Goal: Transaction & Acquisition: Purchase product/service

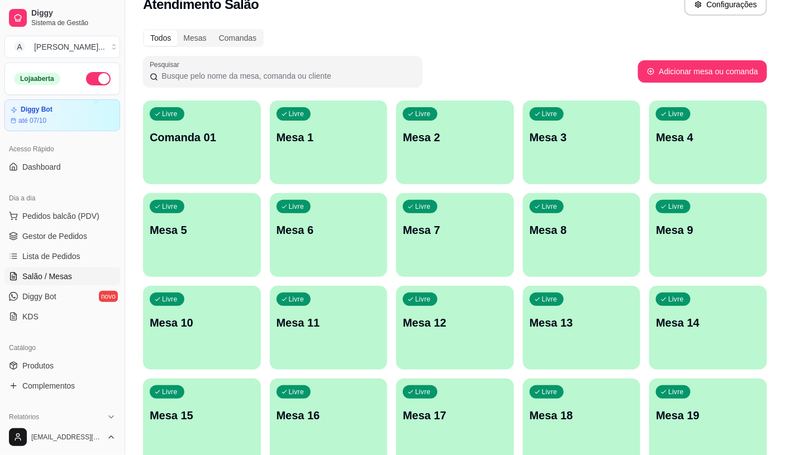
scroll to position [31, 0]
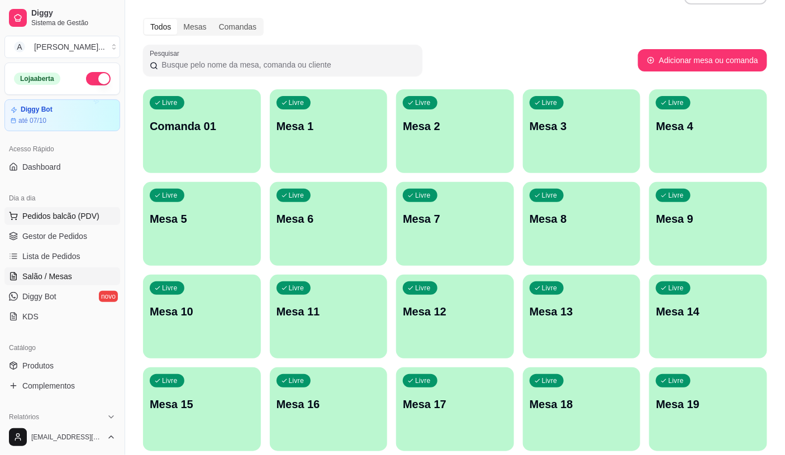
click at [92, 213] on span "Pedidos balcão (PDV)" at bounding box center [60, 216] width 77 height 11
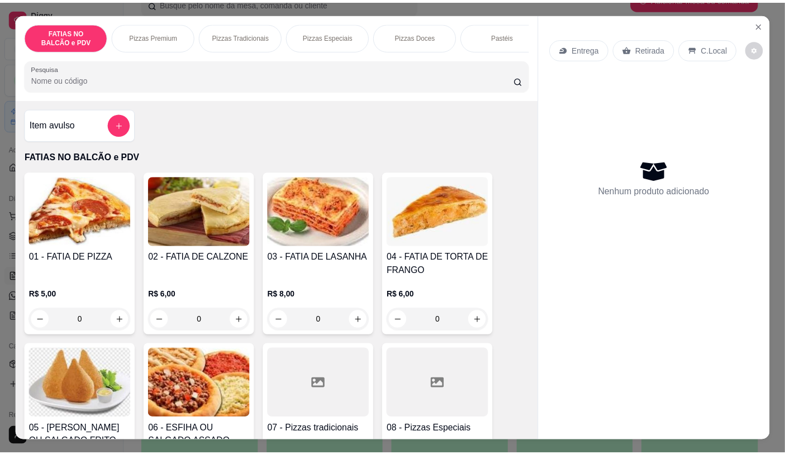
scroll to position [248, 0]
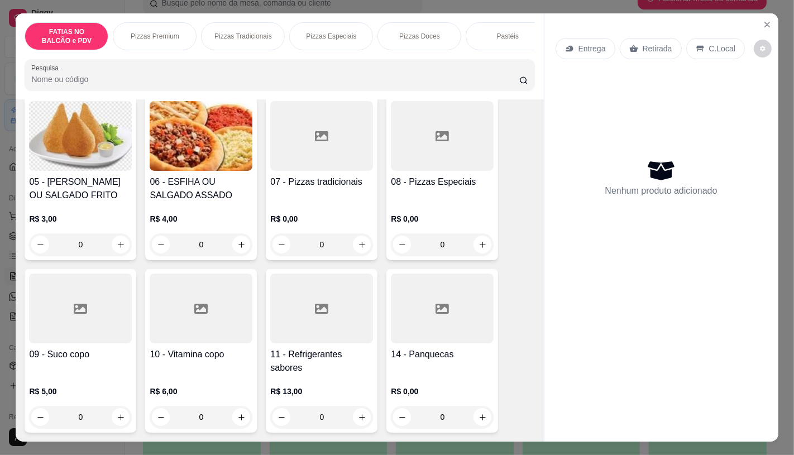
click at [284, 154] on div at bounding box center [321, 136] width 103 height 70
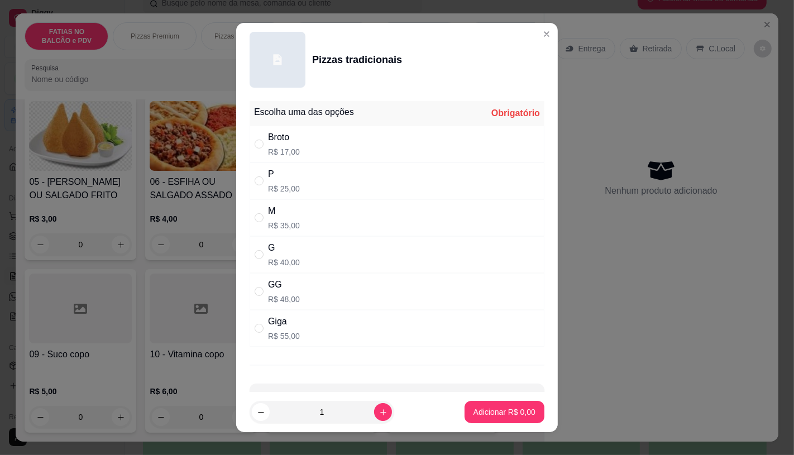
click at [279, 250] on div "G" at bounding box center [284, 247] width 32 height 13
radio input "true"
click at [490, 408] on p "Adicionar R$ 40,00" at bounding box center [502, 412] width 65 height 11
type input "1"
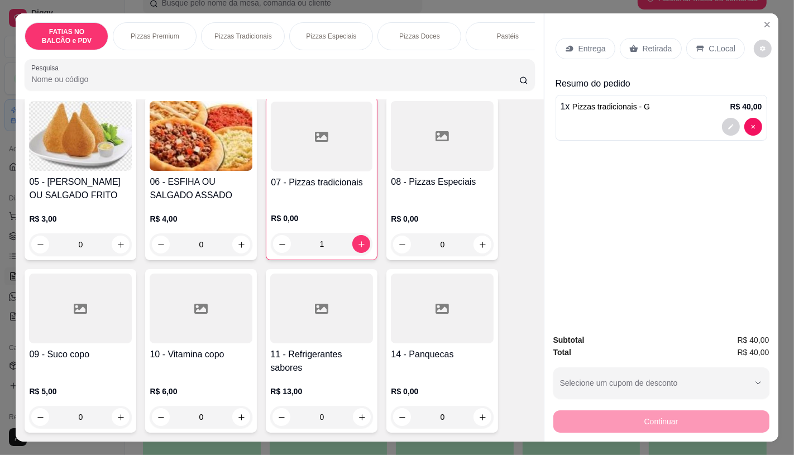
click at [634, 39] on div "Retirada" at bounding box center [651, 48] width 62 height 21
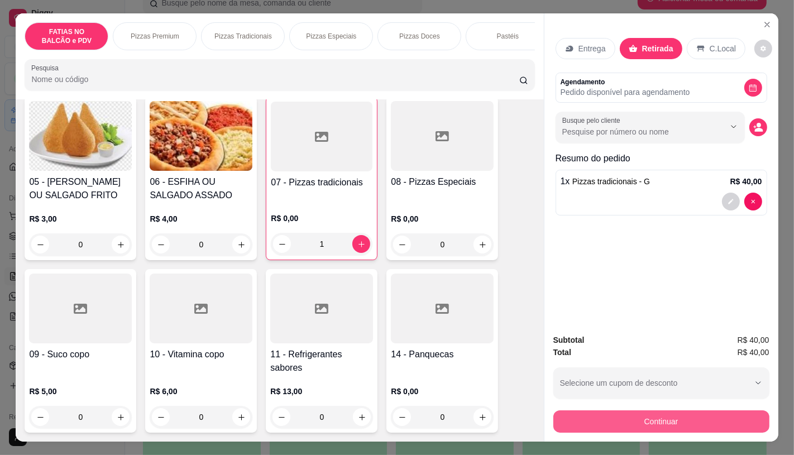
click at [657, 417] on button "Continuar" at bounding box center [661, 422] width 216 height 22
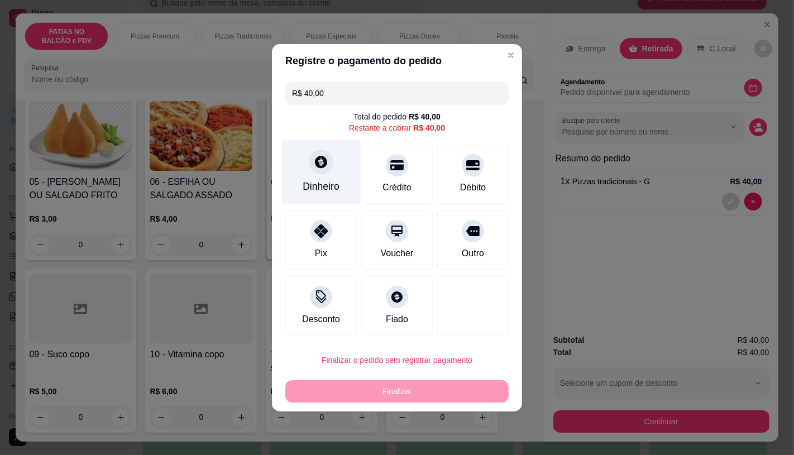
click at [314, 168] on icon at bounding box center [321, 162] width 15 height 15
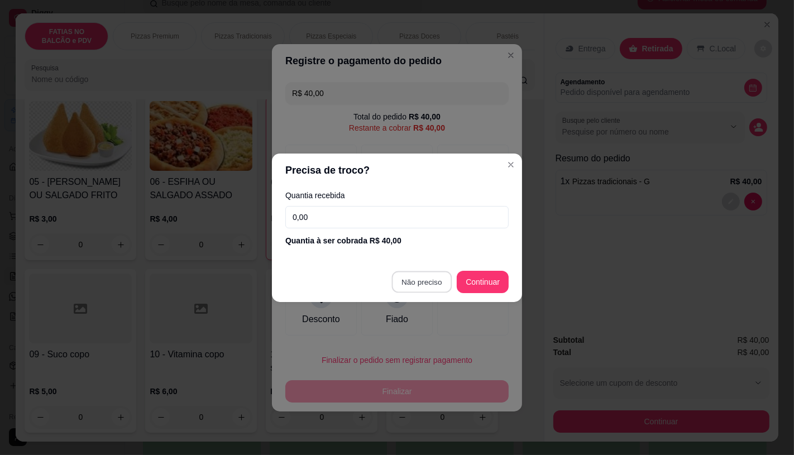
type input "R$ 0,00"
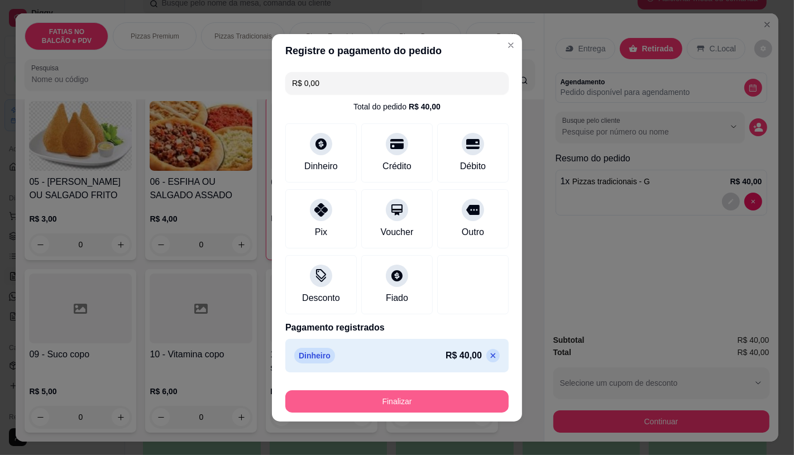
click at [425, 405] on button "Finalizar" at bounding box center [396, 401] width 223 height 22
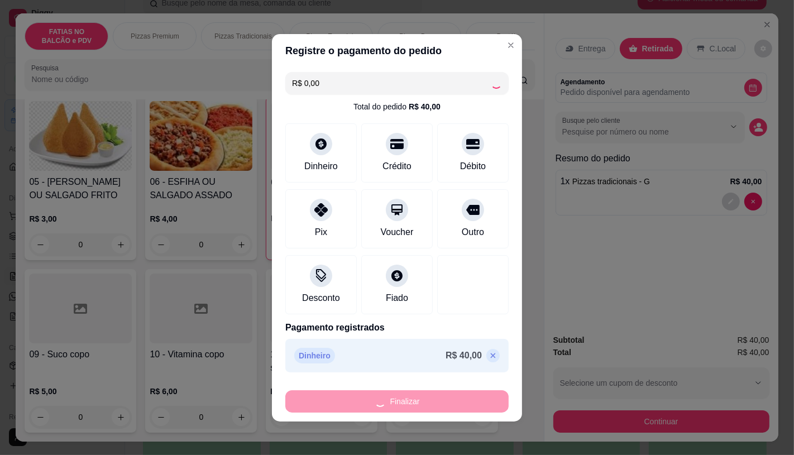
type input "0"
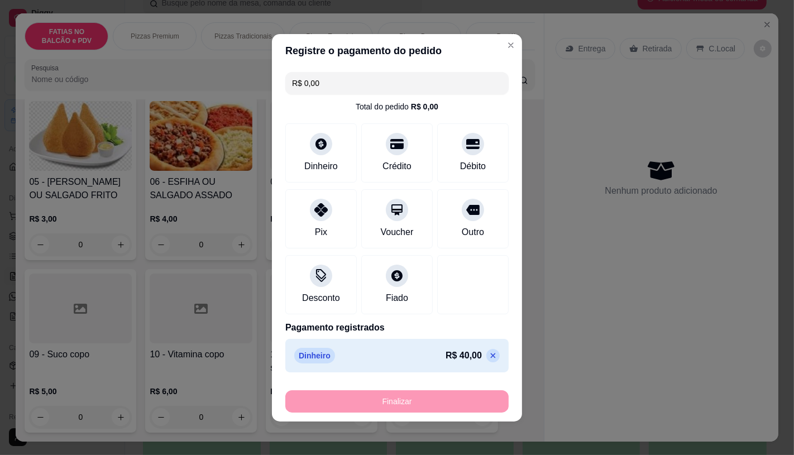
type input "-R$ 40,00"
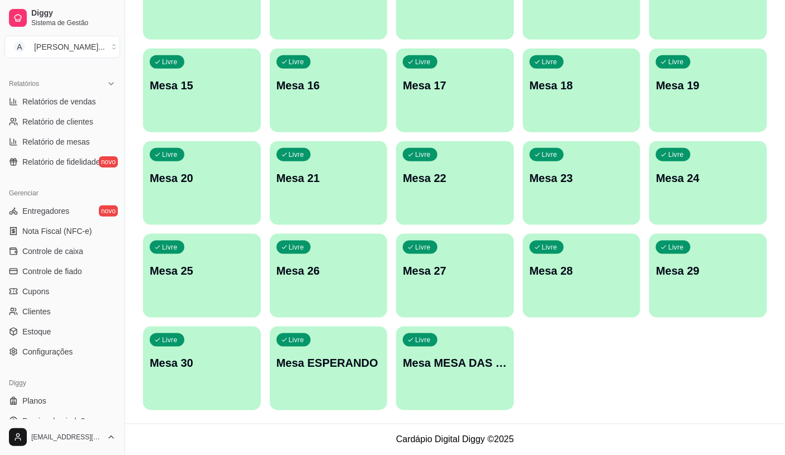
scroll to position [348, 0]
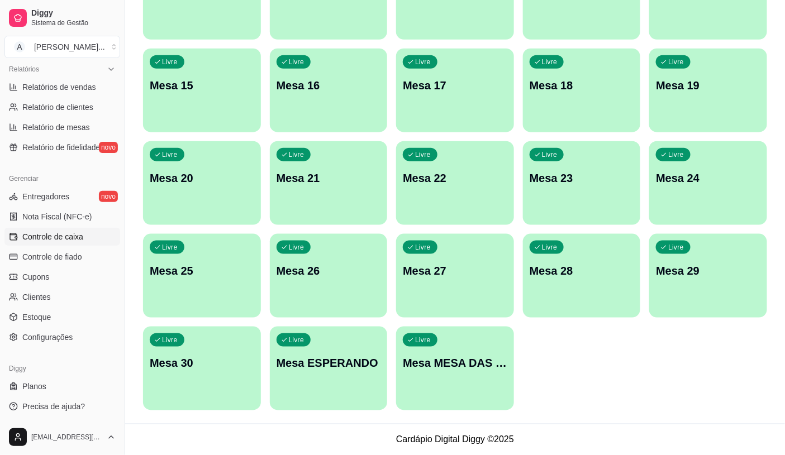
click at [80, 237] on span "Controle de caixa" at bounding box center [52, 236] width 61 height 11
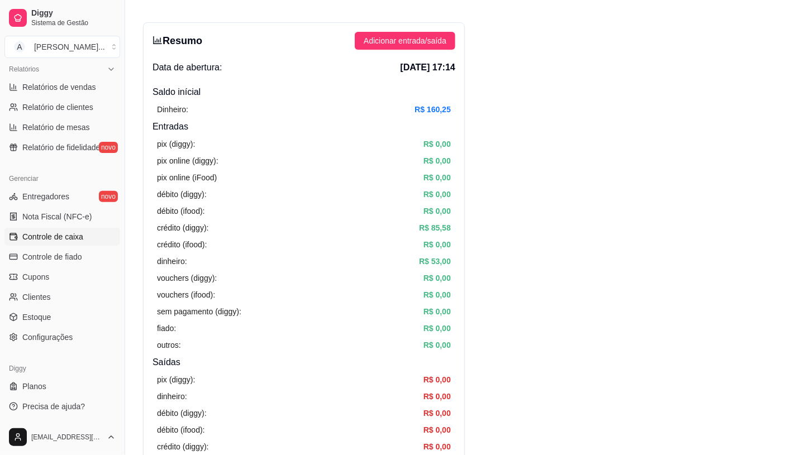
scroll to position [62, 0]
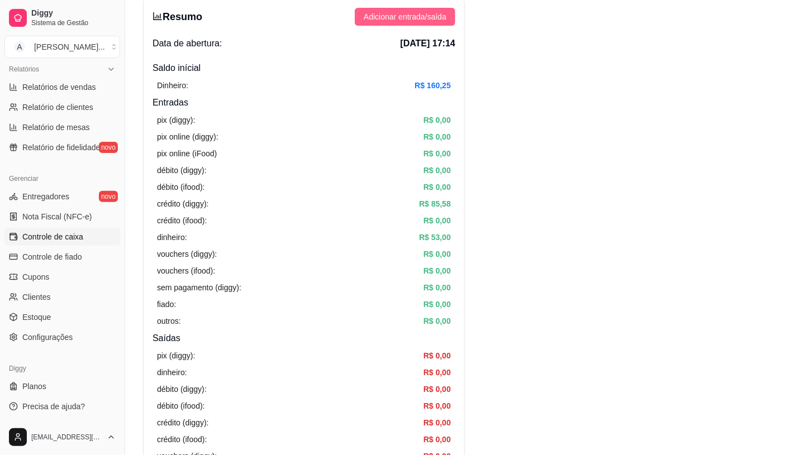
click at [447, 17] on button "Adicionar entrada/saída" at bounding box center [405, 17] width 101 height 18
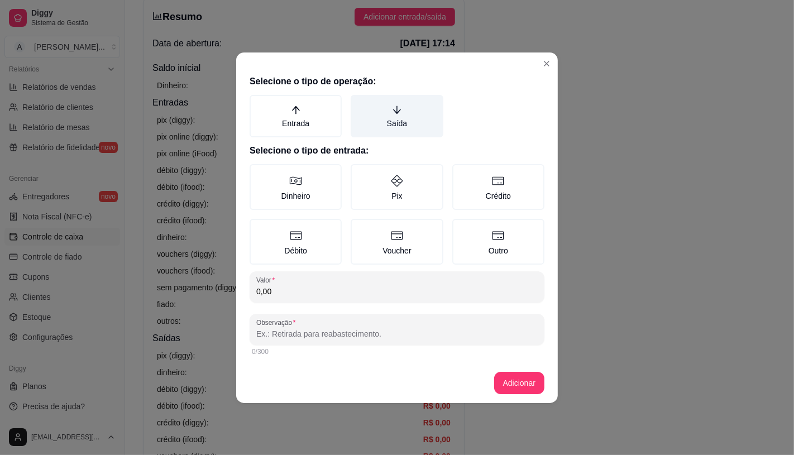
click at [408, 116] on label "Saída" at bounding box center [397, 116] width 92 height 42
click at [359, 103] on button "Saída" at bounding box center [354, 98] width 9 height 9
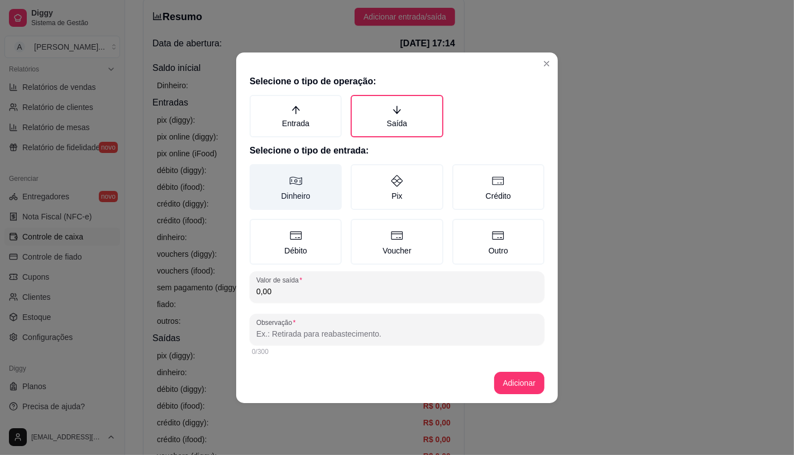
click at [287, 200] on label "Dinheiro" at bounding box center [296, 187] width 92 height 46
click at [258, 173] on button "Dinheiro" at bounding box center [253, 168] width 9 height 9
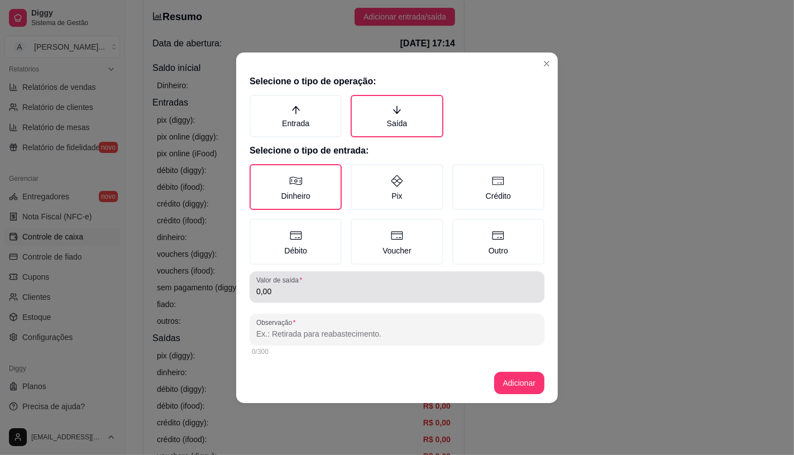
drag, startPoint x: 299, startPoint y: 271, endPoint x: 303, endPoint y: 283, distance: 12.6
click at [299, 271] on div "Valor de saída 0,00" at bounding box center [397, 286] width 295 height 31
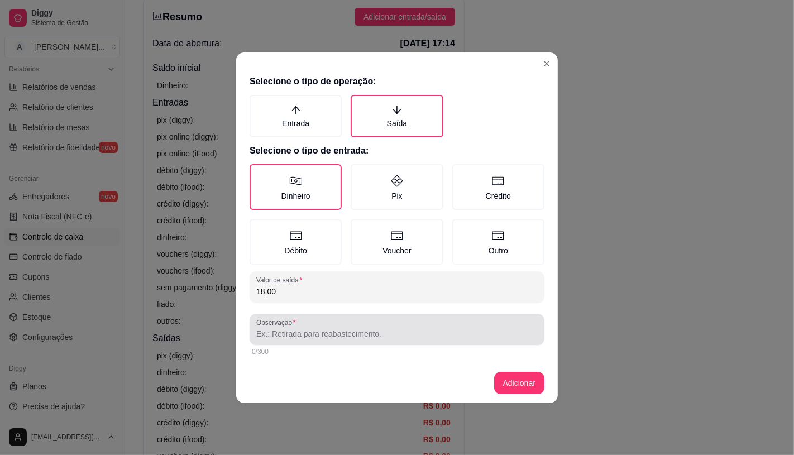
type input "18,00"
click at [313, 325] on div at bounding box center [396, 329] width 281 height 22
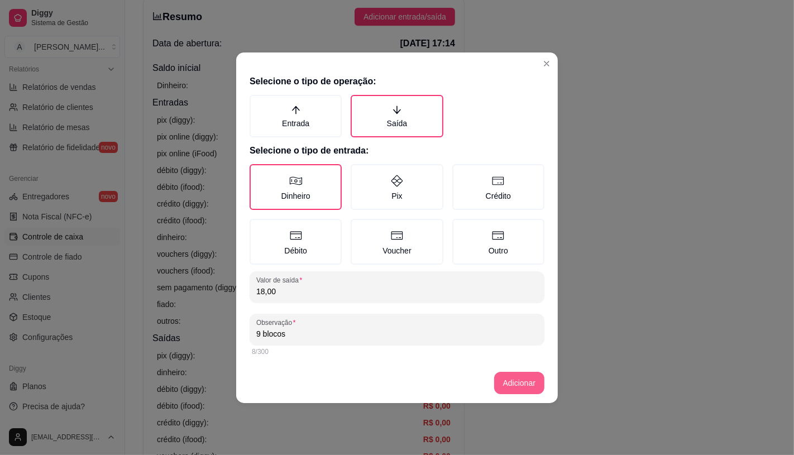
type input "9 blocos"
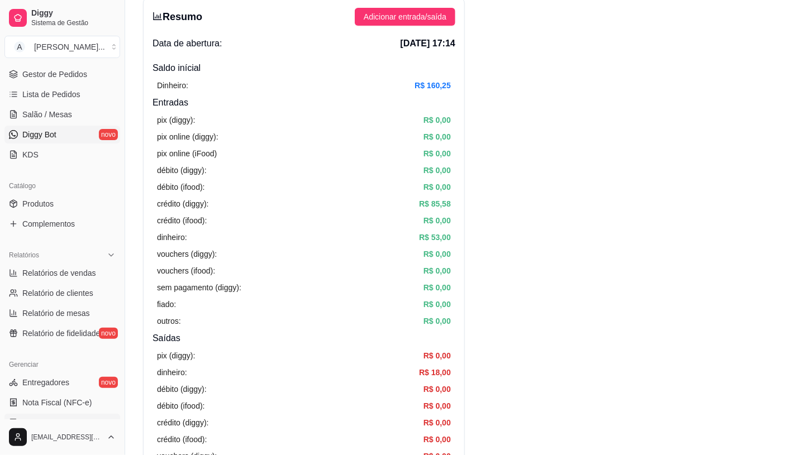
scroll to position [37, 0]
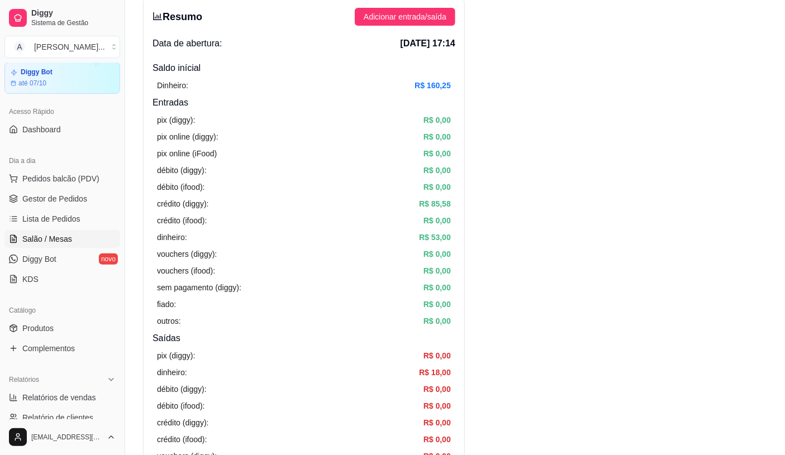
click at [73, 230] on link "Salão / Mesas" at bounding box center [62, 239] width 116 height 18
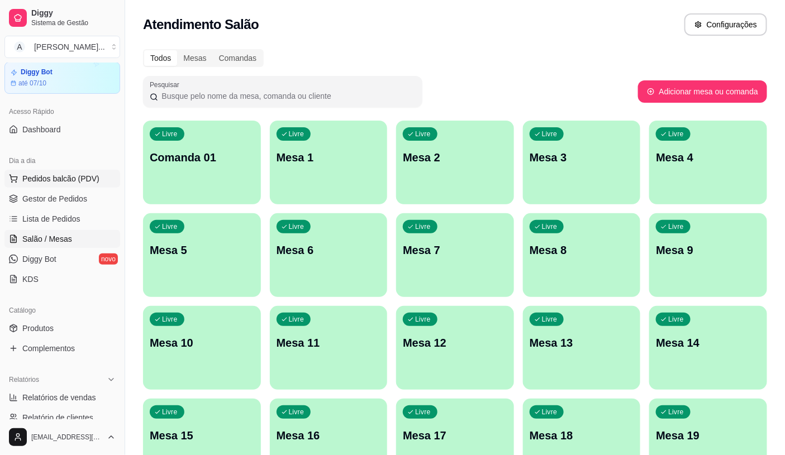
click at [96, 179] on button "Pedidos balcão (PDV)" at bounding box center [62, 179] width 116 height 18
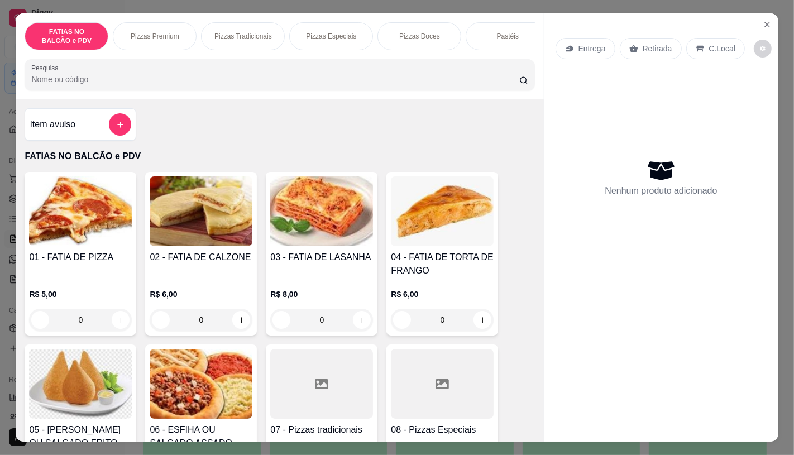
click at [78, 356] on img at bounding box center [80, 384] width 103 height 70
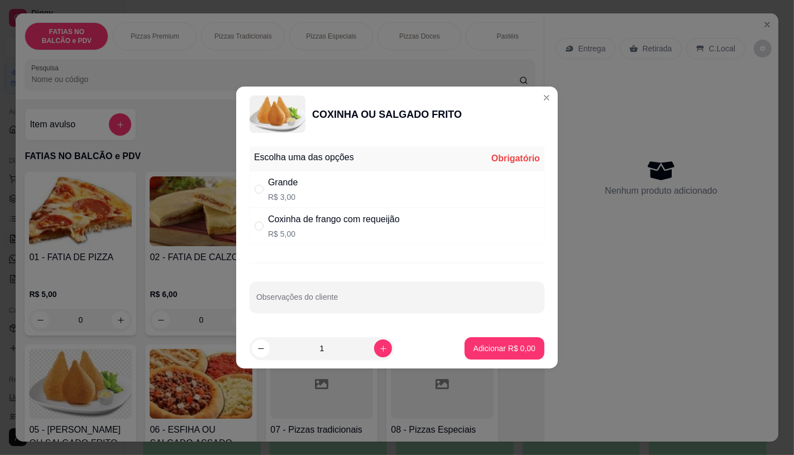
click at [316, 189] on div "Grande R$ 3,00" at bounding box center [397, 189] width 295 height 37
radio input "true"
drag, startPoint x: 316, startPoint y: 332, endPoint x: 309, endPoint y: 350, distance: 19.1
click at [309, 349] on footer "1 Adicionar R$ 3,00" at bounding box center [397, 348] width 322 height 40
click at [346, 350] on input "1" at bounding box center [322, 348] width 104 height 22
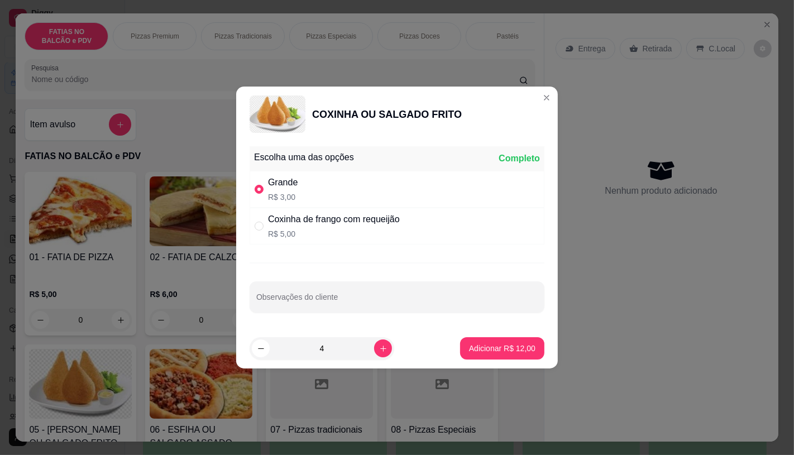
type input "4"
click at [452, 328] on footer "4 Adicionar R$ 12,00" at bounding box center [397, 348] width 322 height 40
click at [460, 338] on div "Adicionar R$ 12,00" at bounding box center [502, 348] width 84 height 22
click at [486, 338] on button "Adicionar R$ 12,00" at bounding box center [502, 349] width 82 height 22
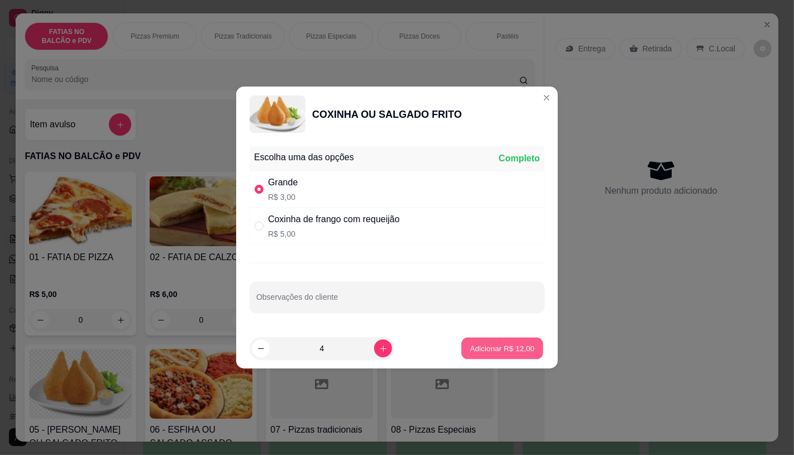
type input "4"
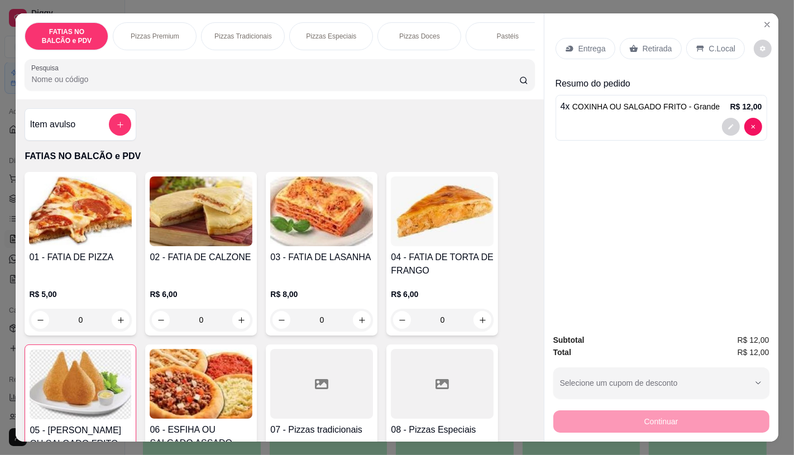
click at [658, 43] on p "Retirada" at bounding box center [658, 48] width 30 height 11
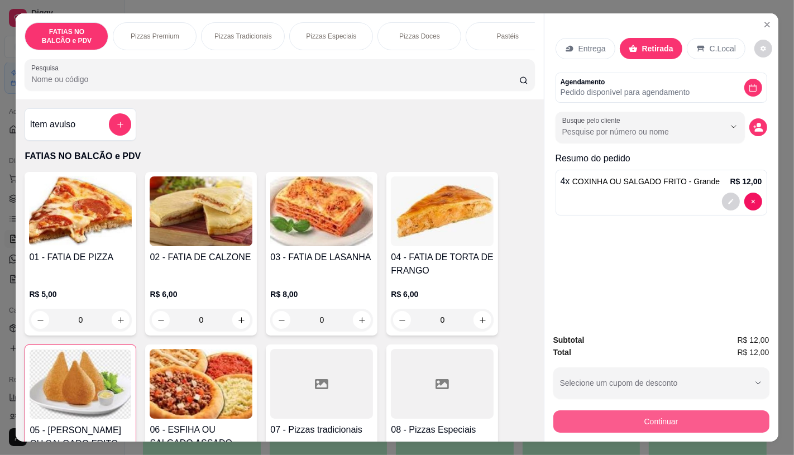
click at [615, 412] on button "Continuar" at bounding box center [661, 422] width 216 height 22
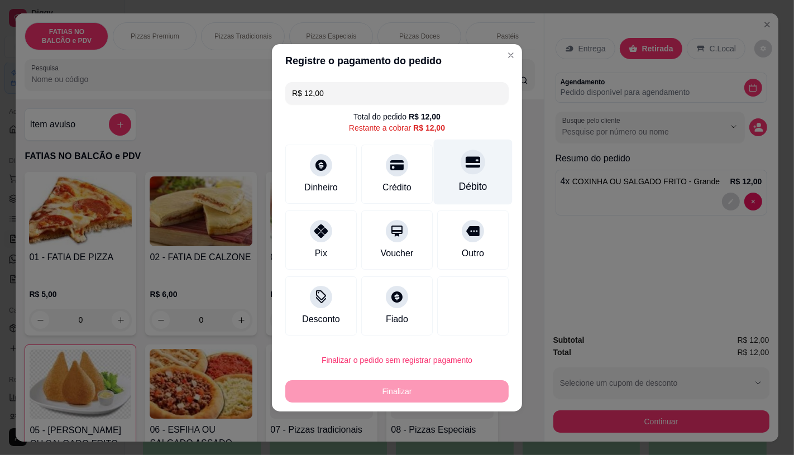
click at [475, 199] on div "Débito" at bounding box center [473, 171] width 79 height 65
type input "R$ 0,00"
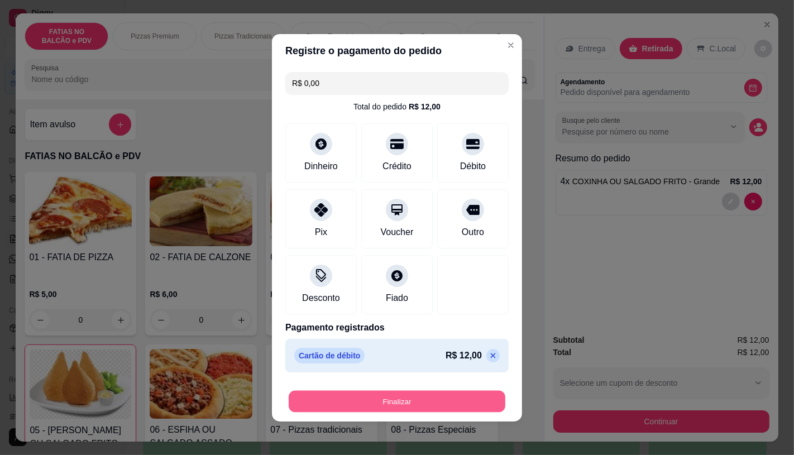
click at [408, 404] on button "Finalizar" at bounding box center [397, 401] width 217 height 22
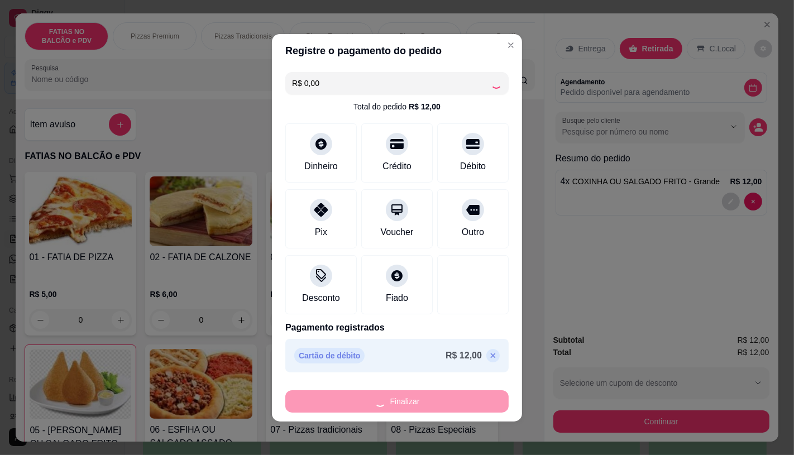
type input "0"
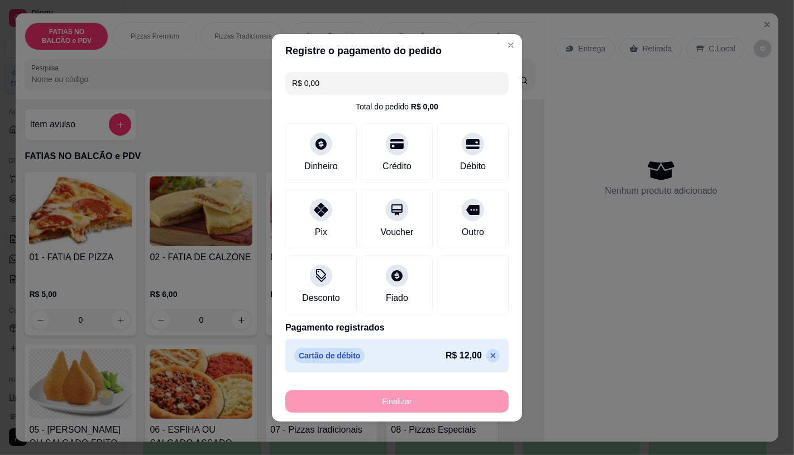
type input "-R$ 12,00"
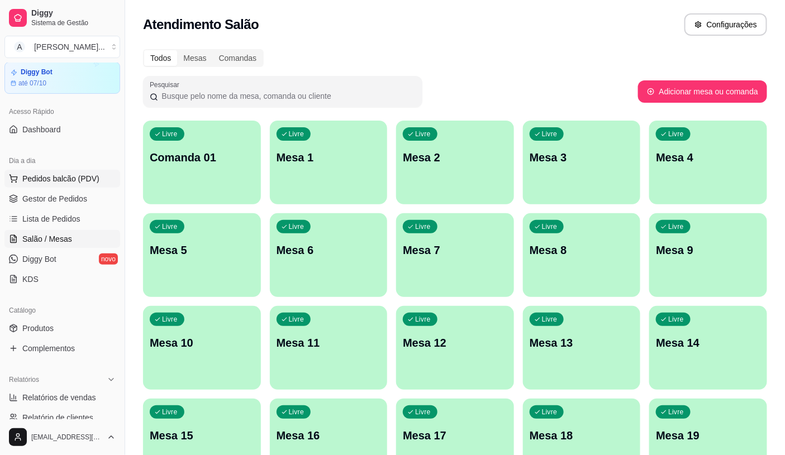
click at [60, 182] on span "Pedidos balcão (PDV)" at bounding box center [60, 178] width 77 height 11
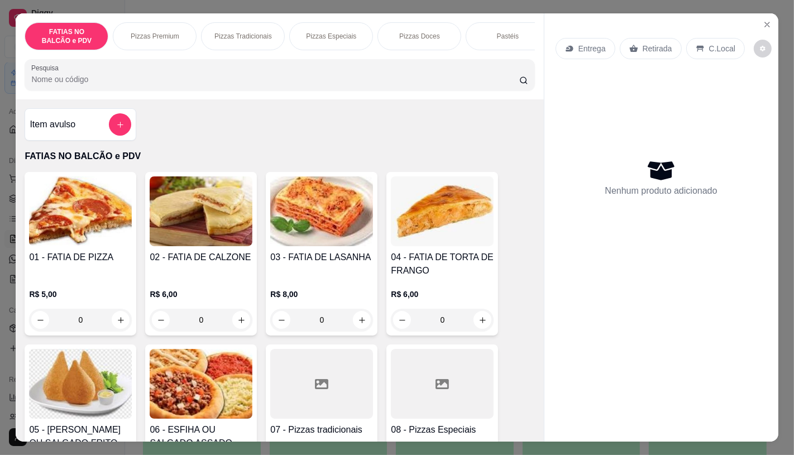
click at [317, 23] on div "Pizzas Especiais" at bounding box center [331, 36] width 84 height 28
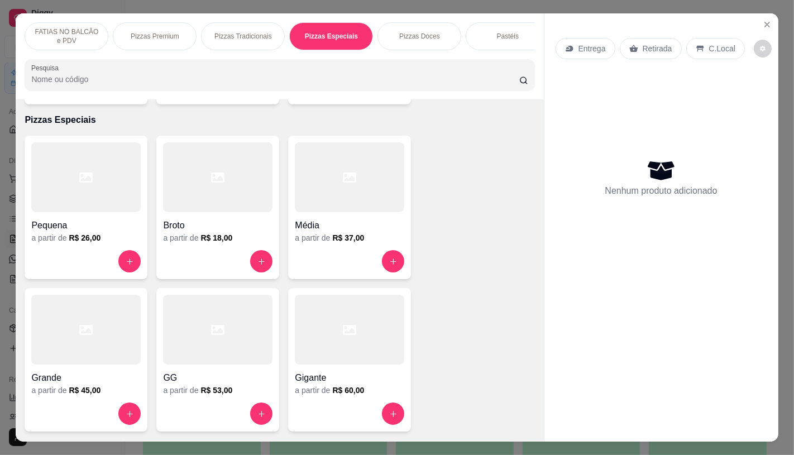
click at [226, 26] on div "Pizzas Tradicionais" at bounding box center [243, 36] width 84 height 28
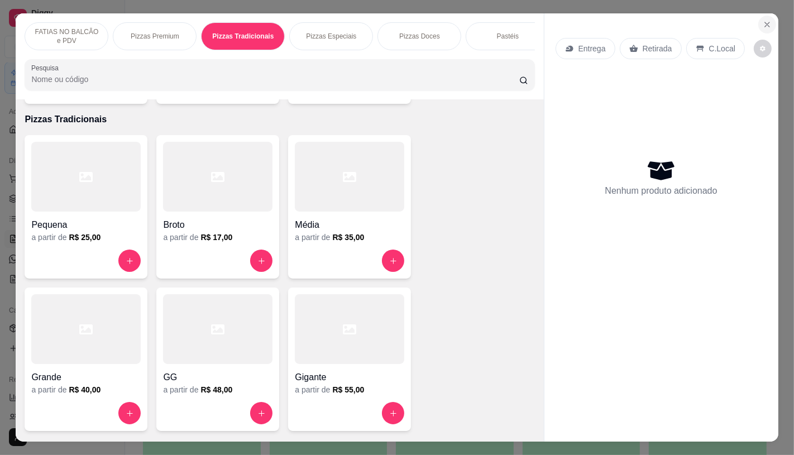
click at [763, 21] on icon "Close" at bounding box center [767, 24] width 9 height 9
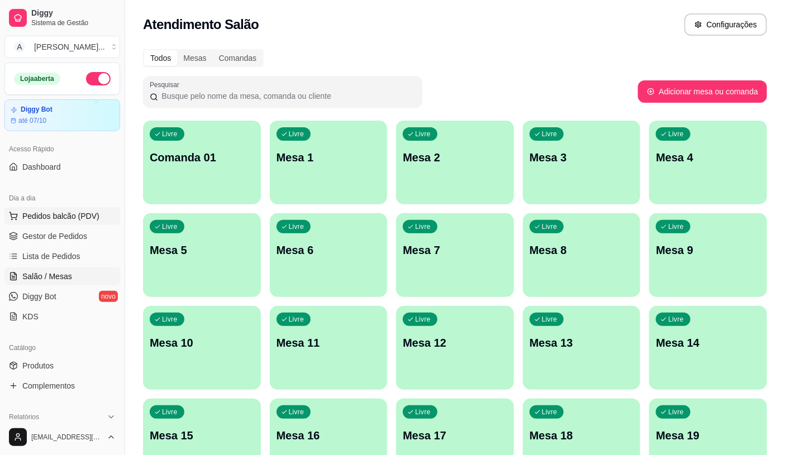
click at [36, 218] on span "Pedidos balcão (PDV)" at bounding box center [60, 216] width 77 height 11
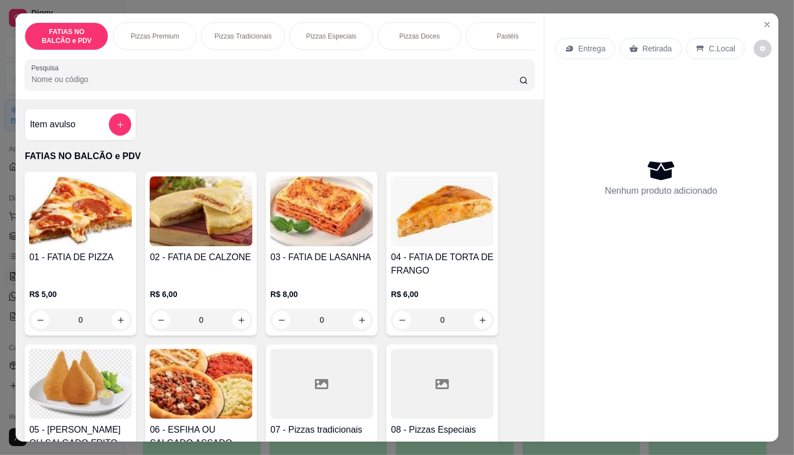
click at [395, 380] on div at bounding box center [442, 384] width 103 height 70
click at [183, 37] on div "Pizzas Premium" at bounding box center [155, 36] width 84 height 28
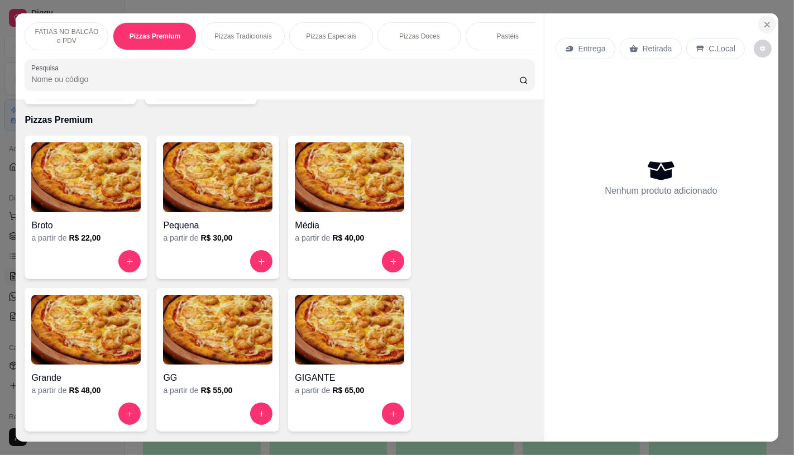
click at [763, 20] on icon "Close" at bounding box center [767, 24] width 9 height 9
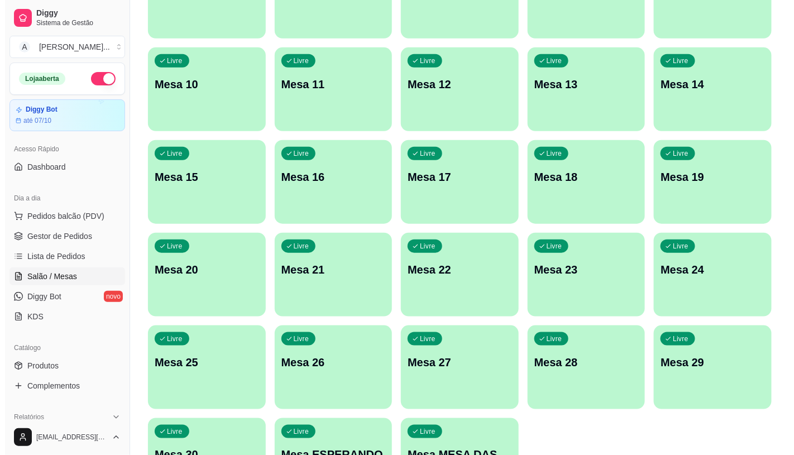
scroll to position [350, 0]
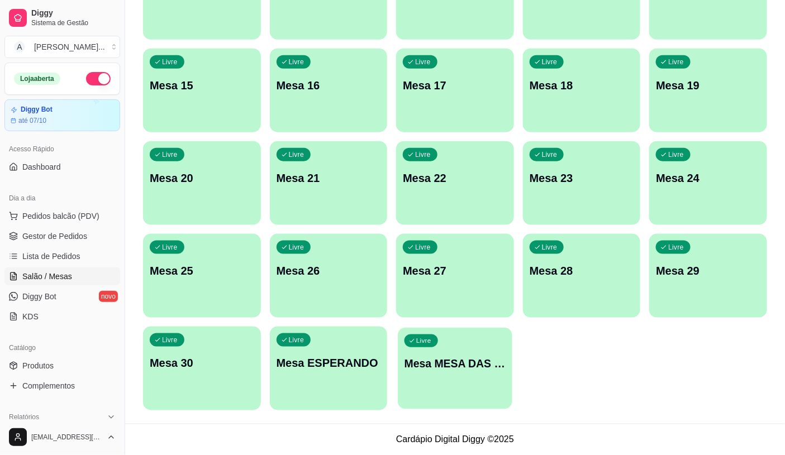
click at [451, 360] on div "Livre Mesa MESA DAS COMANDAS" at bounding box center [455, 362] width 114 height 68
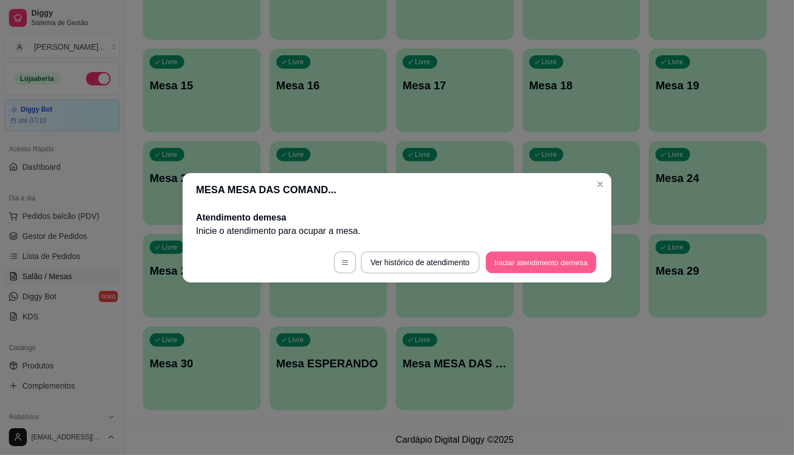
click at [560, 254] on button "Iniciar atendimento de mesa" at bounding box center [541, 262] width 111 height 22
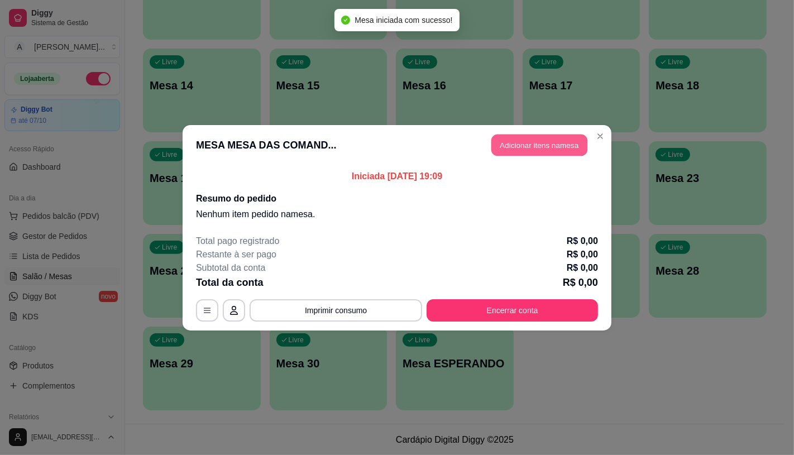
click at [557, 151] on button "Adicionar itens na mesa" at bounding box center [539, 145] width 96 height 22
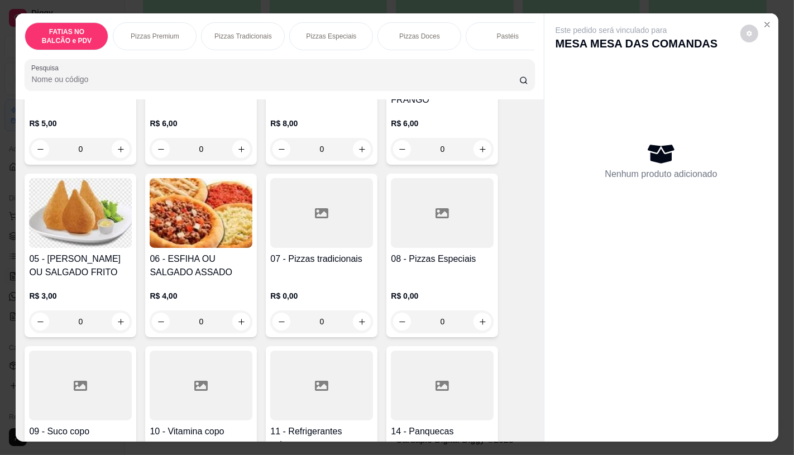
scroll to position [186, 0]
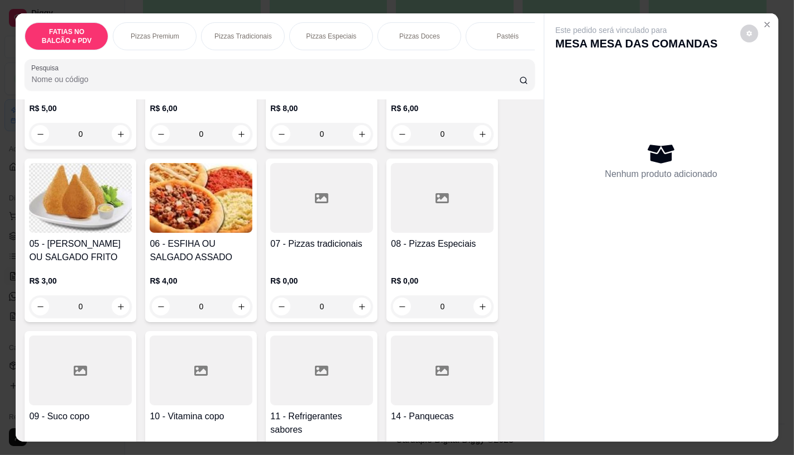
click at [426, 360] on div at bounding box center [442, 371] width 103 height 70
click at [519, 211] on div "01 - FATIA DE PIZZA R$ 5,00 0 02 - FATIA DE CALZONE R$ 6,00 0 03 - FATIA DE LAS…" at bounding box center [280, 406] width 510 height 841
click at [403, 216] on div at bounding box center [442, 198] width 103 height 70
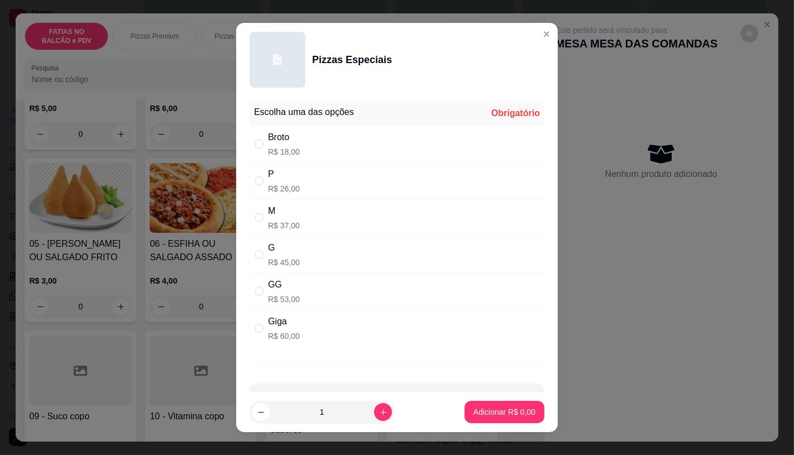
click at [285, 226] on p "R$ 37,00" at bounding box center [284, 225] width 32 height 11
radio input "true"
click at [481, 411] on p "Adicionar R$ 37,00" at bounding box center [502, 412] width 65 height 11
type input "1"
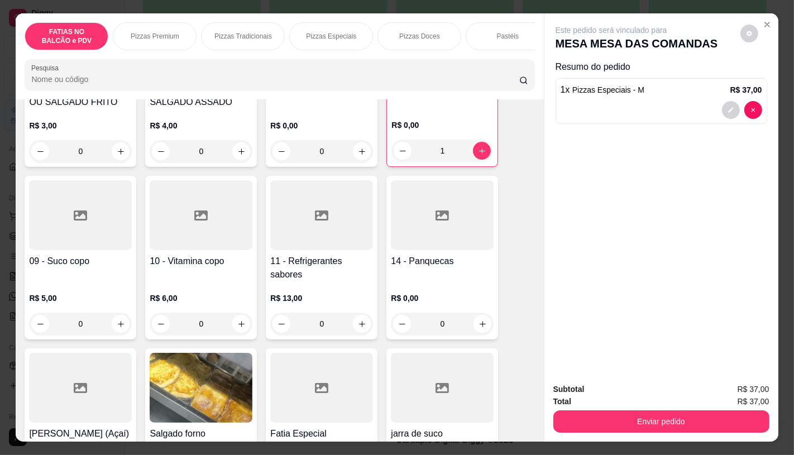
scroll to position [372, 0]
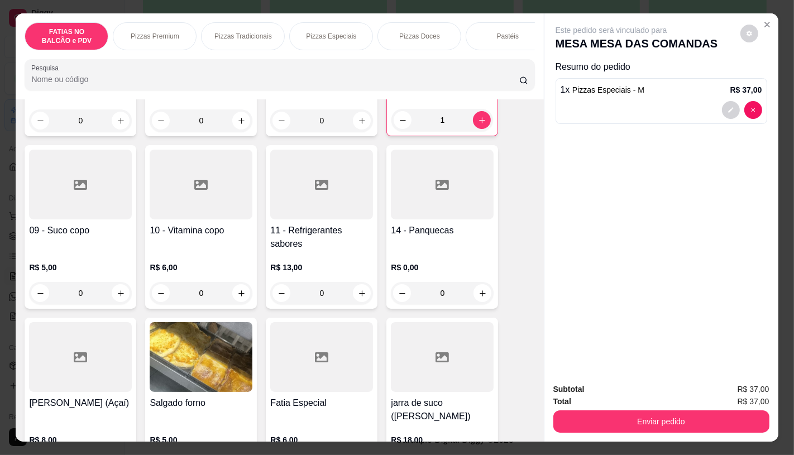
click at [280, 198] on div at bounding box center [321, 185] width 103 height 70
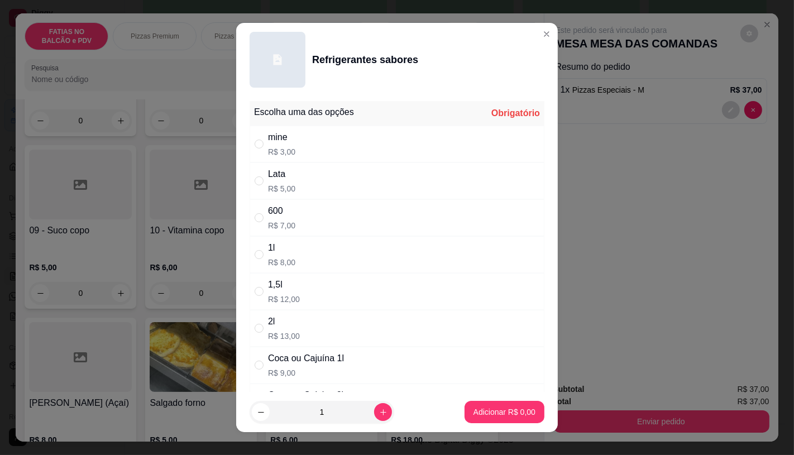
scroll to position [124, 0]
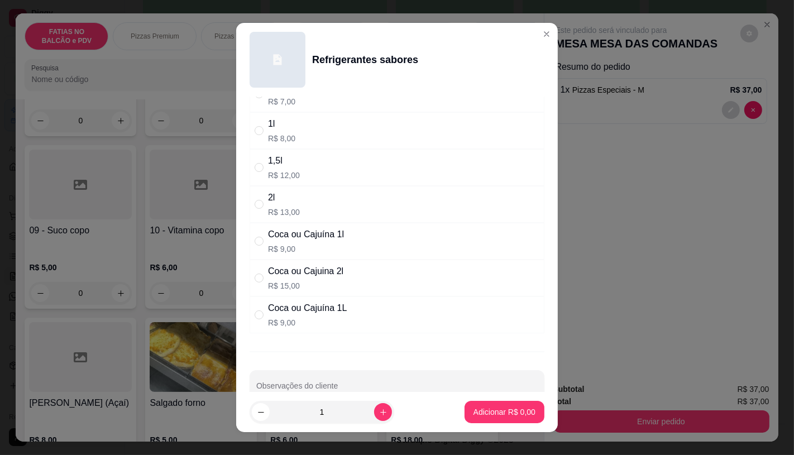
click at [298, 151] on div "1,5l R$ 12,00" at bounding box center [397, 167] width 295 height 37
radio input "true"
click at [298, 141] on div "1l R$ 8,00" at bounding box center [397, 130] width 295 height 37
radio input "true"
radio input "false"
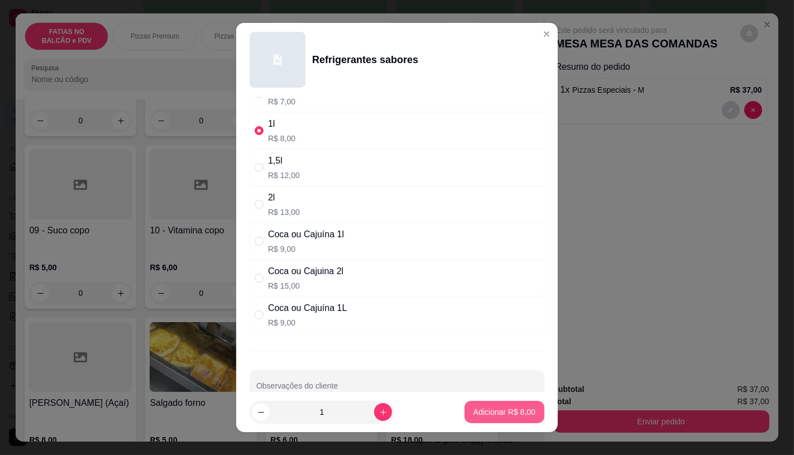
click at [474, 412] on p "Adicionar R$ 8,00" at bounding box center [505, 412] width 62 height 11
type input "1"
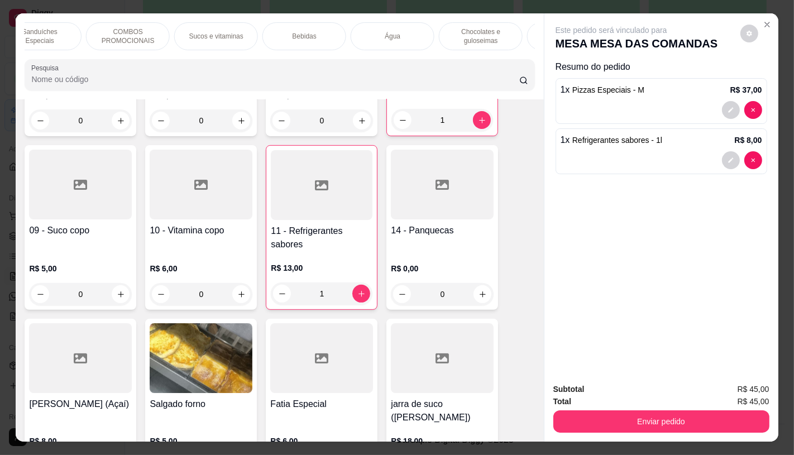
scroll to position [0, 1162]
click at [517, 34] on p "TAXAS DE ENTREGAS" at bounding box center [493, 36] width 65 height 18
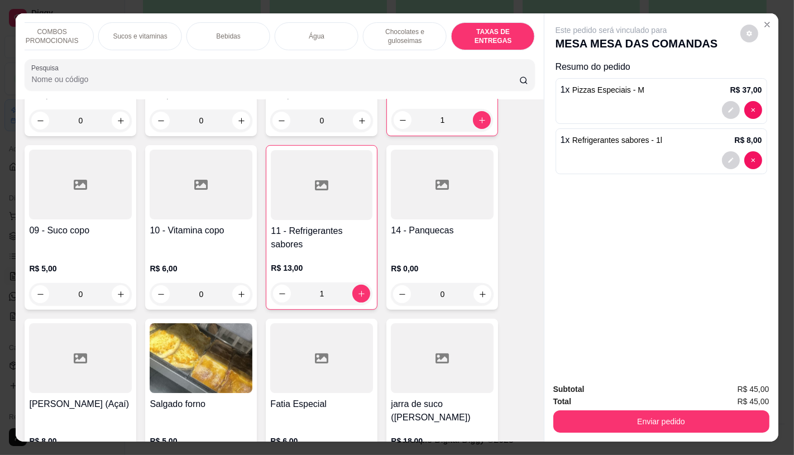
scroll to position [26, 0]
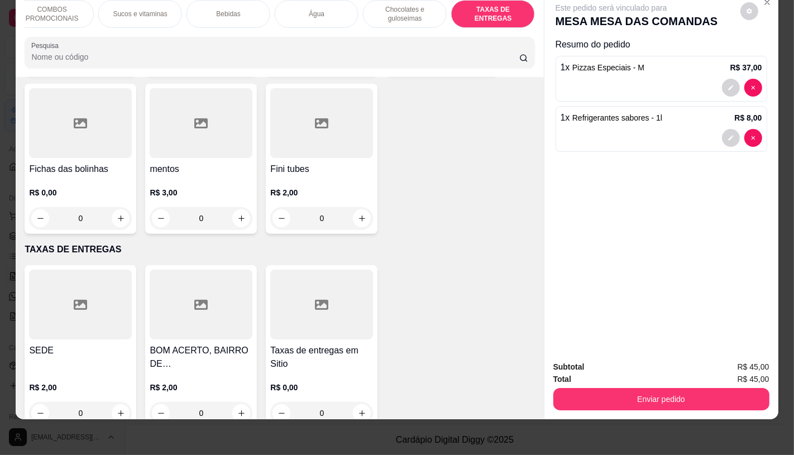
click at [336, 294] on div at bounding box center [321, 305] width 103 height 70
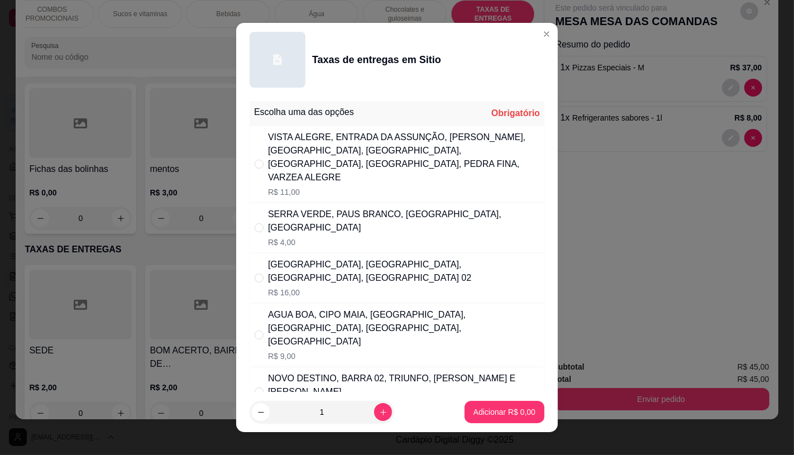
click at [385, 208] on div "SERRA VERDE, PAUS BRANCO, ALTO DA GALINHA, ALTO ALEGRE" at bounding box center [403, 221] width 271 height 27
radio input "true"
click at [483, 408] on p "Adicionar R$ 4,00" at bounding box center [504, 412] width 60 height 11
type input "1"
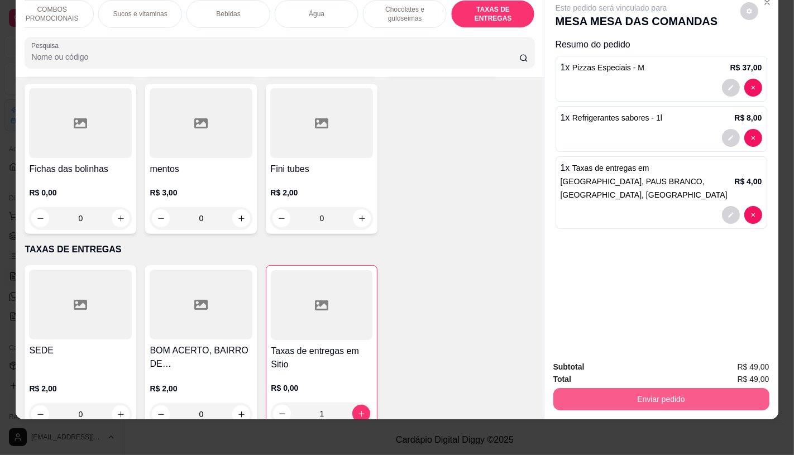
click at [593, 398] on button "Enviar pedido" at bounding box center [661, 399] width 216 height 22
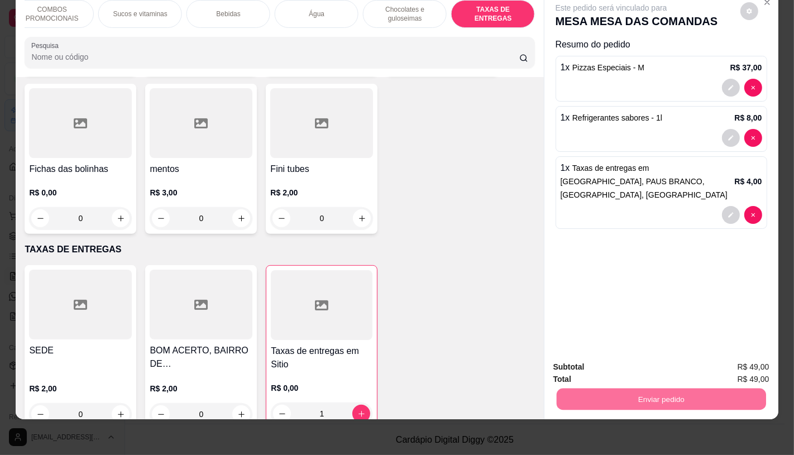
click at [585, 359] on button "Não registrar e enviar pedido" at bounding box center [624, 363] width 116 height 21
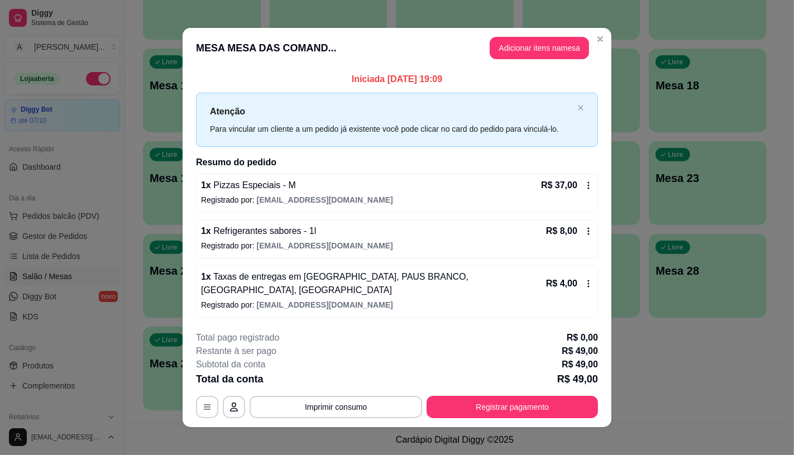
click at [459, 419] on footer "**********" at bounding box center [397, 374] width 429 height 105
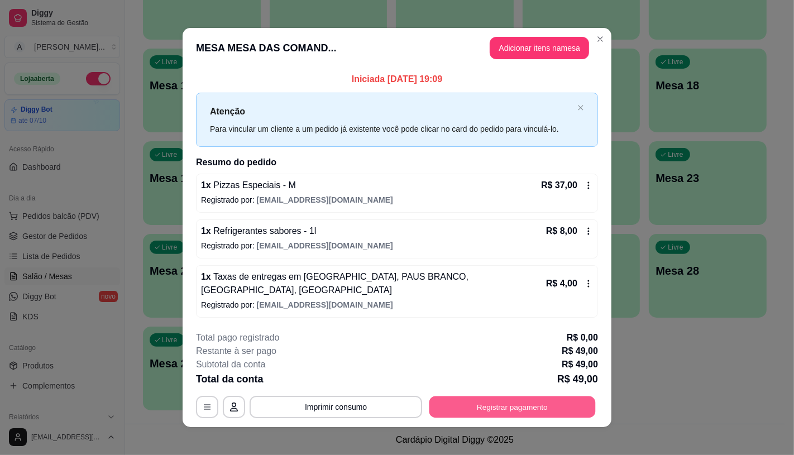
click at [448, 409] on button "Registrar pagamento" at bounding box center [512, 408] width 166 height 22
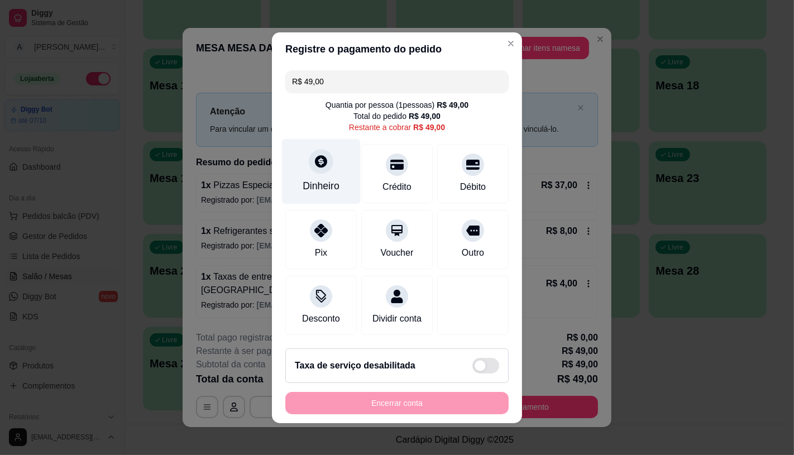
click at [338, 180] on div "Dinheiro" at bounding box center [321, 171] width 79 height 65
drag, startPoint x: 328, startPoint y: 69, endPoint x: 296, endPoint y: 77, distance: 33.5
click at [296, 77] on input "R$ 49,00" at bounding box center [397, 81] width 210 height 22
click at [338, 197] on div "R$ 40,00 Quantia por pessoa ( 1 pessoas) R$ 49,00 Total do pedido R$ 49,00 Rest…" at bounding box center [397, 203] width 250 height 274
click at [338, 187] on div "Dinheiro" at bounding box center [321, 171] width 79 height 65
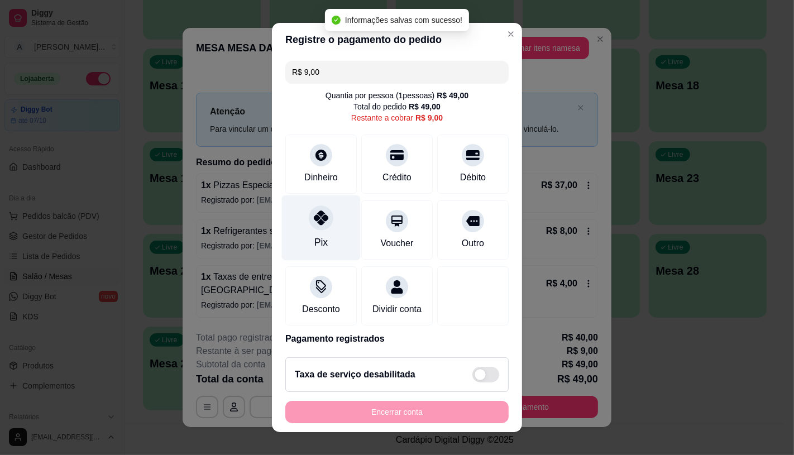
click at [336, 236] on div "Pix" at bounding box center [321, 227] width 79 height 65
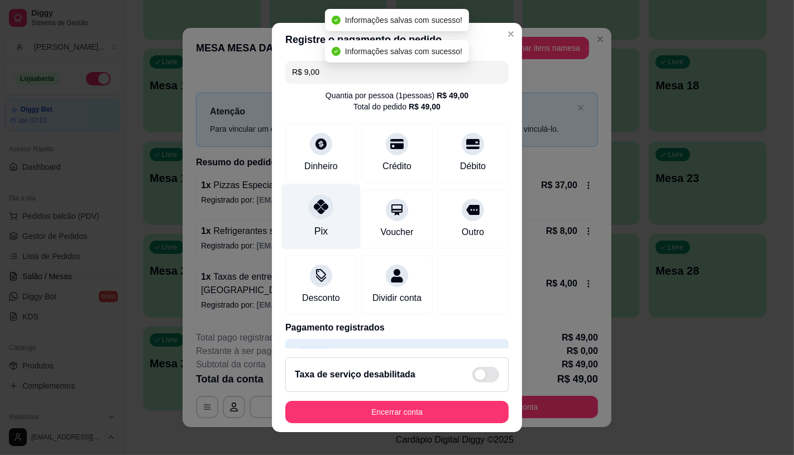
type input "R$ 0,00"
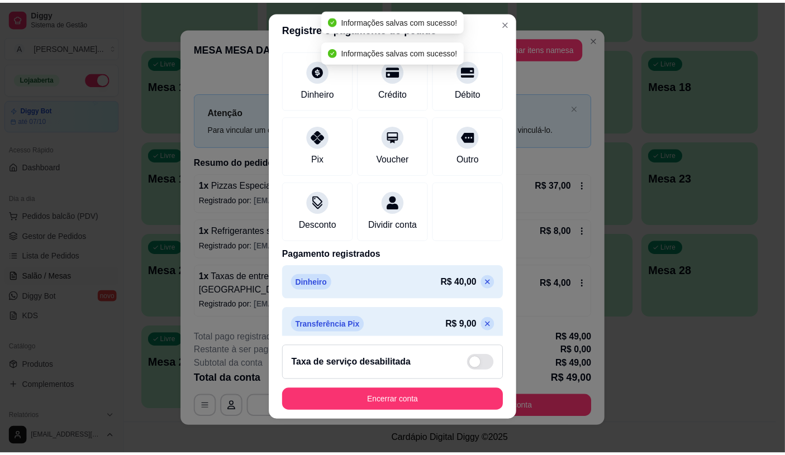
scroll to position [13, 0]
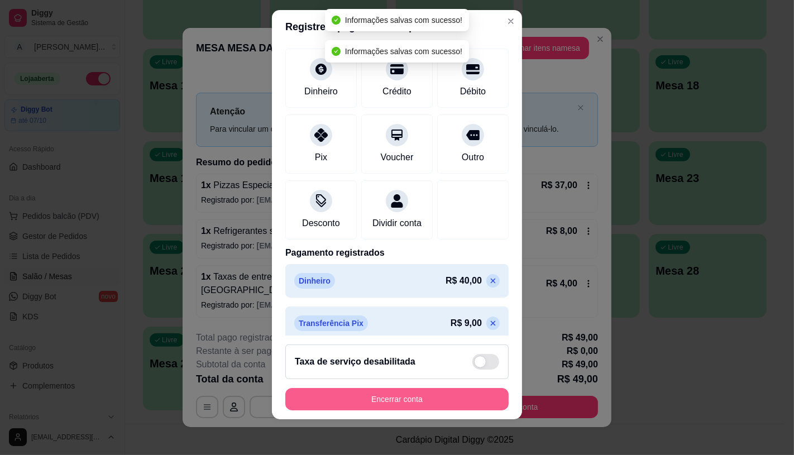
click at [352, 402] on button "Encerrar conta" at bounding box center [396, 399] width 223 height 22
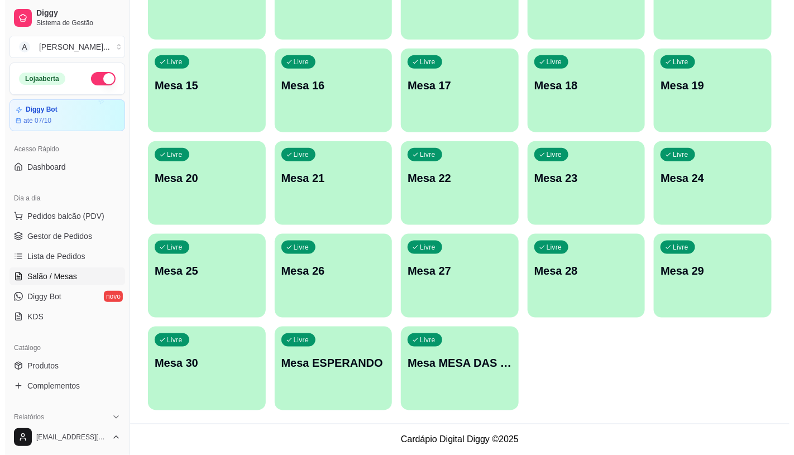
scroll to position [0, 0]
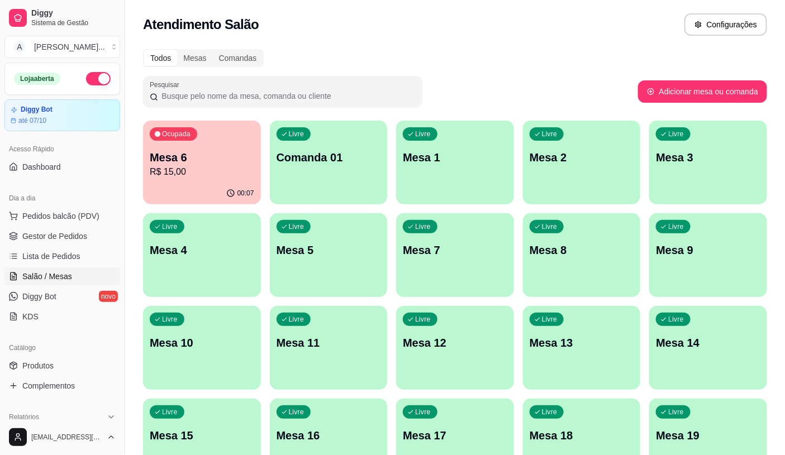
click at [225, 159] on p "Mesa 6" at bounding box center [202, 158] width 104 height 16
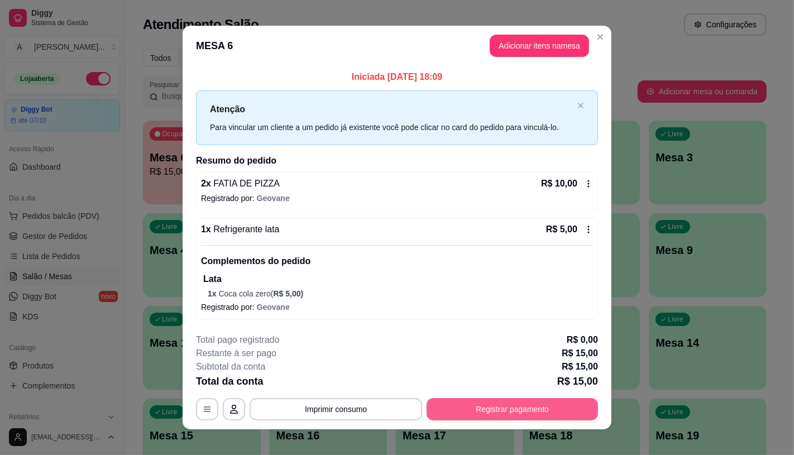
click at [432, 403] on button "Registrar pagamento" at bounding box center [512, 409] width 171 height 22
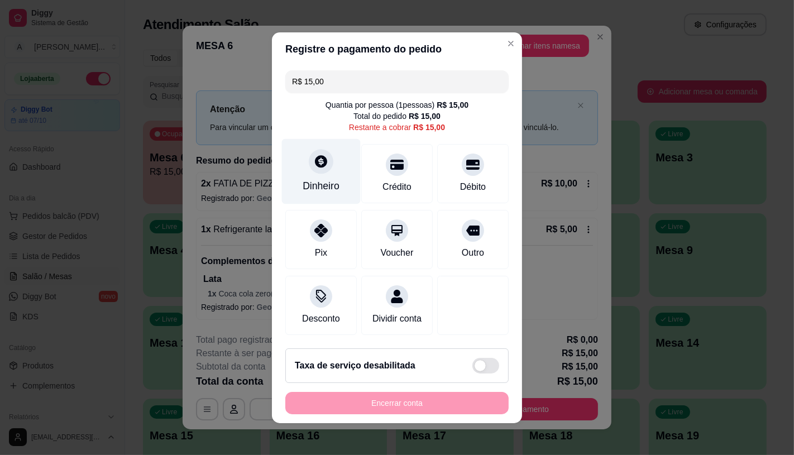
click at [305, 179] on div "Dinheiro" at bounding box center [321, 186] width 37 height 15
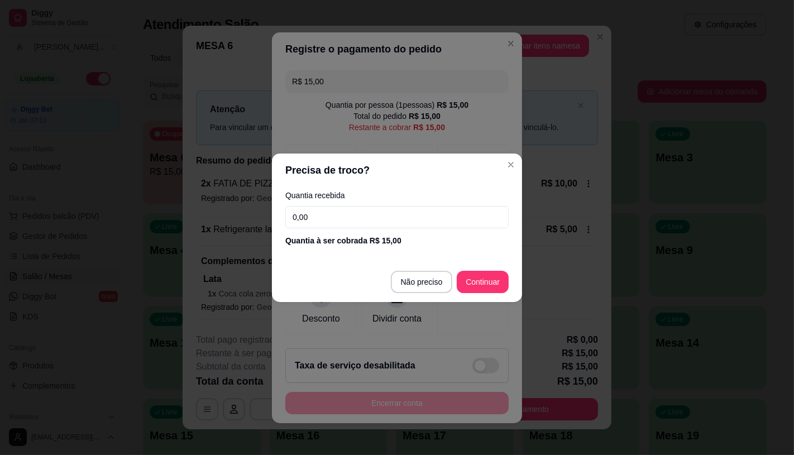
click at [333, 215] on input "0,00" at bounding box center [396, 217] width 223 height 22
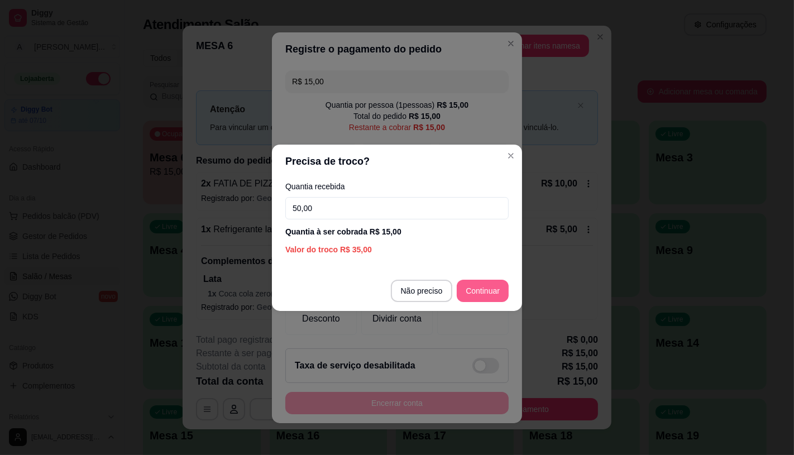
type input "50,00"
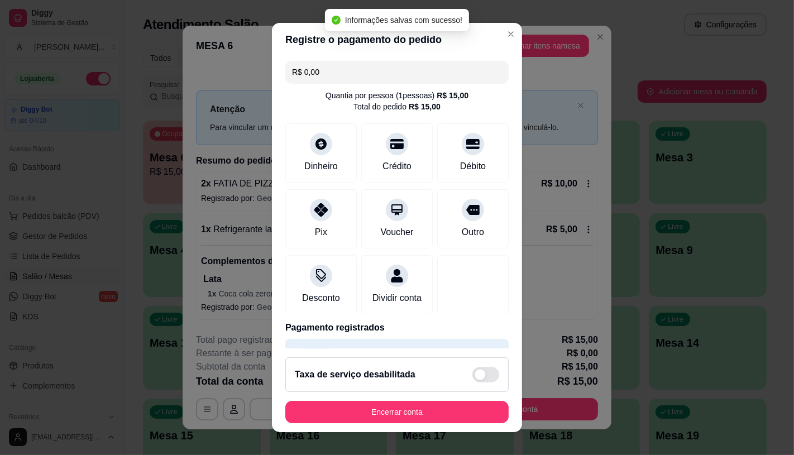
type input "R$ 0,00"
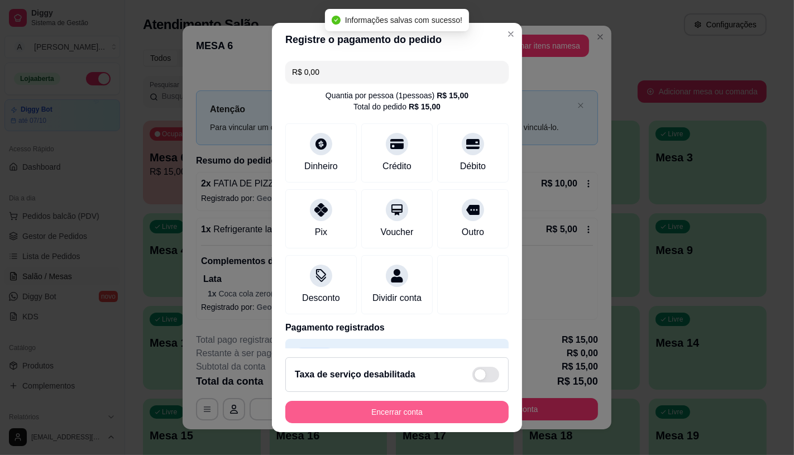
click at [360, 414] on button "Encerrar conta" at bounding box center [396, 412] width 223 height 22
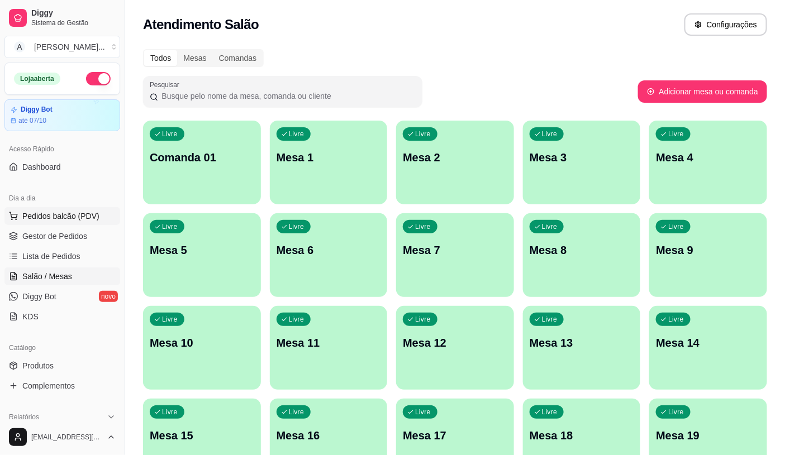
click at [45, 215] on span "Pedidos balcão (PDV)" at bounding box center [60, 216] width 77 height 11
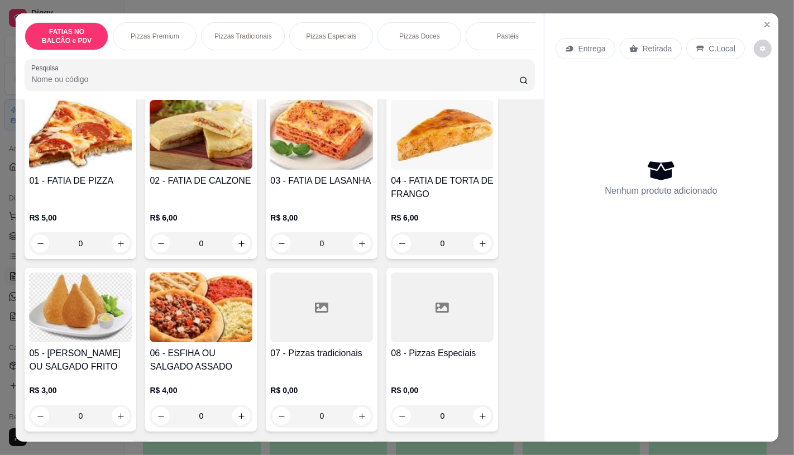
scroll to position [124, 0]
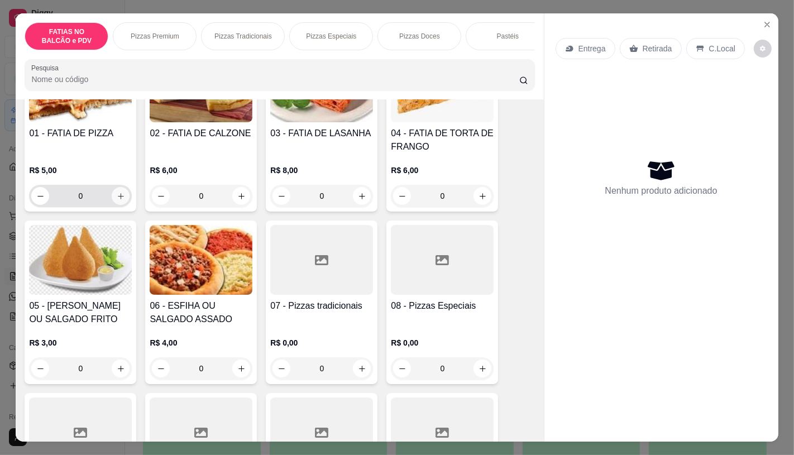
click at [117, 200] on icon "increase-product-quantity" at bounding box center [121, 196] width 8 height 8
click at [118, 199] on icon "increase-product-quantity" at bounding box center [121, 196] width 6 height 6
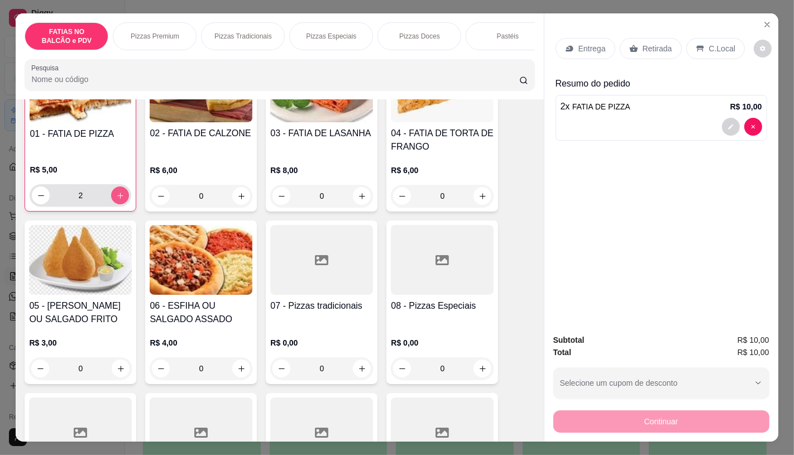
type input "2"
click at [60, 319] on h4 "05 - [PERSON_NAME] OU SALGADO FRITO" at bounding box center [80, 312] width 103 height 27
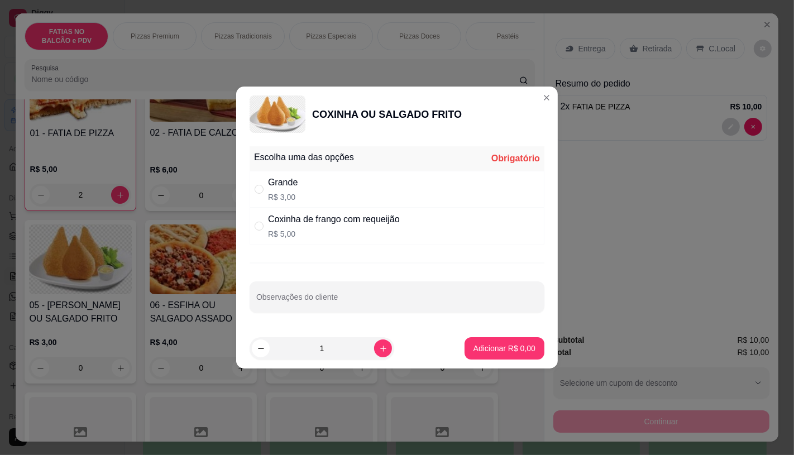
click at [269, 193] on p "R$ 3,00" at bounding box center [283, 197] width 30 height 11
radio input "true"
click at [376, 343] on button "increase-product-quantity" at bounding box center [382, 348] width 17 height 17
type input "2"
click at [496, 343] on p "Adicionar R$ 6,00" at bounding box center [505, 348] width 62 height 11
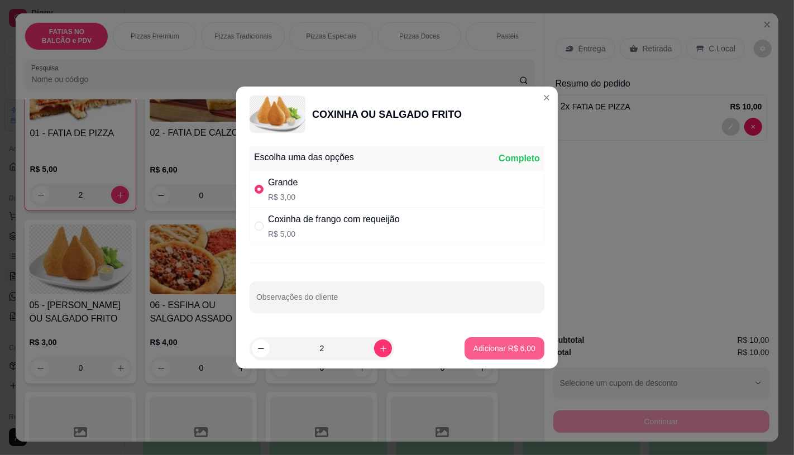
type input "2"
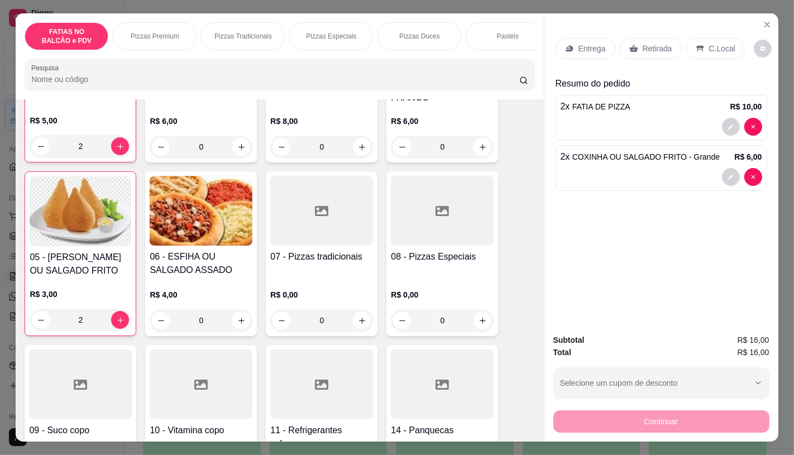
scroll to position [187, 0]
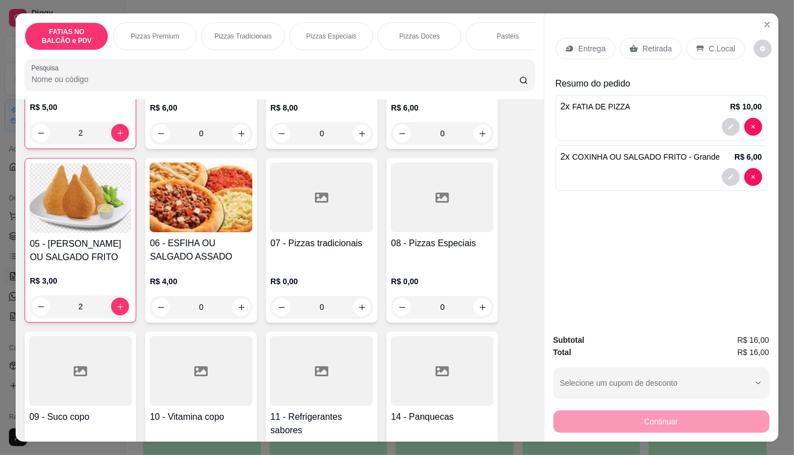
click at [319, 387] on div at bounding box center [321, 371] width 103 height 70
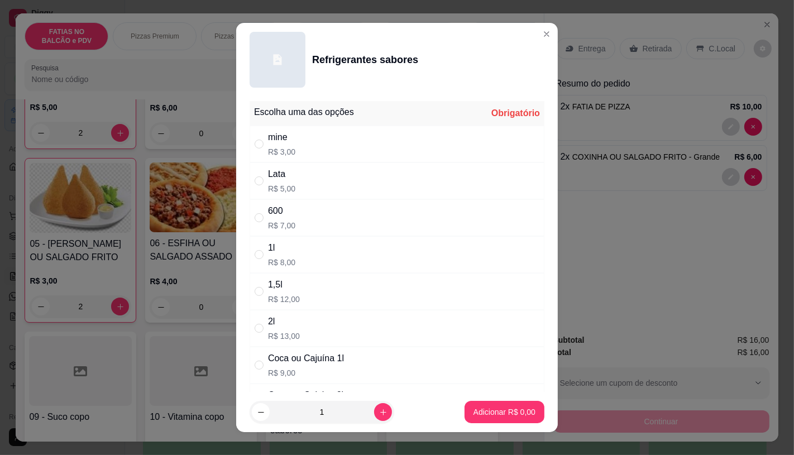
click at [288, 147] on p "R$ 3,00" at bounding box center [281, 151] width 27 height 11
radio input "true"
click at [379, 416] on icon "increase-product-quantity" at bounding box center [383, 412] width 8 height 8
type input "2"
click at [483, 410] on p "Adicionar R$ 6,00" at bounding box center [505, 412] width 62 height 11
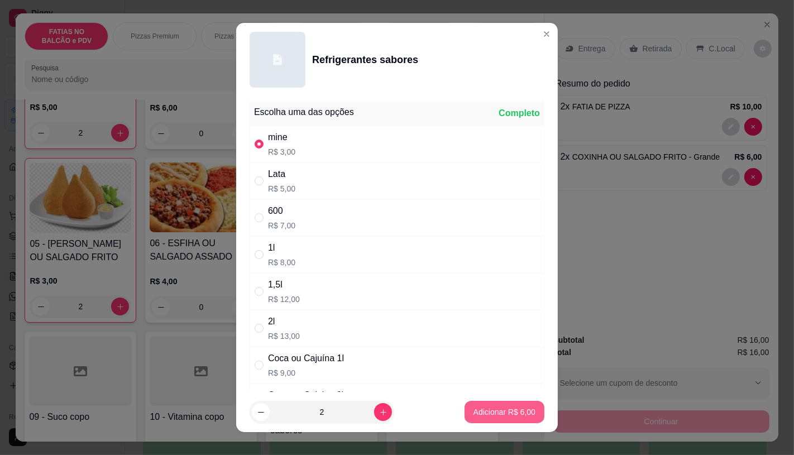
type input "2"
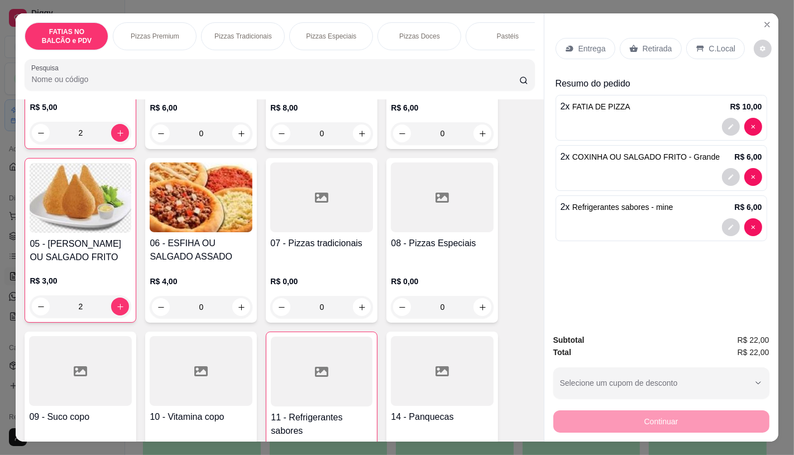
click at [655, 46] on p "Retirada" at bounding box center [658, 48] width 30 height 11
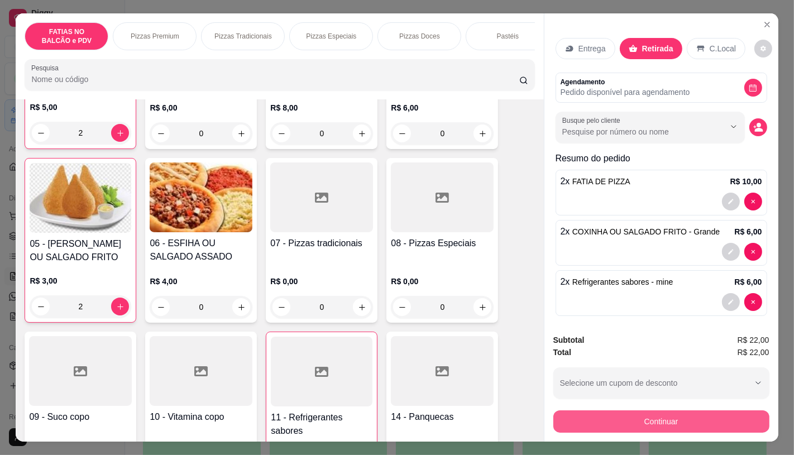
click at [635, 412] on button "Continuar" at bounding box center [661, 422] width 216 height 22
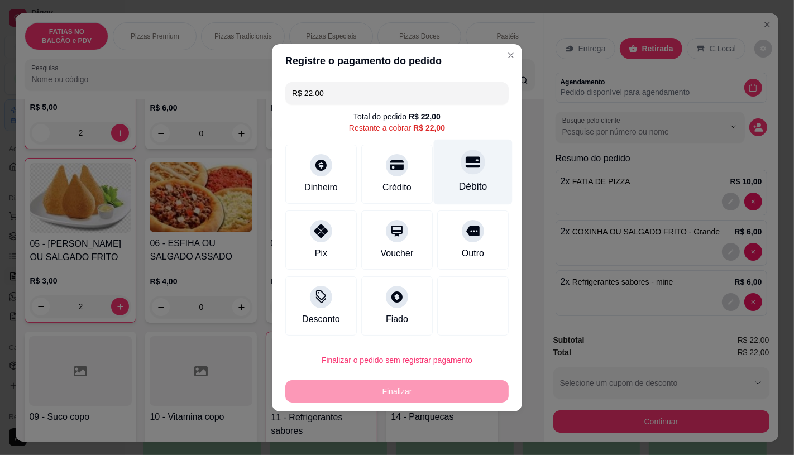
click at [486, 174] on div "Débito" at bounding box center [473, 171] width 79 height 65
type input "R$ 0,00"
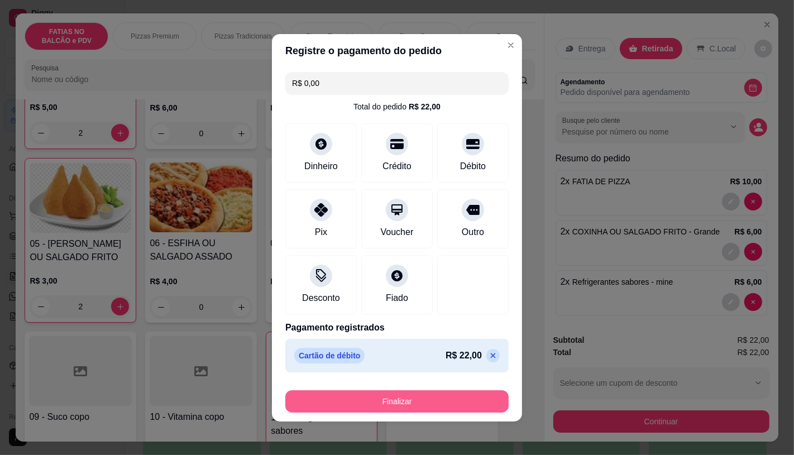
click at [377, 404] on button "Finalizar" at bounding box center [396, 401] width 223 height 22
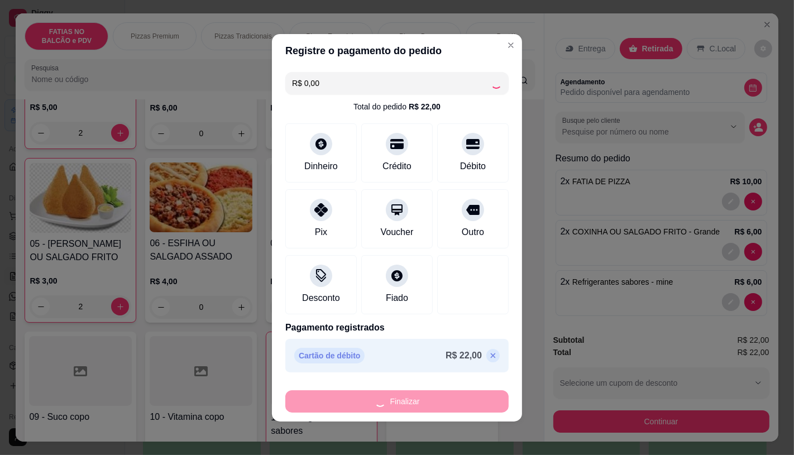
type input "0"
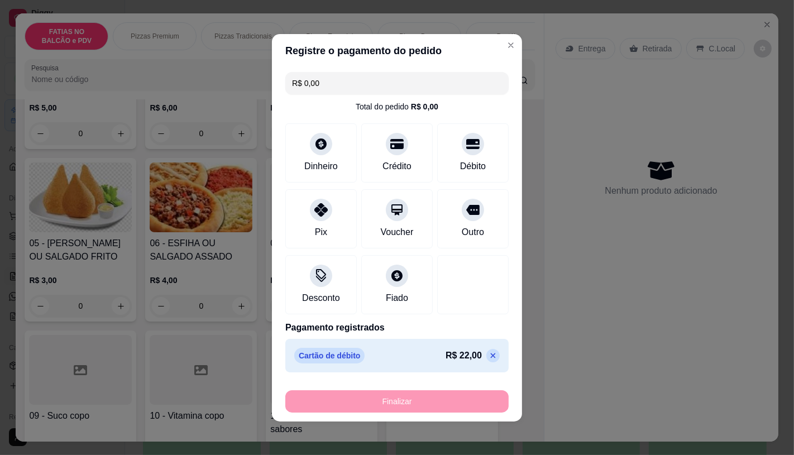
type input "-R$ 22,00"
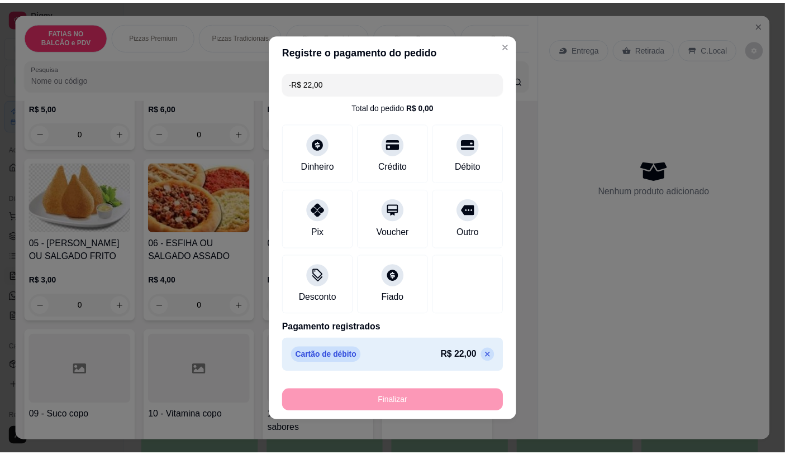
scroll to position [187, 0]
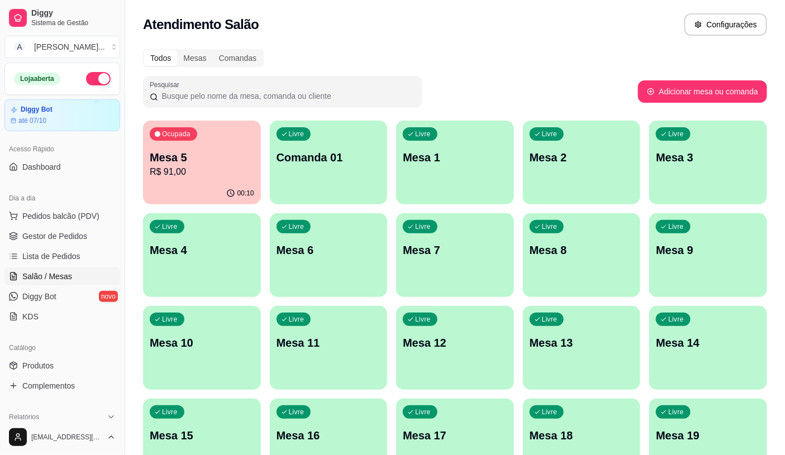
click at [153, 190] on div "00:10" at bounding box center [202, 194] width 118 height 22
click at [208, 269] on div "Livre Mesa 4" at bounding box center [202, 248] width 114 height 68
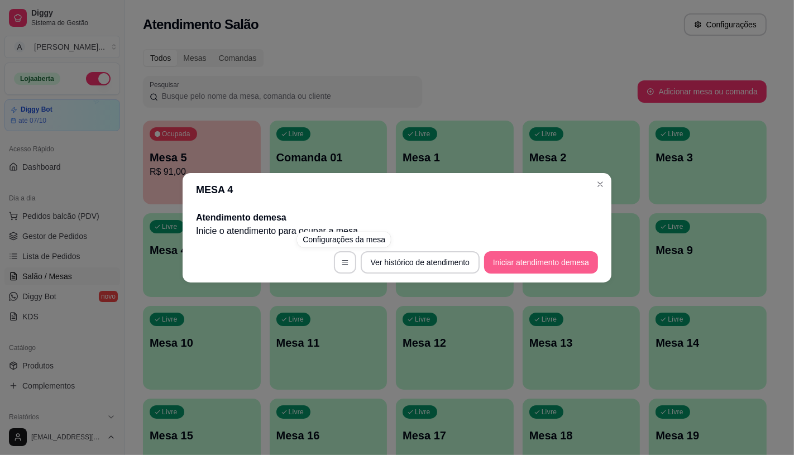
click at [524, 261] on button "Iniciar atendimento de mesa" at bounding box center [541, 262] width 114 height 22
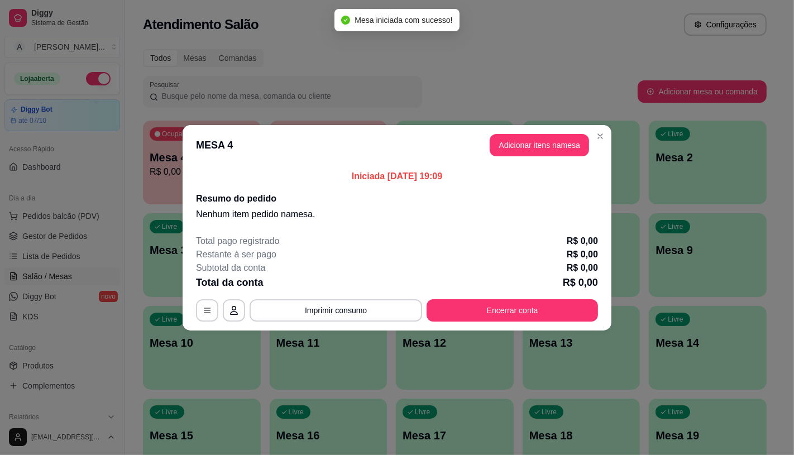
click at [512, 163] on header "MESA 4 Adicionar itens na mesa" at bounding box center [397, 145] width 429 height 40
click at [512, 149] on button "Adicionar itens na mesa" at bounding box center [539, 145] width 96 height 22
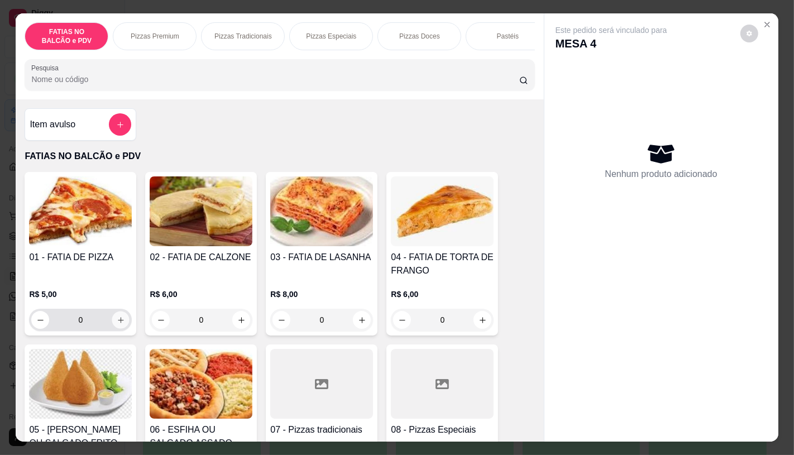
click at [117, 324] on icon "increase-product-quantity" at bounding box center [121, 320] width 8 height 8
type input "2"
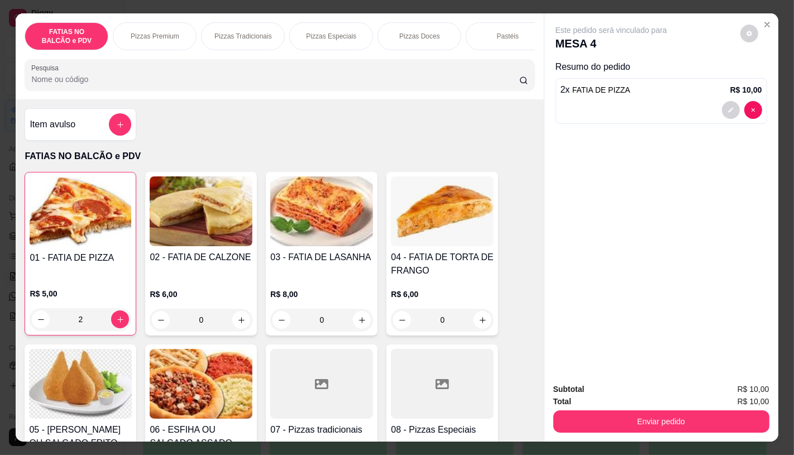
click at [116, 81] on input "Pesquisa" at bounding box center [275, 79] width 488 height 11
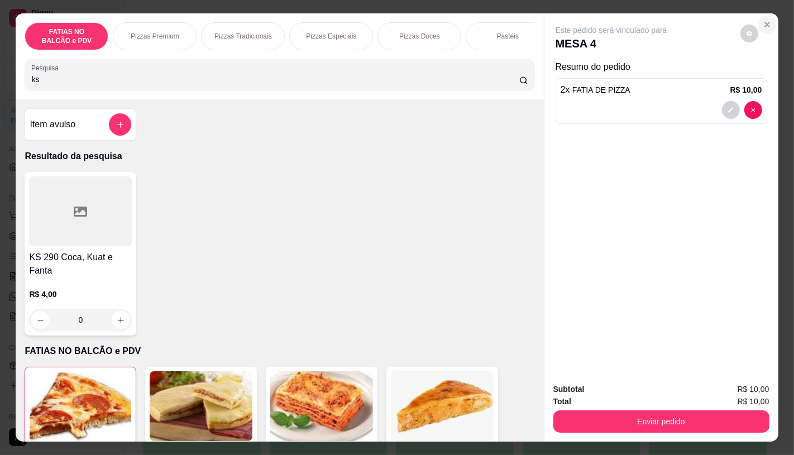
type input "ks"
click at [766, 21] on icon "Close" at bounding box center [767, 24] width 9 height 9
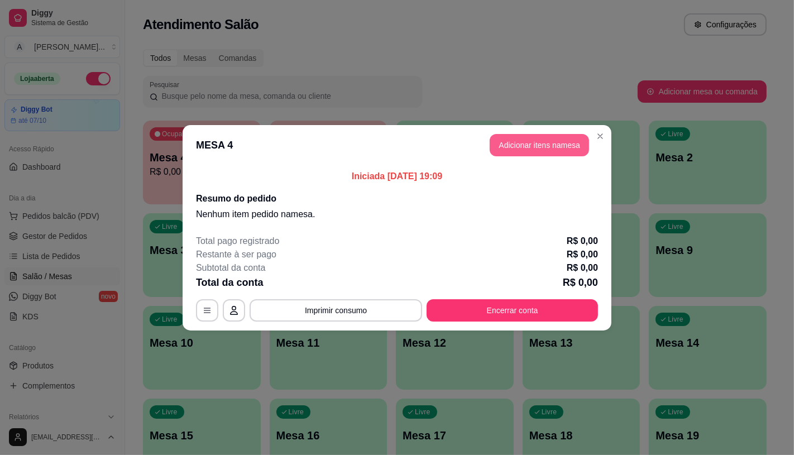
click at [517, 154] on button "Adicionar itens na mesa" at bounding box center [539, 145] width 99 height 22
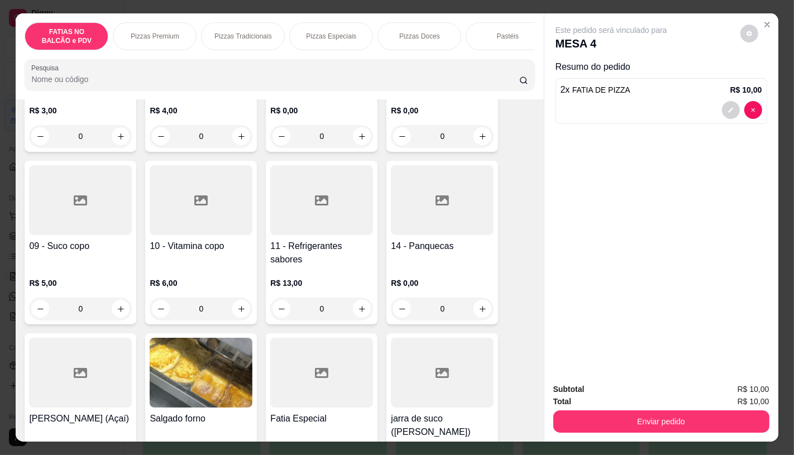
scroll to position [372, 0]
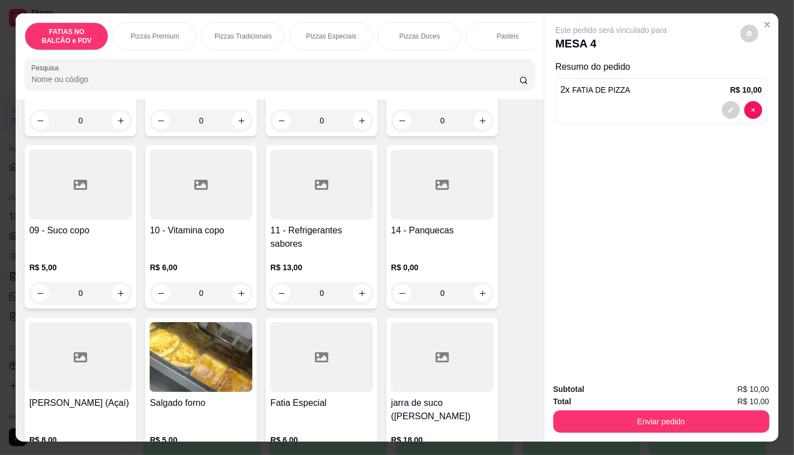
click at [310, 283] on div "R$ 13,00 0" at bounding box center [321, 283] width 103 height 42
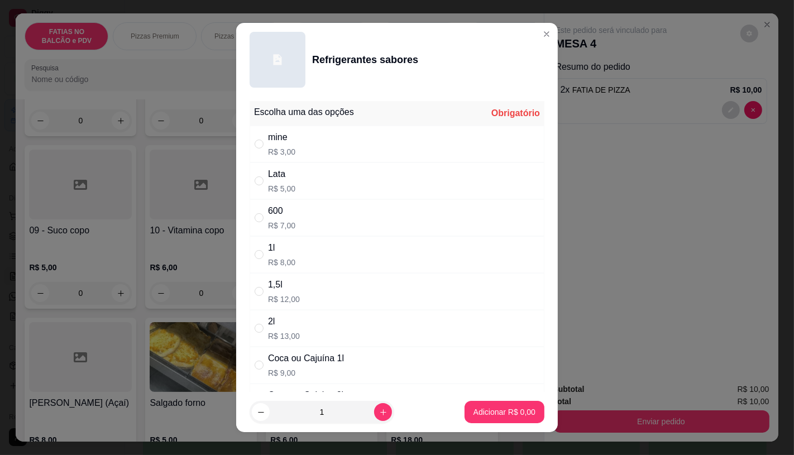
click at [302, 211] on div "600 R$ 7,00" at bounding box center [397, 217] width 295 height 37
radio input "true"
click at [483, 407] on p "Adicionar R$ 7,00" at bounding box center [505, 412] width 62 height 11
type input "1"
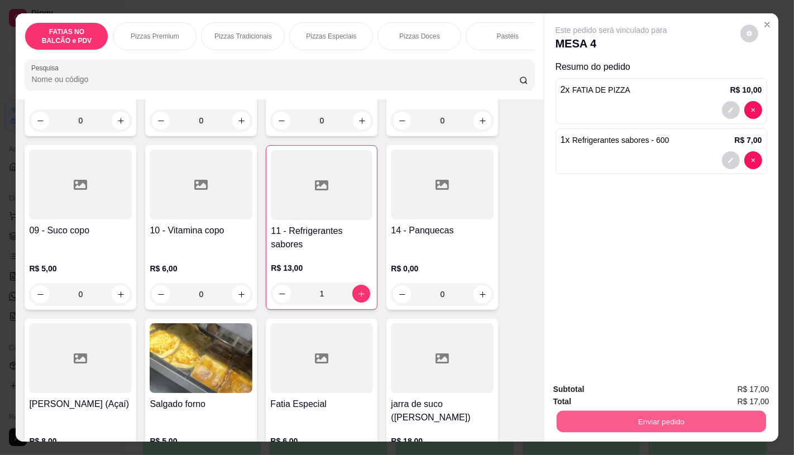
click at [599, 425] on button "Enviar pedido" at bounding box center [660, 422] width 209 height 22
click at [596, 386] on button "Não registrar e enviar pedido" at bounding box center [624, 389] width 116 height 21
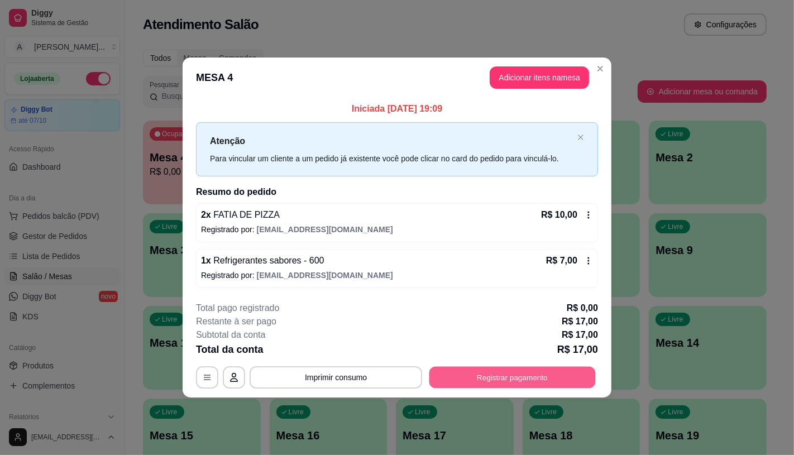
click at [452, 373] on button "Registrar pagamento" at bounding box center [512, 378] width 166 height 22
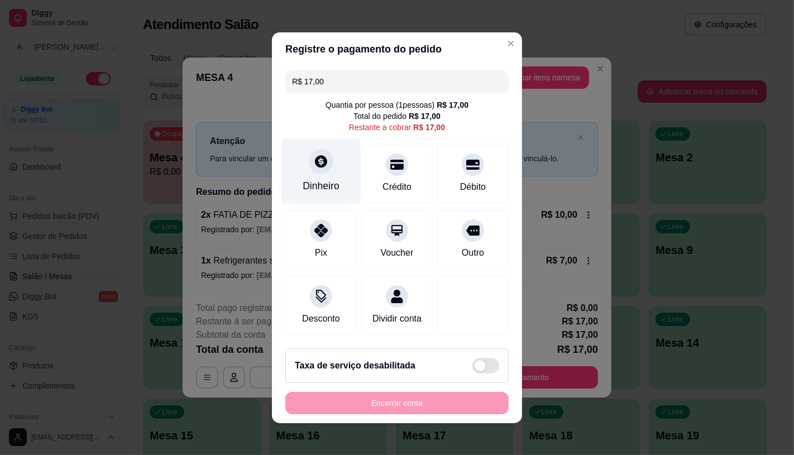
click at [309, 180] on div "Dinheiro" at bounding box center [321, 186] width 37 height 15
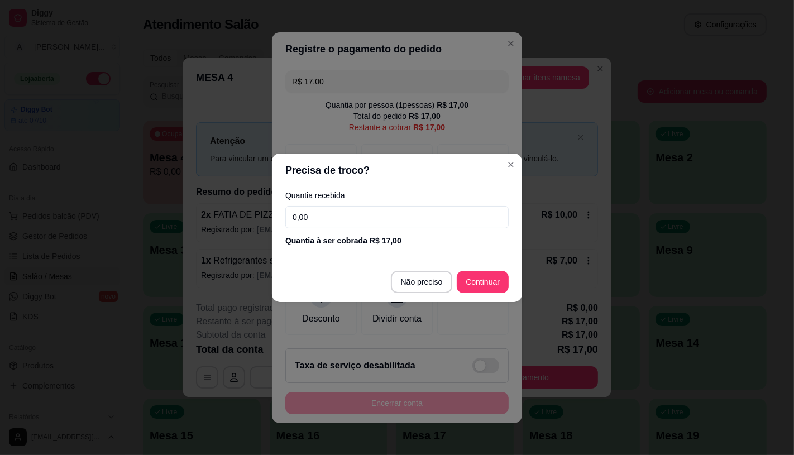
click at [338, 208] on input "0,00" at bounding box center [396, 217] width 223 height 22
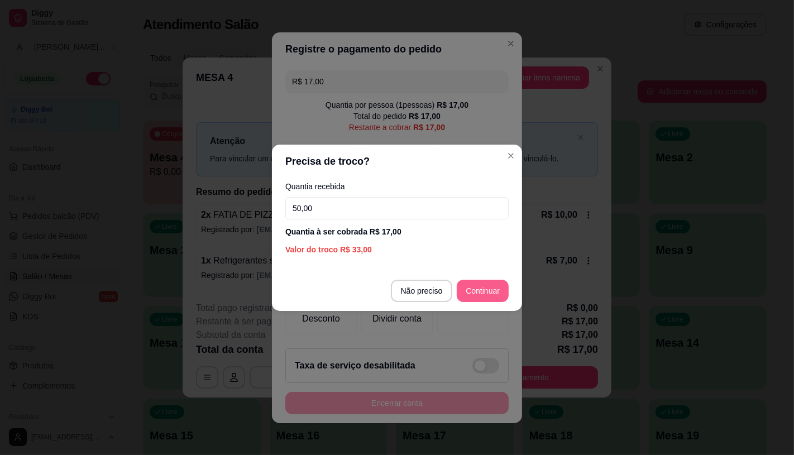
type input "50,00"
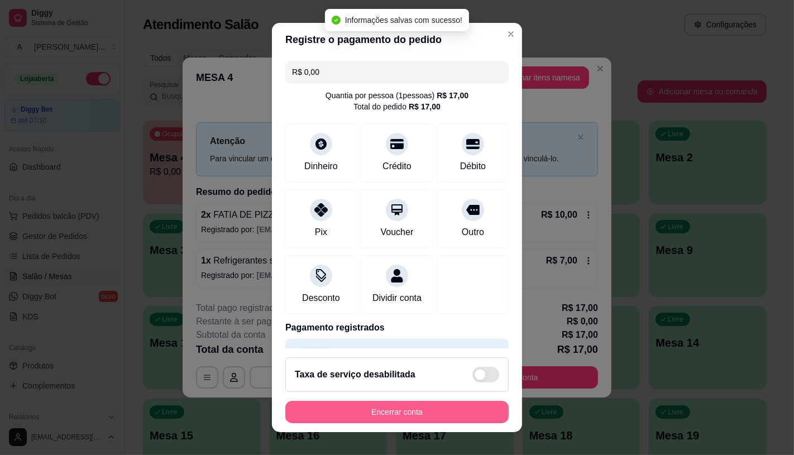
type input "R$ 0,00"
click at [433, 413] on button "Encerrar conta" at bounding box center [396, 412] width 223 height 22
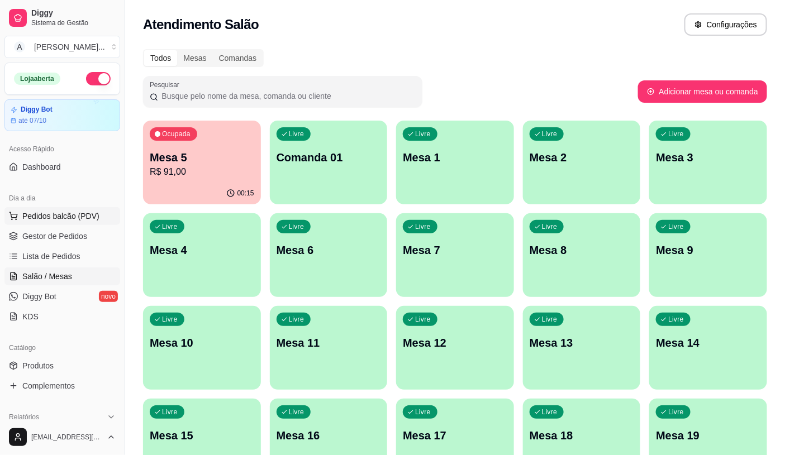
click at [34, 219] on span "Pedidos balcão (PDV)" at bounding box center [60, 216] width 77 height 11
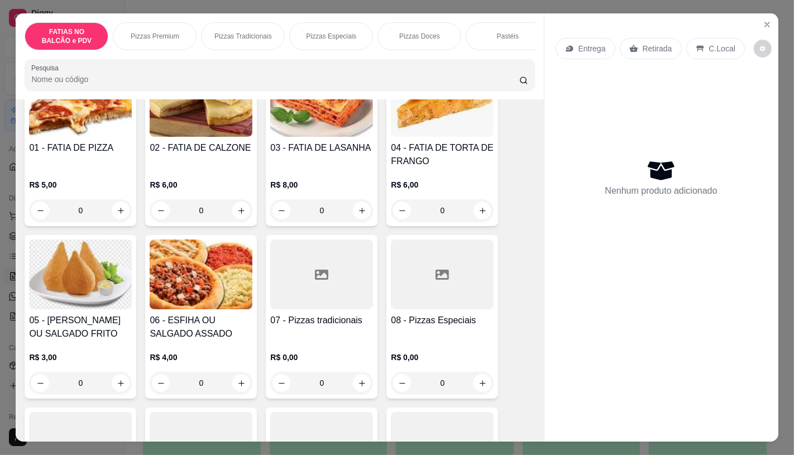
scroll to position [124, 0]
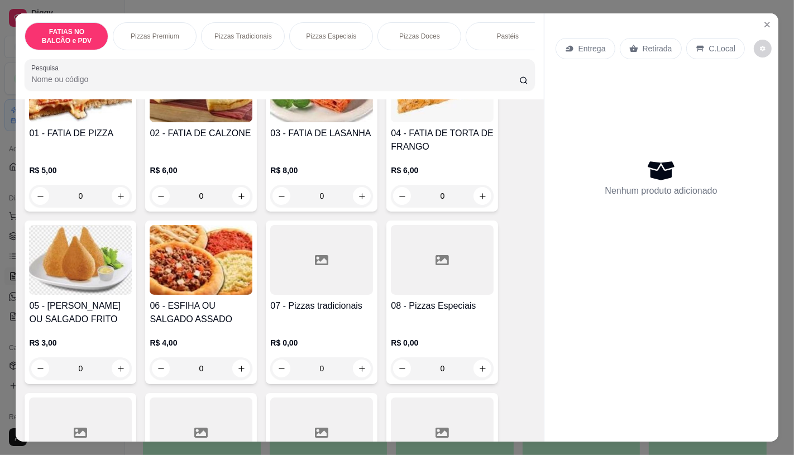
click at [283, 238] on div at bounding box center [321, 260] width 103 height 70
click at [404, 271] on div at bounding box center [442, 260] width 103 height 70
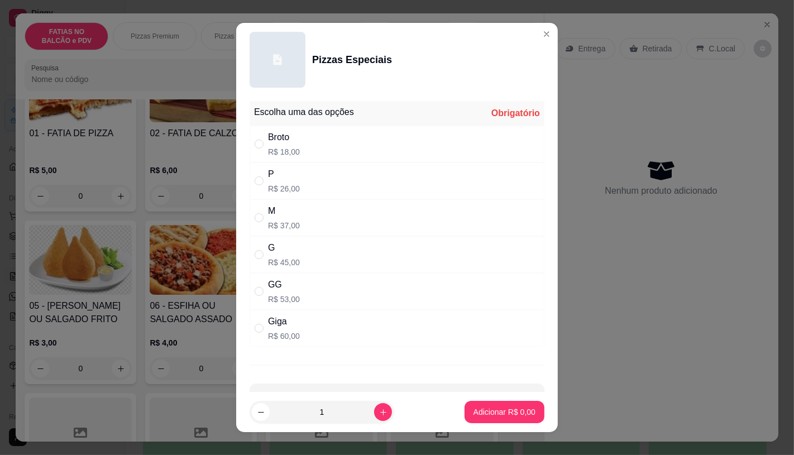
click at [288, 192] on p "R$ 26,00" at bounding box center [284, 188] width 32 height 11
radio input "true"
click at [470, 414] on p "Adicionar R$ 26,00" at bounding box center [502, 412] width 65 height 11
type input "1"
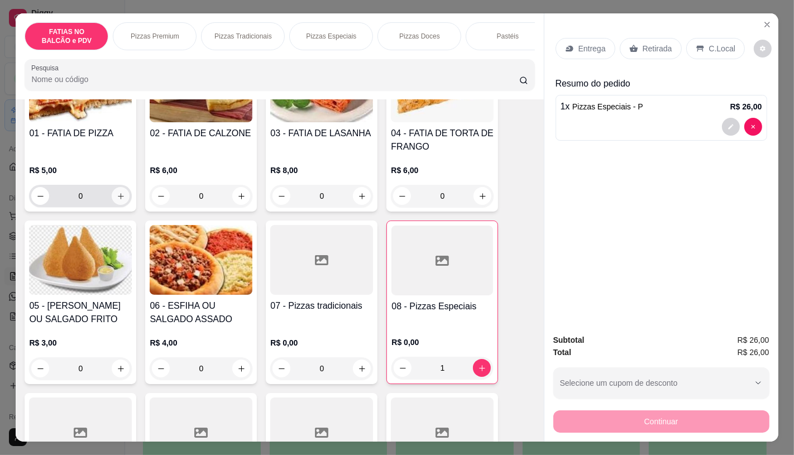
click at [117, 198] on icon "increase-product-quantity" at bounding box center [121, 196] width 8 height 8
type input "1"
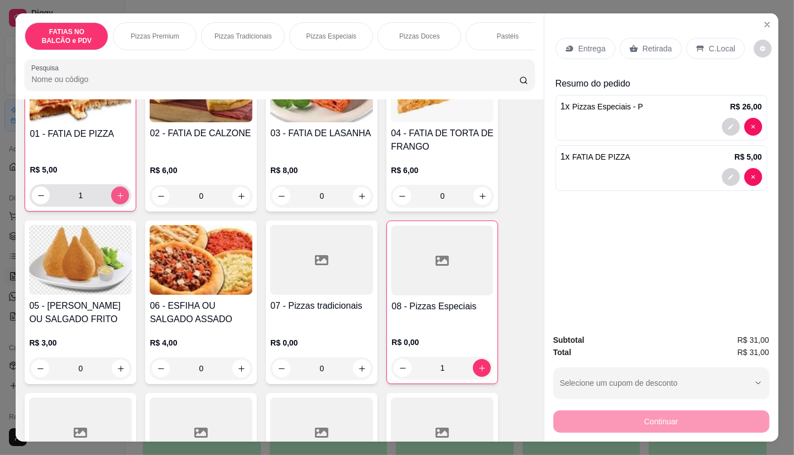
scroll to position [125, 0]
click at [629, 47] on icon at bounding box center [633, 48] width 9 height 9
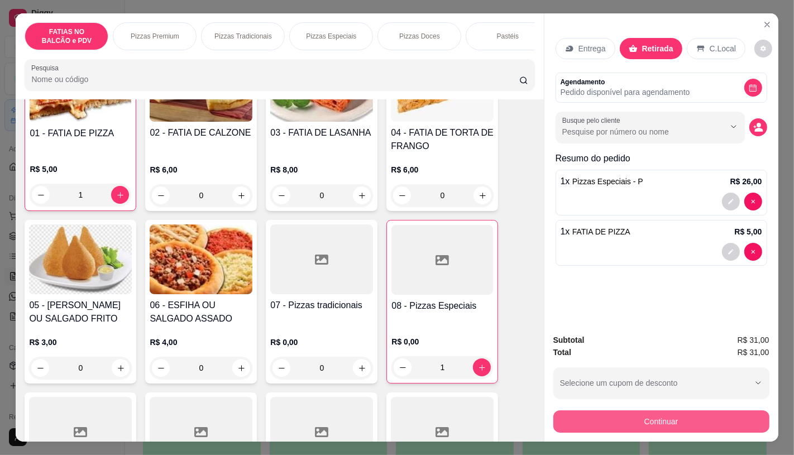
click at [622, 421] on button "Continuar" at bounding box center [661, 422] width 216 height 22
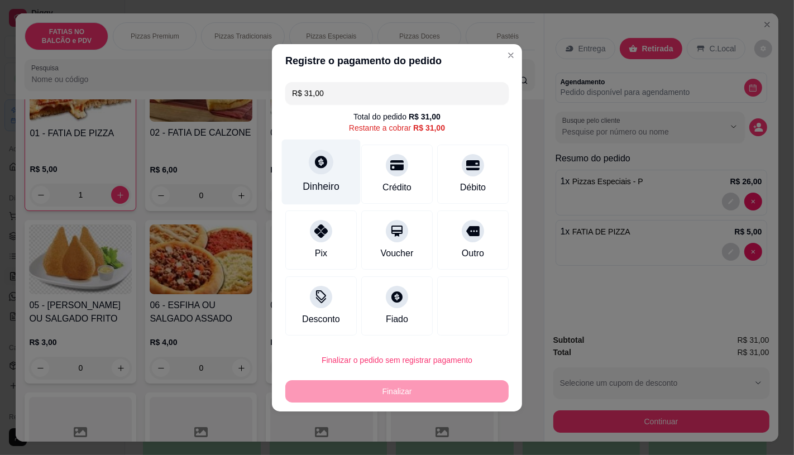
click at [337, 182] on div "Dinheiro" at bounding box center [321, 171] width 79 height 65
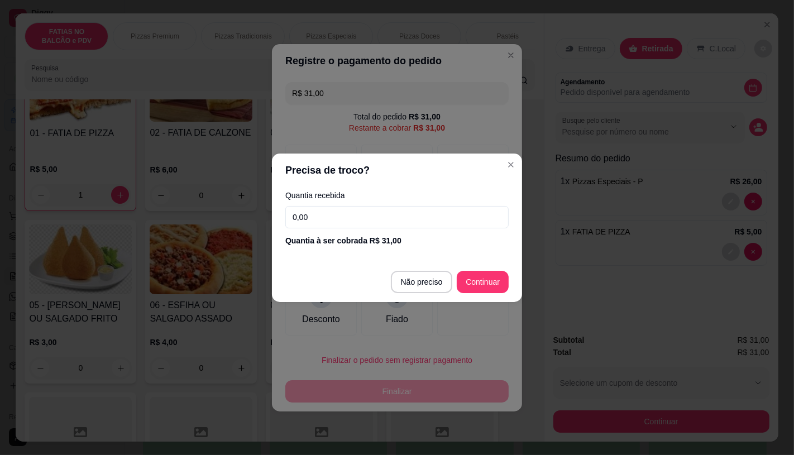
click at [380, 213] on input "0,00" at bounding box center [396, 217] width 223 height 22
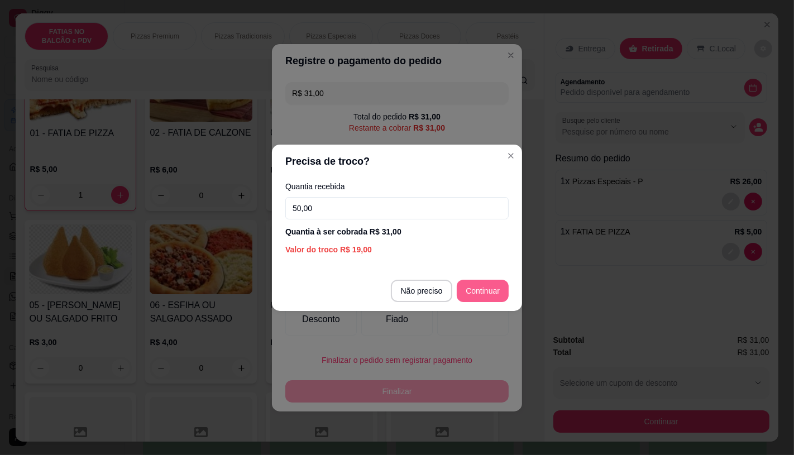
type input "50,00"
type input "R$ 0,00"
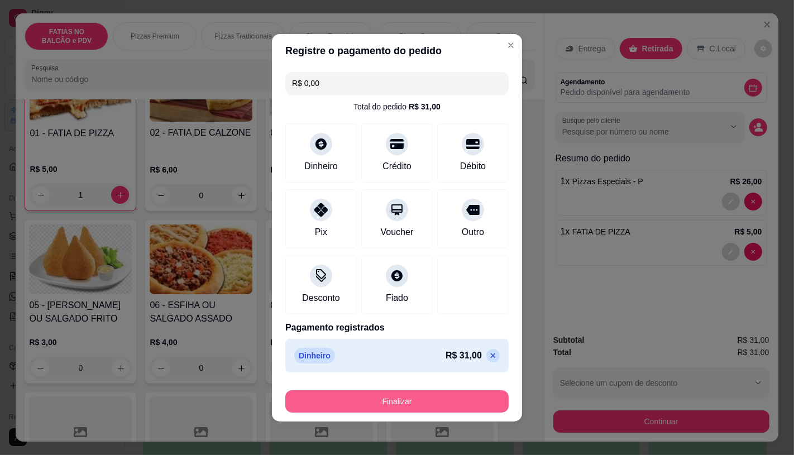
click at [435, 402] on button "Finalizar" at bounding box center [396, 401] width 223 height 22
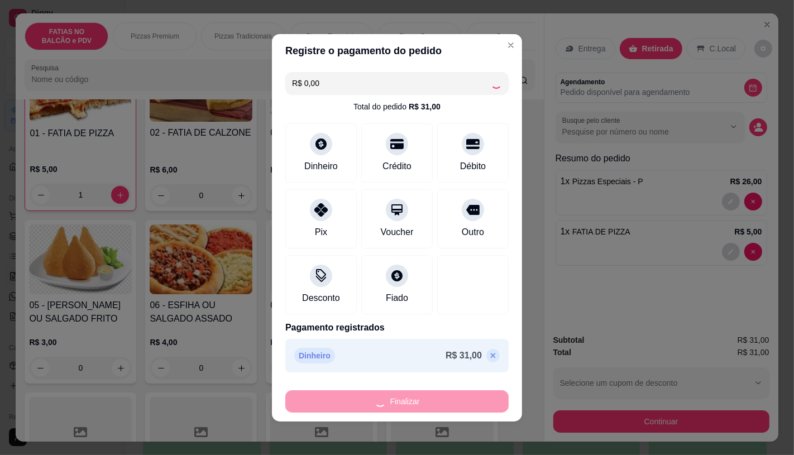
type input "0"
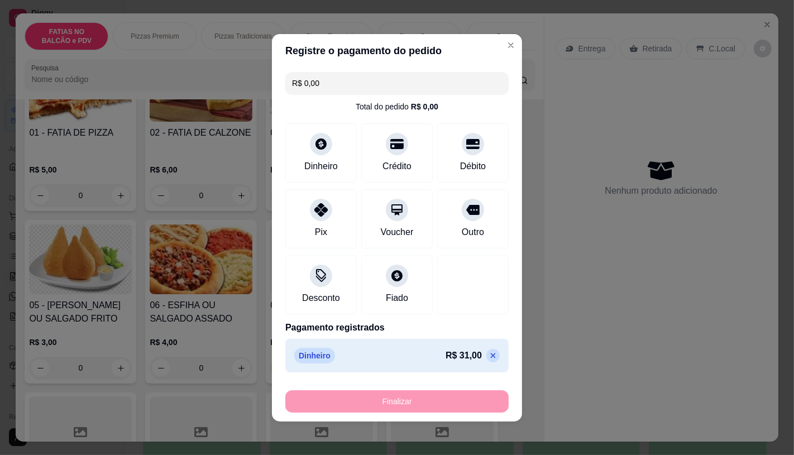
type input "-R$ 31,00"
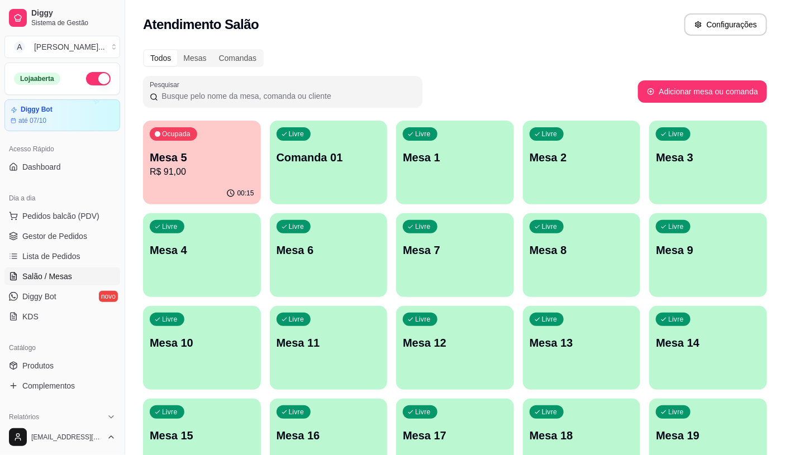
click at [207, 168] on p "R$ 91,00" at bounding box center [202, 171] width 104 height 13
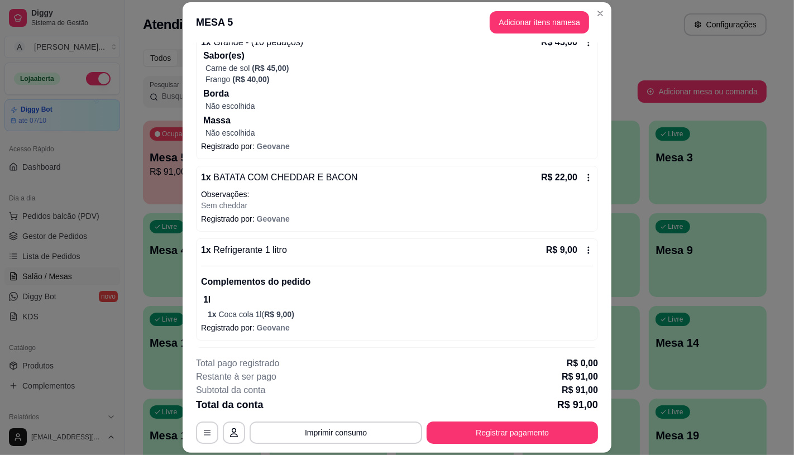
scroll to position [160, 0]
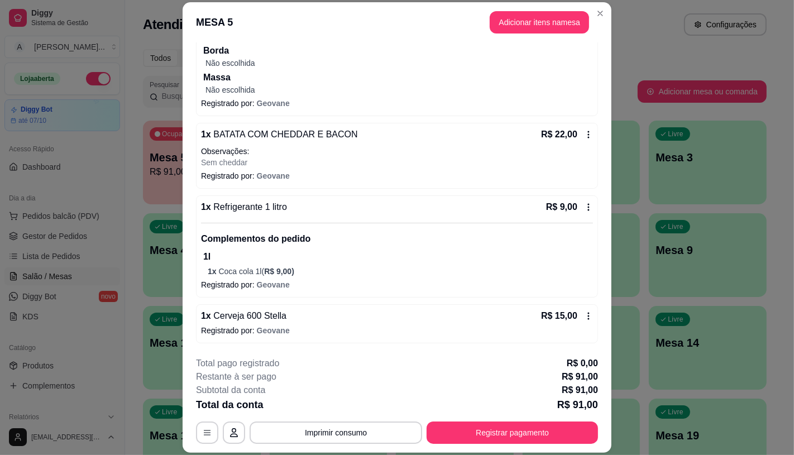
click at [572, 311] on div "R$ 15,00" at bounding box center [567, 315] width 52 height 13
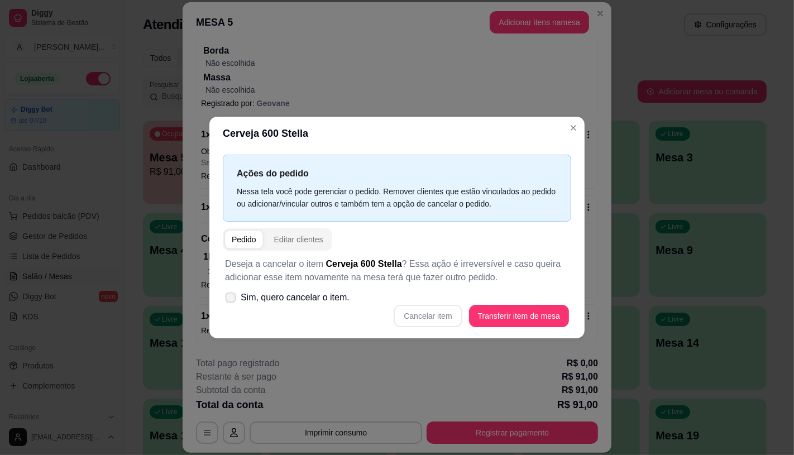
click at [340, 303] on span "Sim, quero cancelar o item." at bounding box center [295, 297] width 109 height 13
click at [232, 303] on input "Sim, quero cancelar o item." at bounding box center [228, 302] width 7 height 7
checkbox input "true"
click at [433, 314] on button "Cancelar item" at bounding box center [428, 316] width 66 height 22
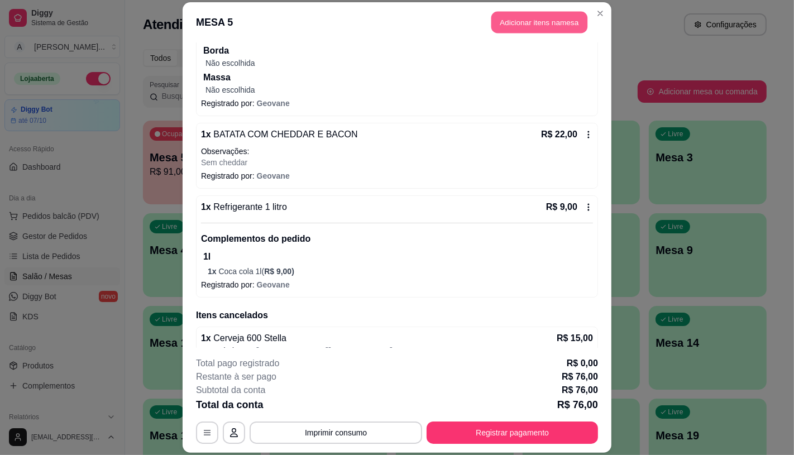
click at [567, 23] on button "Adicionar itens na mesa" at bounding box center [539, 23] width 96 height 22
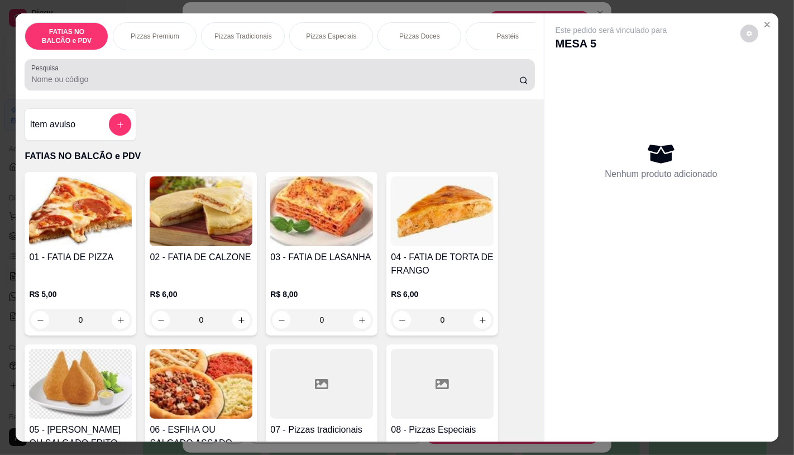
click at [260, 85] on input "Pesquisa" at bounding box center [275, 79] width 488 height 11
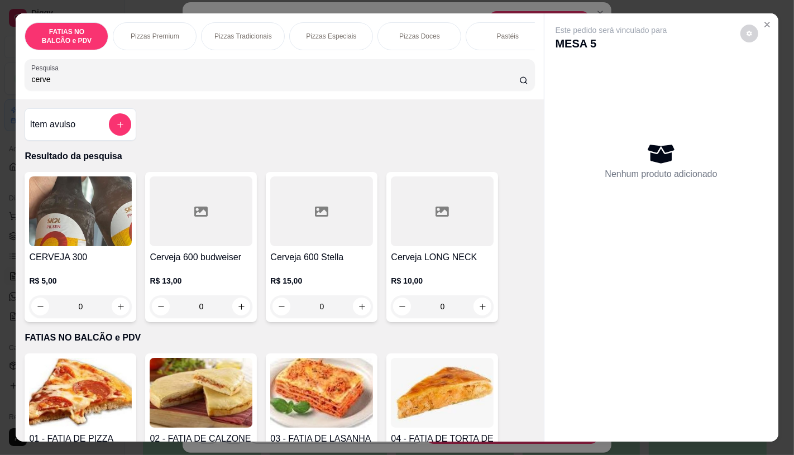
type input "cerve"
click at [423, 246] on div at bounding box center [442, 211] width 103 height 70
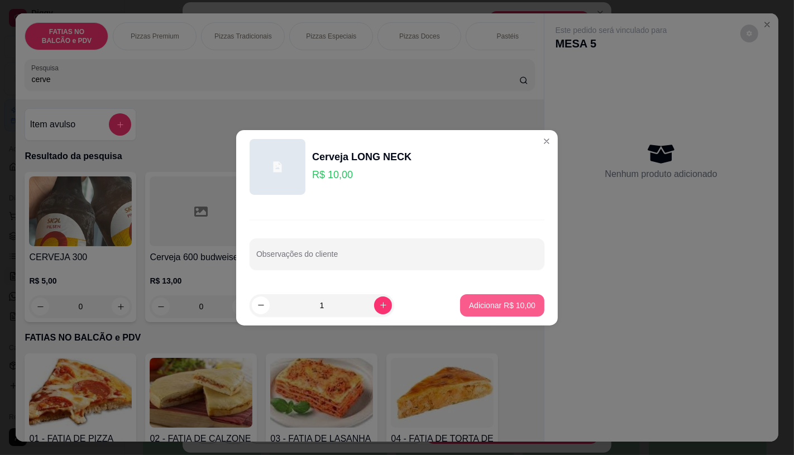
click at [492, 300] on p "Adicionar R$ 10,00" at bounding box center [502, 305] width 66 height 11
type input "1"
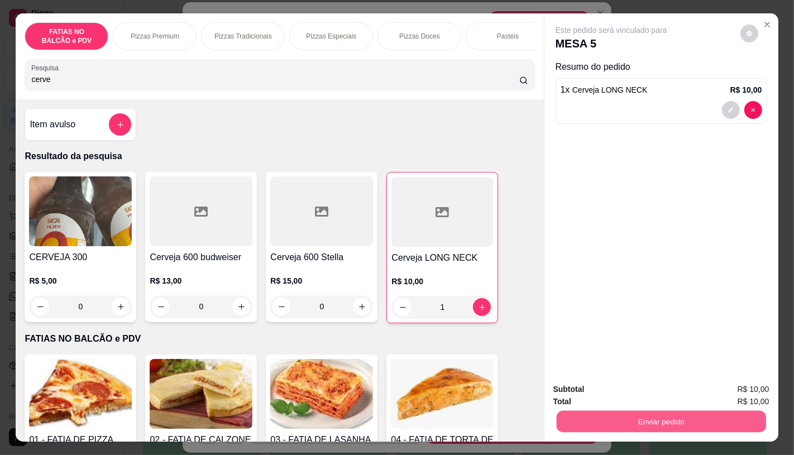
click at [632, 422] on button "Enviar pedido" at bounding box center [660, 422] width 209 height 22
click at [626, 384] on button "Não registrar e enviar pedido" at bounding box center [624, 389] width 116 height 21
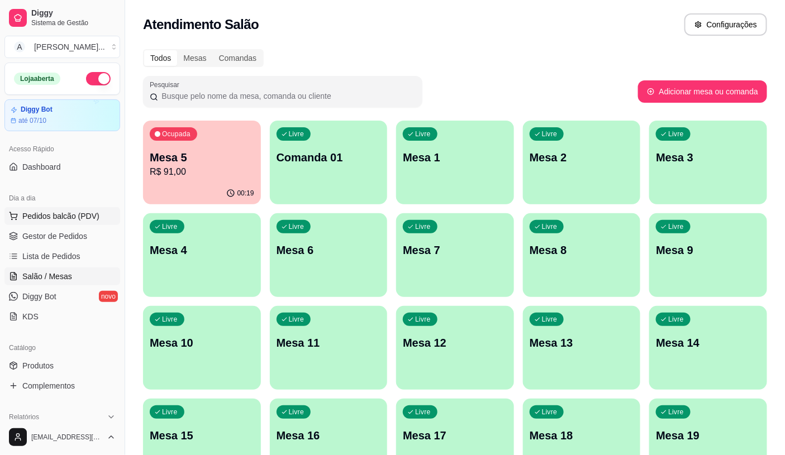
click at [40, 214] on span "Pedidos balcão (PDV)" at bounding box center [60, 216] width 77 height 11
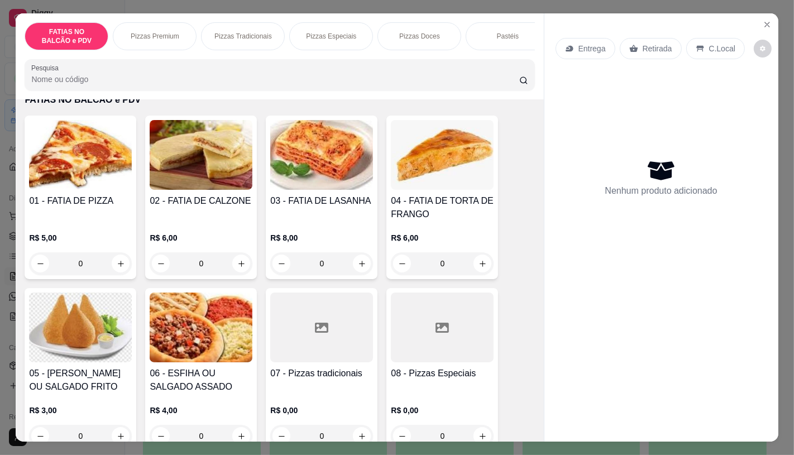
scroll to position [62, 0]
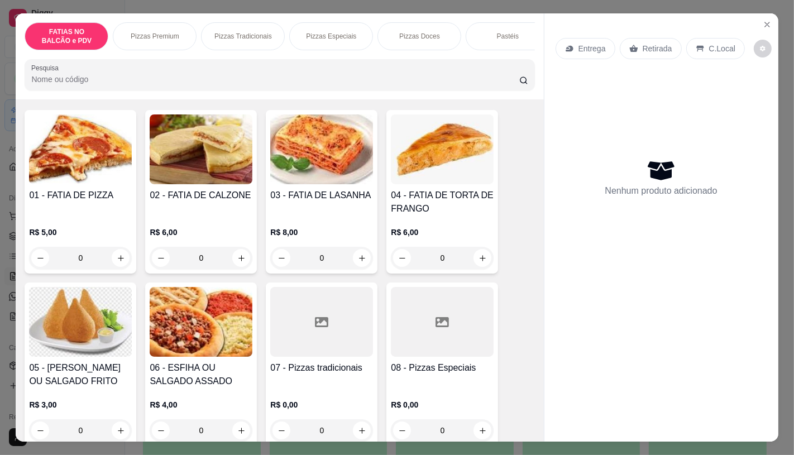
click at [99, 373] on h4 "05 - [PERSON_NAME] OU SALGADO FRITO" at bounding box center [80, 374] width 103 height 27
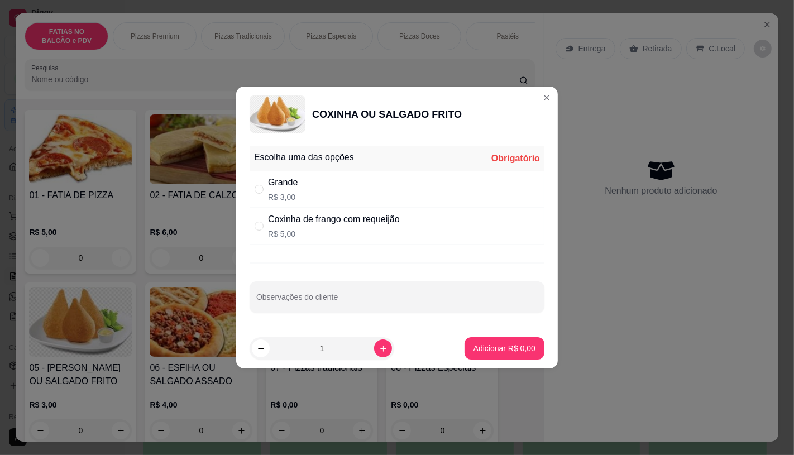
click at [322, 186] on div "Grande R$ 3,00" at bounding box center [397, 189] width 295 height 37
radio input "true"
click at [379, 360] on div "1" at bounding box center [322, 348] width 140 height 22
click at [379, 352] on icon "increase-product-quantity" at bounding box center [383, 349] width 8 height 8
click at [379, 351] on icon "increase-product-quantity" at bounding box center [383, 349] width 8 height 8
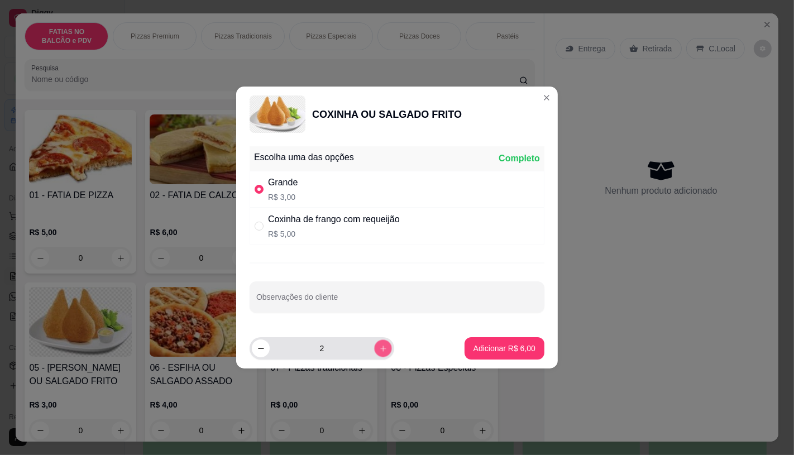
type input "3"
click at [495, 353] on p "Adicionar R$ 9,00" at bounding box center [504, 348] width 60 height 11
type input "3"
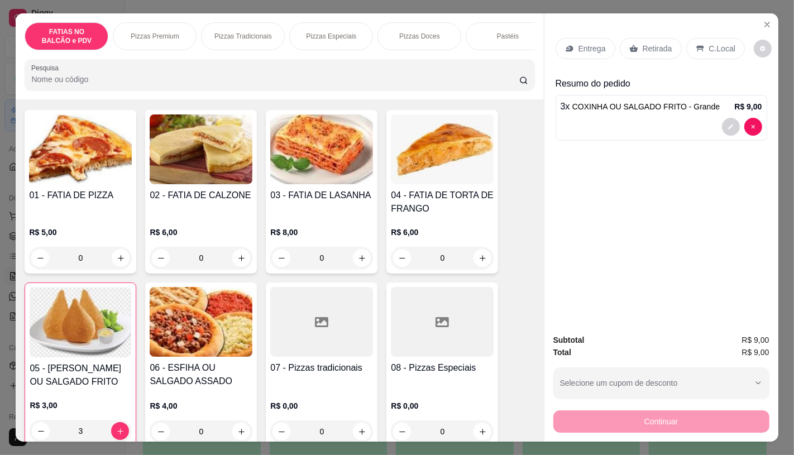
click at [637, 29] on div "Entrega Retirada C.Local" at bounding box center [662, 48] width 212 height 39
click at [643, 46] on p "Retirada" at bounding box center [658, 48] width 30 height 11
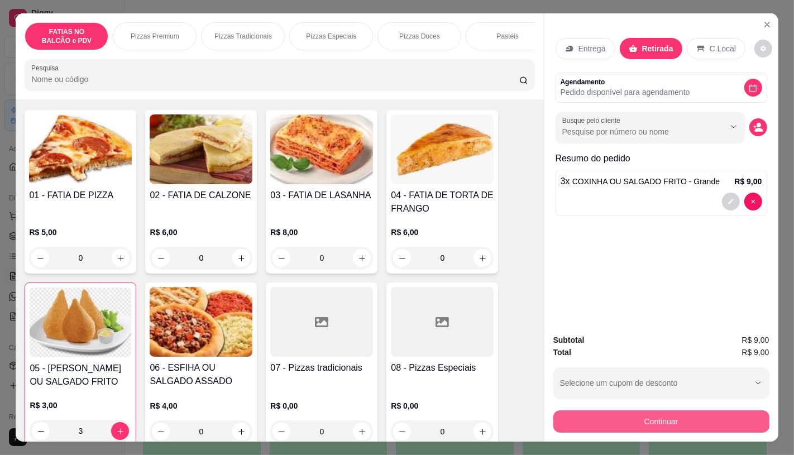
click at [603, 421] on button "Continuar" at bounding box center [661, 422] width 216 height 22
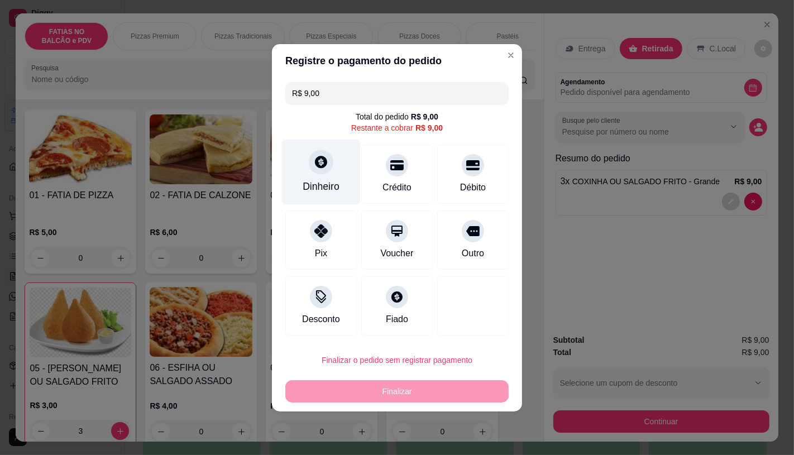
click at [303, 172] on div "Dinheiro" at bounding box center [321, 171] width 79 height 65
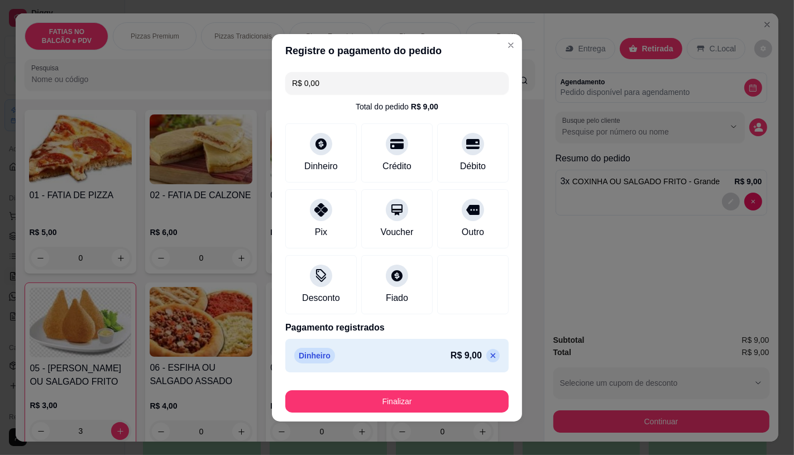
type input "R$ 0,00"
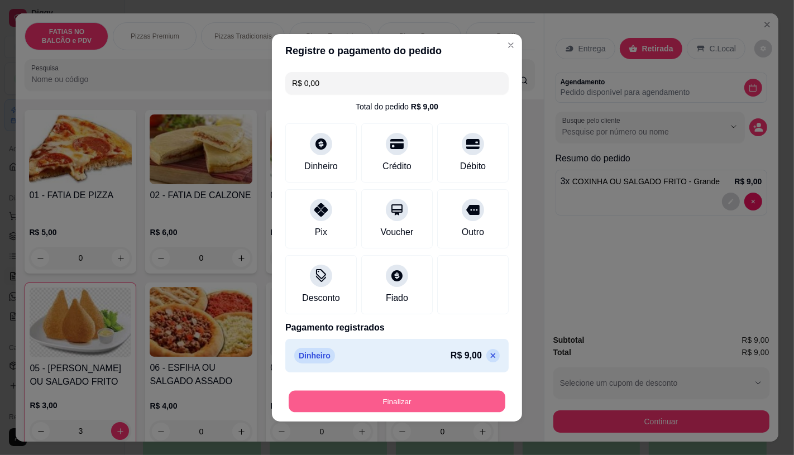
click at [399, 401] on button "Finalizar" at bounding box center [397, 401] width 217 height 22
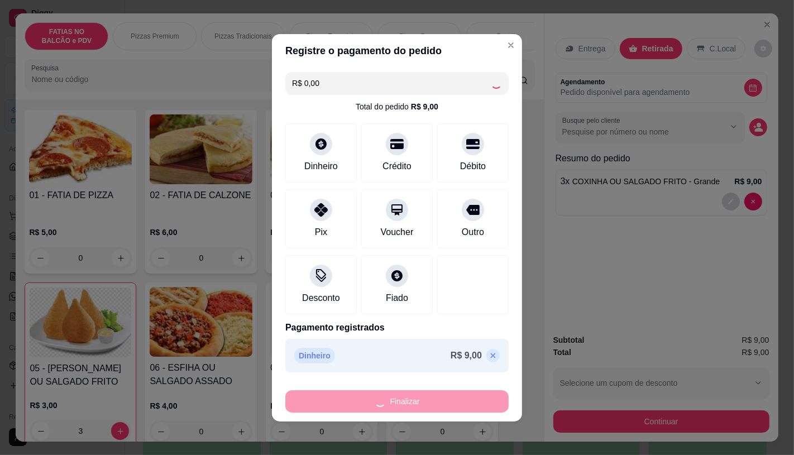
type input "0"
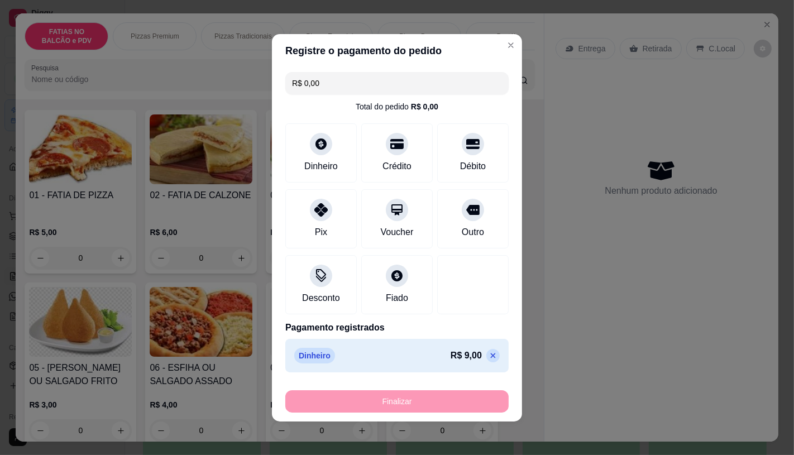
type input "-R$ 9,00"
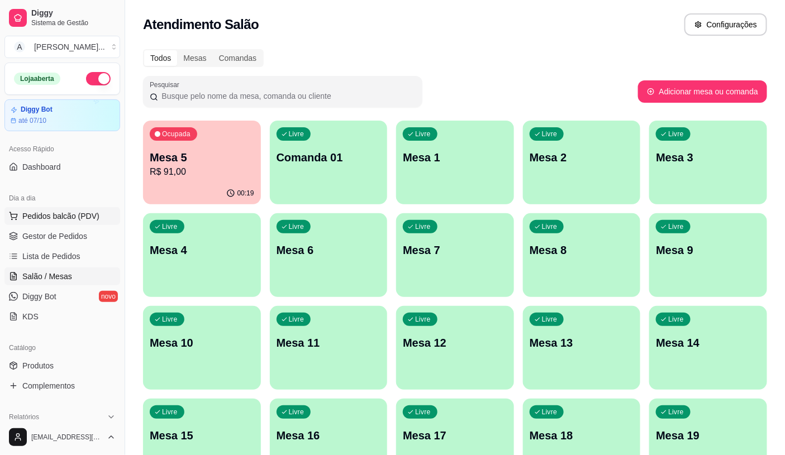
click at [64, 209] on button "Pedidos balcão (PDV)" at bounding box center [62, 216] width 116 height 18
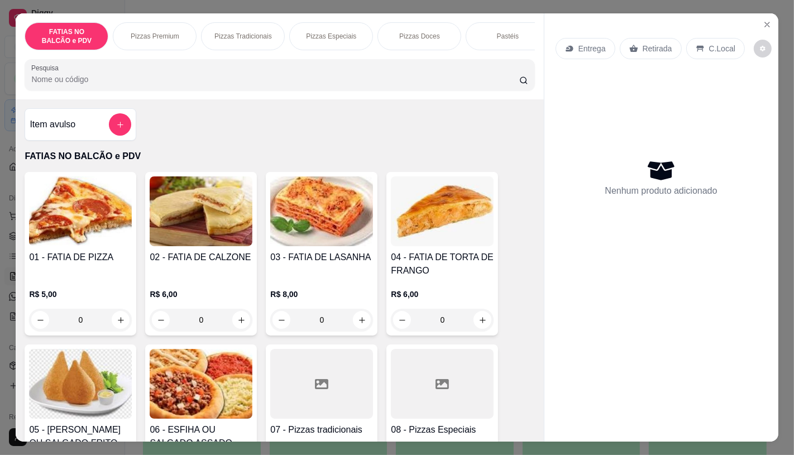
click at [166, 26] on div "Pizzas Premium" at bounding box center [155, 36] width 84 height 28
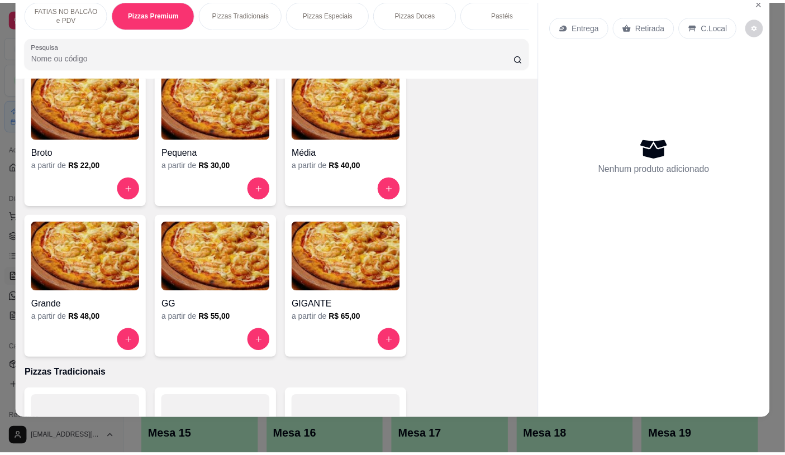
scroll to position [970, 0]
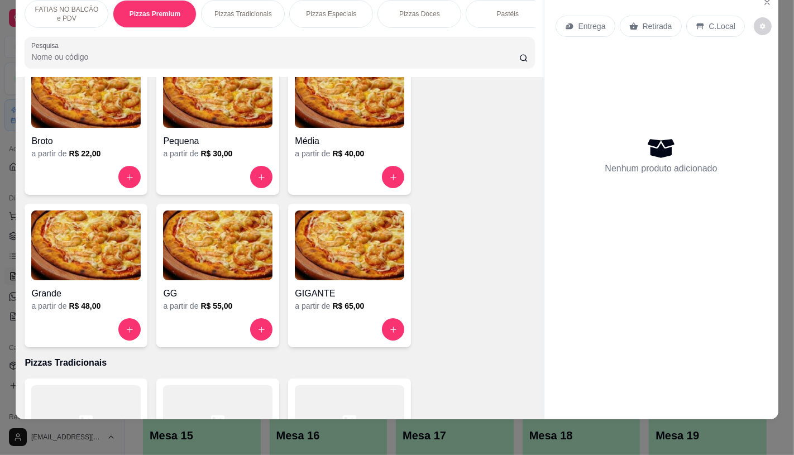
click at [317, 280] on div "GIGANTE" at bounding box center [349, 290] width 109 height 20
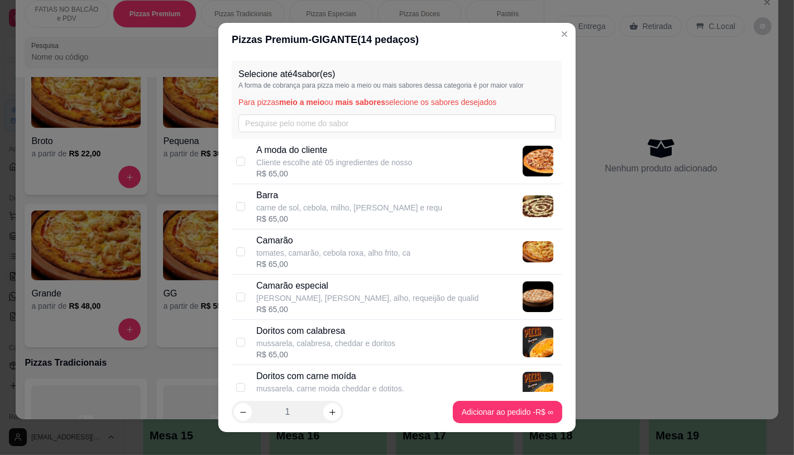
click at [295, 280] on p "Camarão especial" at bounding box center [367, 285] width 222 height 13
checkbox input "true"
click at [293, 264] on div "R$ 65,00" at bounding box center [333, 264] width 154 height 11
checkbox input "true"
click at [330, 303] on p "mussarela, camarão, alho, requeijão de qualid" at bounding box center [367, 298] width 222 height 11
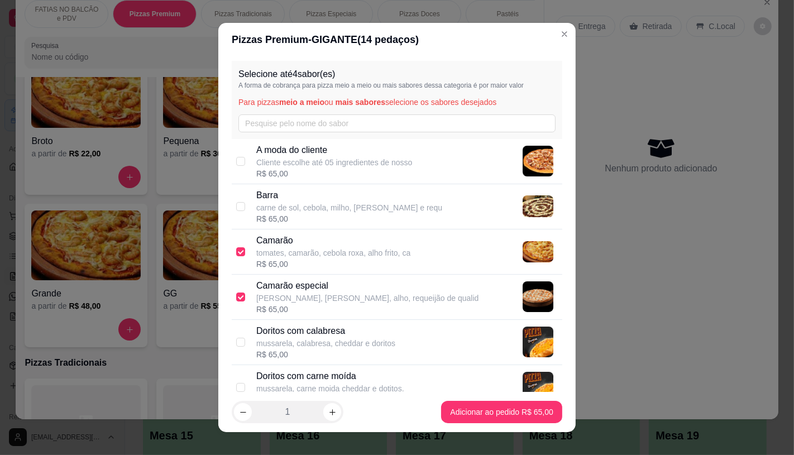
checkbox input "false"
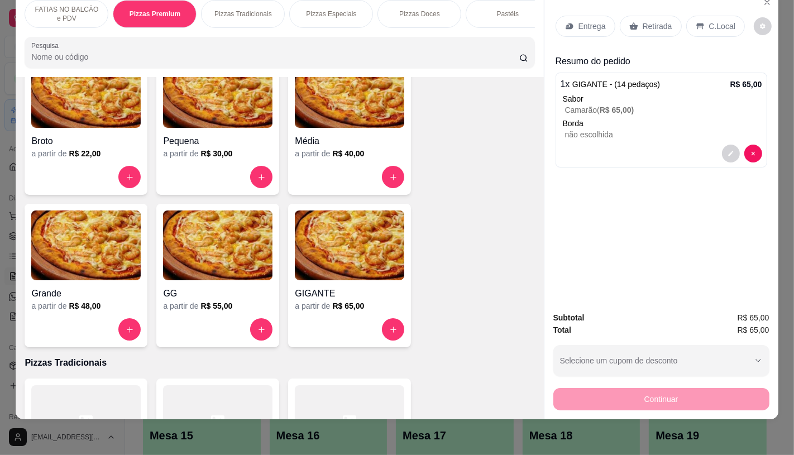
click at [672, 16] on div "Retirada" at bounding box center [651, 26] width 62 height 21
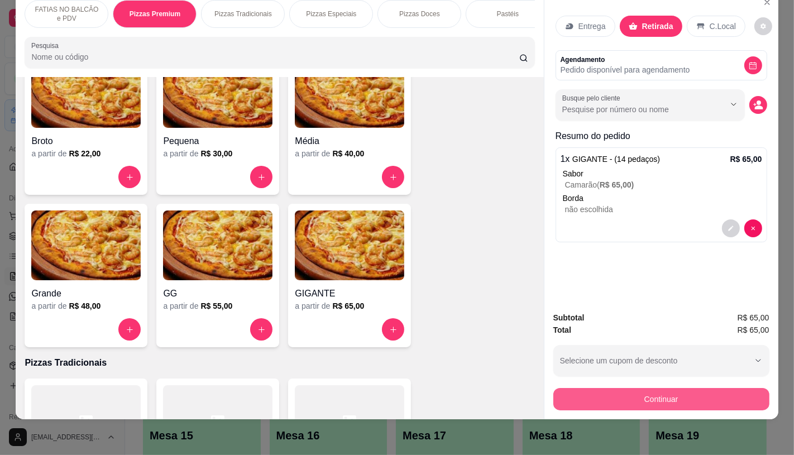
click at [656, 392] on button "Continuar" at bounding box center [661, 399] width 216 height 22
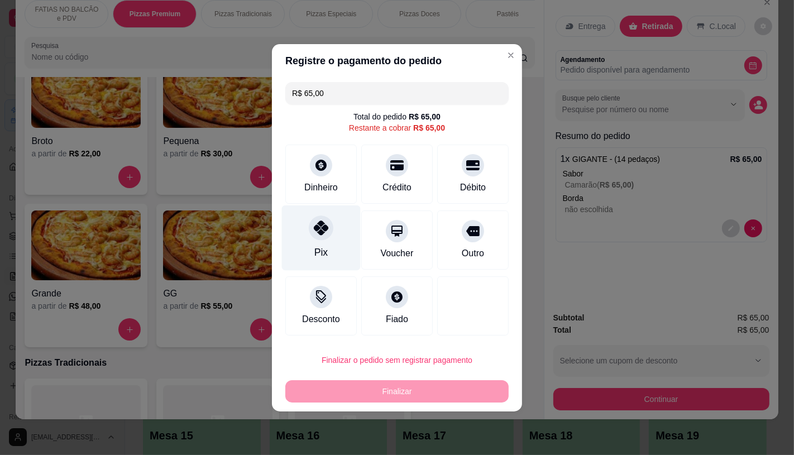
click at [324, 240] on div at bounding box center [321, 228] width 25 height 25
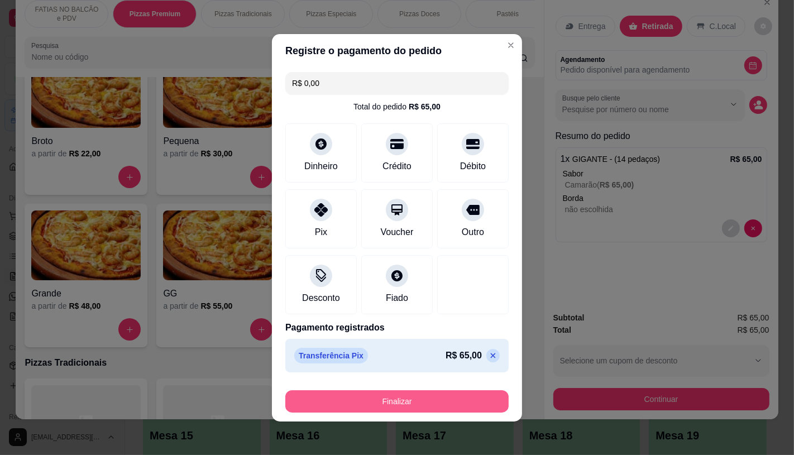
click at [347, 402] on button "Finalizar" at bounding box center [396, 401] width 223 height 22
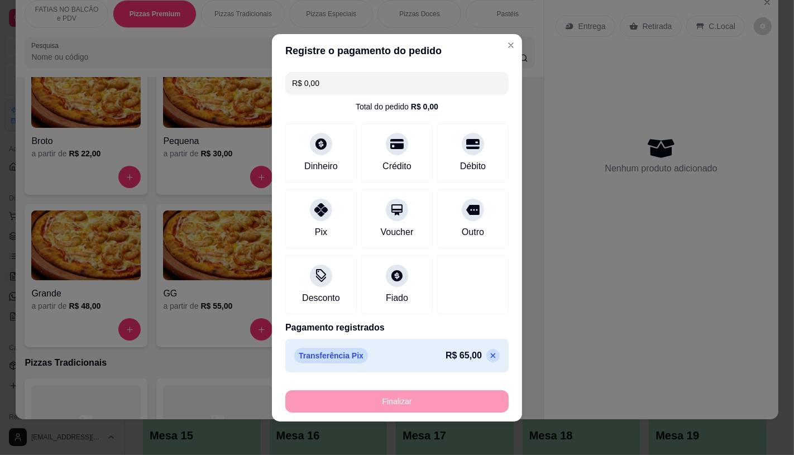
type input "-R$ 65,00"
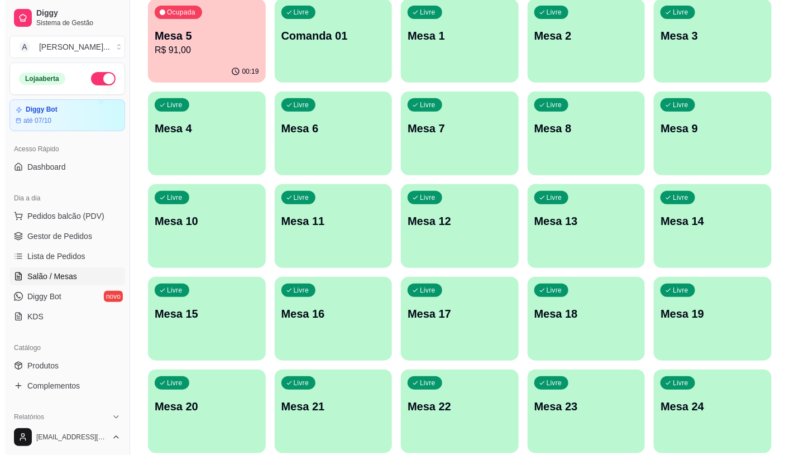
scroll to position [124, 0]
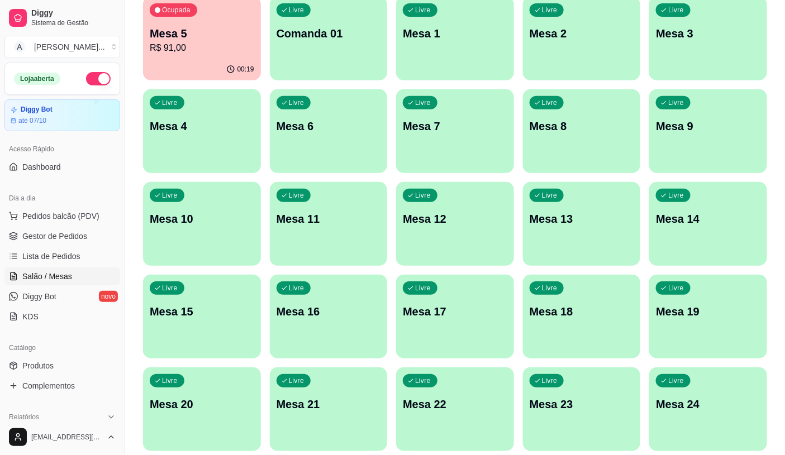
click at [427, 317] on p "Mesa 17" at bounding box center [455, 312] width 104 height 16
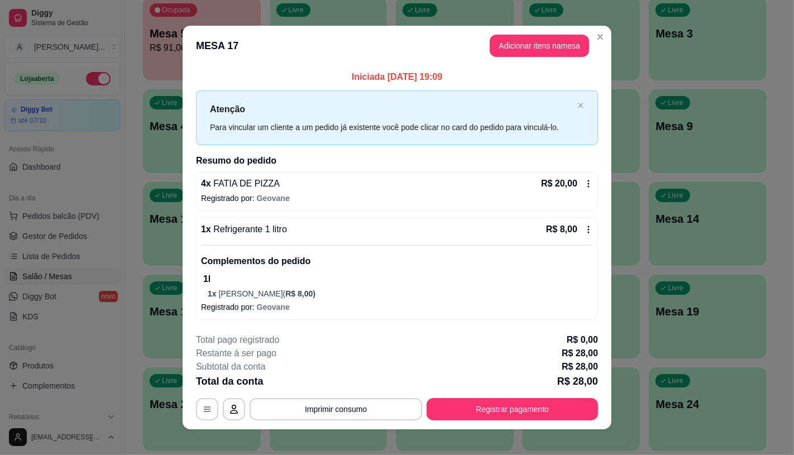
click at [471, 418] on button "Registrar pagamento" at bounding box center [512, 409] width 171 height 22
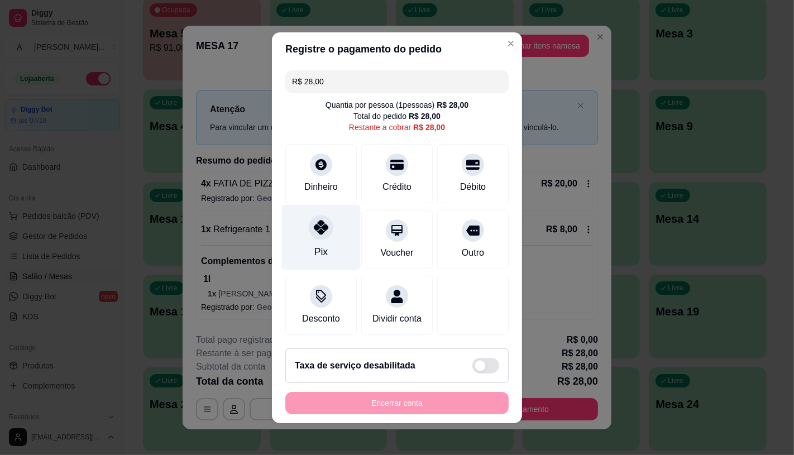
click at [287, 227] on div "Pix" at bounding box center [321, 236] width 79 height 65
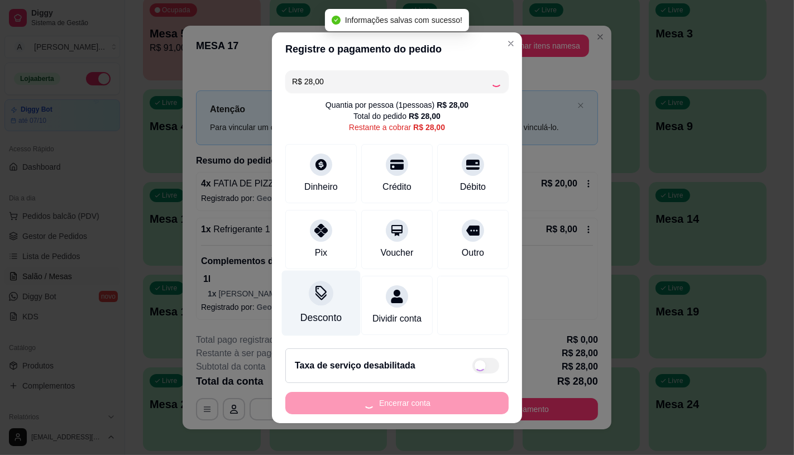
type input "R$ 0,00"
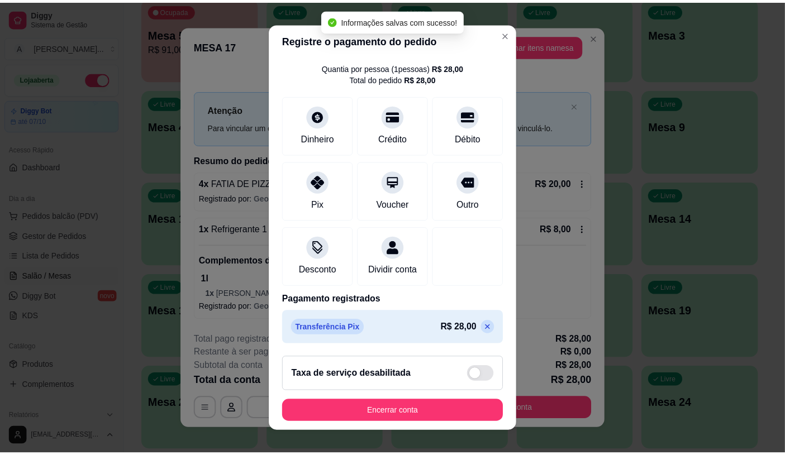
scroll to position [41, 0]
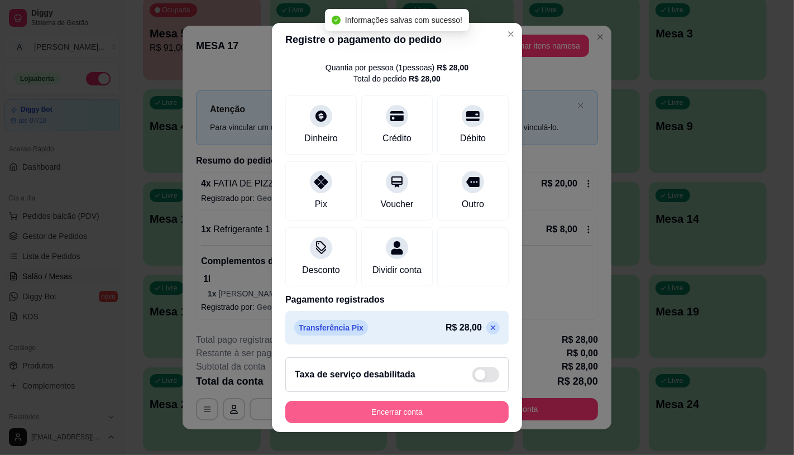
click at [377, 412] on button "Encerrar conta" at bounding box center [396, 412] width 223 height 22
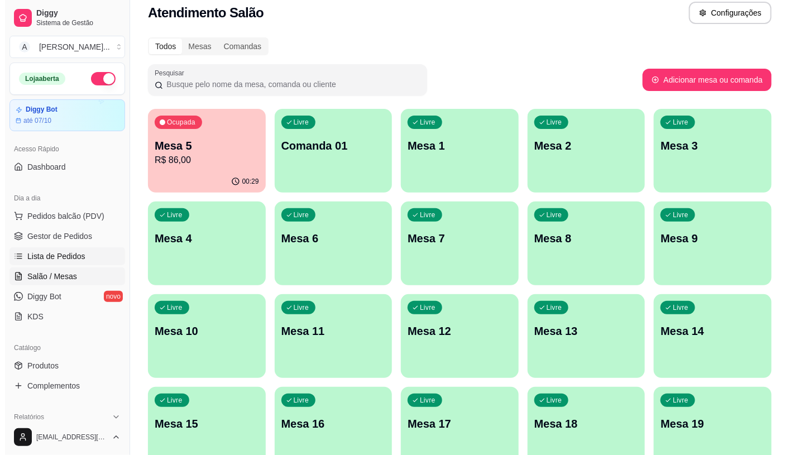
scroll to position [0, 0]
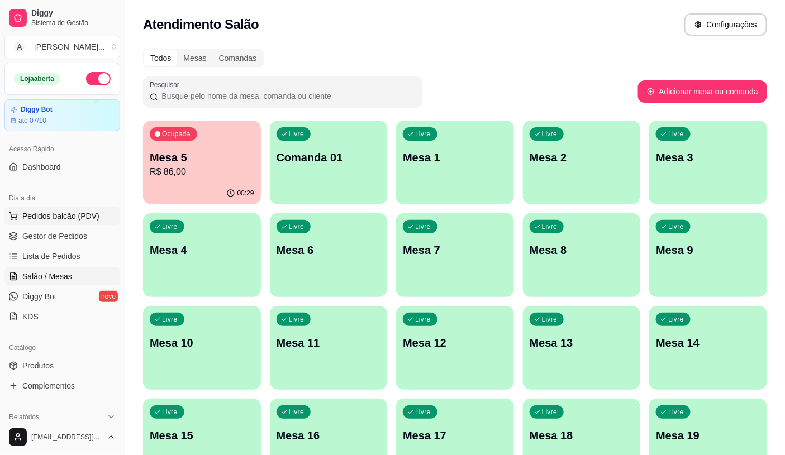
click at [81, 221] on span "Pedidos balcão (PDV)" at bounding box center [60, 216] width 77 height 11
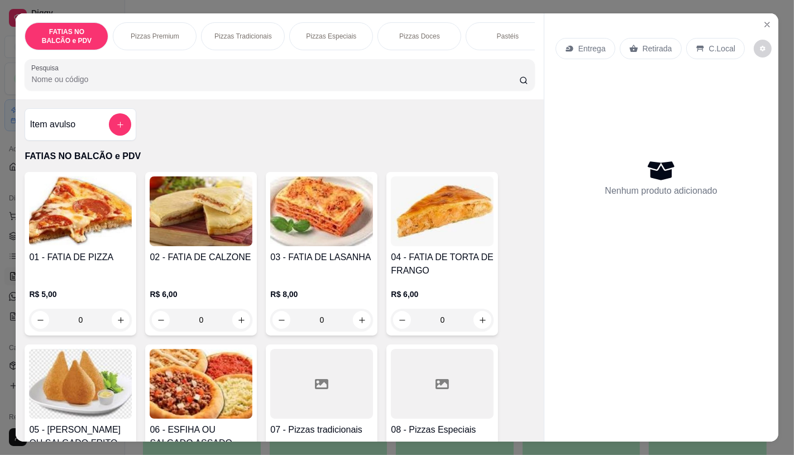
scroll to position [124, 0]
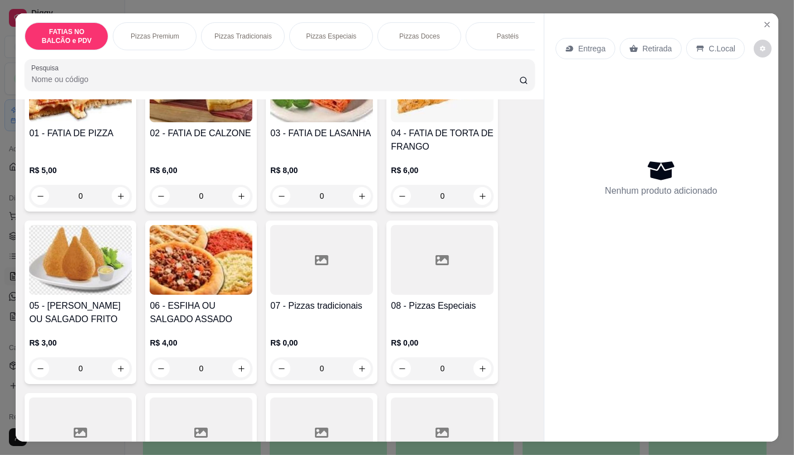
click at [414, 313] on h4 "08 - Pizzas Especiais" at bounding box center [442, 305] width 103 height 13
click at [291, 274] on div at bounding box center [321, 260] width 103 height 70
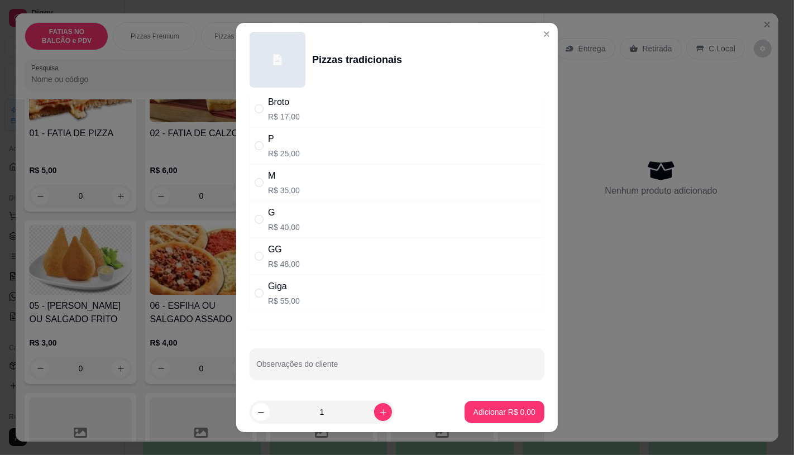
scroll to position [38, 0]
click at [287, 273] on div "Giga R$ 55,00" at bounding box center [397, 290] width 295 height 37
radio input "true"
click at [478, 412] on p "Adicionar R$ 55,00" at bounding box center [502, 412] width 65 height 11
type input "1"
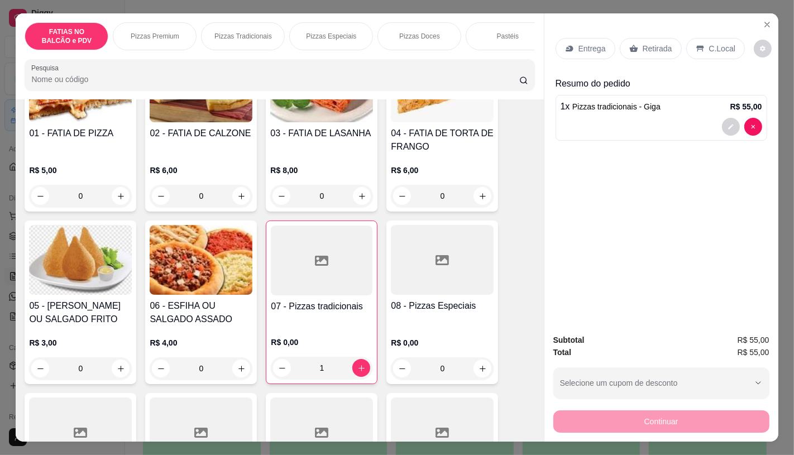
drag, startPoint x: 513, startPoint y: 57, endPoint x: 521, endPoint y: 52, distance: 9.3
click at [514, 57] on div "FATIAS NO BALCÃO e PDV Pizzas Premium Pizzas Tradicionais Pizzas Especiais Pizz…" at bounding box center [280, 56] width 528 height 86
click at [512, 37] on div "Porções" at bounding box center [497, 36] width 84 height 28
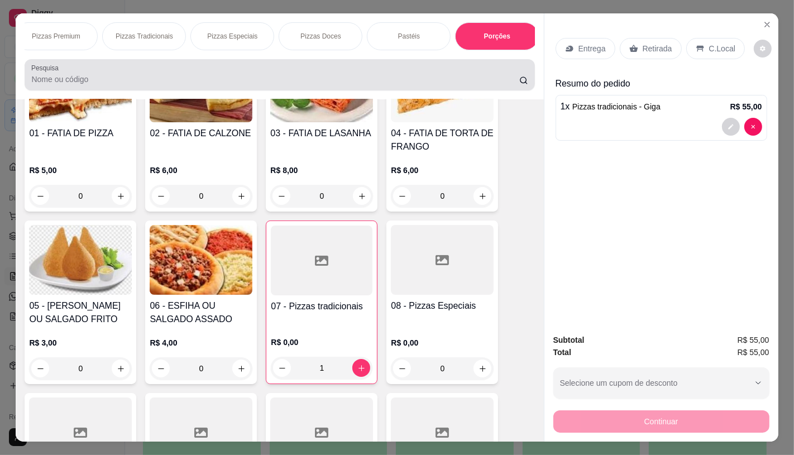
scroll to position [26, 0]
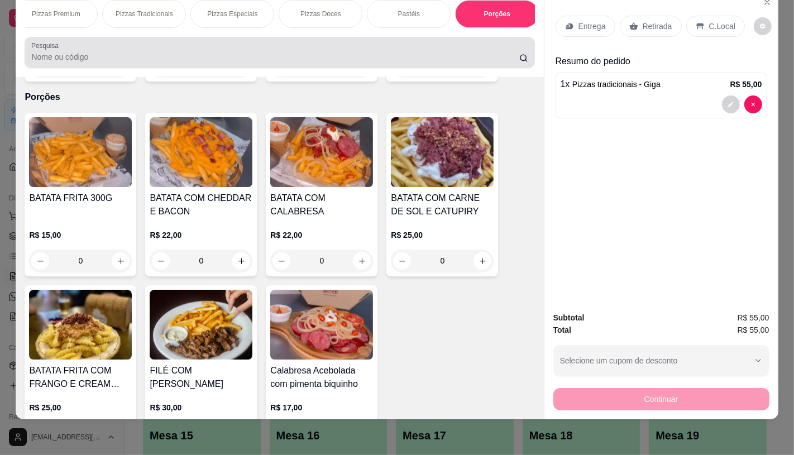
click at [512, 49] on div at bounding box center [279, 52] width 497 height 22
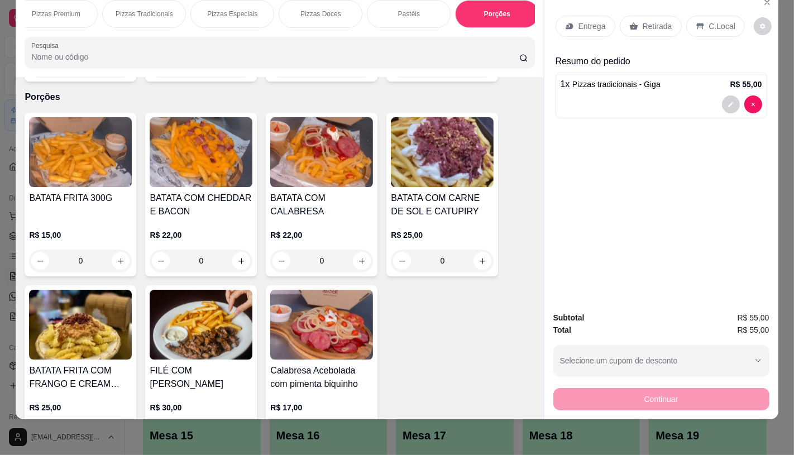
click at [512, 32] on div "FATIAS NO BALCÃO e PDV Pizzas Premium Pizzas Tradicionais Pizzas Especiais Pizz…" at bounding box center [280, 34] width 528 height 86
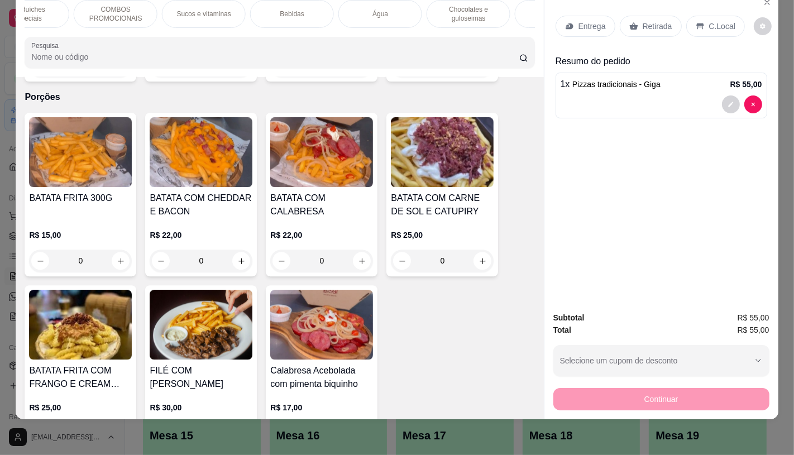
scroll to position [0, 1162]
click at [509, 10] on div "TAXAS DE ENTREGAS" at bounding box center [493, 14] width 84 height 28
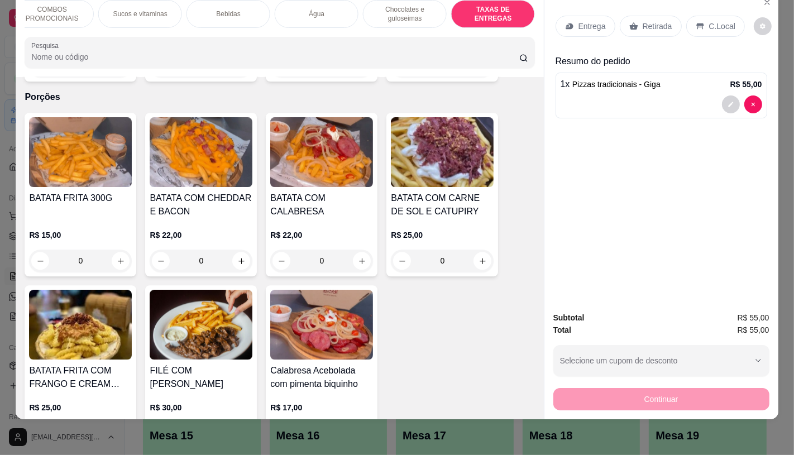
scroll to position [7469, 0]
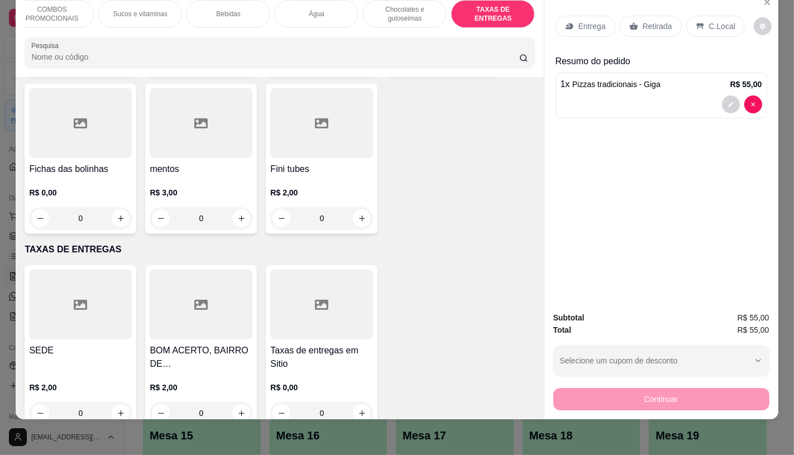
click at [292, 382] on div "R$ 0,00 0" at bounding box center [321, 403] width 103 height 42
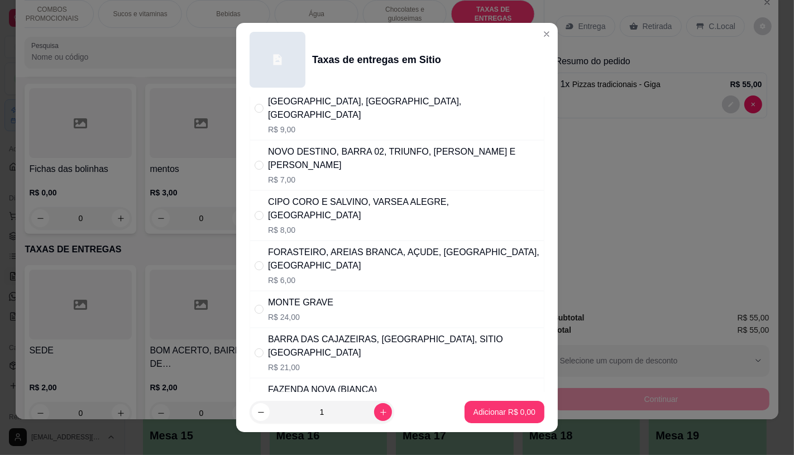
scroll to position [248, 0]
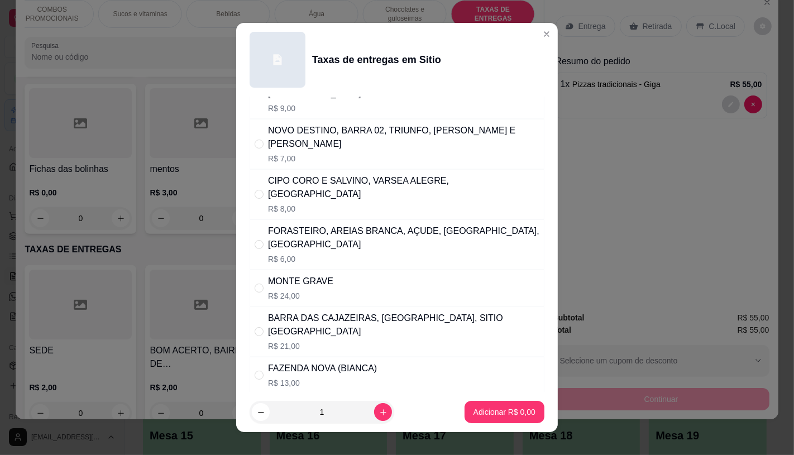
click at [392, 312] on div "BARRA DAS CAJAZEIRAS, BARRA DO RIO, SITIO SAO JOAO" at bounding box center [403, 325] width 271 height 27
radio input "true"
click at [494, 416] on p "Adicionar R$ 21,00" at bounding box center [502, 412] width 66 height 11
type input "1"
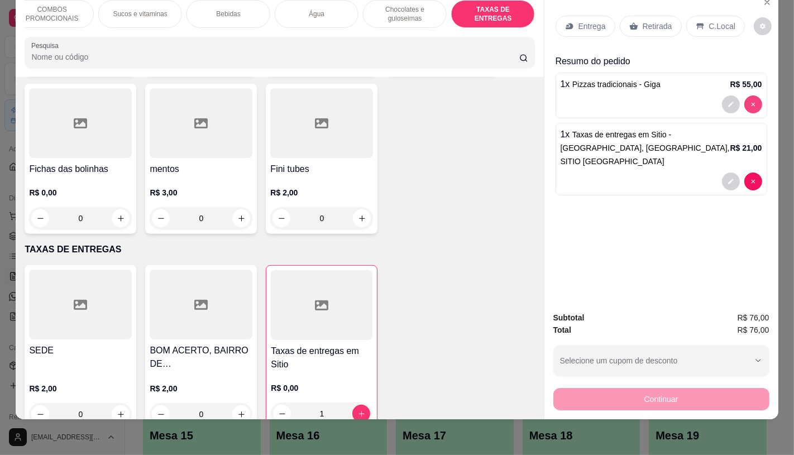
type input "0"
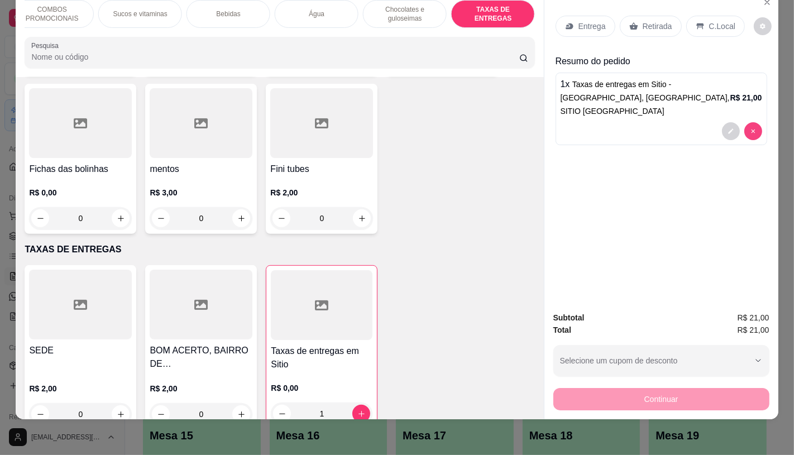
type input "0"
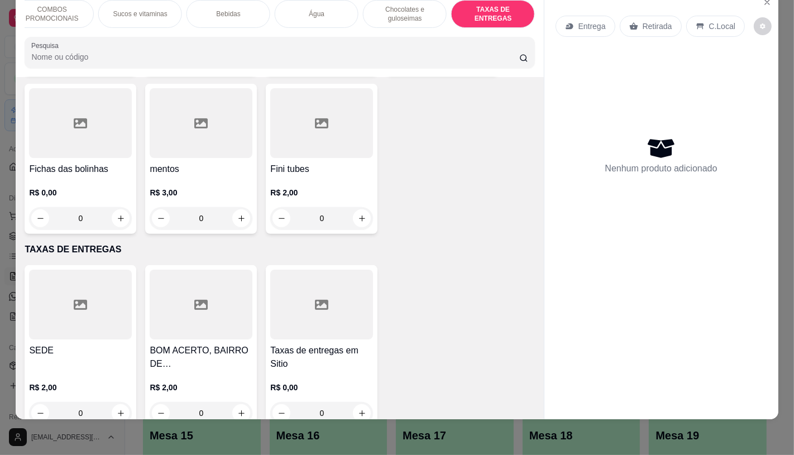
click at [64, 312] on div "SEDE R$ 2,00 0" at bounding box center [81, 347] width 112 height 164
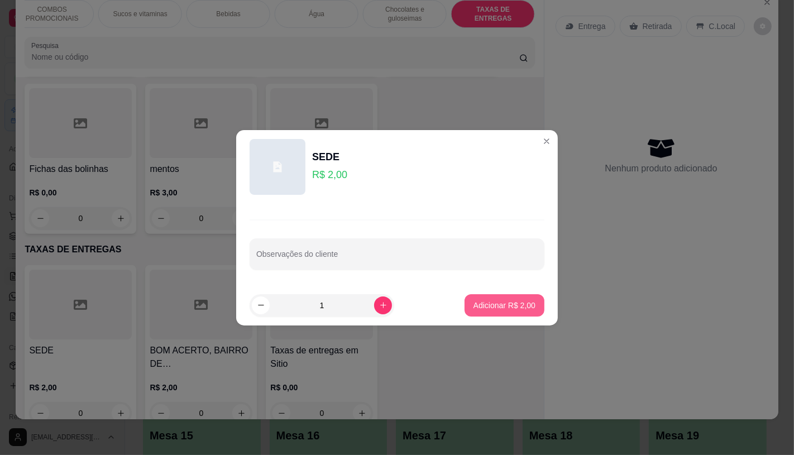
click at [512, 313] on button "Adicionar R$ 2,00" at bounding box center [505, 305] width 80 height 22
type input "1"
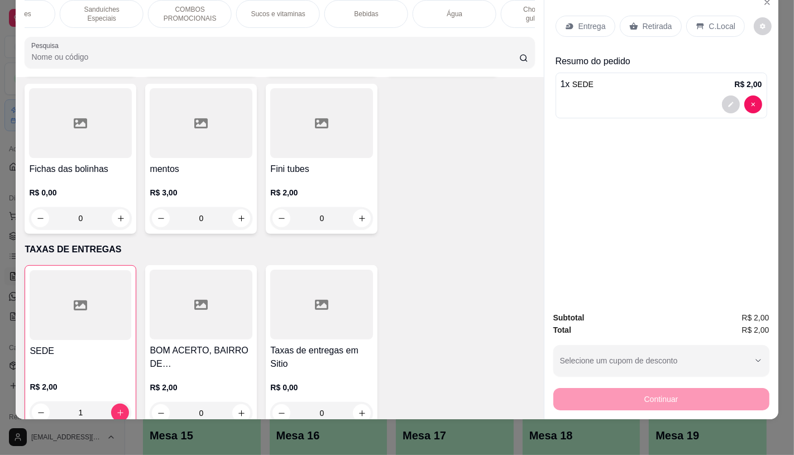
scroll to position [0, 976]
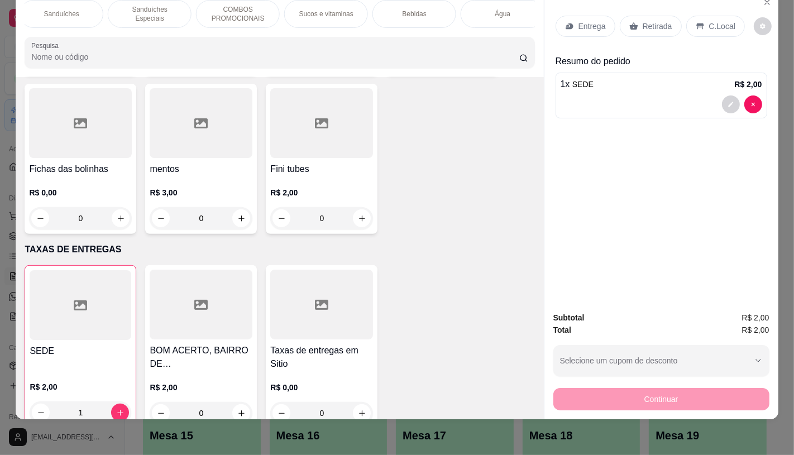
click at [337, 9] on p "Sucos e vitaminas" at bounding box center [326, 13] width 54 height 9
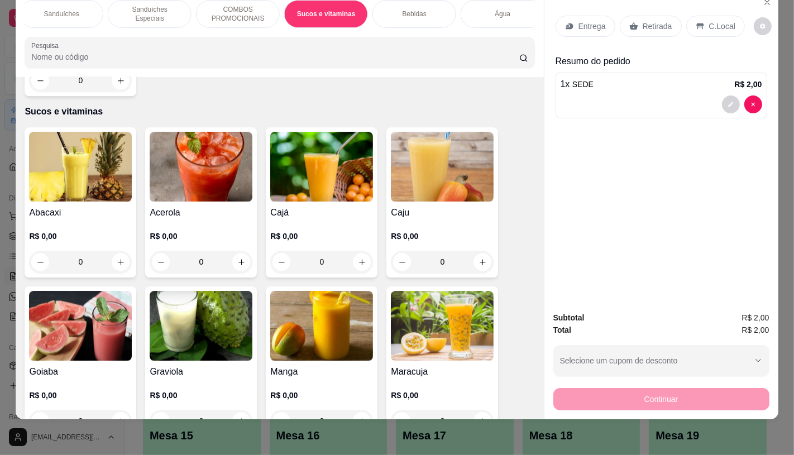
scroll to position [5961, 0]
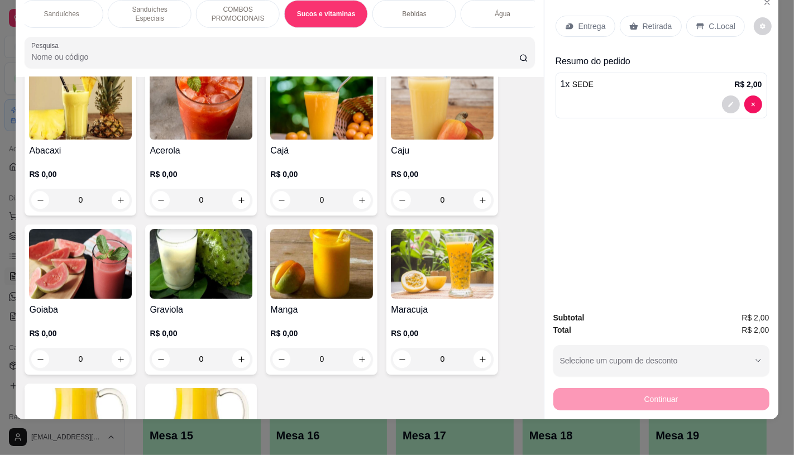
click at [414, 328] on div "R$ 0,00 0" at bounding box center [442, 349] width 103 height 42
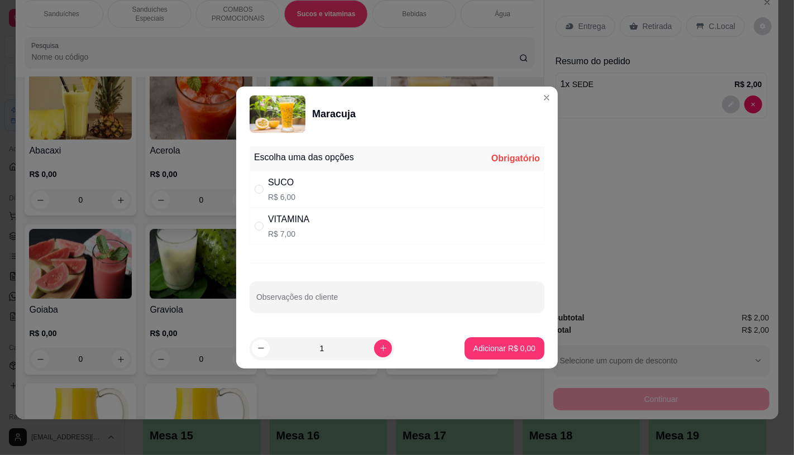
click at [290, 235] on p "R$ 7,00" at bounding box center [288, 233] width 41 height 11
radio input "true"
click at [480, 352] on p "Adicionar R$ 7,00" at bounding box center [505, 348] width 62 height 11
type input "1"
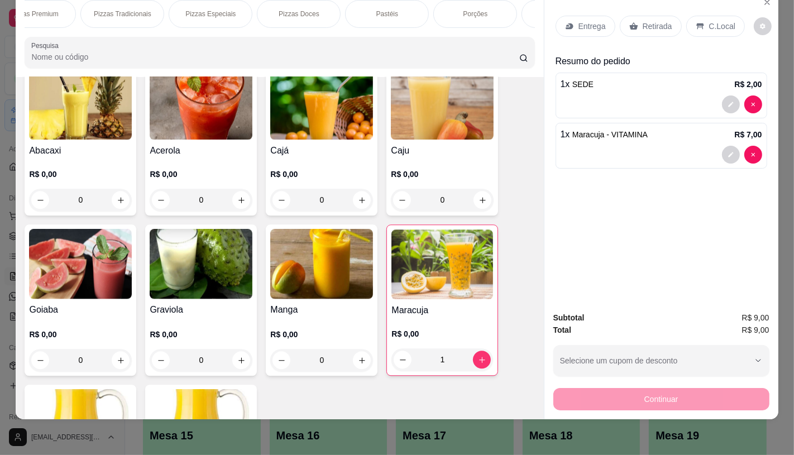
scroll to position [0, 0]
click at [25, 11] on div "FATIAS NO BALCÃO e PDV" at bounding box center [67, 14] width 84 height 28
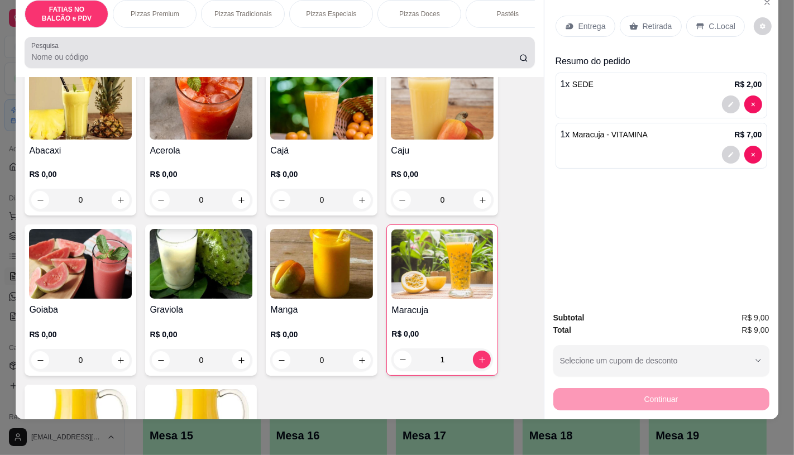
scroll to position [50, 0]
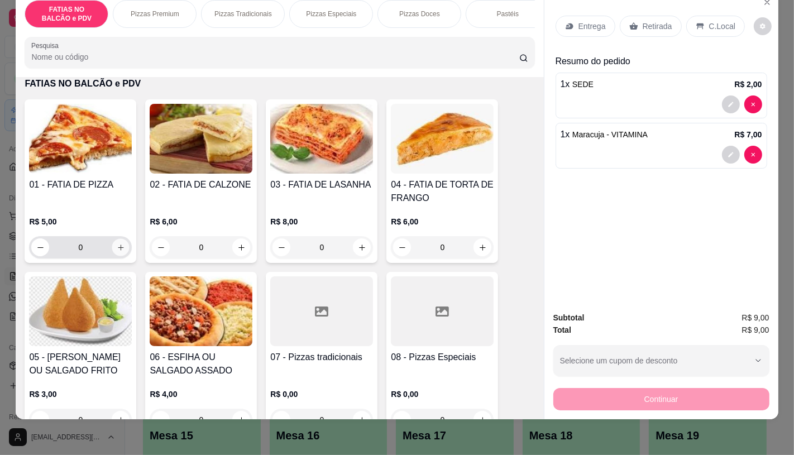
click at [117, 246] on icon "increase-product-quantity" at bounding box center [121, 248] width 8 height 8
type input "2"
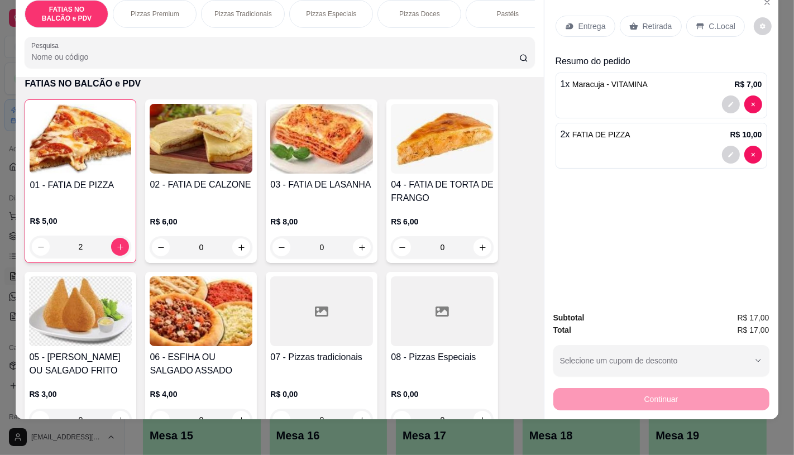
type input "0"
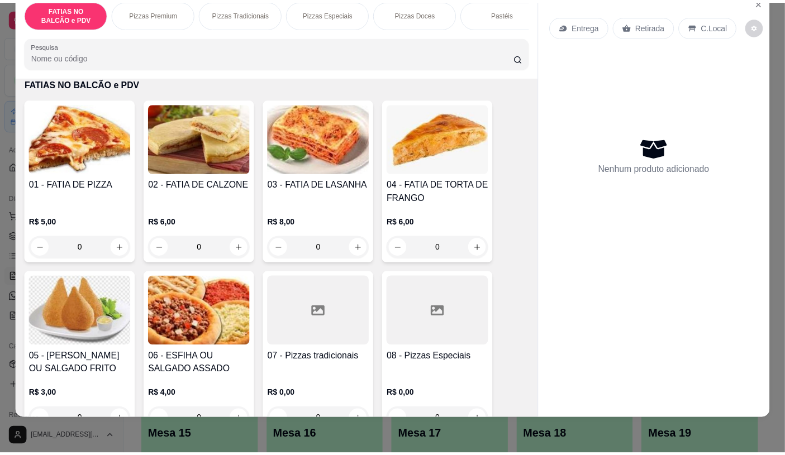
scroll to position [0, 0]
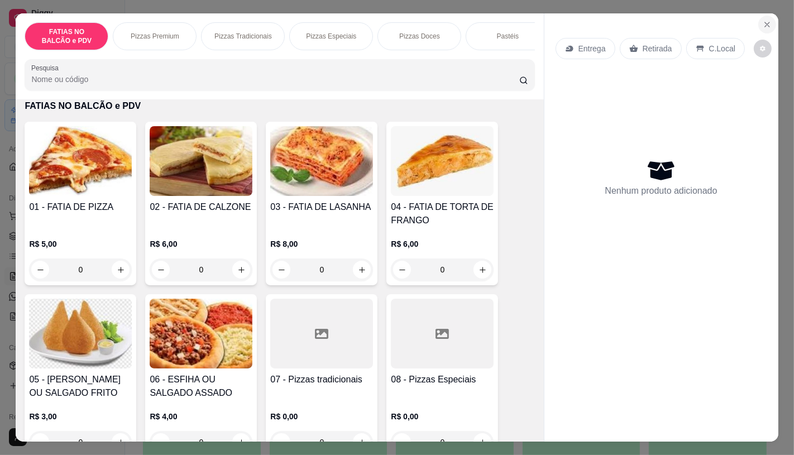
click at [760, 16] on button "Close" at bounding box center [767, 25] width 18 height 18
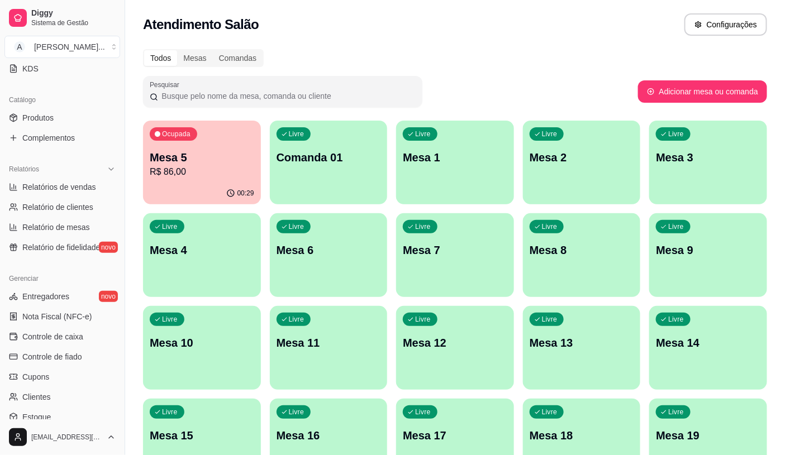
click at [63, 346] on ul "Entregadores novo Nota Fiscal (NFC-e) Controle de caixa Controle de fiado Cupon…" at bounding box center [62, 367] width 116 height 159
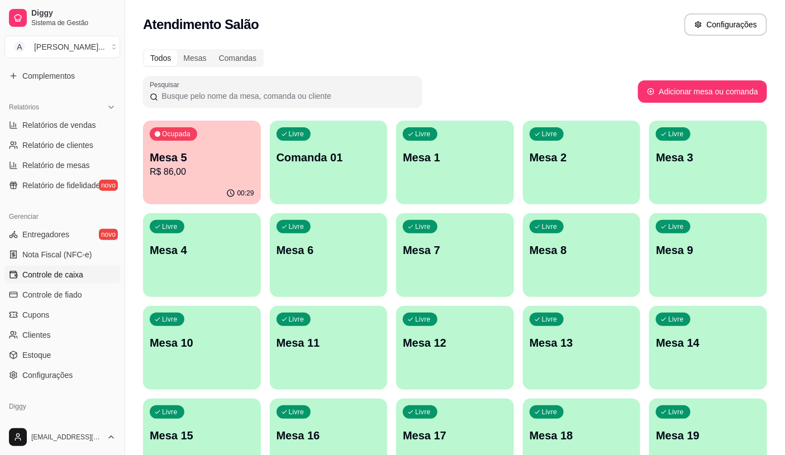
click at [74, 279] on span "Controle de caixa" at bounding box center [52, 274] width 61 height 11
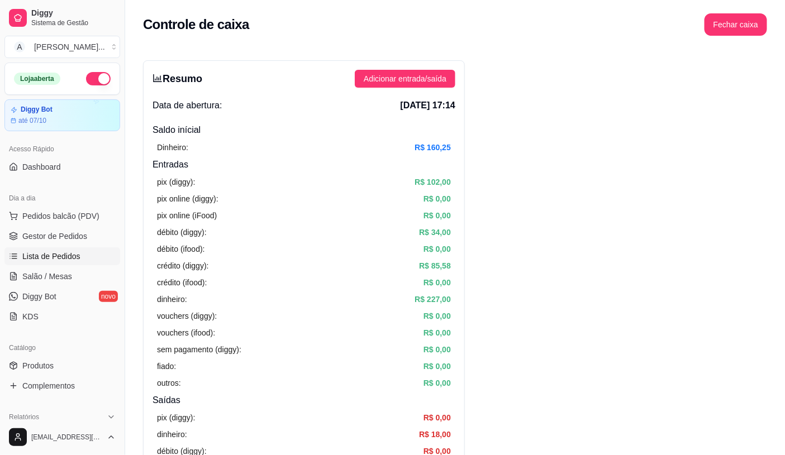
click at [46, 259] on span "Lista de Pedidos" at bounding box center [51, 256] width 58 height 11
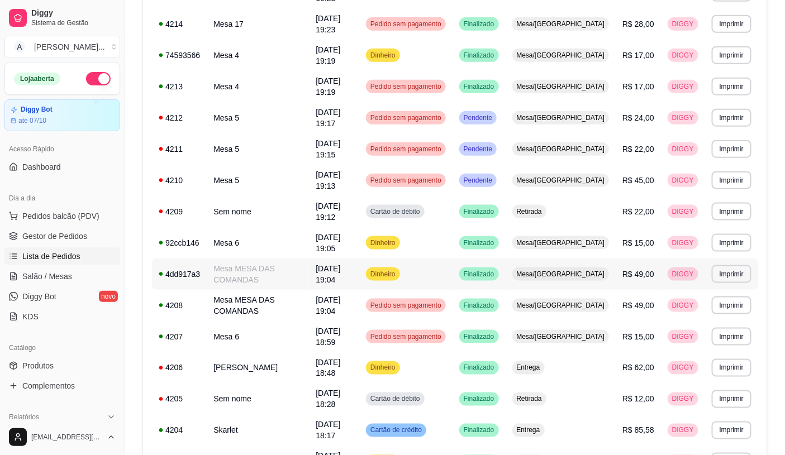
scroll to position [372, 0]
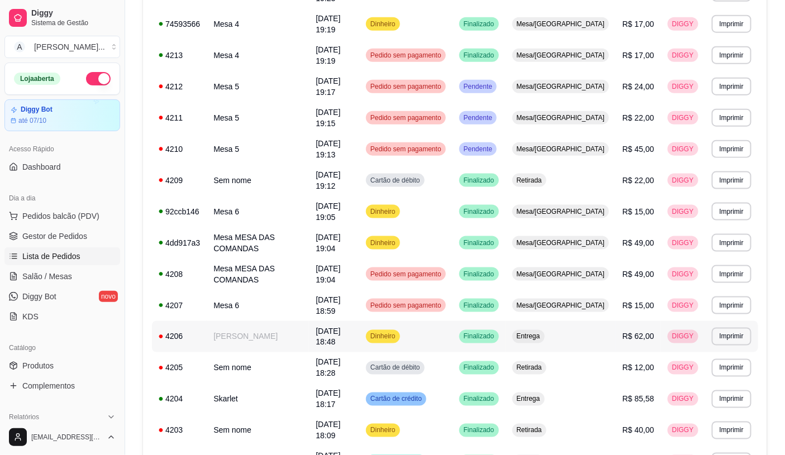
click at [256, 321] on td "Marcelo Tavares" at bounding box center [258, 336] width 102 height 31
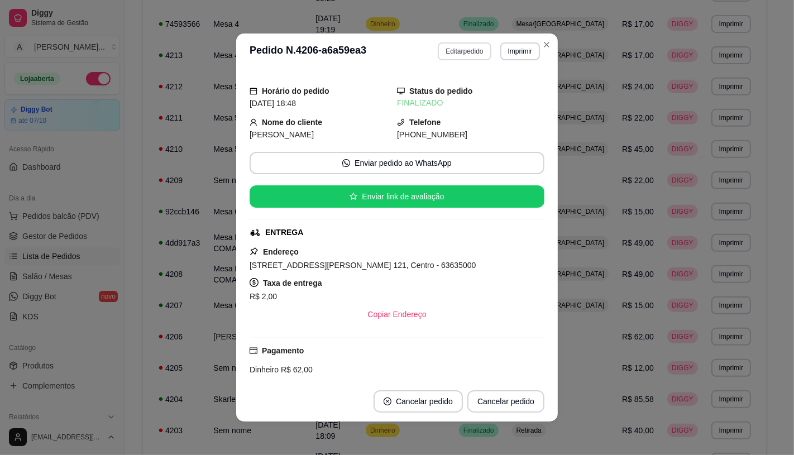
click at [445, 50] on button "Editar pedido" at bounding box center [464, 51] width 53 height 18
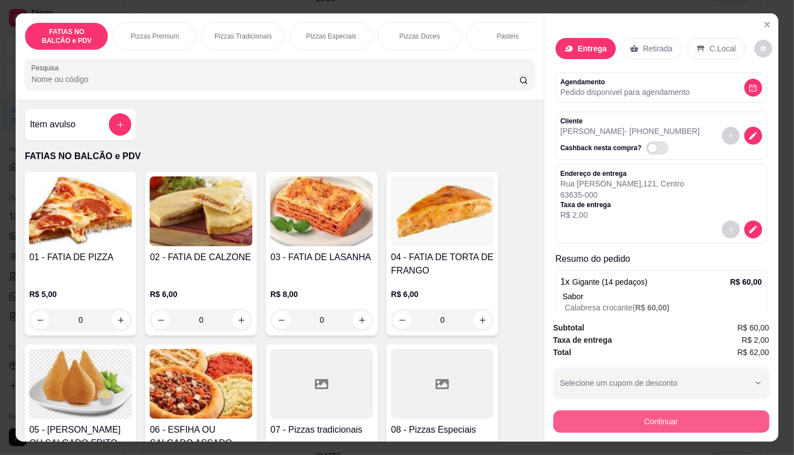
click at [648, 417] on button "Continuar" at bounding box center [661, 422] width 216 height 22
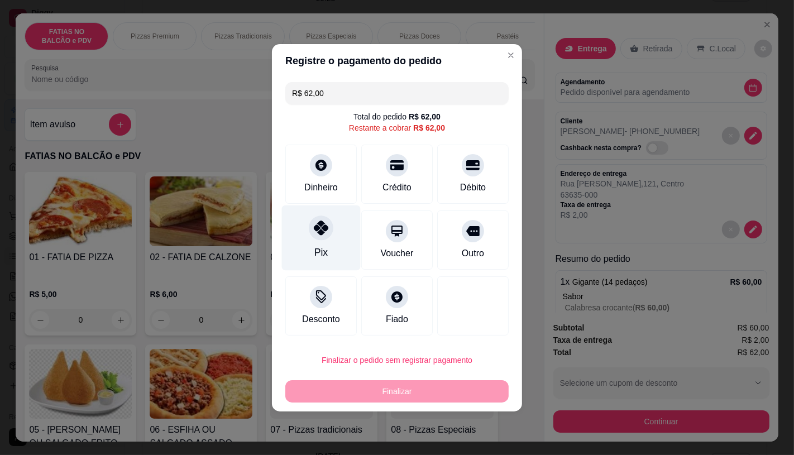
click at [332, 239] on div "Pix" at bounding box center [321, 237] width 79 height 65
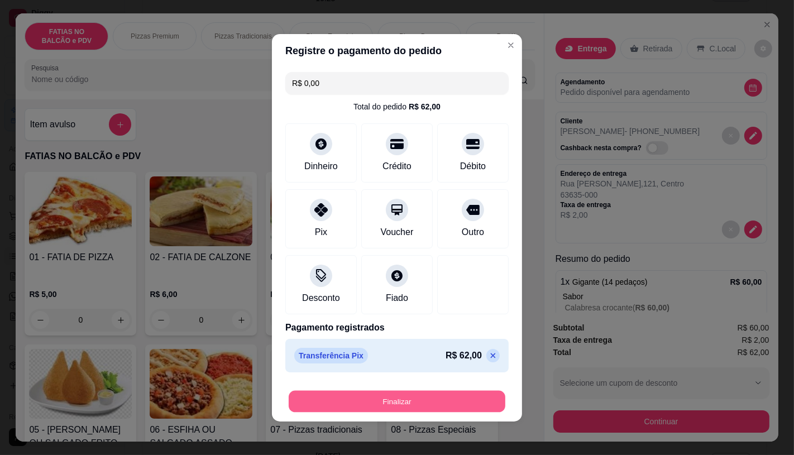
click at [359, 408] on button "Finalizar" at bounding box center [397, 401] width 217 height 22
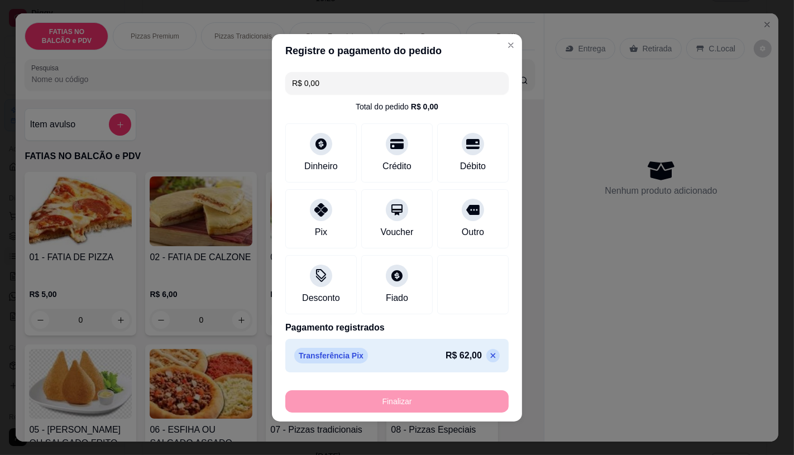
type input "-R$ 62,00"
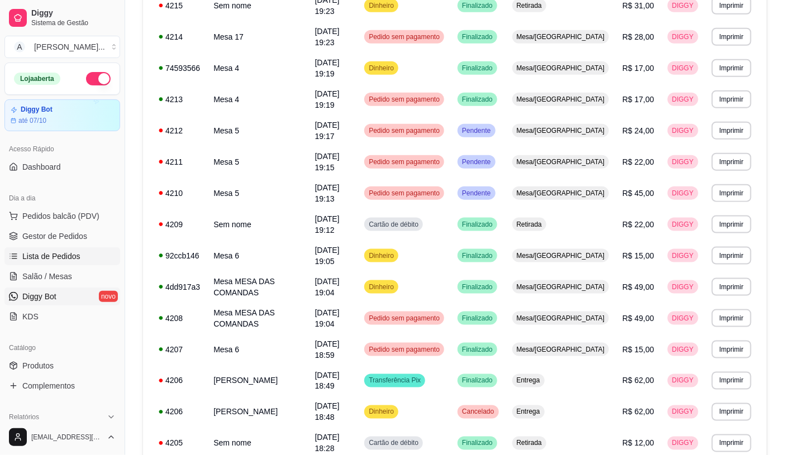
scroll to position [310, 0]
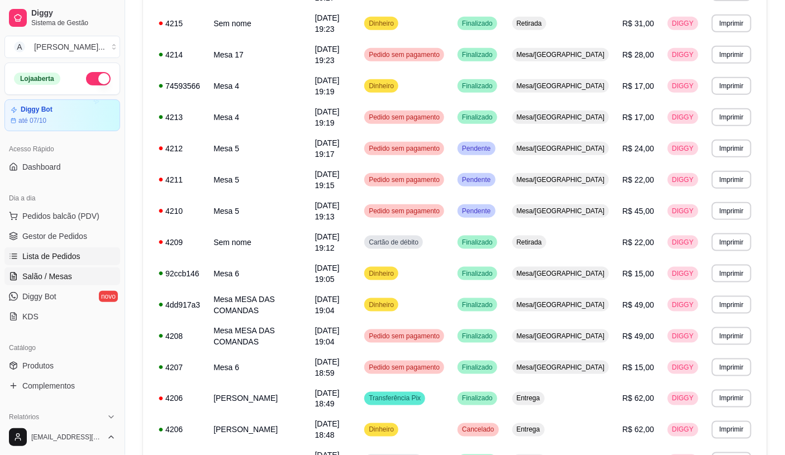
click at [54, 283] on link "Salão / Mesas" at bounding box center [62, 277] width 116 height 18
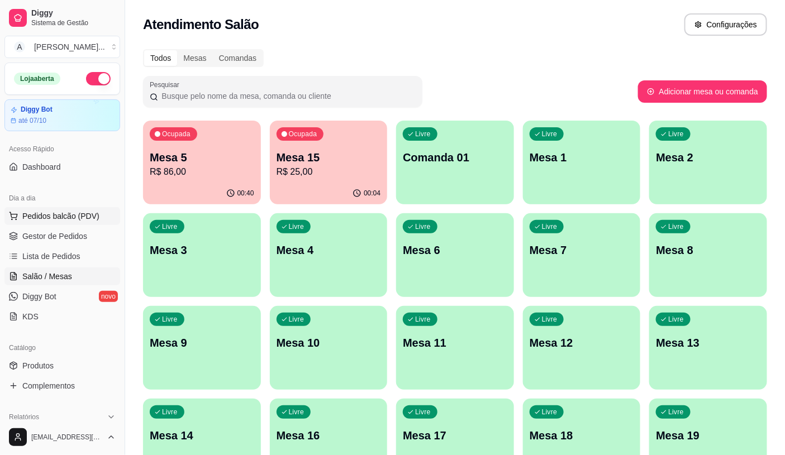
click at [71, 222] on button "Pedidos balcão (PDV)" at bounding box center [62, 216] width 116 height 18
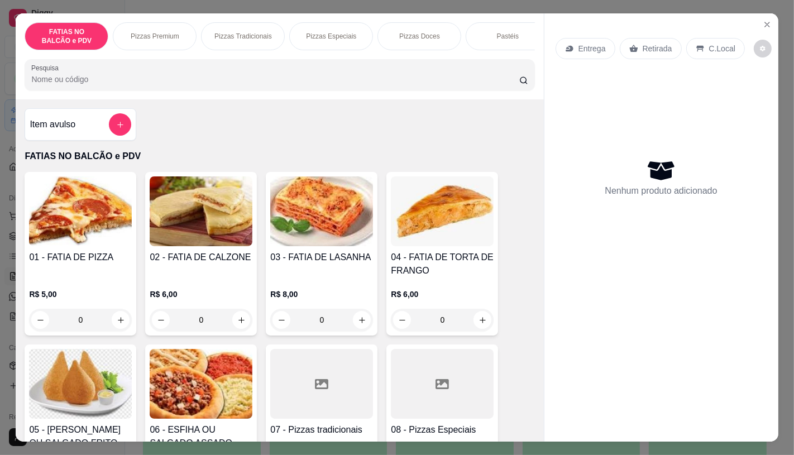
click at [140, 38] on div "Pizzas Premium" at bounding box center [155, 36] width 84 height 28
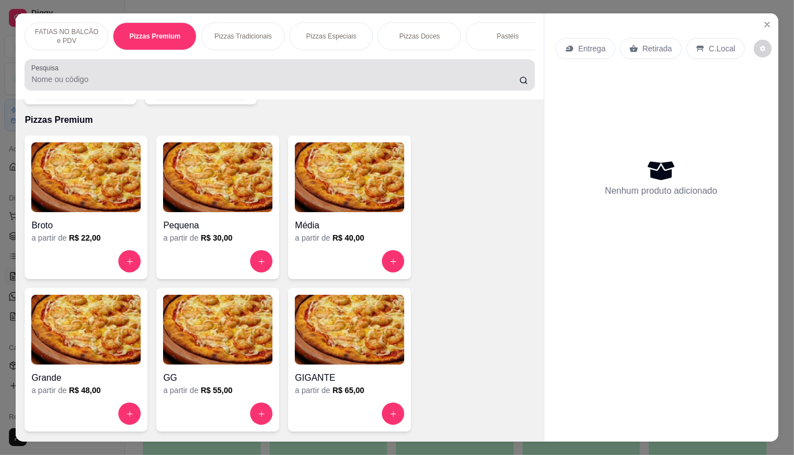
scroll to position [26, 0]
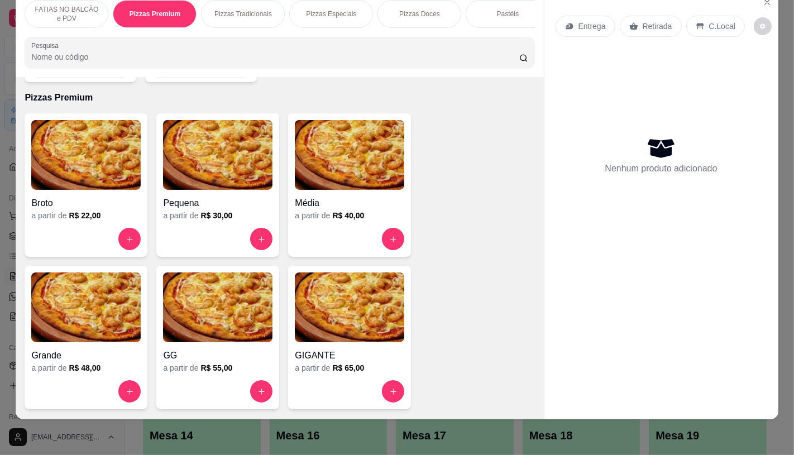
click at [120, 168] on img at bounding box center [85, 155] width 109 height 70
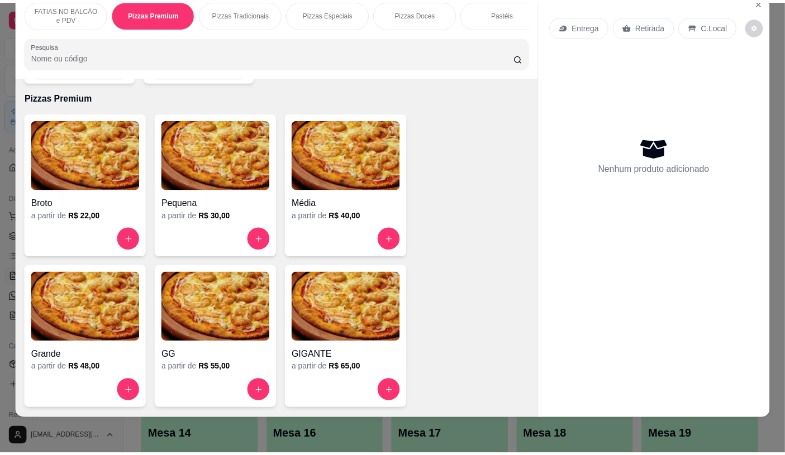
scroll to position [0, 0]
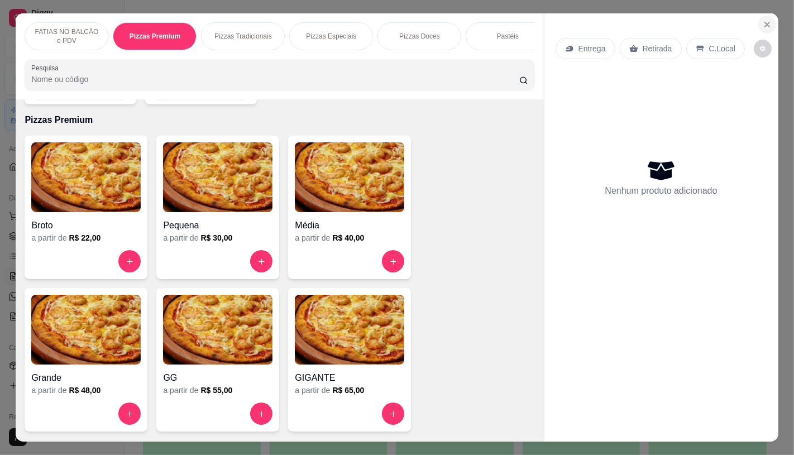
click at [758, 16] on button "Close" at bounding box center [767, 25] width 18 height 18
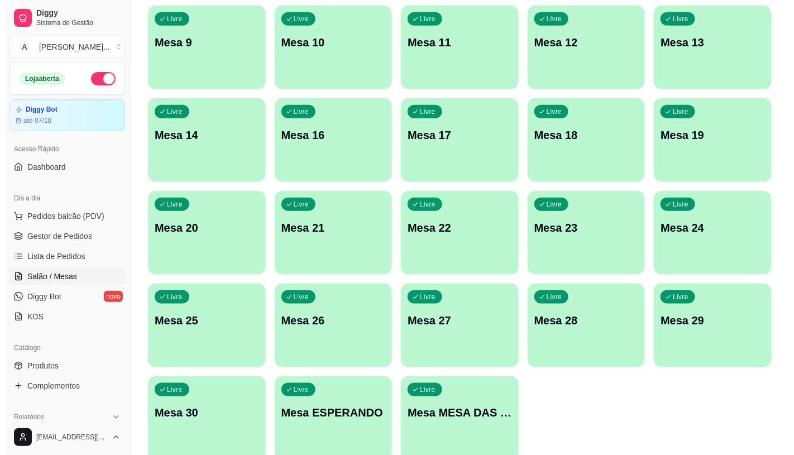
scroll to position [350, 0]
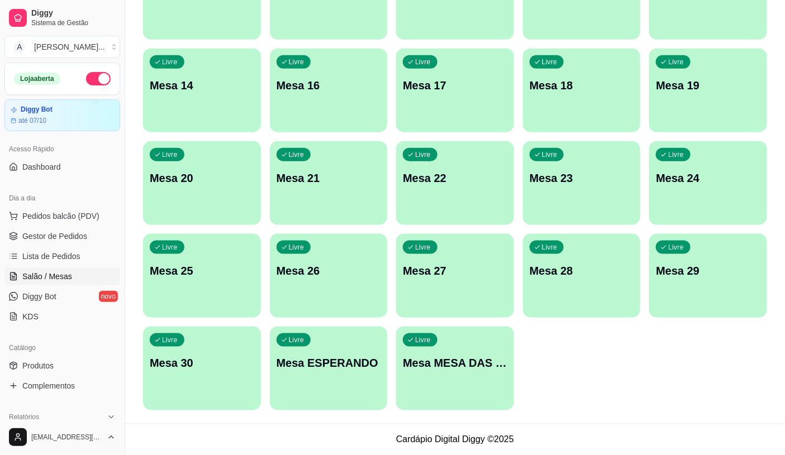
click at [491, 390] on div "Livre Mesa MESA DAS COMANDAS" at bounding box center [455, 362] width 118 height 70
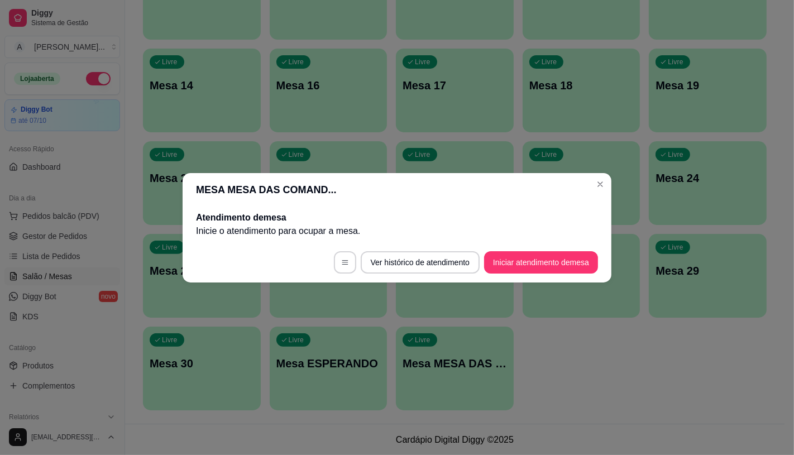
click at [525, 271] on button "Iniciar atendimento de mesa" at bounding box center [541, 262] width 114 height 22
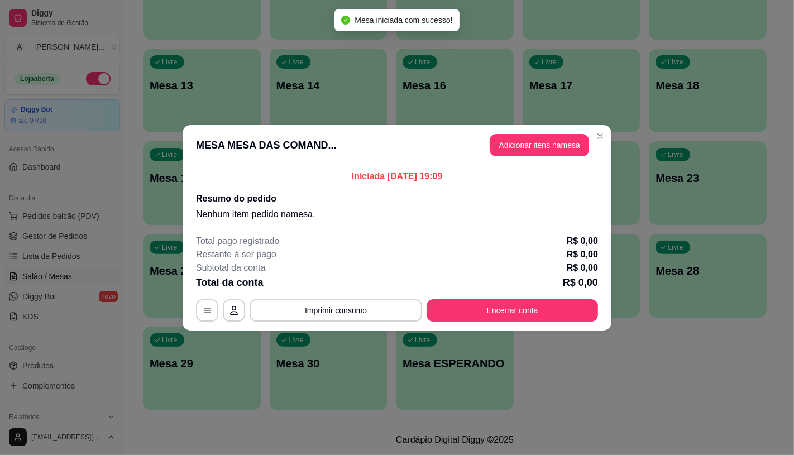
click at [551, 153] on button "Adicionar itens na mesa" at bounding box center [539, 145] width 99 height 22
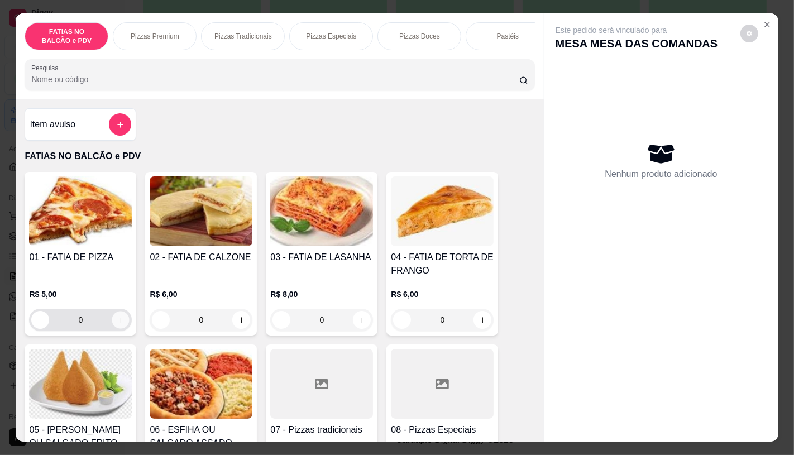
click at [119, 324] on icon "increase-product-quantity" at bounding box center [121, 320] width 8 height 8
type input "2"
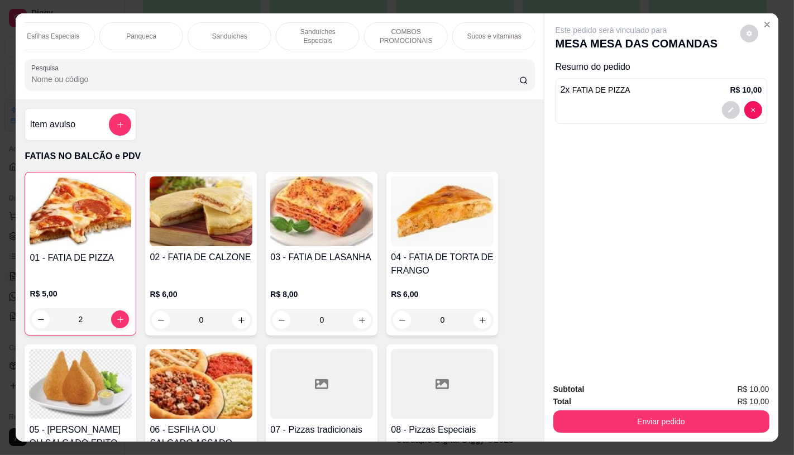
scroll to position [0, 1162]
click at [495, 35] on p "TAXAS DE ENTREGAS" at bounding box center [493, 36] width 65 height 18
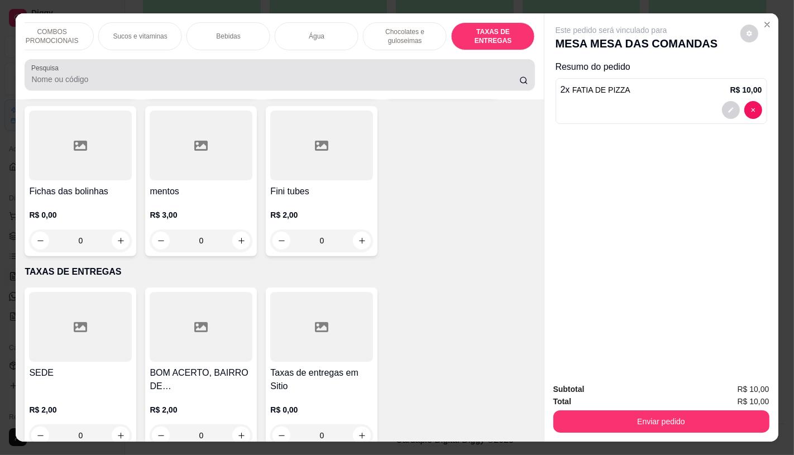
scroll to position [26, 0]
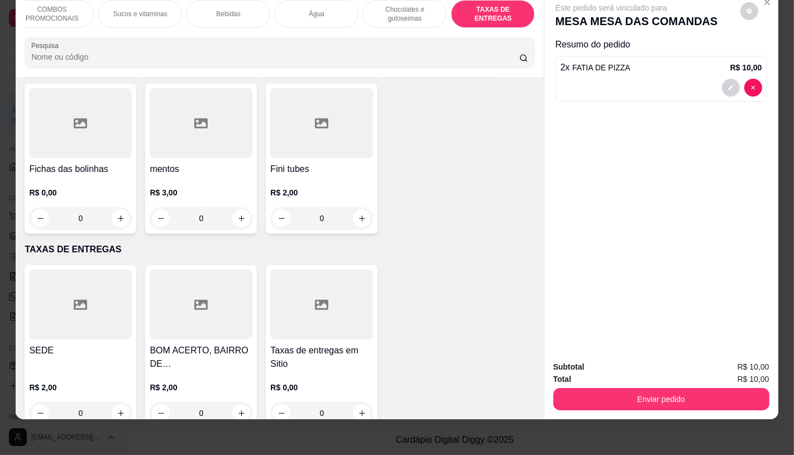
click at [79, 314] on div "SEDE R$ 2,00 0" at bounding box center [81, 347] width 112 height 164
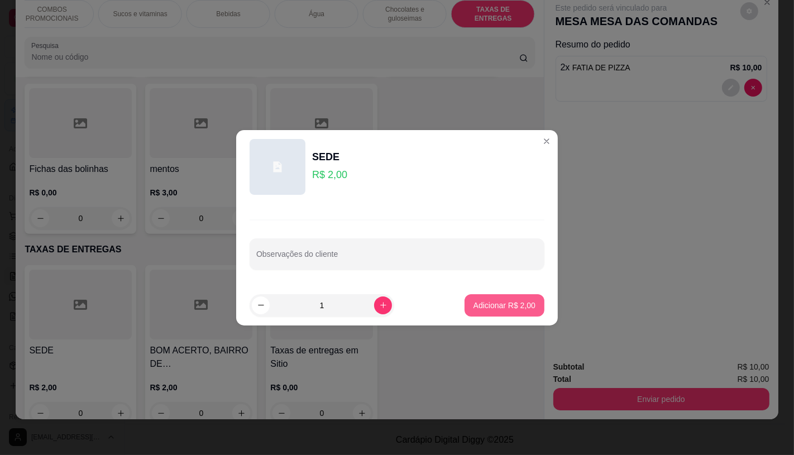
click at [488, 311] on button "Adicionar R$ 2,00" at bounding box center [505, 305] width 80 height 22
type input "1"
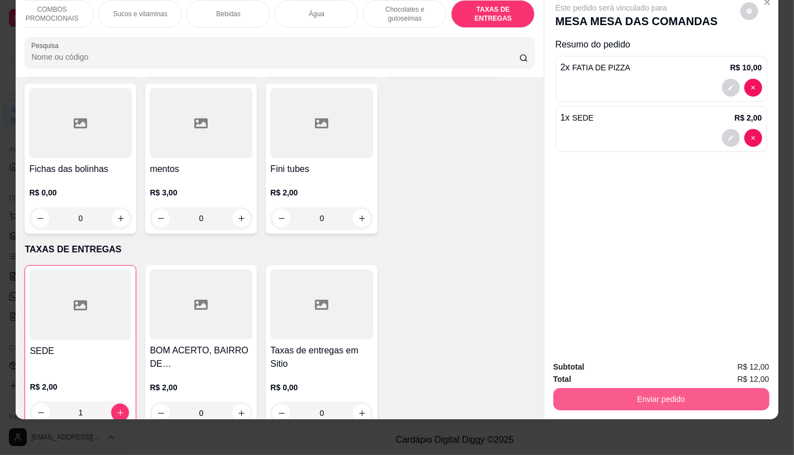
click at [617, 391] on button "Enviar pedido" at bounding box center [661, 399] width 216 height 22
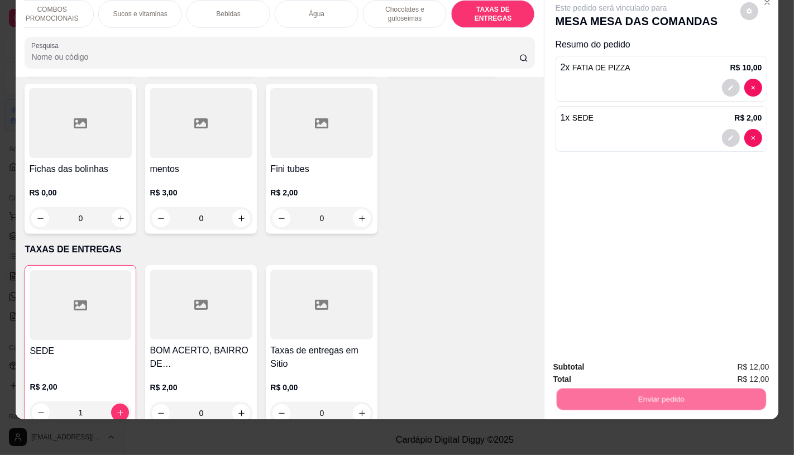
click at [605, 362] on button "Não registrar e enviar pedido" at bounding box center [623, 363] width 113 height 21
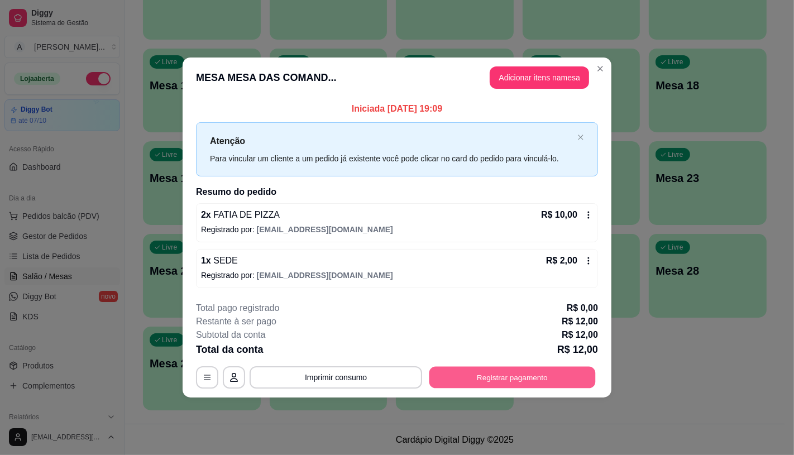
click at [509, 378] on button "Registrar pagamento" at bounding box center [512, 378] width 166 height 22
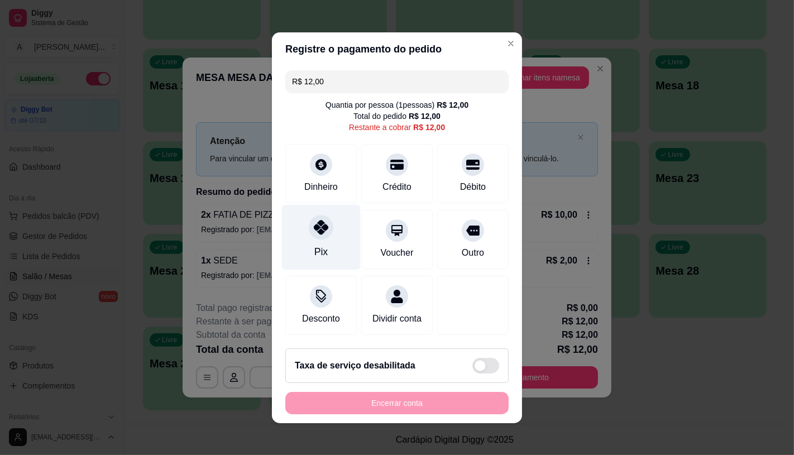
click at [308, 241] on div "Pix" at bounding box center [321, 236] width 79 height 65
click at [360, 408] on div "Encerrar conta" at bounding box center [396, 403] width 223 height 22
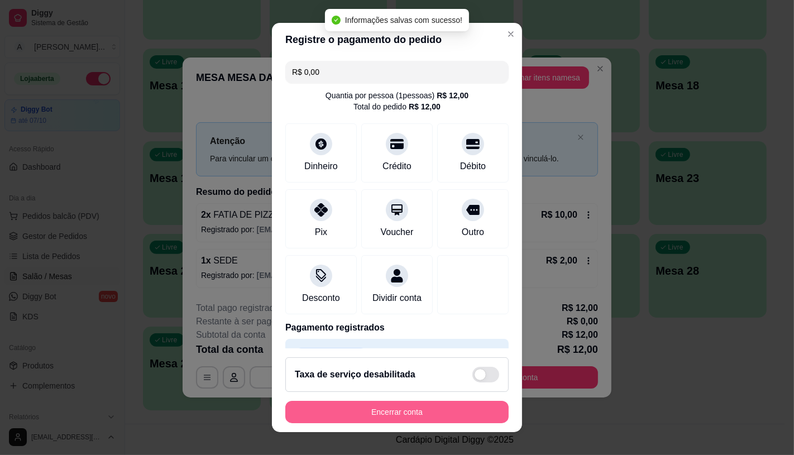
type input "R$ 0,00"
click at [361, 414] on button "Encerrar conta" at bounding box center [396, 412] width 223 height 22
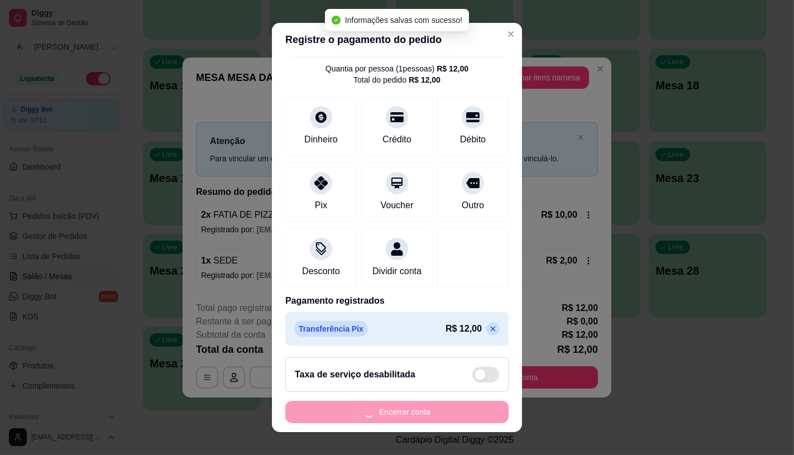
scroll to position [41, 0]
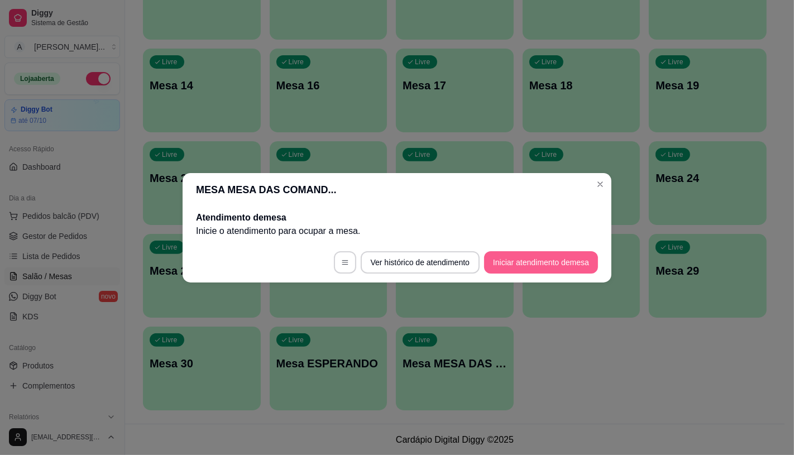
click at [562, 269] on button "Iniciar atendimento de mesa" at bounding box center [541, 262] width 114 height 22
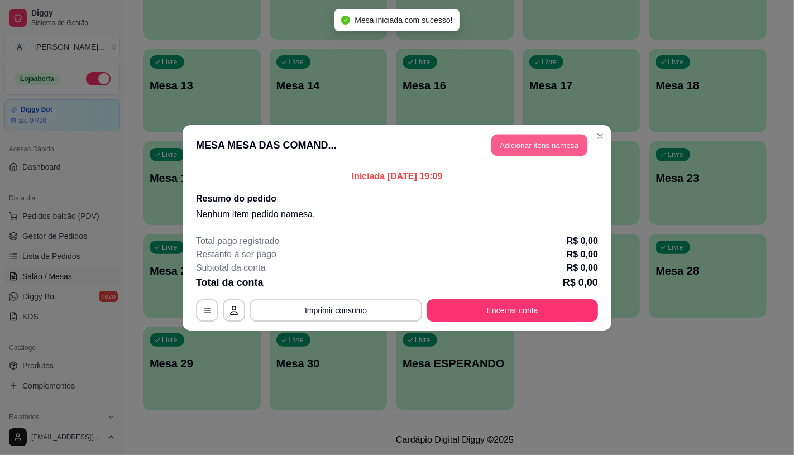
click at [504, 151] on button "Adicionar itens na mesa" at bounding box center [539, 145] width 96 height 22
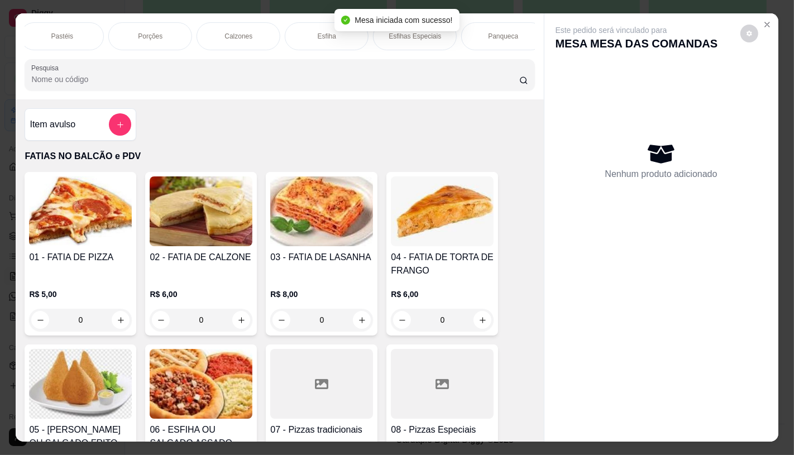
scroll to position [0, 893]
click at [169, 34] on div "Sanduíches" at bounding box center [145, 36] width 84 height 28
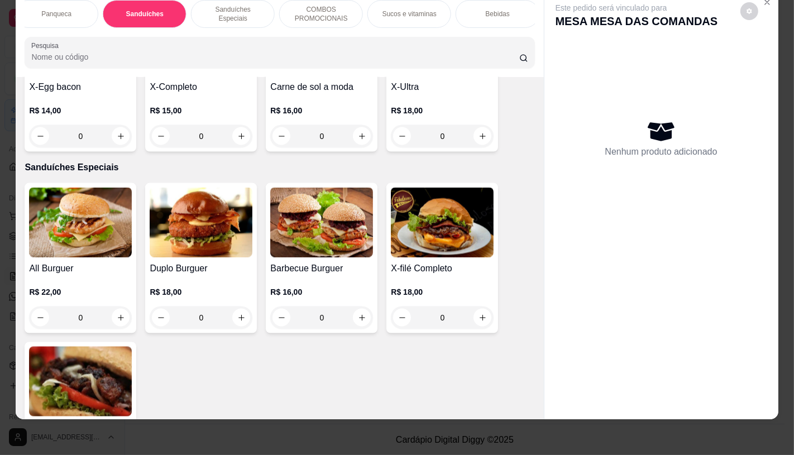
scroll to position [5135, 0]
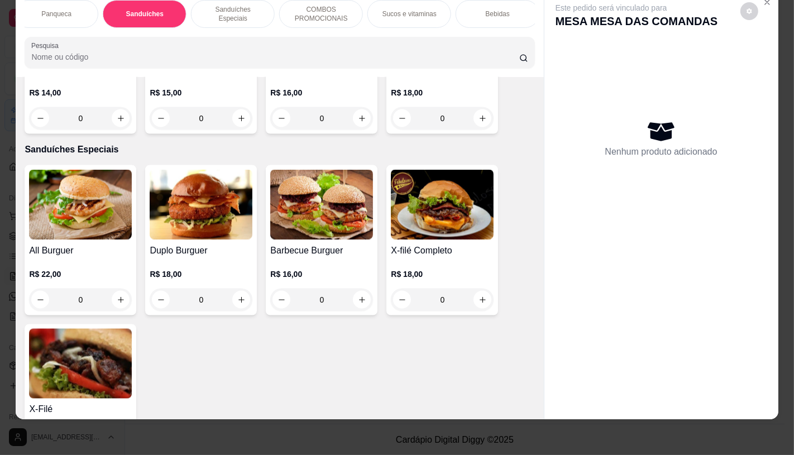
click at [303, 204] on img at bounding box center [321, 205] width 103 height 70
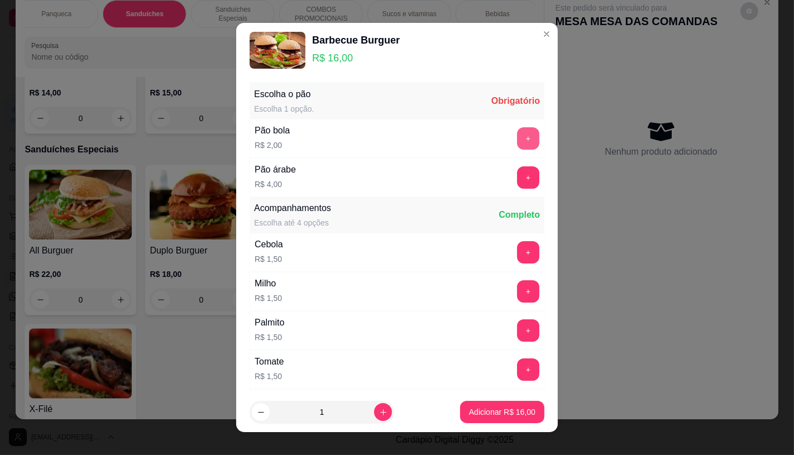
click at [517, 137] on button "+" at bounding box center [528, 138] width 22 height 22
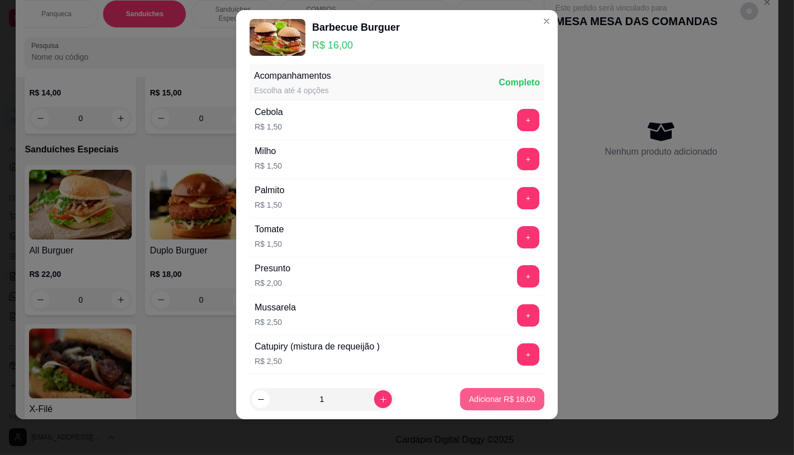
click at [498, 394] on p "Adicionar R$ 18,00" at bounding box center [502, 399] width 66 height 11
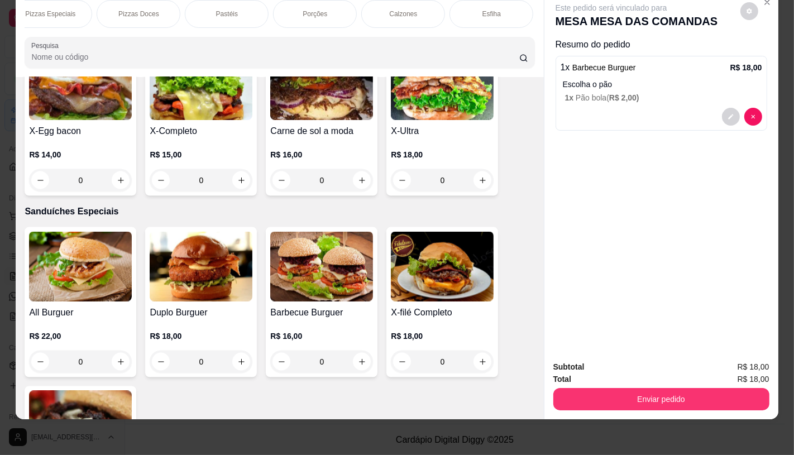
scroll to position [0, 0]
click at [64, 9] on p "FATIAS NO BALCÃO e PDV" at bounding box center [66, 14] width 65 height 18
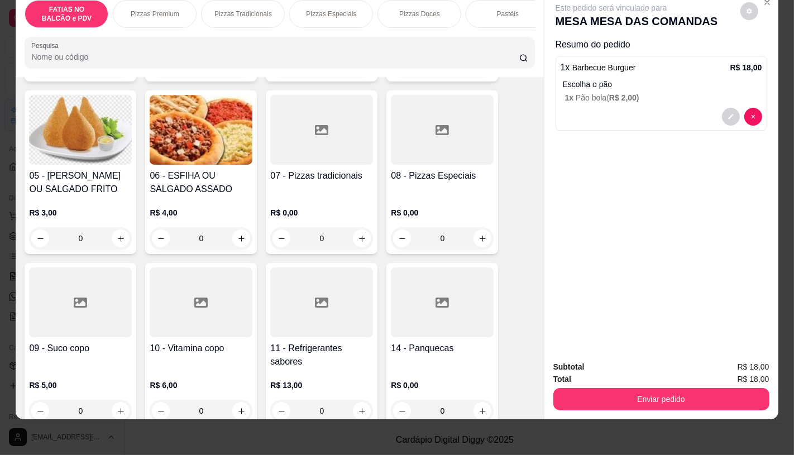
scroll to position [236, 0]
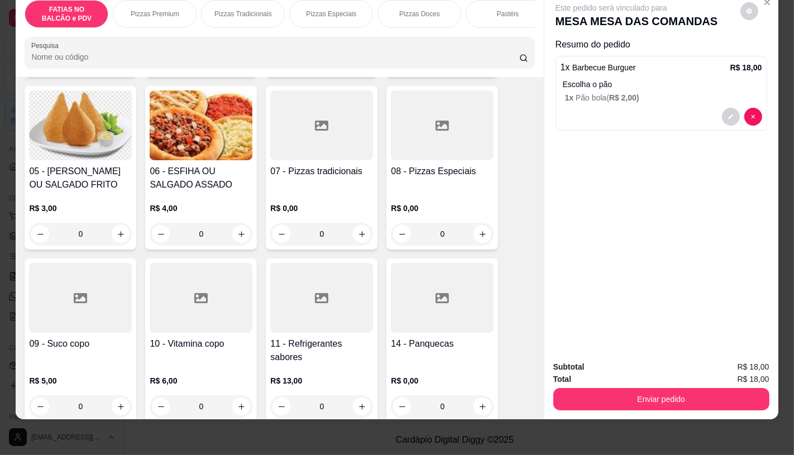
click at [298, 332] on div at bounding box center [321, 298] width 103 height 70
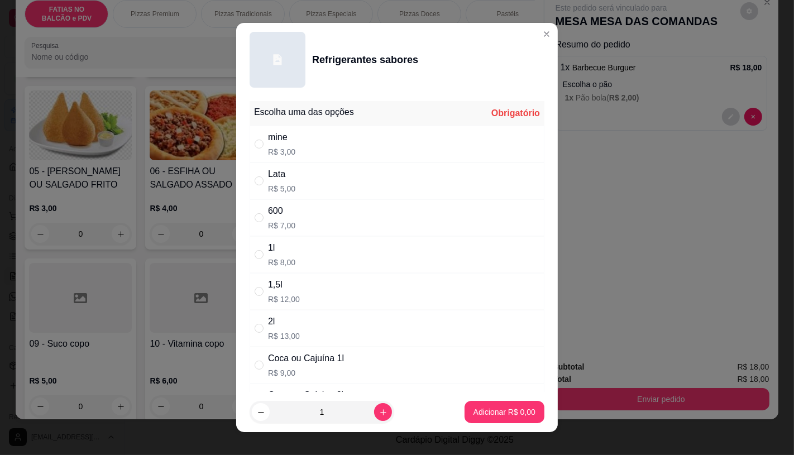
click at [263, 179] on div "" at bounding box center [261, 181] width 13 height 12
radio input "true"
click at [499, 423] on footer "1 Adicionar R$ 5,00" at bounding box center [397, 412] width 322 height 40
click at [486, 417] on p "Adicionar R$ 5,00" at bounding box center [505, 412] width 62 height 11
type input "1"
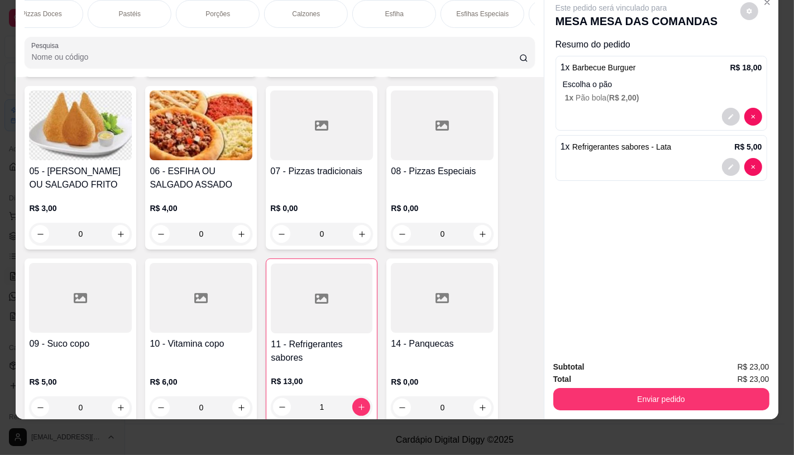
scroll to position [0, 372]
click at [199, 11] on div "Porções" at bounding box center [224, 14] width 84 height 28
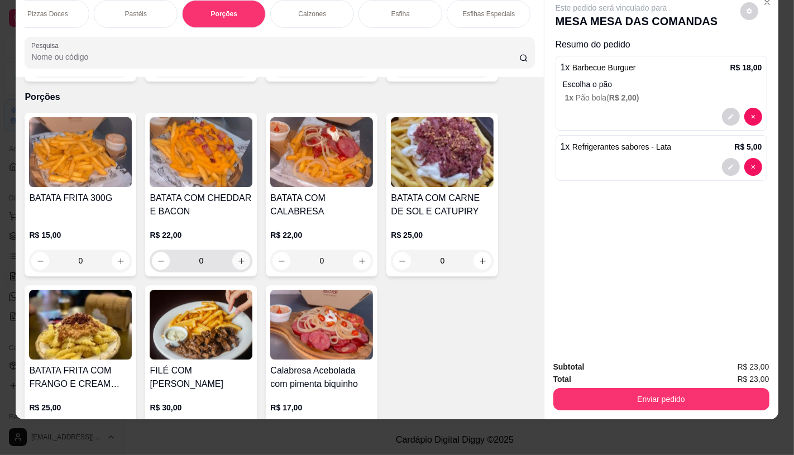
click at [226, 204] on h4 "BATATA COM CHEDDAR E BACON" at bounding box center [201, 205] width 103 height 27
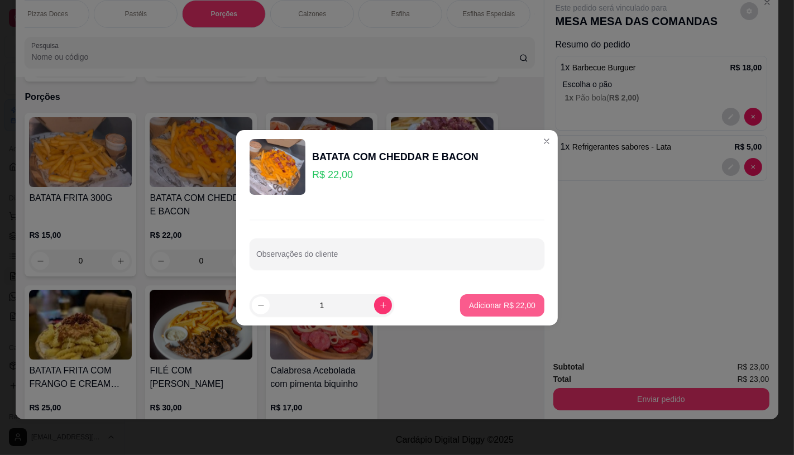
click at [483, 304] on p "Adicionar R$ 22,00" at bounding box center [502, 305] width 66 height 11
type input "1"
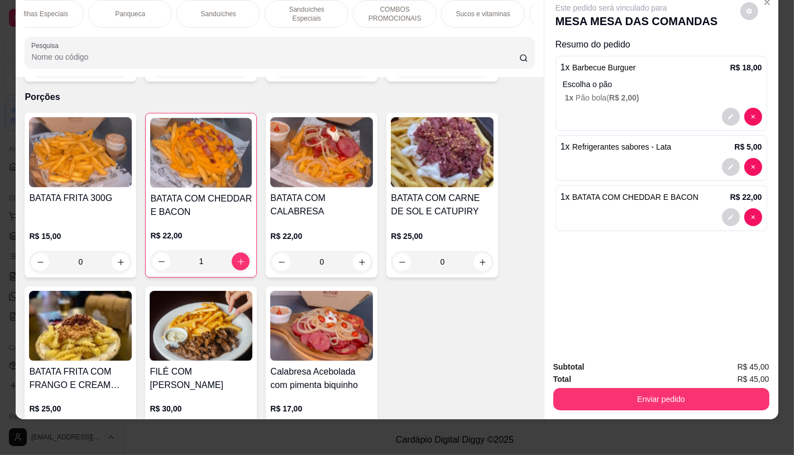
scroll to position [0, 1162]
click at [507, 14] on div "TAXAS DE ENTREGAS" at bounding box center [493, 14] width 84 height 28
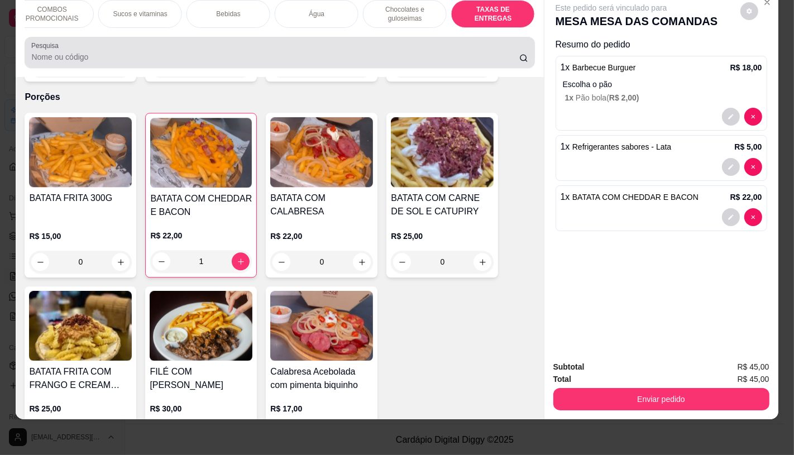
scroll to position [7471, 0]
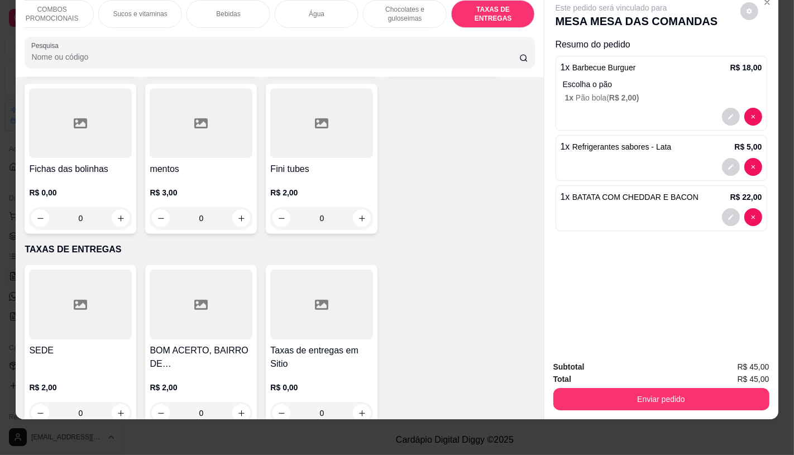
drag, startPoint x: 0, startPoint y: 340, endPoint x: 7, endPoint y: 338, distance: 6.8
click at [4, 340] on div "FATIAS NO BALCÃO e PDV Pizzas Premium Pizzas Tradicionais Pizzas Especiais Pizz…" at bounding box center [397, 227] width 794 height 455
click at [39, 303] on div at bounding box center [80, 305] width 103 height 70
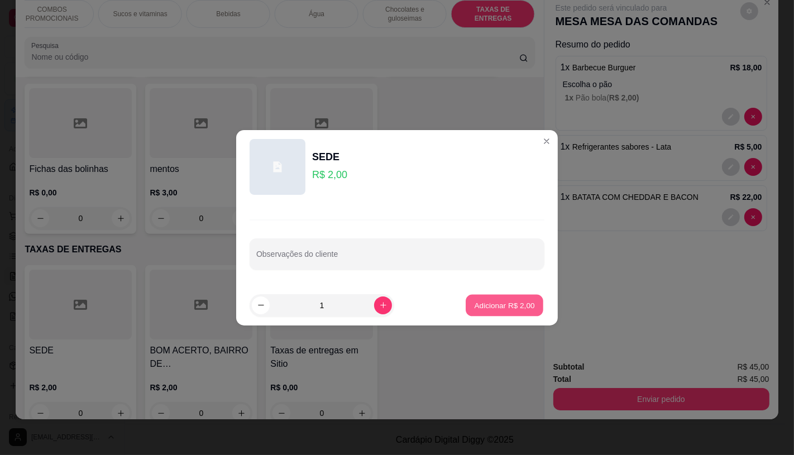
click at [498, 300] on p "Adicionar R$ 2,00" at bounding box center [504, 305] width 60 height 11
type input "1"
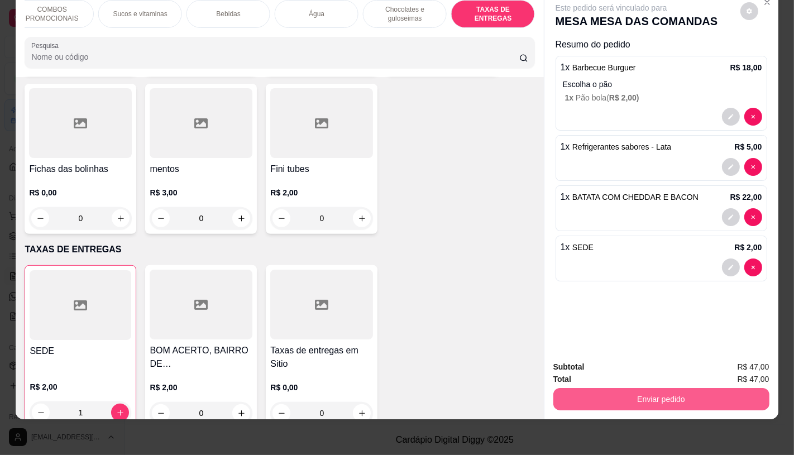
click at [607, 394] on button "Enviar pedido" at bounding box center [661, 399] width 216 height 22
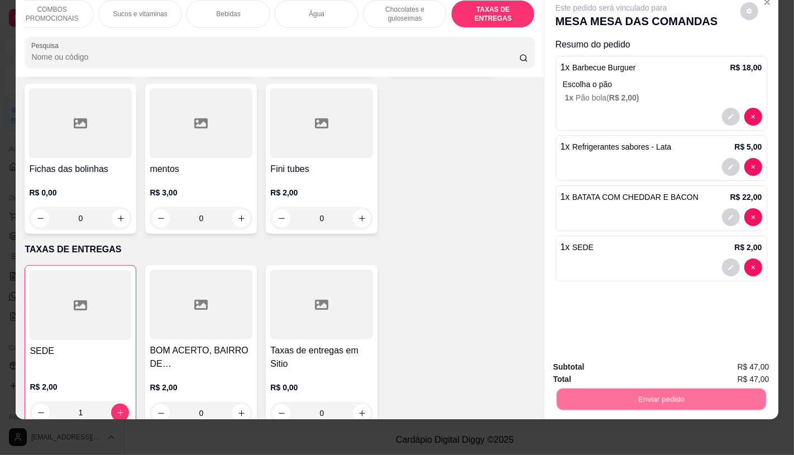
click at [617, 366] on button "Não registrar e enviar pedido" at bounding box center [623, 363] width 113 height 21
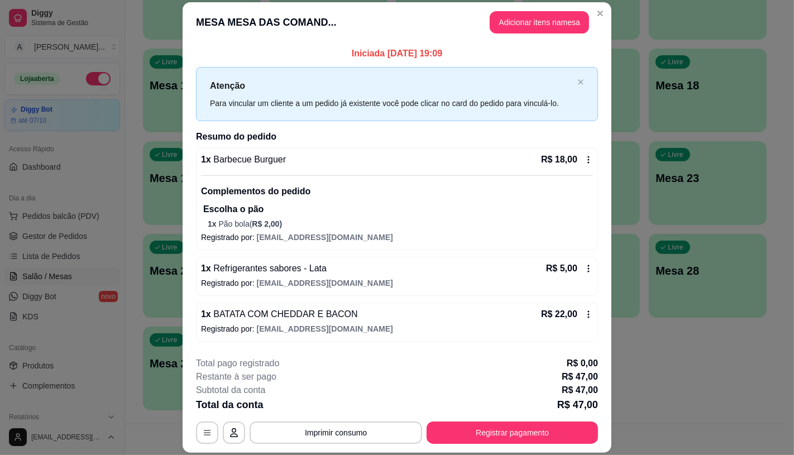
click at [512, 444] on footer "**********" at bounding box center [397, 400] width 429 height 105
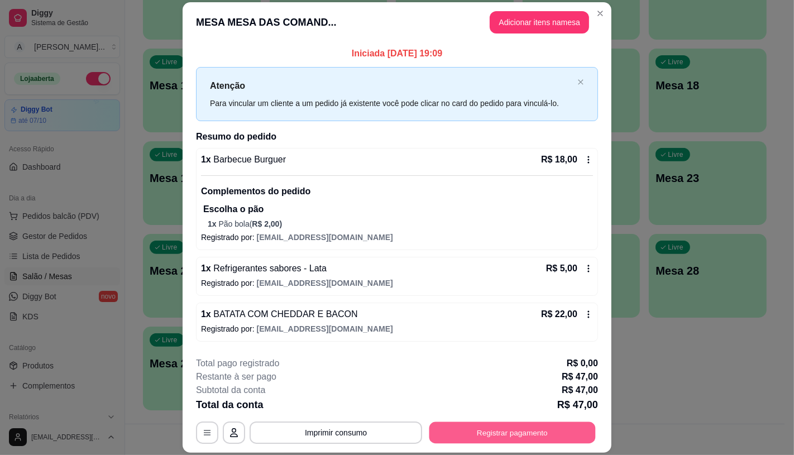
click at [471, 432] on button "Registrar pagamento" at bounding box center [512, 433] width 166 height 22
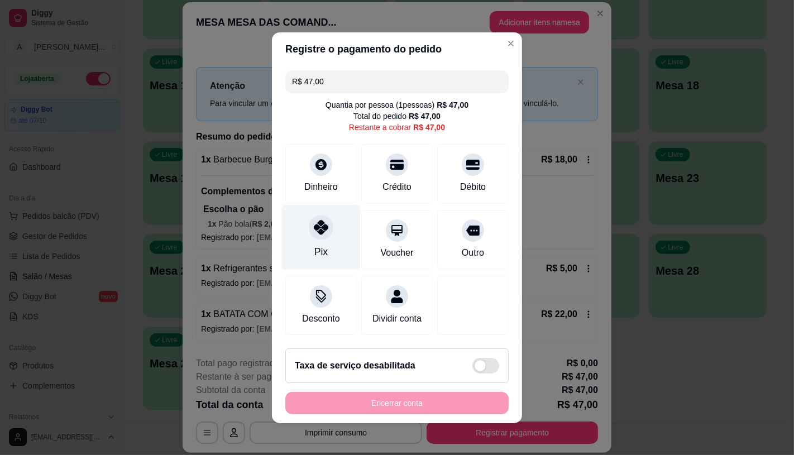
click at [293, 236] on div "Pix" at bounding box center [321, 236] width 79 height 65
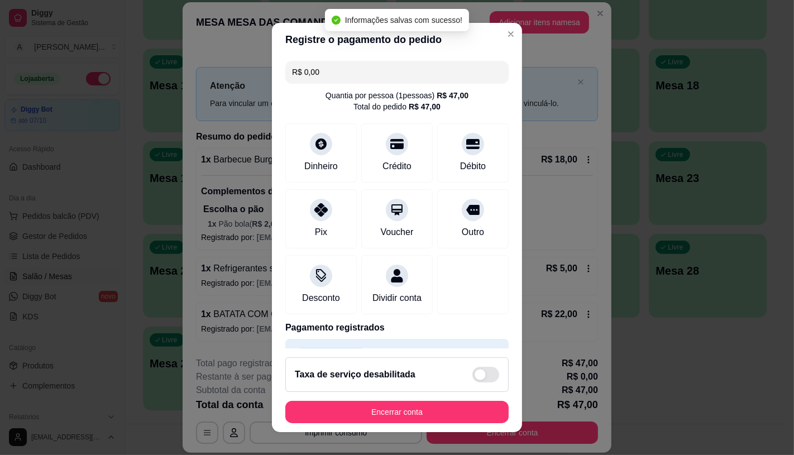
type input "R$ 0,00"
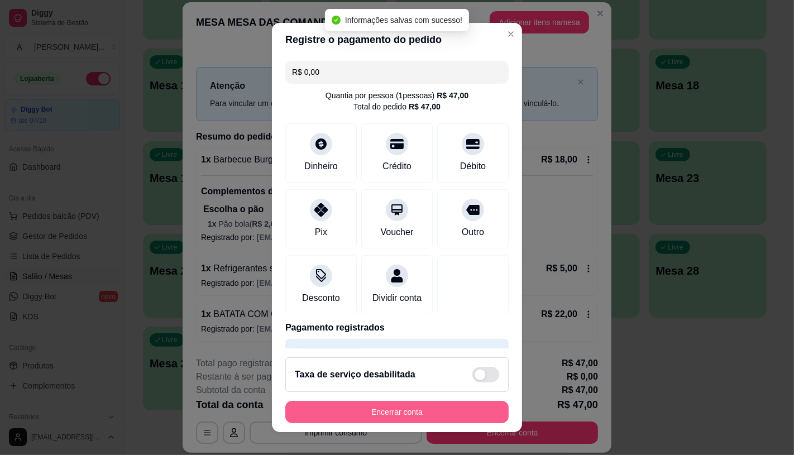
click at [411, 411] on button "Encerrar conta" at bounding box center [396, 412] width 223 height 22
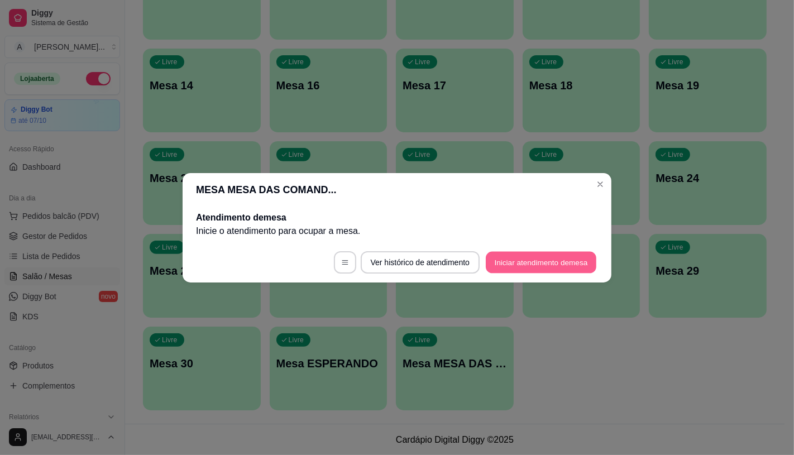
click at [529, 263] on button "Iniciar atendimento de mesa" at bounding box center [541, 262] width 111 height 22
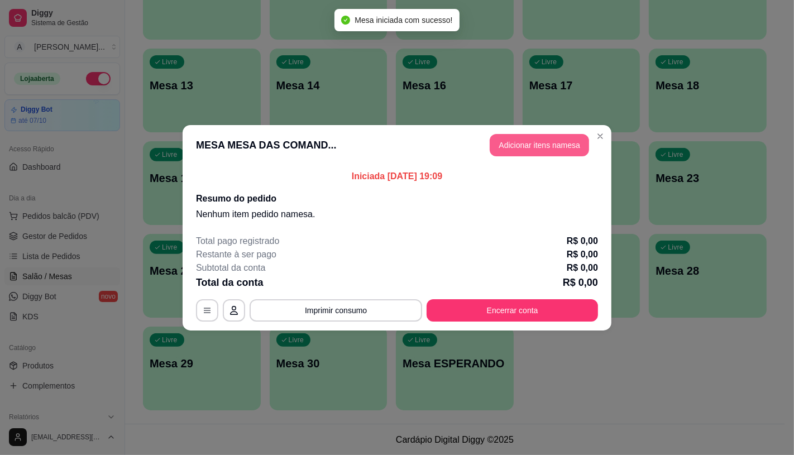
click at [566, 135] on button "Adicionar itens na mesa" at bounding box center [539, 145] width 99 height 22
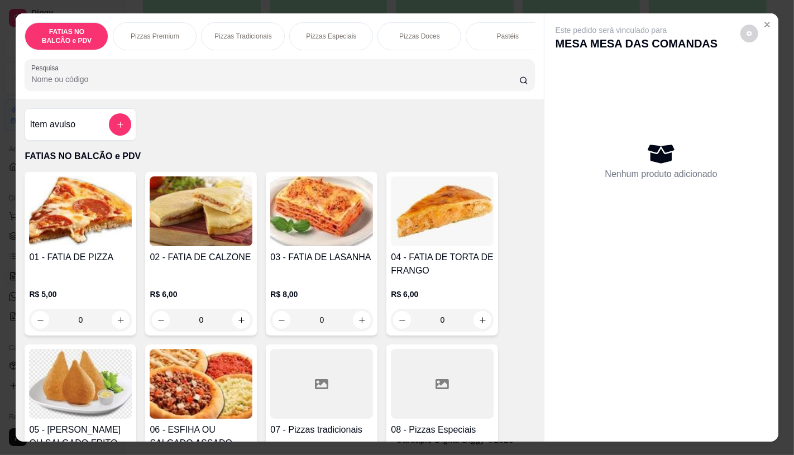
click at [149, 43] on div "Pizzas Premium" at bounding box center [155, 36] width 84 height 28
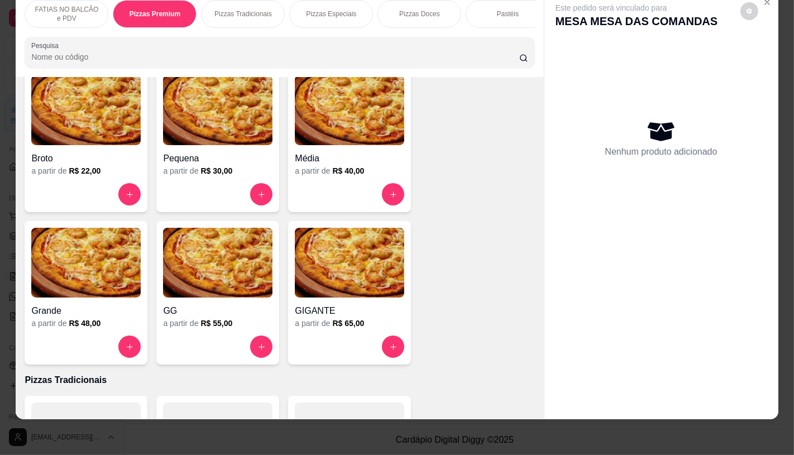
scroll to position [970, 0]
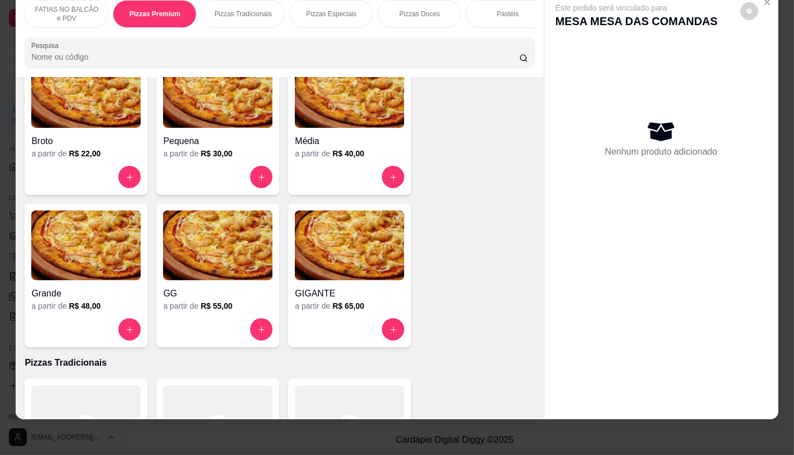
click at [204, 266] on img at bounding box center [217, 246] width 109 height 70
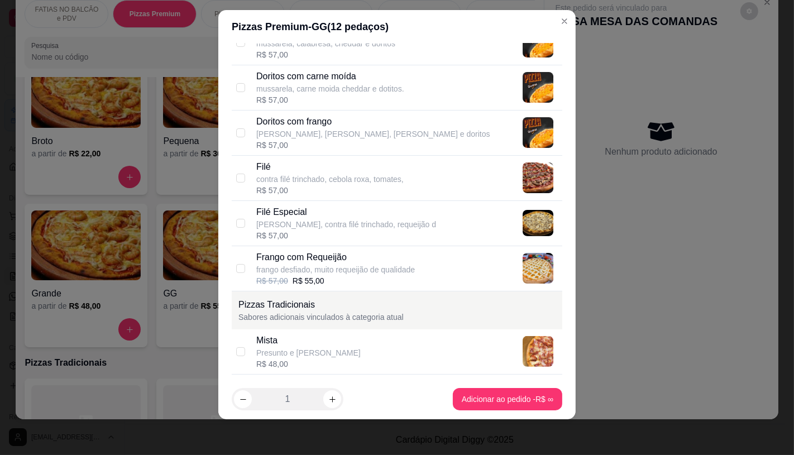
scroll to position [372, 0]
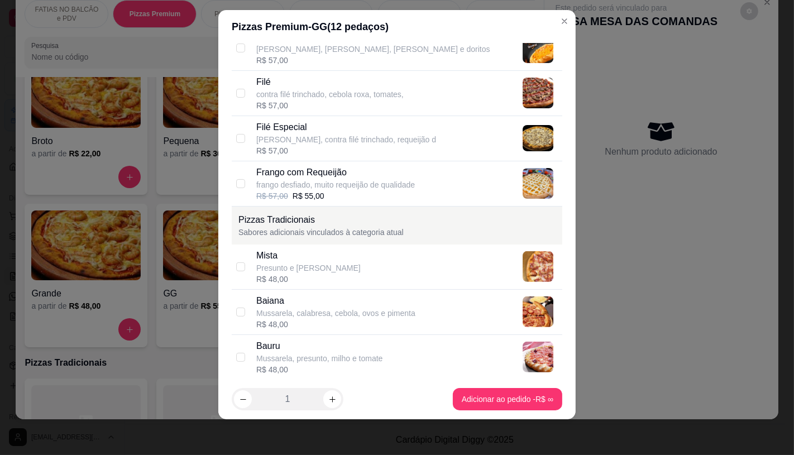
click at [266, 101] on div "R$ 57,00" at bounding box center [329, 105] width 147 height 11
checkbox input "true"
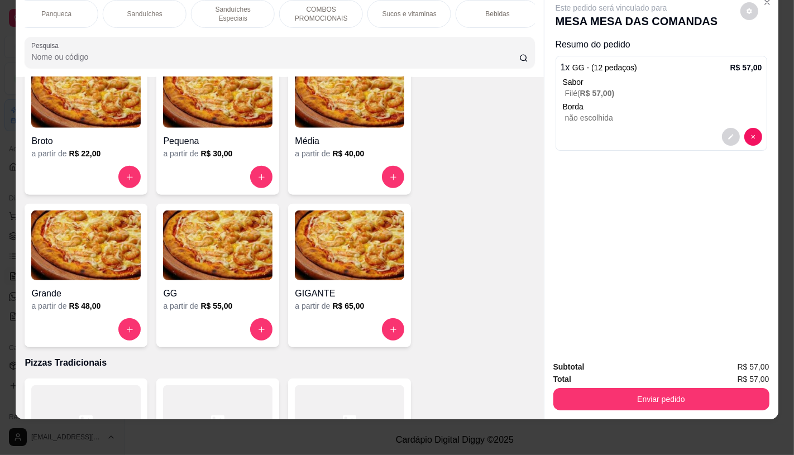
scroll to position [0, 1162]
click at [503, 5] on p "TAXAS DE ENTREGAS" at bounding box center [493, 14] width 65 height 18
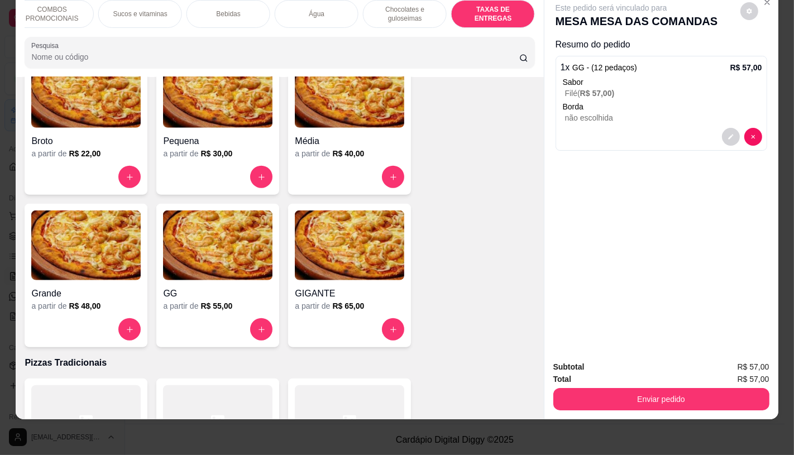
scroll to position [7469, 0]
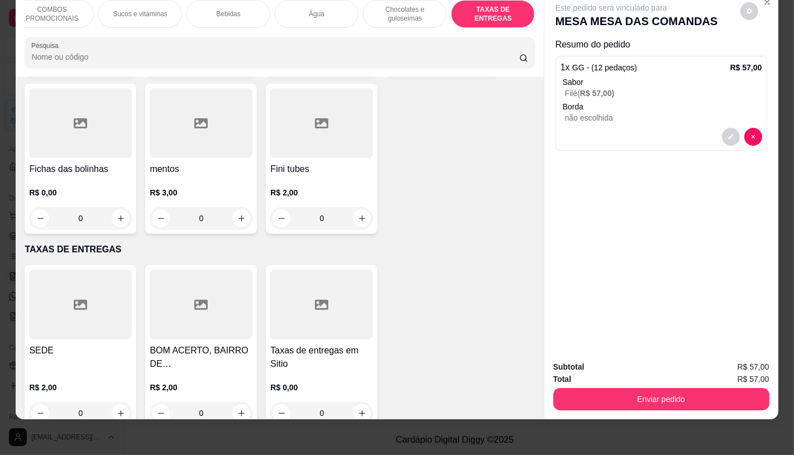
click at [102, 291] on div at bounding box center [80, 305] width 103 height 70
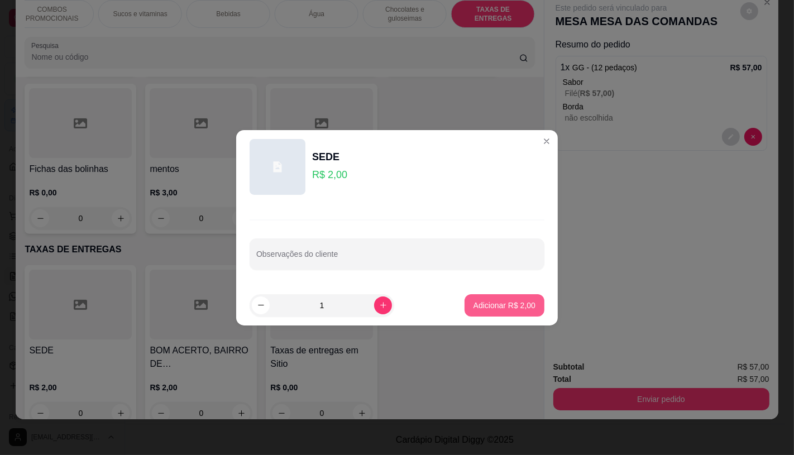
click at [474, 306] on p "Adicionar R$ 2,00" at bounding box center [505, 305] width 62 height 11
type input "1"
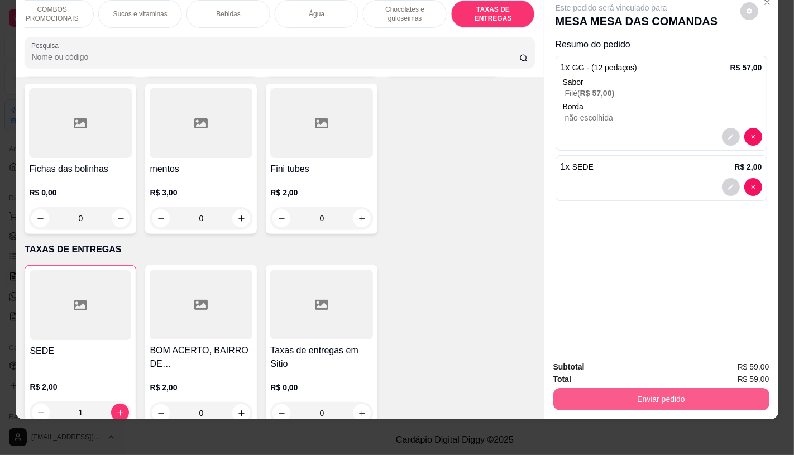
click at [610, 389] on button "Enviar pedido" at bounding box center [661, 399] width 216 height 22
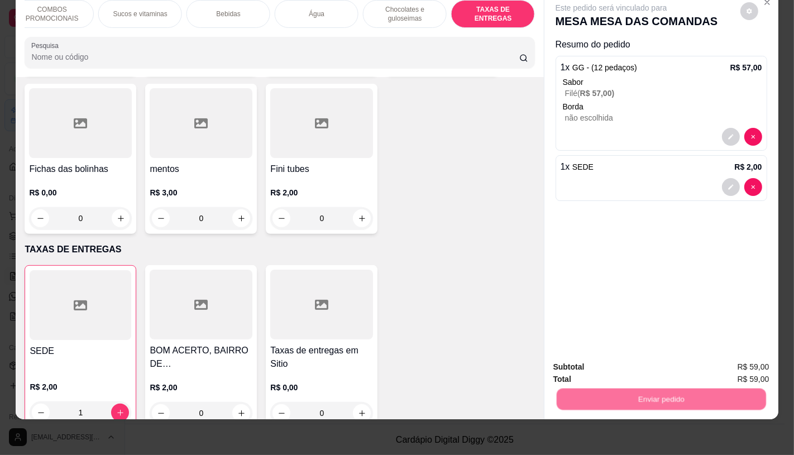
click at [605, 368] on button "Não registrar e enviar pedido" at bounding box center [624, 363] width 116 height 21
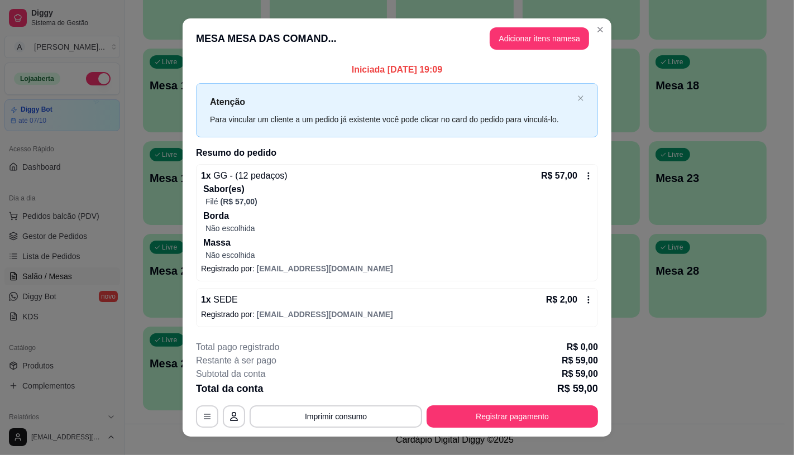
scroll to position [17, 0]
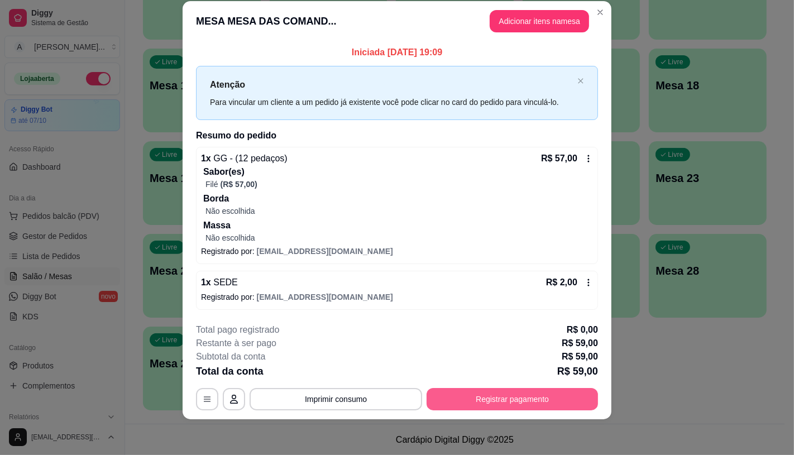
click at [491, 392] on button "Registrar pagamento" at bounding box center [512, 399] width 171 height 22
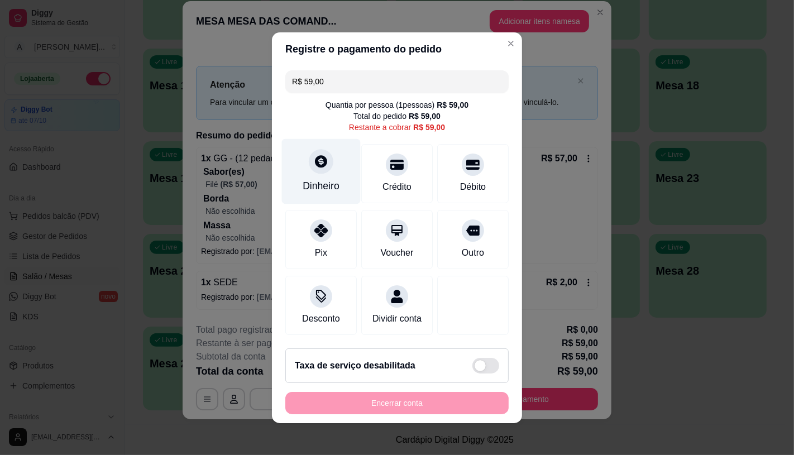
click at [333, 179] on div "Dinheiro" at bounding box center [321, 186] width 37 height 15
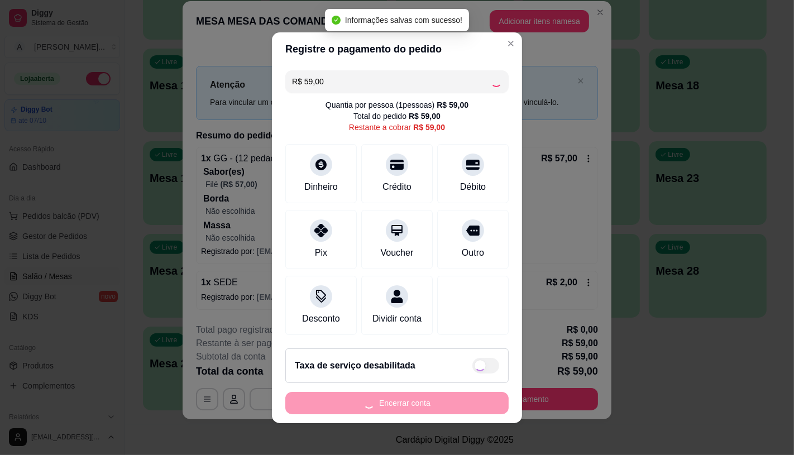
type input "R$ 0,00"
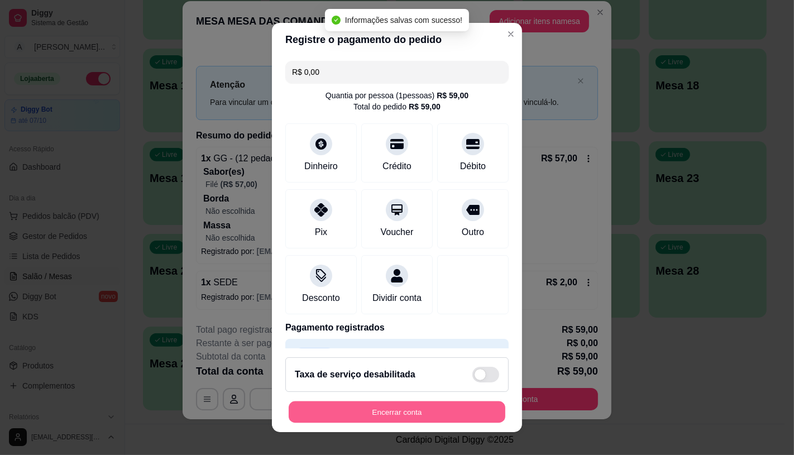
click at [416, 405] on button "Encerrar conta" at bounding box center [397, 413] width 217 height 22
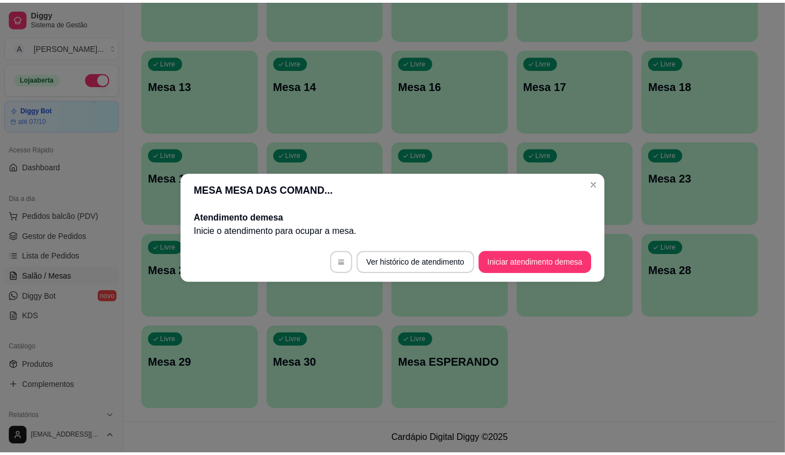
scroll to position [0, 0]
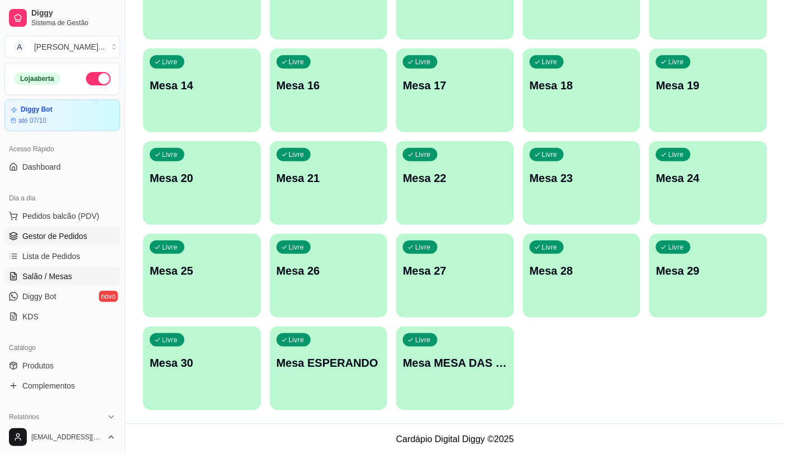
drag, startPoint x: 54, startPoint y: 206, endPoint x: 63, endPoint y: 233, distance: 28.8
click at [58, 219] on div "Dia a dia Pedidos balcão (PDV) Gestor de Pedidos Lista de Pedidos Salão / Mesas…" at bounding box center [62, 257] width 125 height 145
click at [63, 233] on span "Gestor de Pedidos" at bounding box center [54, 236] width 65 height 11
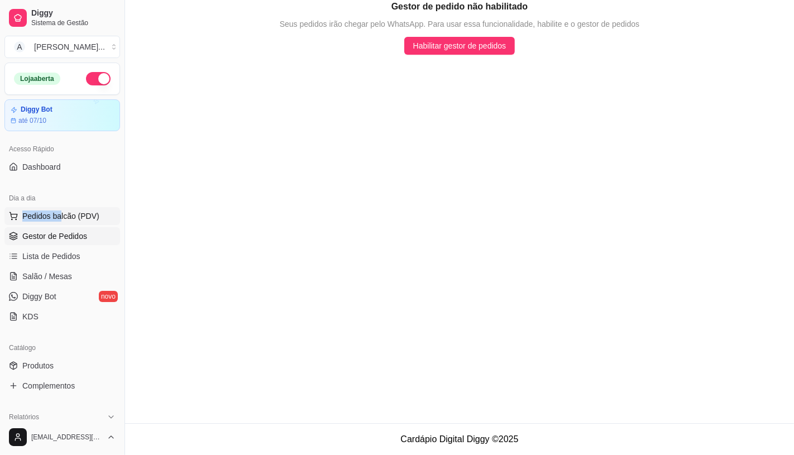
click at [92, 222] on button "Pedidos balcão (PDV)" at bounding box center [62, 216] width 116 height 18
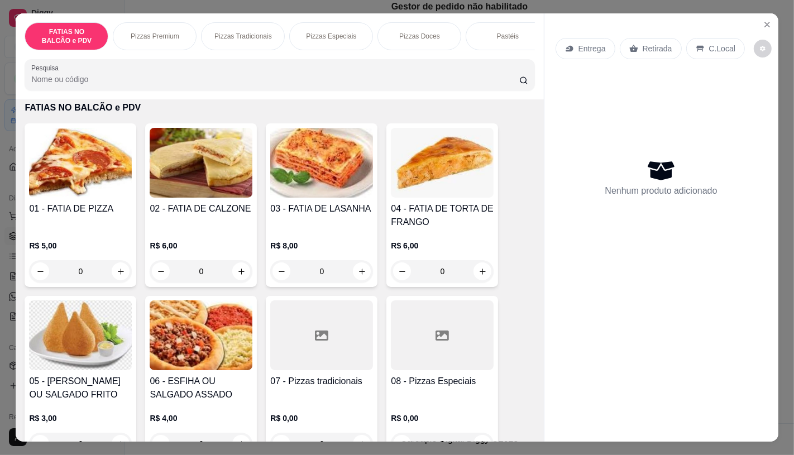
scroll to position [186, 0]
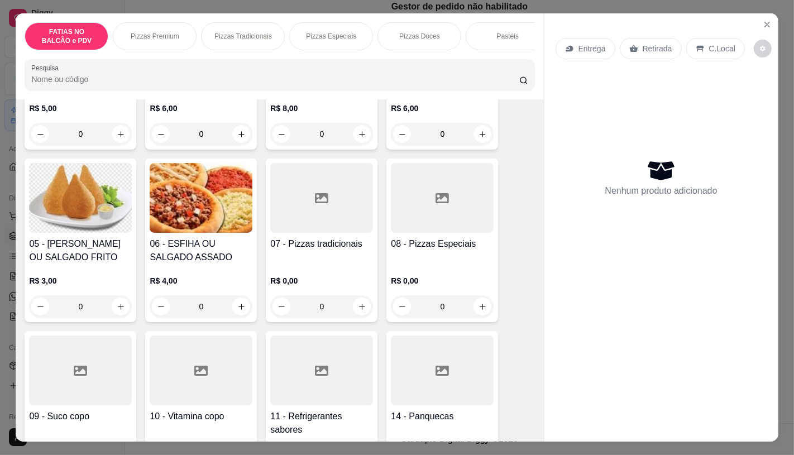
click at [417, 241] on div "08 - Pizzas Especiais R$ 0,00 0" at bounding box center [442, 241] width 112 height 164
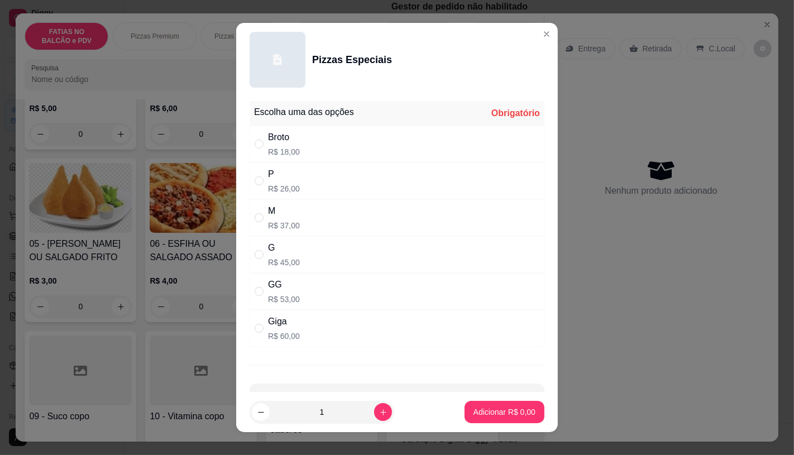
click at [276, 327] on div "Giga" at bounding box center [284, 321] width 32 height 13
radio input "true"
click at [496, 404] on button "Adicionar R$ 60,00" at bounding box center [502, 413] width 82 height 22
type input "1"
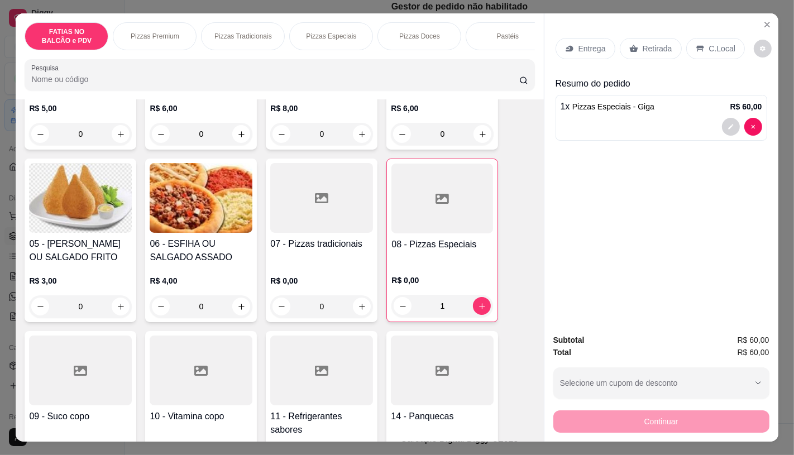
drag, startPoint x: 661, startPoint y: 43, endPoint x: 610, endPoint y: 405, distance: 365.5
click at [661, 44] on p "Retirada" at bounding box center [658, 48] width 30 height 11
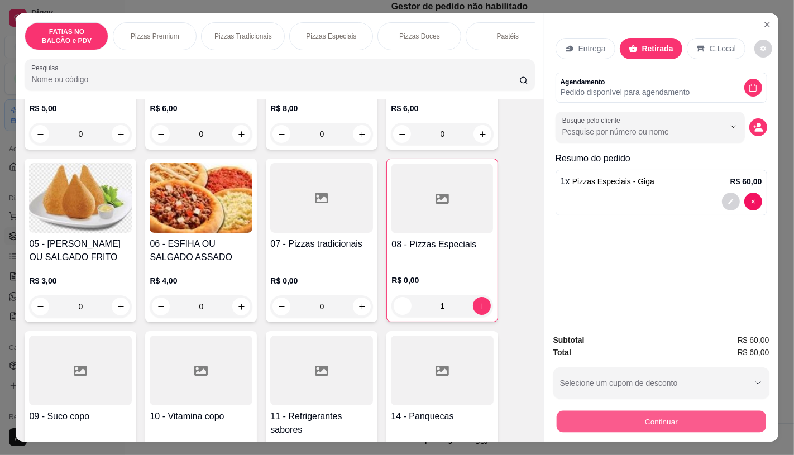
click at [618, 411] on button "Continuar" at bounding box center [660, 422] width 209 height 22
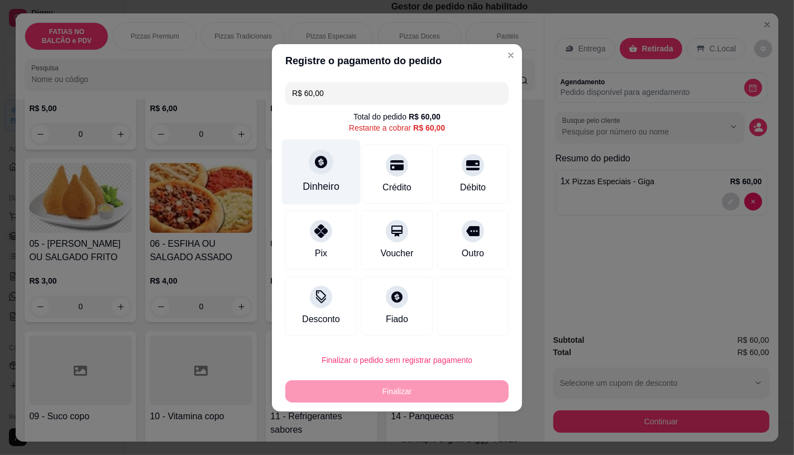
click at [323, 175] on div "Dinheiro" at bounding box center [321, 171] width 79 height 65
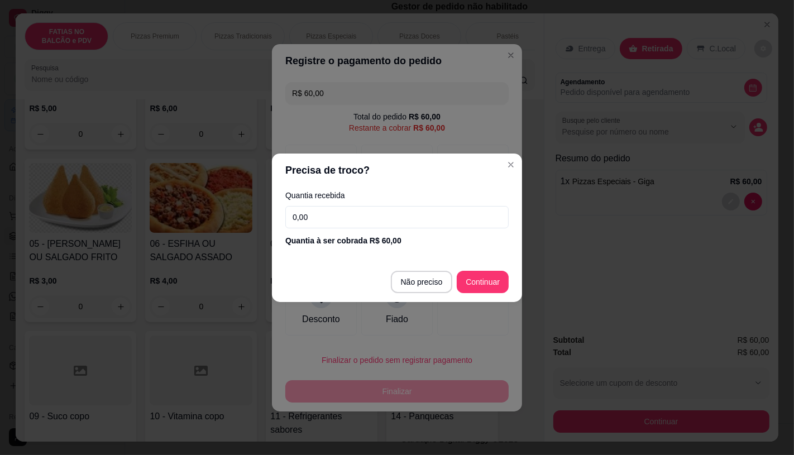
click at [355, 208] on div "Quantia recebida 0,00 Quantia à ser cobrada R$ 60,00" at bounding box center [397, 219] width 250 height 64
click at [355, 208] on input "0,00" at bounding box center [396, 217] width 223 height 22
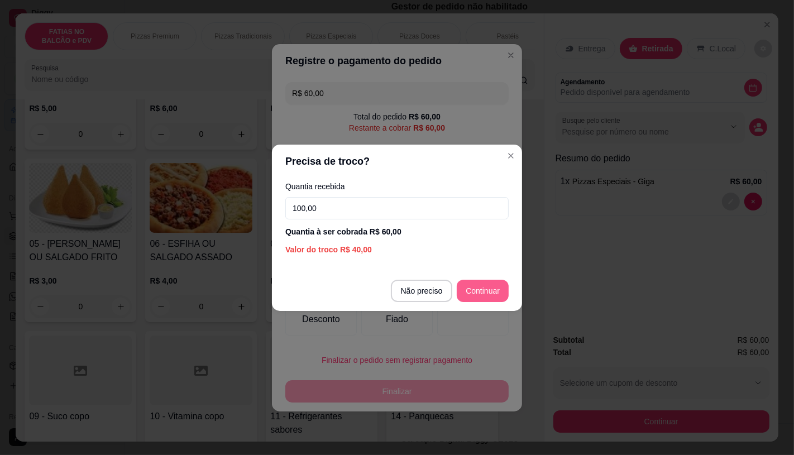
type input "100,00"
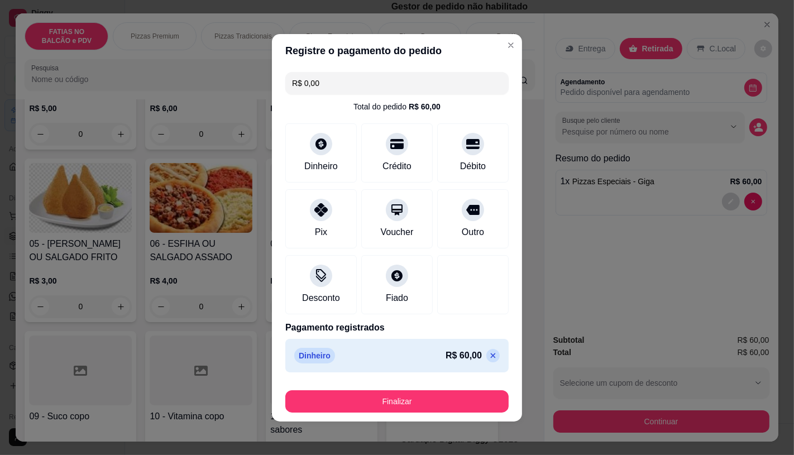
type input "R$ 0,00"
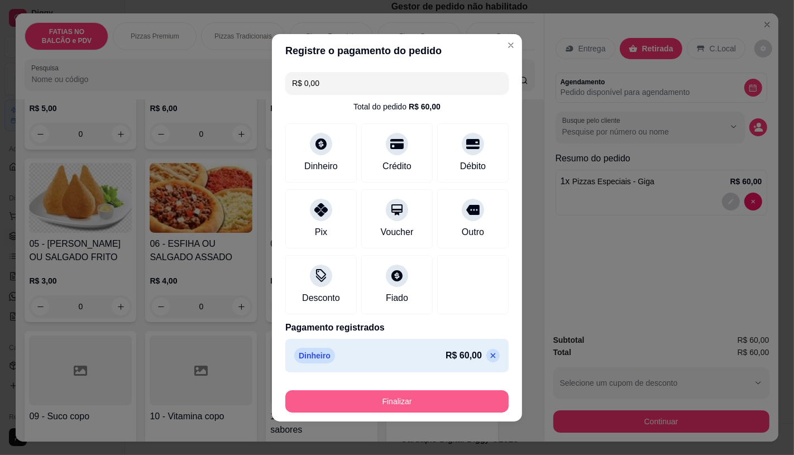
click at [421, 408] on button "Finalizar" at bounding box center [396, 401] width 223 height 22
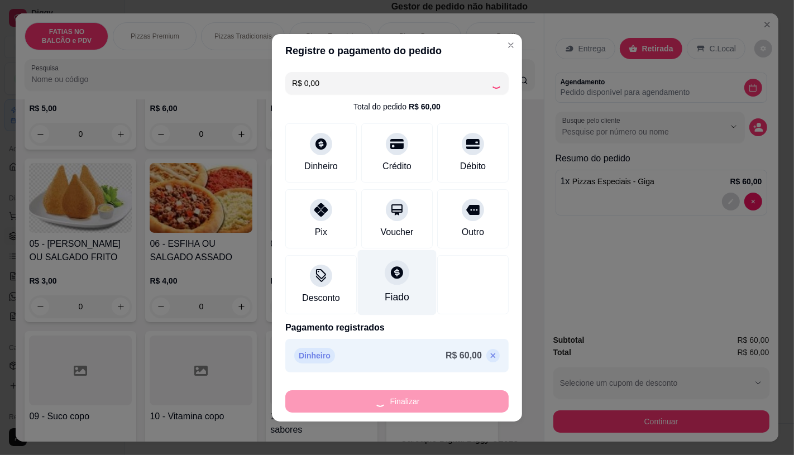
scroll to position [2, 0]
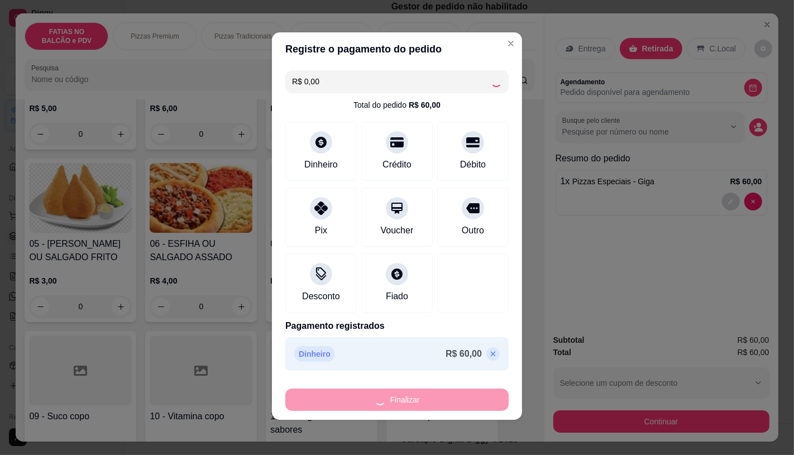
type input "0"
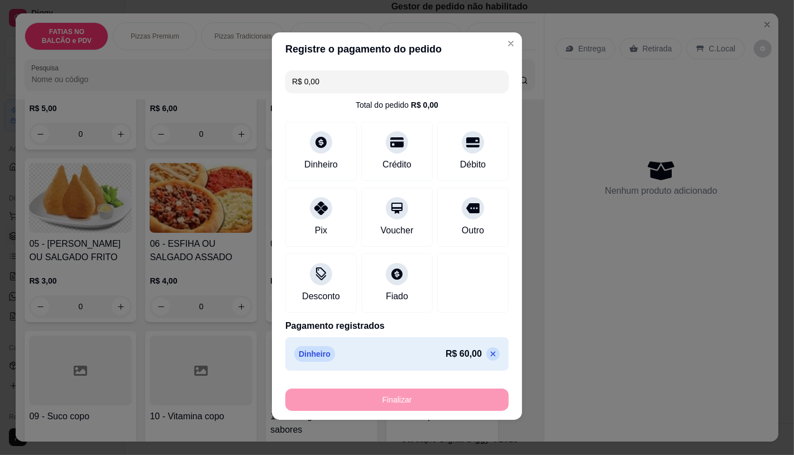
type input "-R$ 60,00"
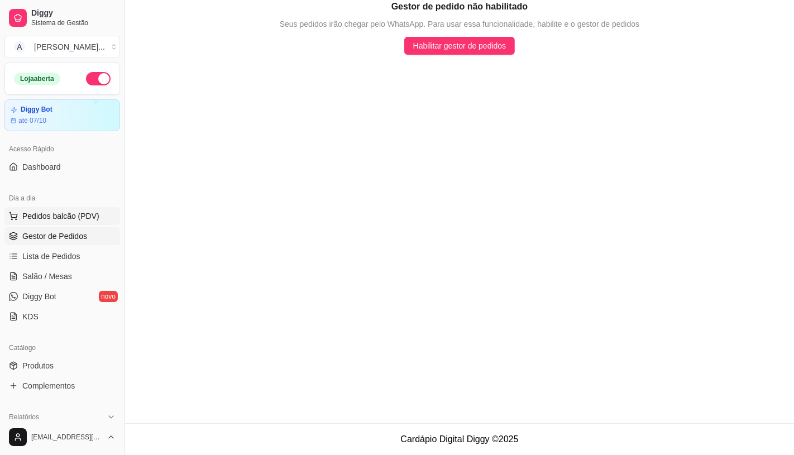
click at [76, 222] on button "Pedidos balcão (PDV)" at bounding box center [62, 216] width 116 height 18
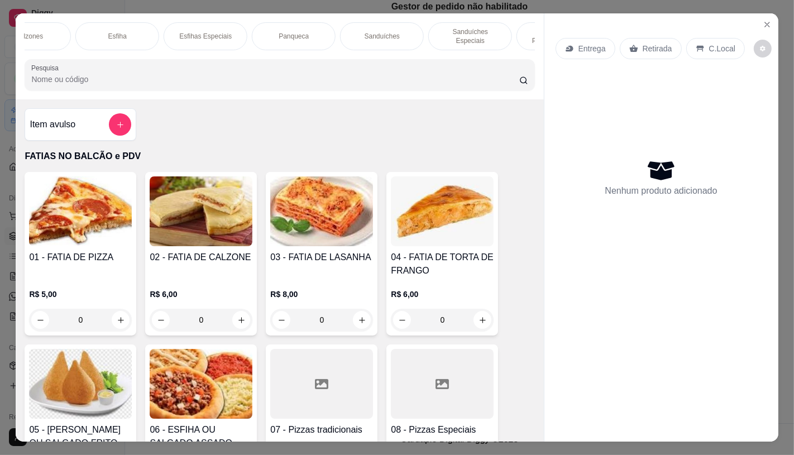
scroll to position [0, 636]
click at [378, 32] on div "Sanduíches" at bounding box center [402, 36] width 84 height 28
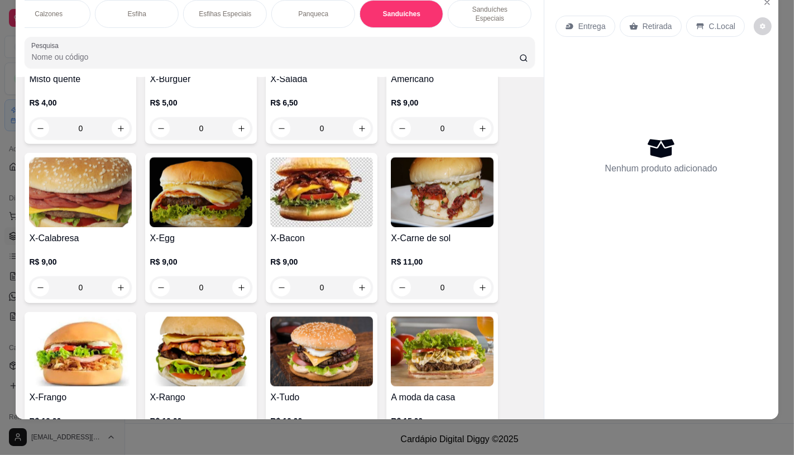
scroll to position [4700, 0]
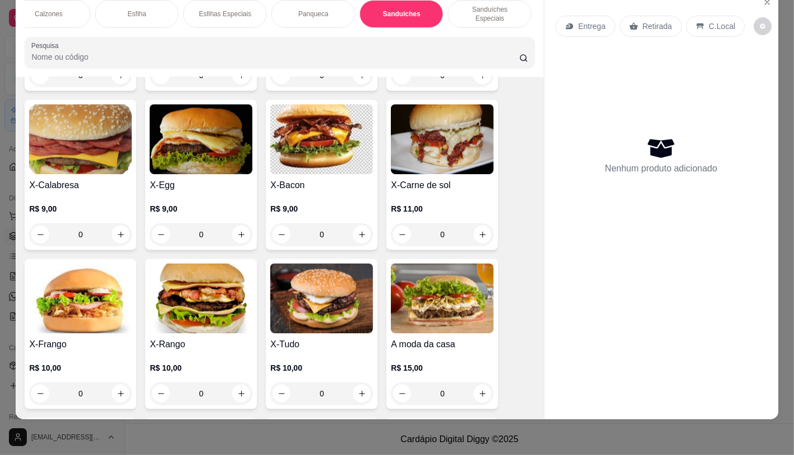
click at [332, 283] on img at bounding box center [321, 299] width 103 height 70
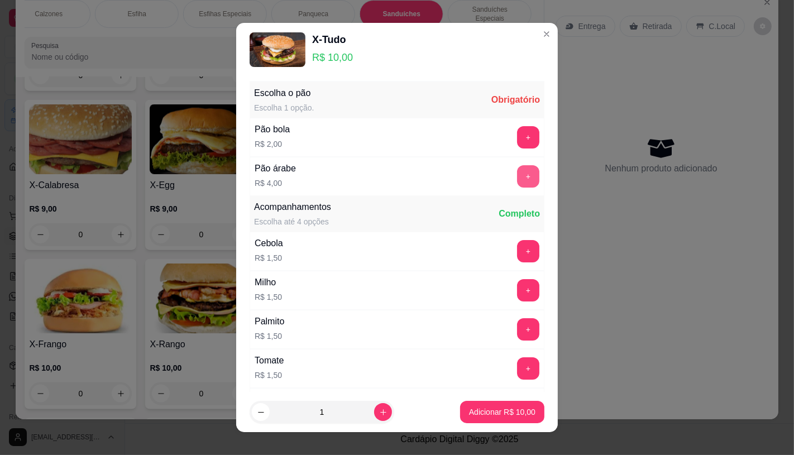
click at [517, 170] on button "+" at bounding box center [528, 176] width 22 height 22
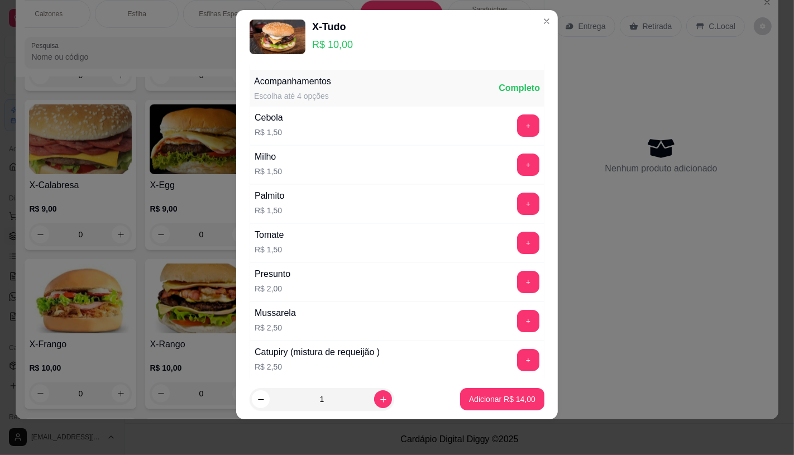
scroll to position [120, 0]
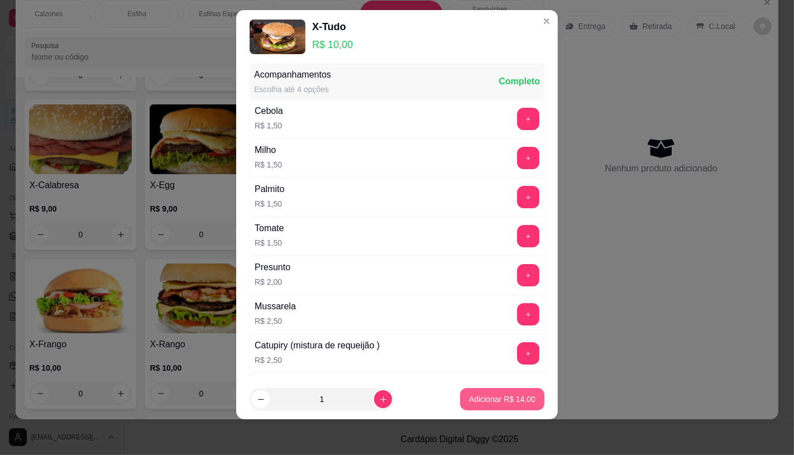
click at [485, 404] on p "Adicionar R$ 14,00" at bounding box center [502, 399] width 66 height 11
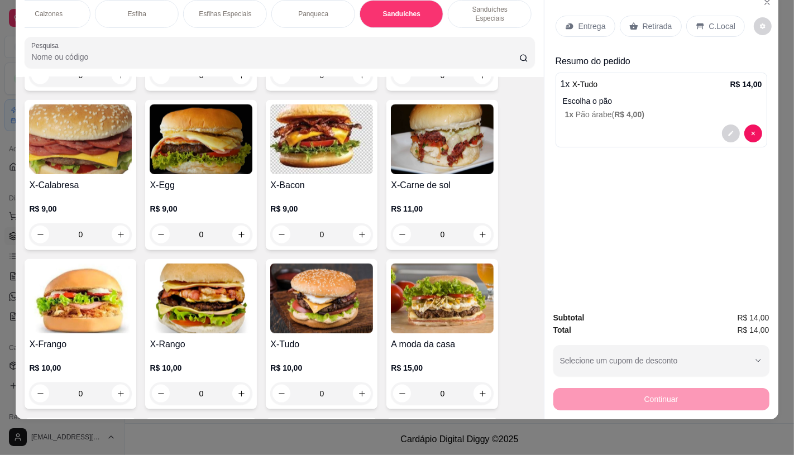
click at [324, 264] on img at bounding box center [321, 299] width 103 height 70
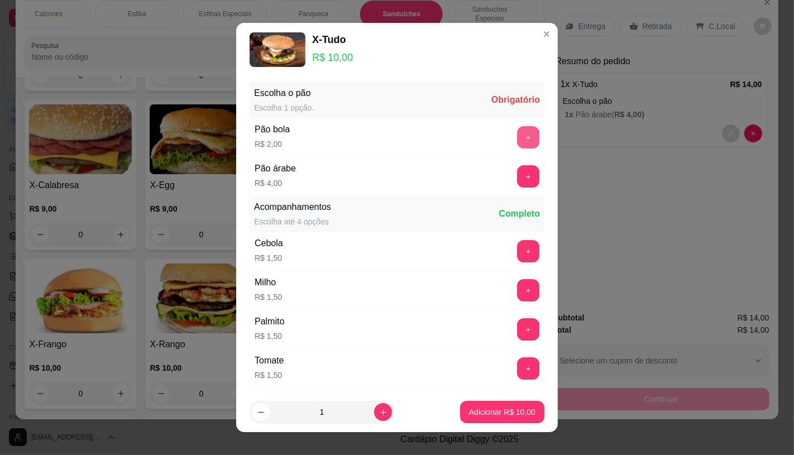
click at [517, 127] on button "+" at bounding box center [528, 137] width 22 height 22
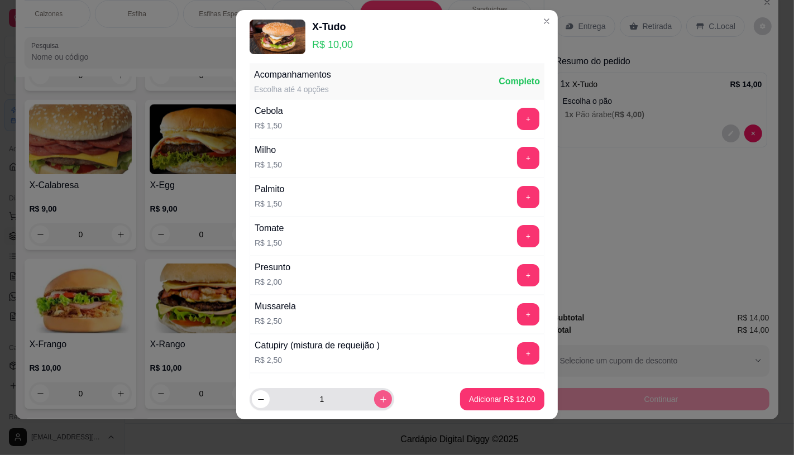
click at [374, 403] on button "increase-product-quantity" at bounding box center [383, 399] width 18 height 18
type input "2"
click at [494, 397] on p "Adicionar R$ 24,00" at bounding box center [502, 399] width 66 height 11
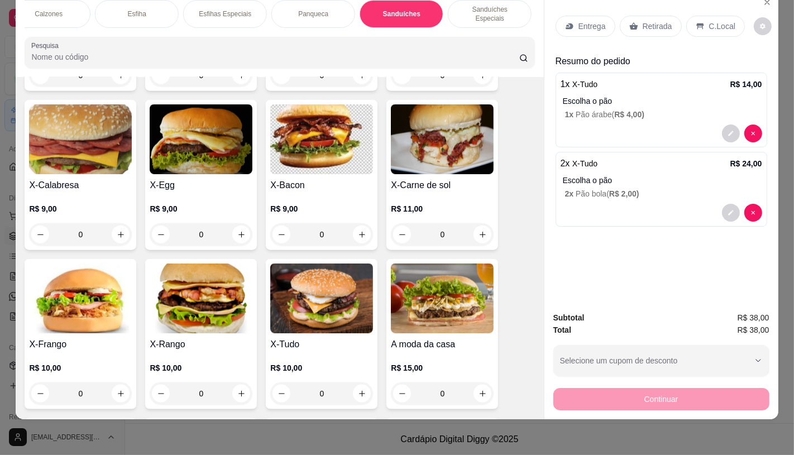
scroll to position [0, 0]
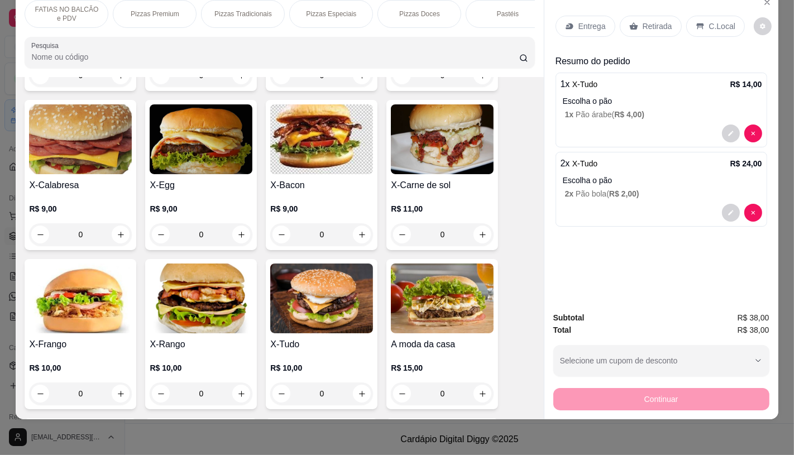
click at [93, 12] on p "FATIAS NO BALCÃO e PDV" at bounding box center [66, 14] width 65 height 18
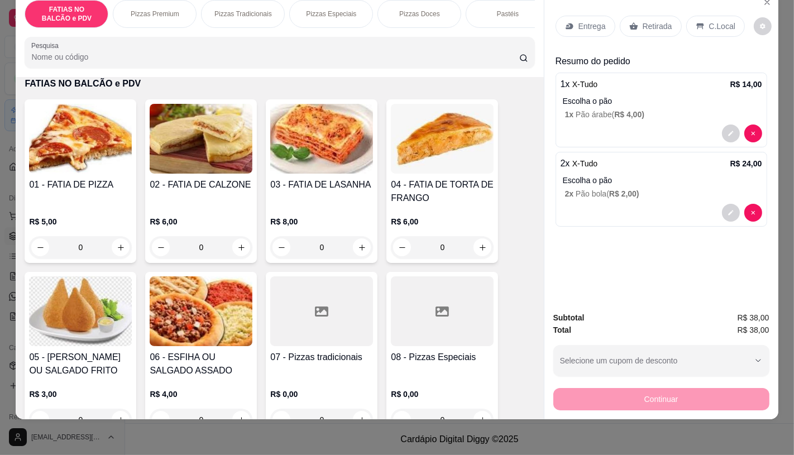
scroll to position [112, 0]
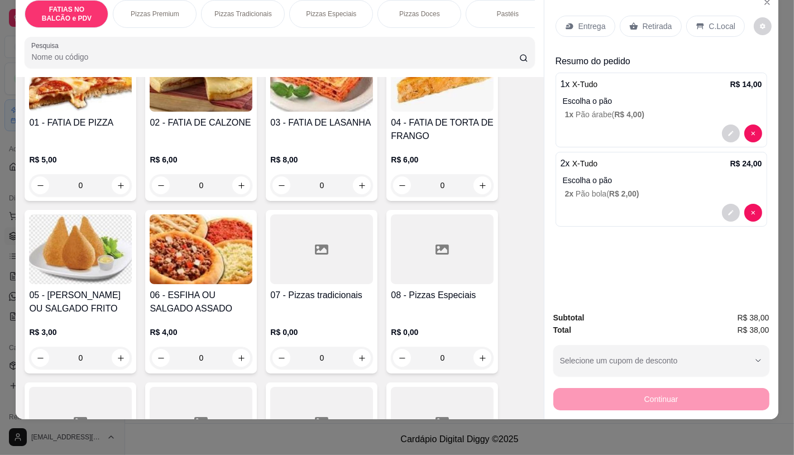
click at [310, 272] on div at bounding box center [321, 249] width 103 height 70
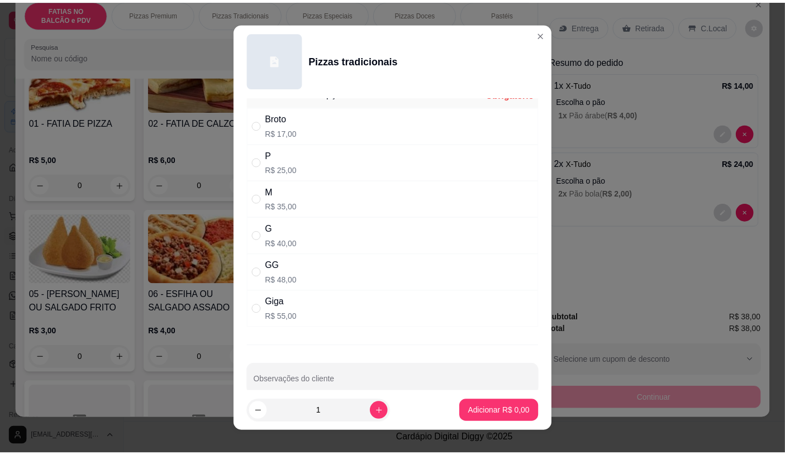
scroll to position [38, 0]
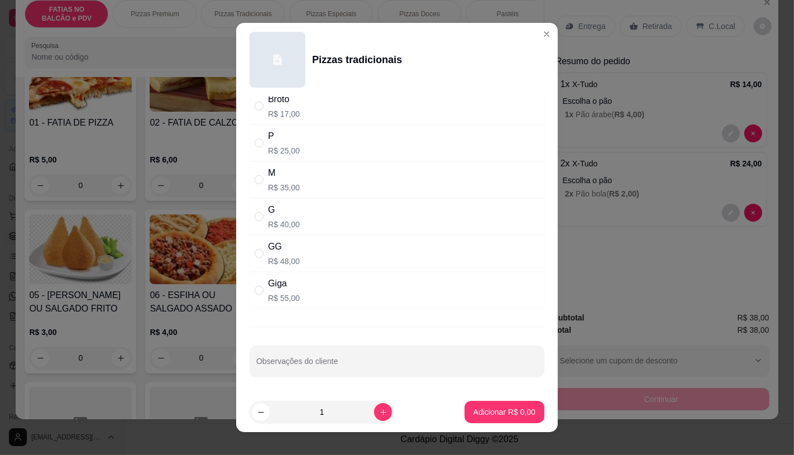
click at [283, 216] on div "G R$ 40,00" at bounding box center [284, 216] width 32 height 27
radio input "true"
click at [477, 412] on p "Adicionar R$ 40,00" at bounding box center [502, 412] width 66 height 11
type input "1"
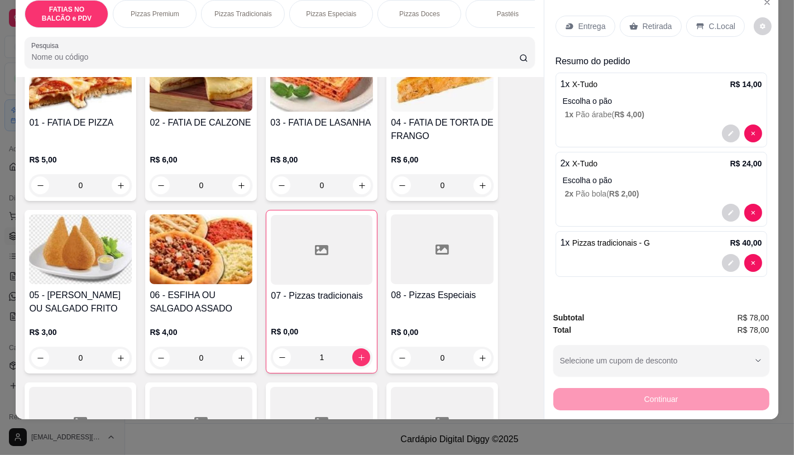
click at [645, 24] on div "Retirada" at bounding box center [651, 26] width 62 height 21
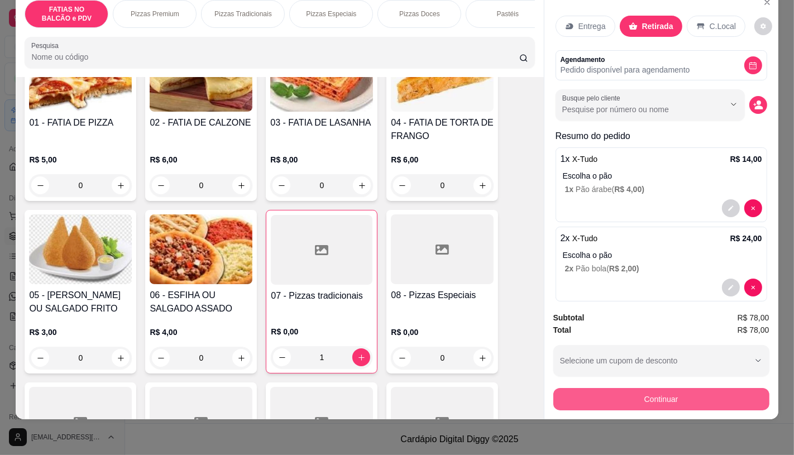
click at [622, 399] on button "Continuar" at bounding box center [661, 399] width 216 height 22
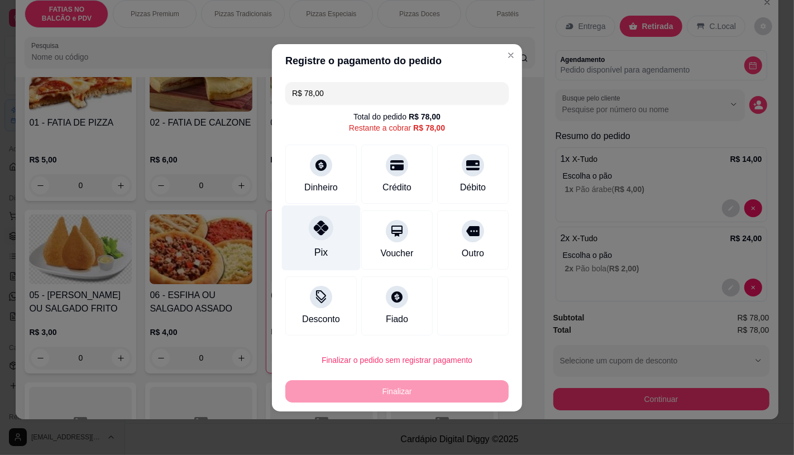
click at [311, 221] on div at bounding box center [321, 228] width 25 height 25
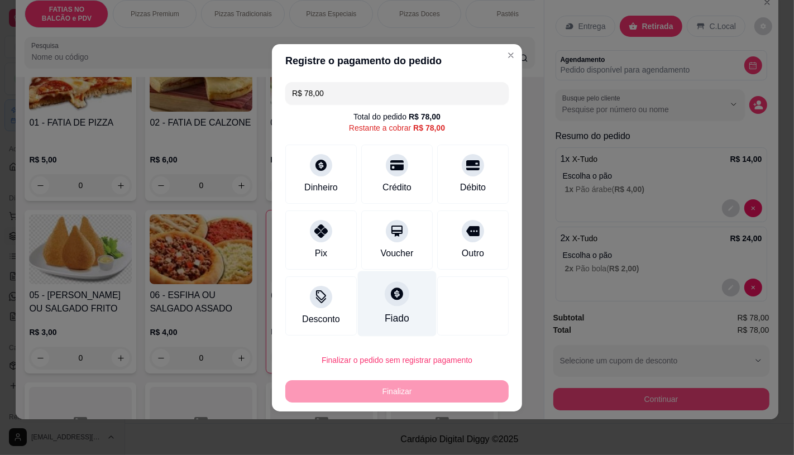
type input "R$ 0,00"
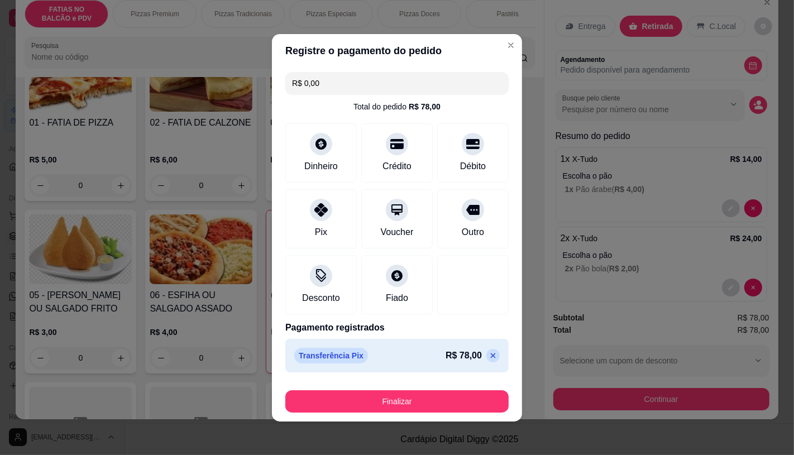
click at [397, 394] on button "Finalizar" at bounding box center [396, 401] width 223 height 22
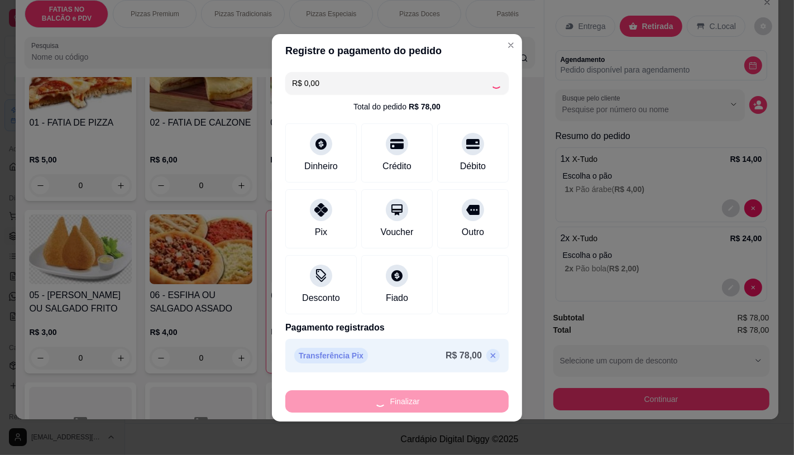
type input "0"
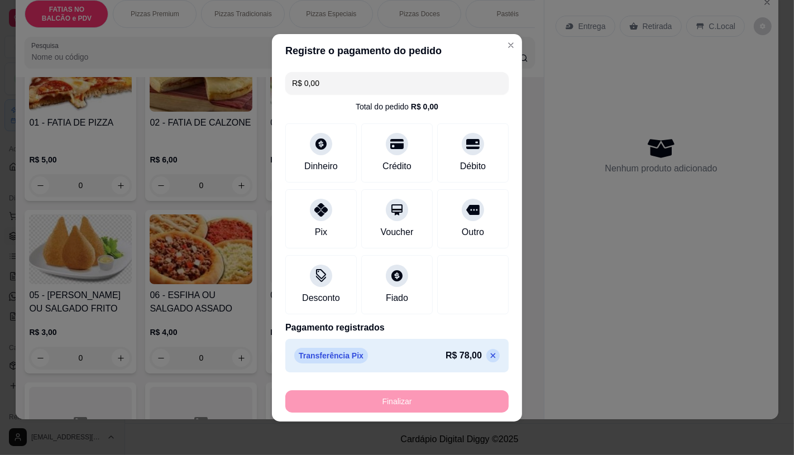
type input "-R$ 78,00"
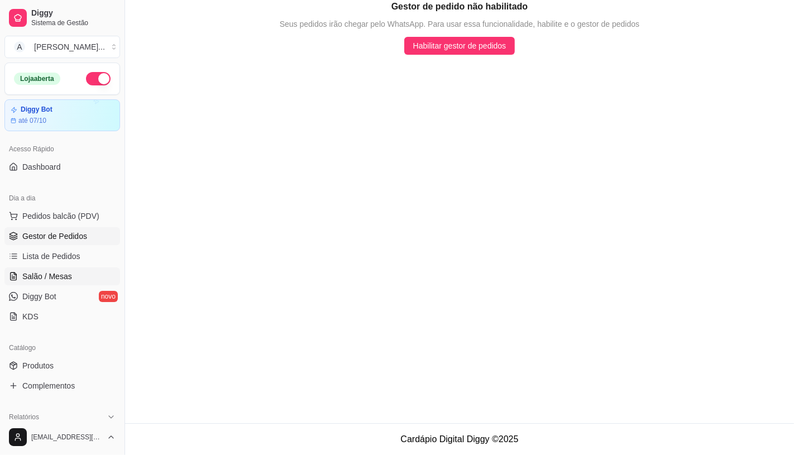
click at [45, 273] on span "Salão / Mesas" at bounding box center [47, 276] width 50 height 11
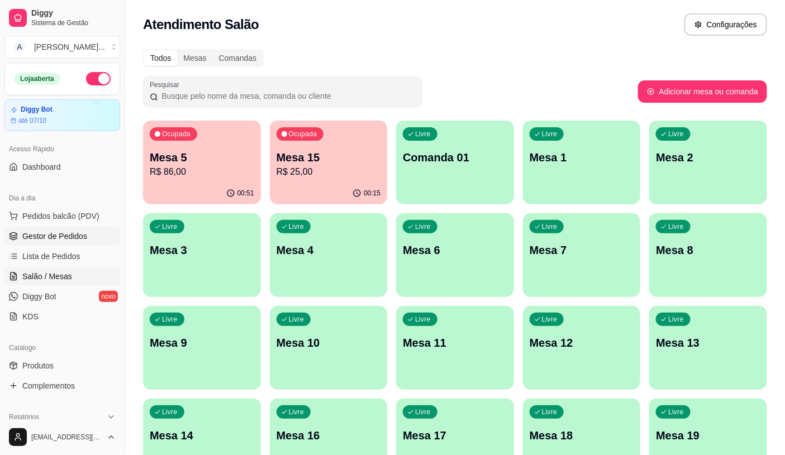
click at [47, 231] on span "Gestor de Pedidos" at bounding box center [54, 236] width 65 height 11
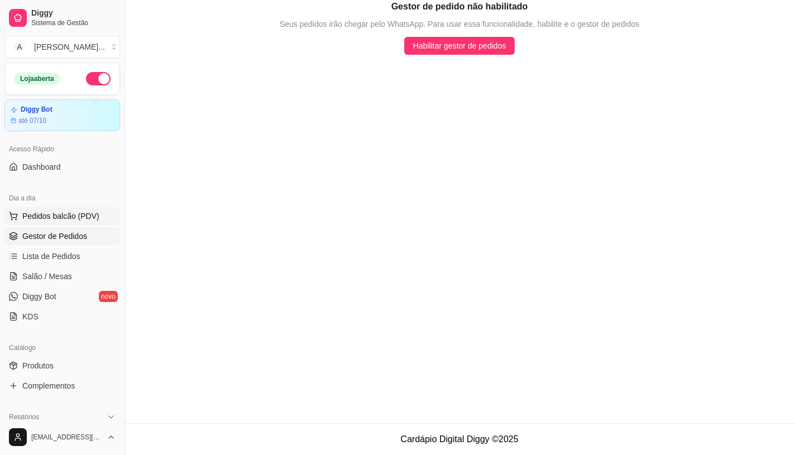
click at [48, 215] on span "Pedidos balcão (PDV)" at bounding box center [60, 216] width 77 height 11
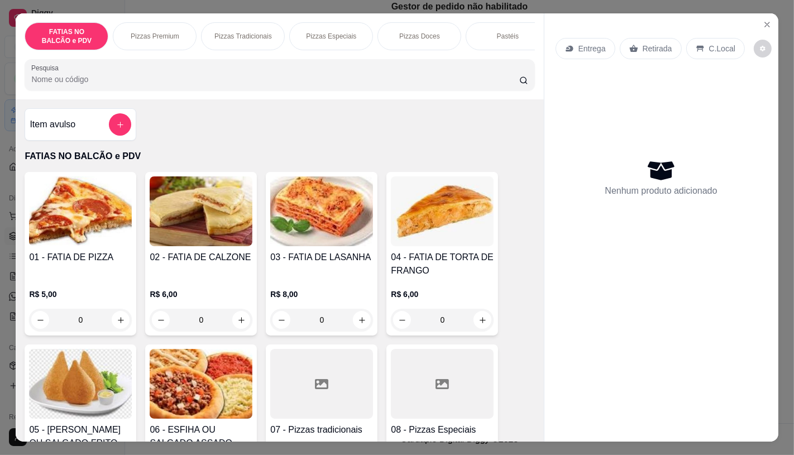
click at [107, 356] on img at bounding box center [80, 384] width 103 height 70
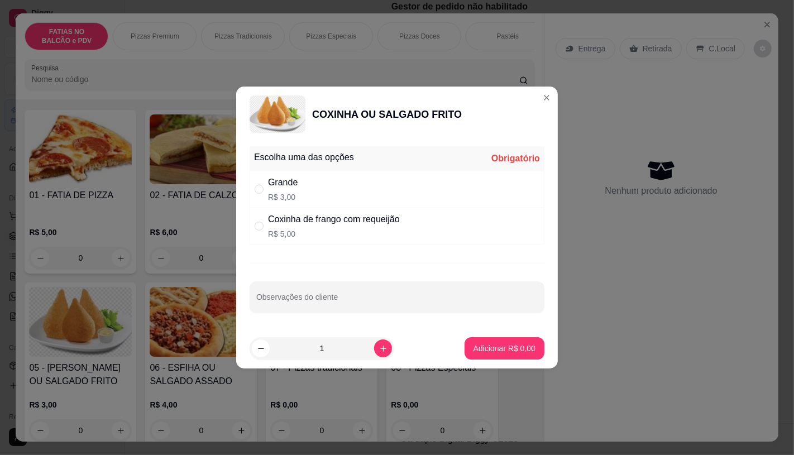
click at [284, 197] on p "R$ 3,00" at bounding box center [283, 197] width 30 height 11
radio input "true"
click at [378, 356] on button "increase-product-quantity" at bounding box center [382, 348] width 17 height 17
type input "2"
click at [511, 354] on button "Adicionar R$ 6,00" at bounding box center [505, 348] width 80 height 22
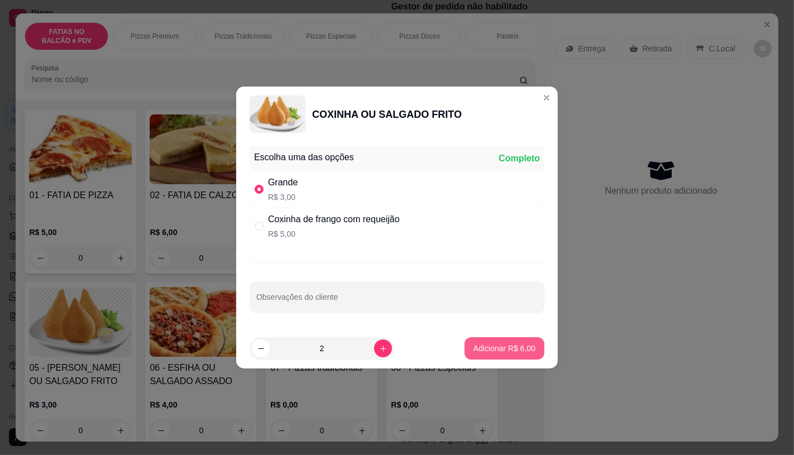
type input "2"
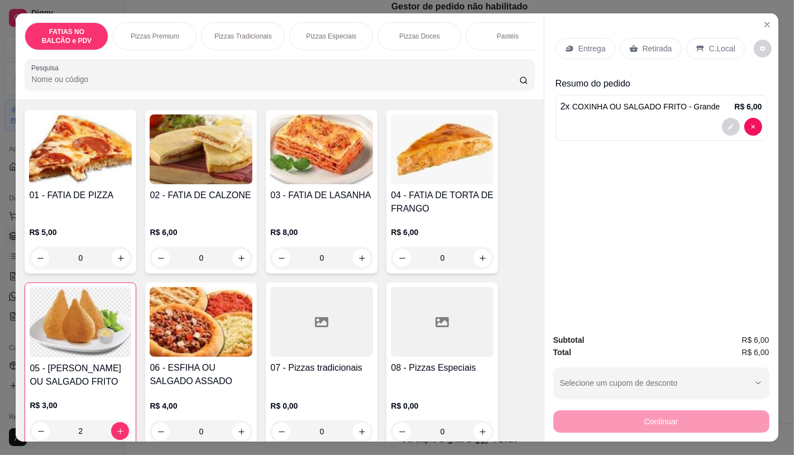
drag, startPoint x: 651, startPoint y: 54, endPoint x: 649, endPoint y: 43, distance: 10.7
click at [650, 52] on div "Retirada" at bounding box center [651, 48] width 62 height 21
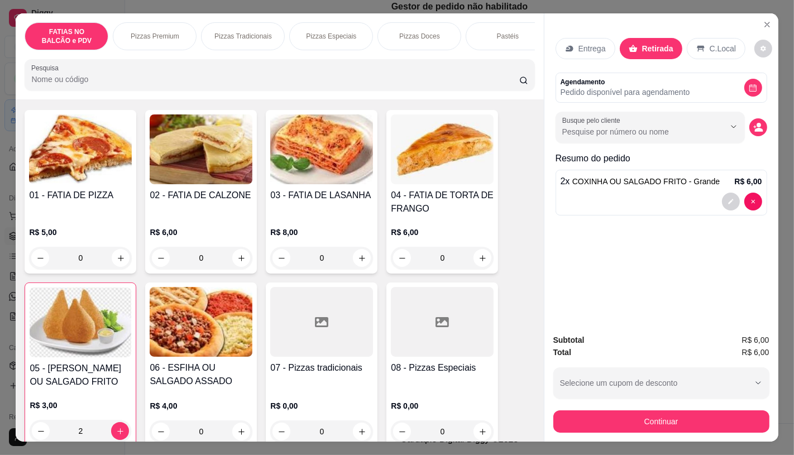
click at [649, 43] on p "Retirada" at bounding box center [657, 48] width 31 height 11
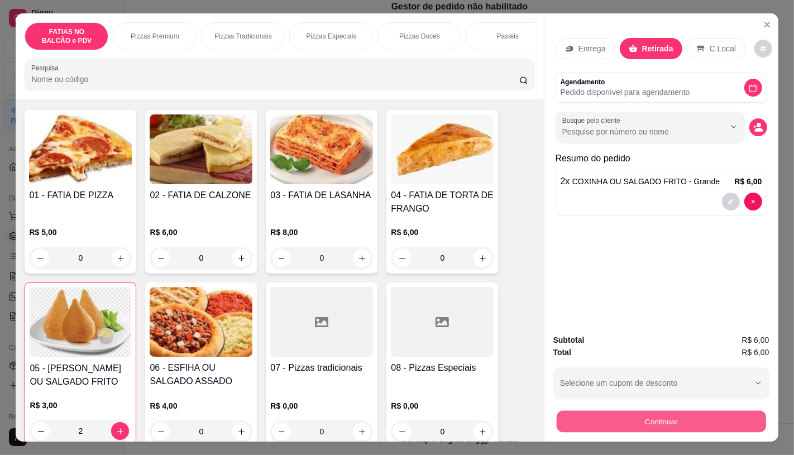
click at [616, 420] on button "Continuar" at bounding box center [660, 422] width 209 height 22
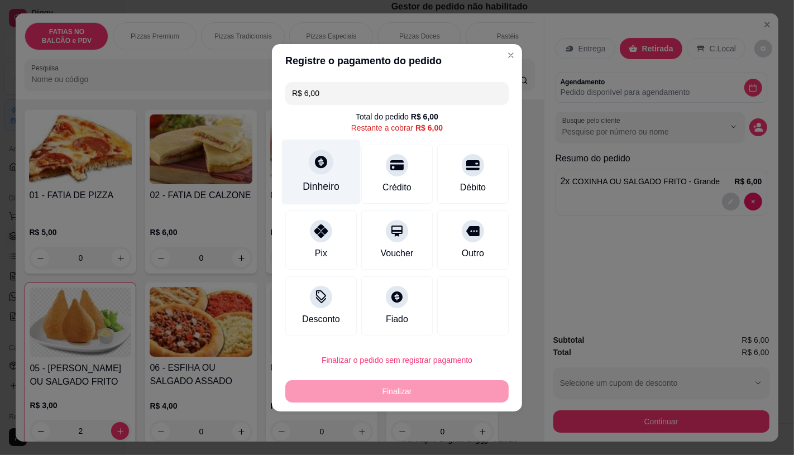
click at [322, 176] on div "Dinheiro" at bounding box center [321, 171] width 79 height 65
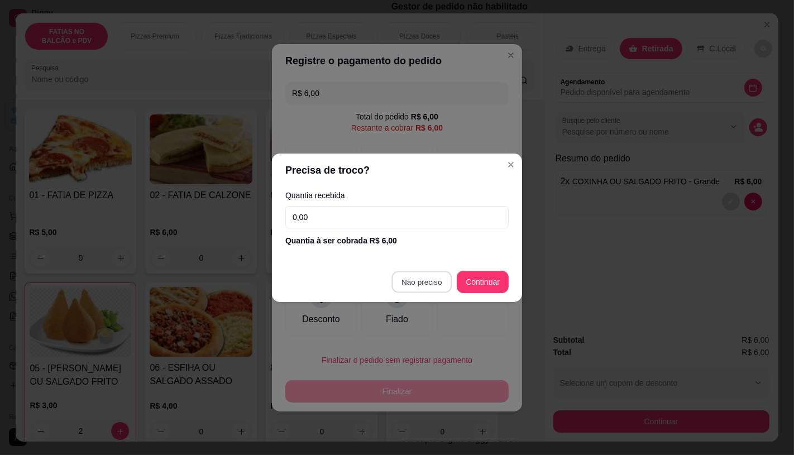
type input "R$ 0,00"
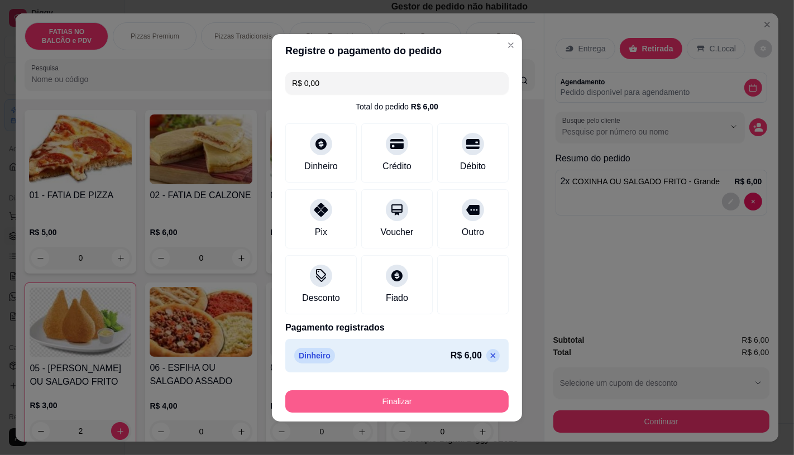
click at [413, 398] on button "Finalizar" at bounding box center [396, 401] width 223 height 22
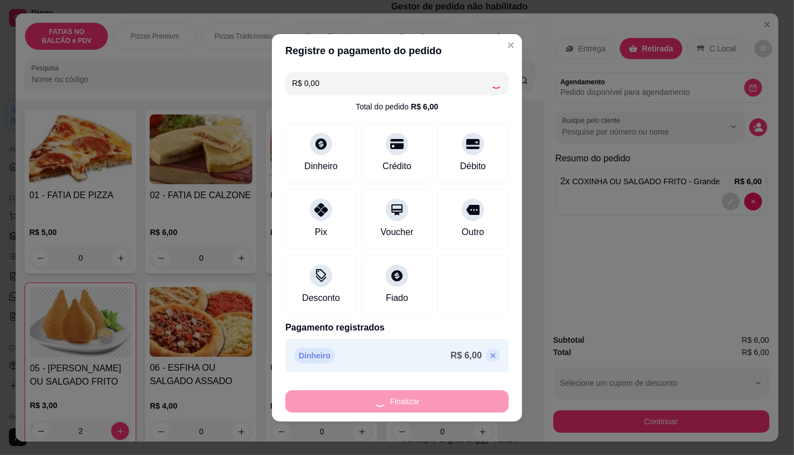
type input "0"
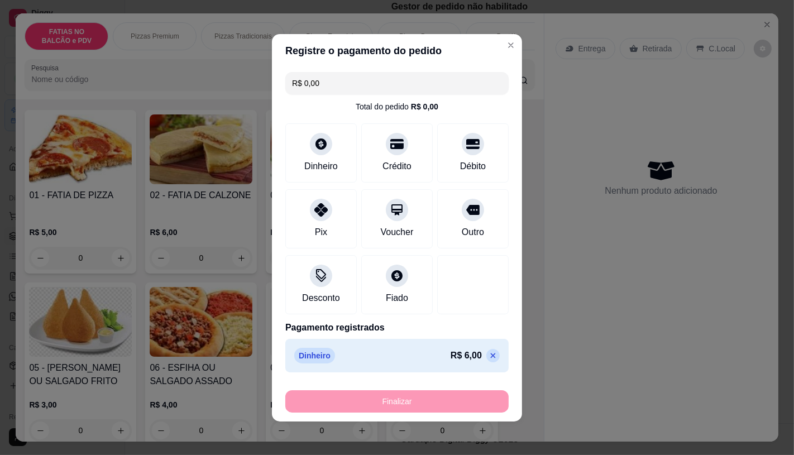
type input "-R$ 6,00"
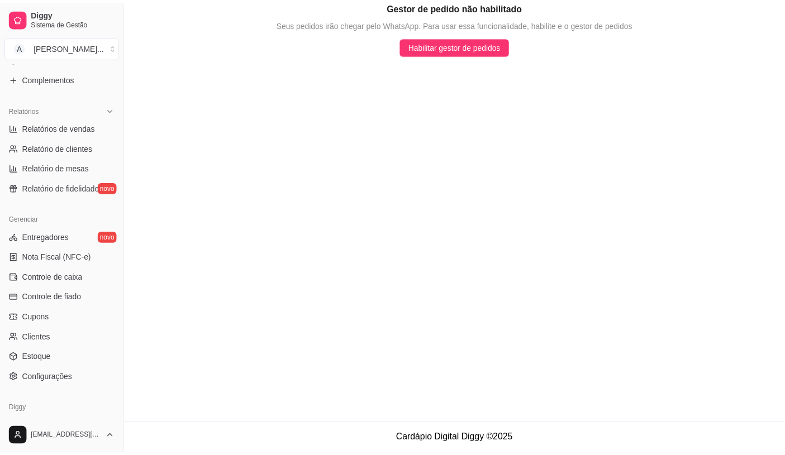
scroll to position [310, 0]
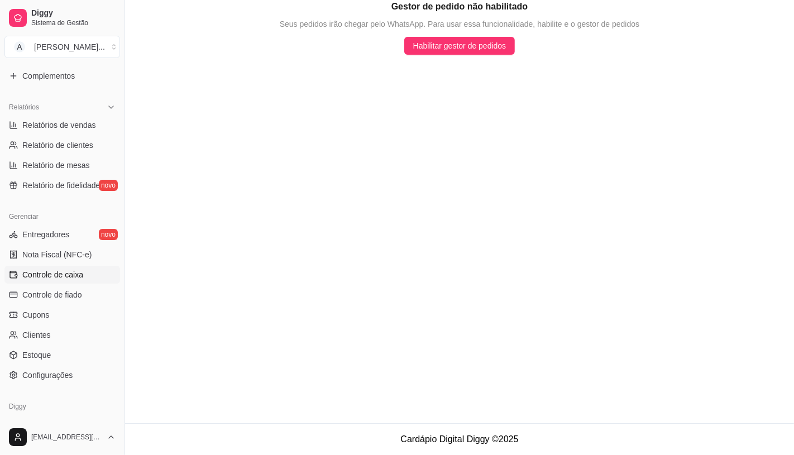
click at [57, 273] on span "Controle de caixa" at bounding box center [52, 274] width 61 height 11
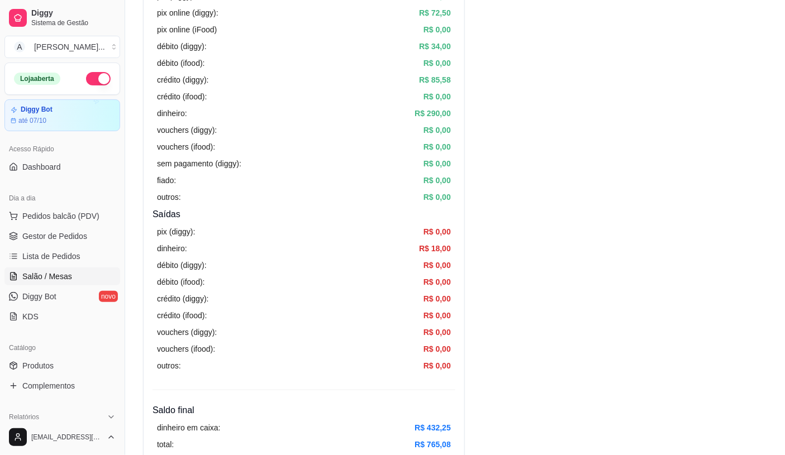
click at [56, 274] on span "Salão / Mesas" at bounding box center [47, 276] width 50 height 11
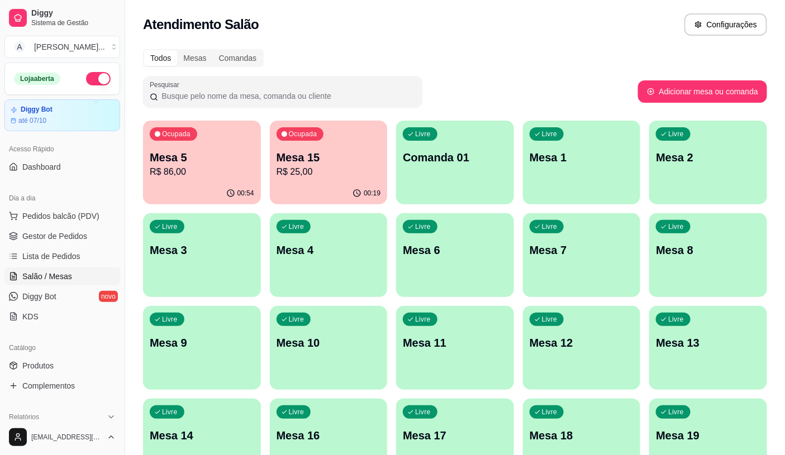
click at [56, 207] on div "Dia a dia" at bounding box center [62, 198] width 116 height 18
click at [64, 220] on span "Pedidos balcão (PDV)" at bounding box center [60, 216] width 77 height 11
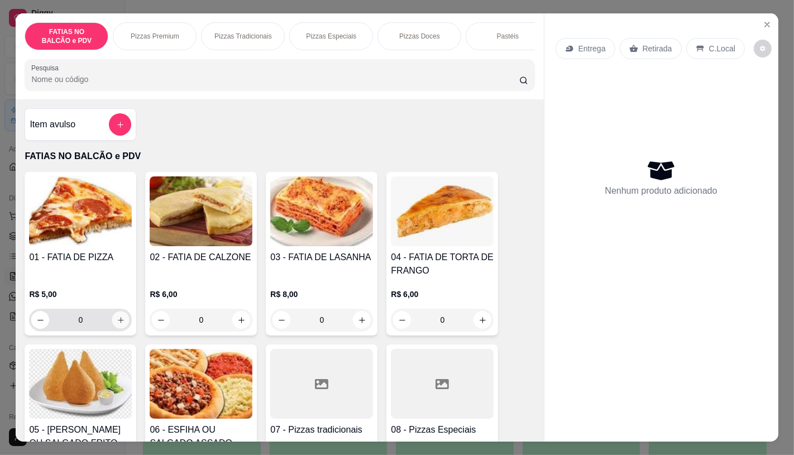
click at [117, 321] on icon "increase-product-quantity" at bounding box center [121, 320] width 8 height 8
click at [114, 317] on button "increase-product-quantity" at bounding box center [120, 320] width 17 height 17
type input "2"
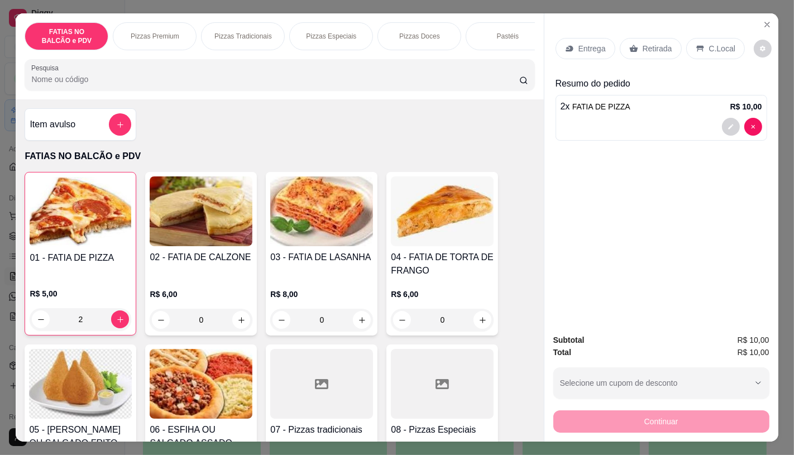
click at [643, 38] on div "Retirada" at bounding box center [651, 48] width 62 height 21
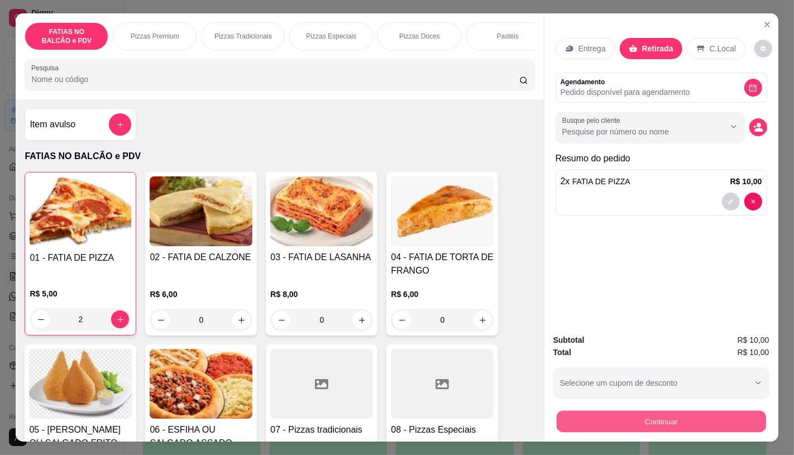
click at [713, 411] on button "Continuar" at bounding box center [660, 422] width 209 height 22
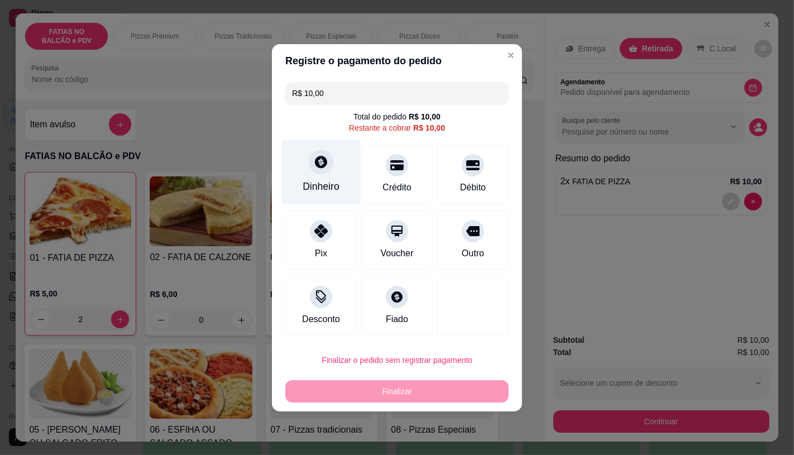
click at [336, 162] on div "Dinheiro" at bounding box center [321, 171] width 79 height 65
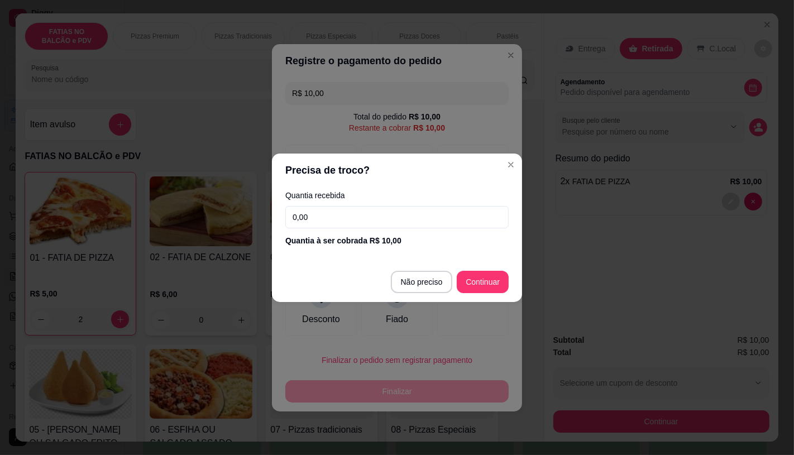
click at [375, 221] on input "0,00" at bounding box center [396, 217] width 223 height 22
type input "10,00"
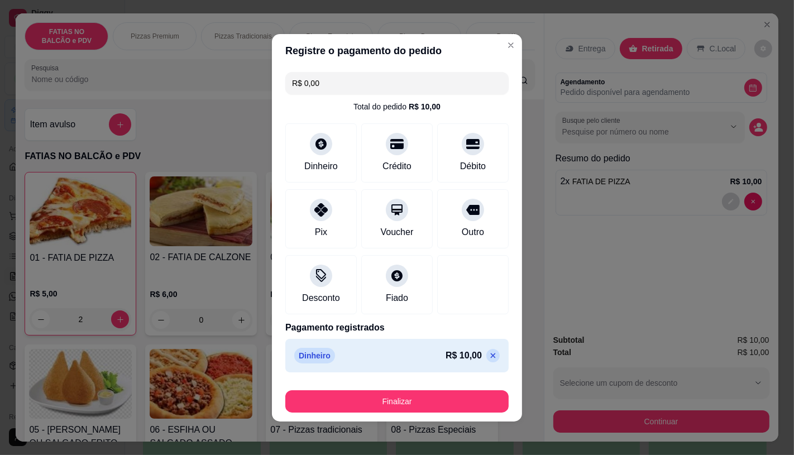
type input "R$ 0,00"
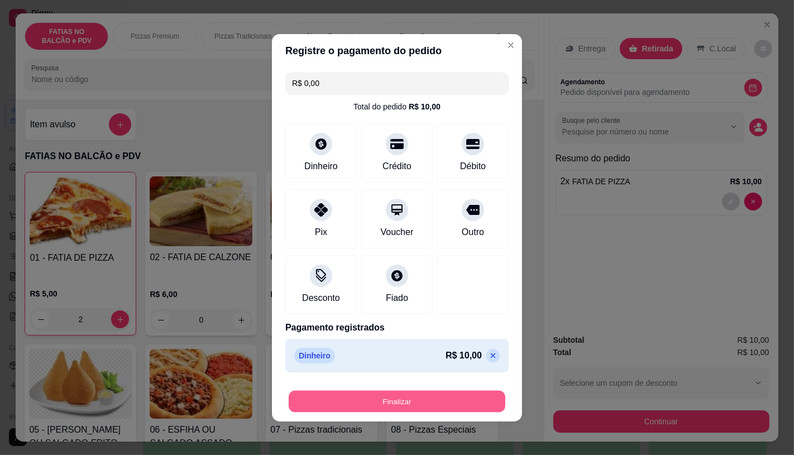
click at [406, 399] on button "Finalizar" at bounding box center [397, 401] width 217 height 22
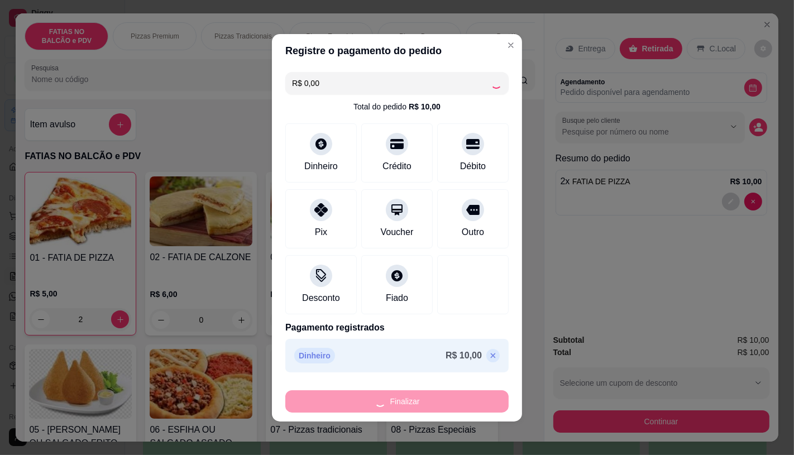
type input "0"
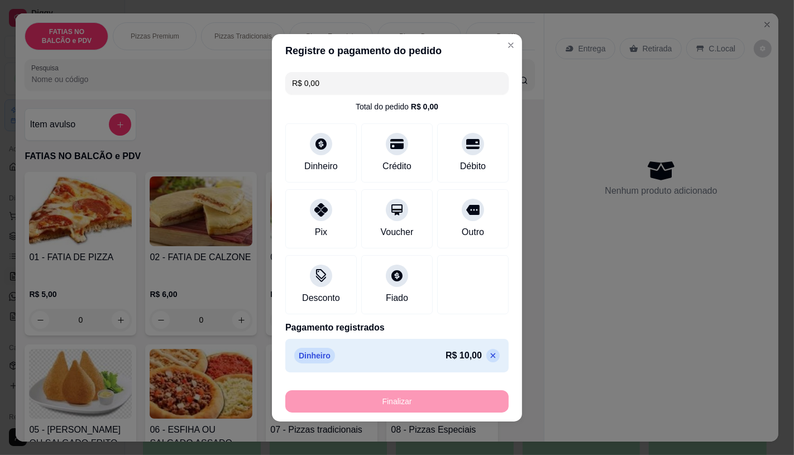
type input "-R$ 10,00"
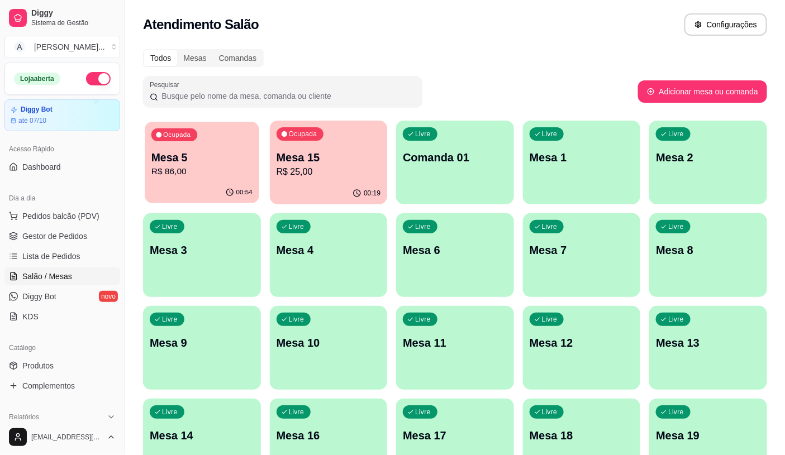
click at [187, 179] on div "Ocupada Mesa 5 R$ 86,00" at bounding box center [202, 152] width 114 height 60
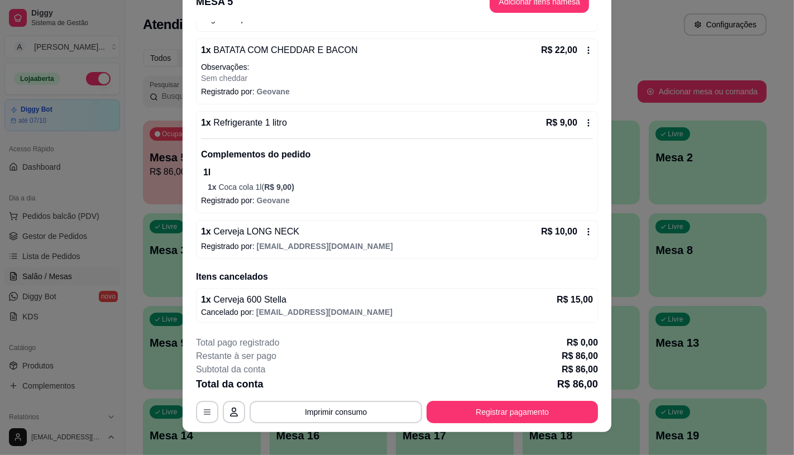
scroll to position [34, 0]
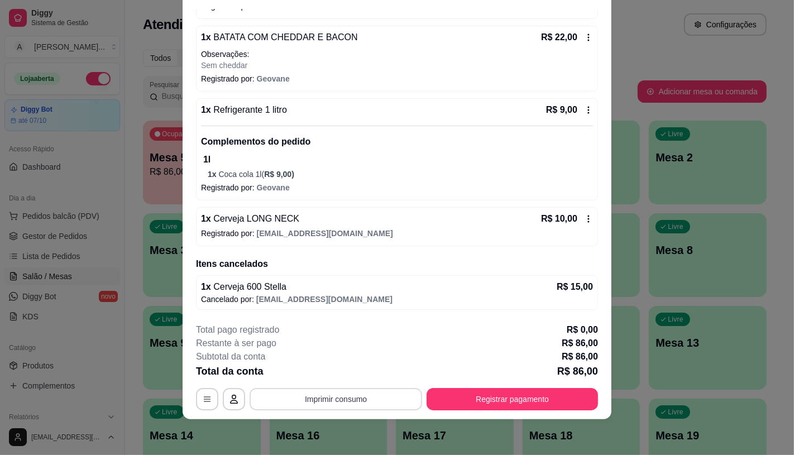
click at [297, 405] on button "Imprimir consumo" at bounding box center [336, 399] width 173 height 22
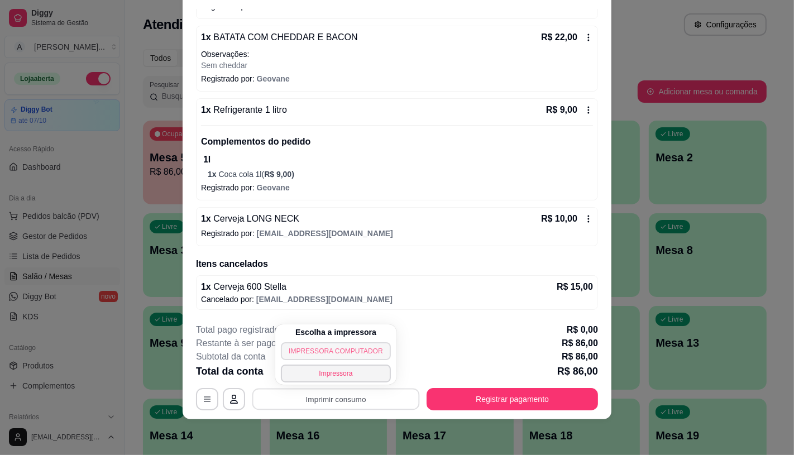
click at [307, 349] on button "IMPRESSORA COMPUTADOR" at bounding box center [335, 351] width 109 height 18
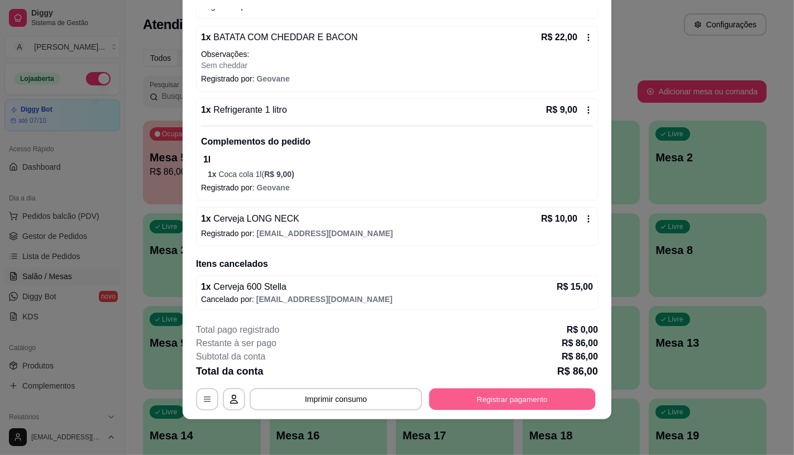
click at [436, 403] on button "Registrar pagamento" at bounding box center [512, 400] width 166 height 22
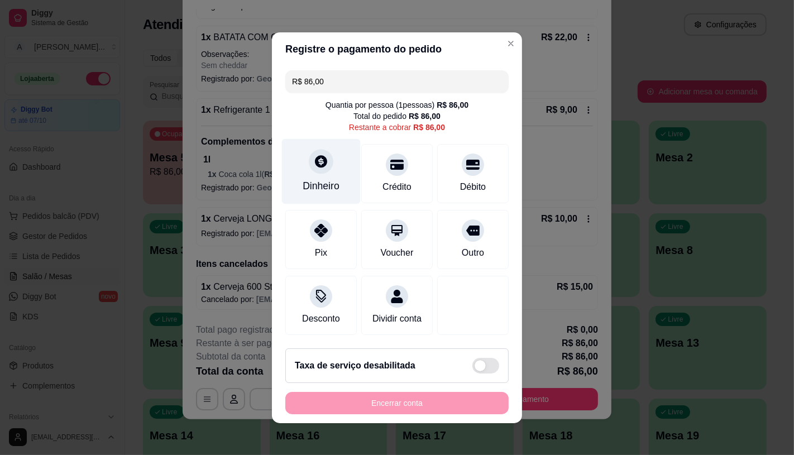
click at [335, 166] on div "Dinheiro" at bounding box center [321, 171] width 79 height 65
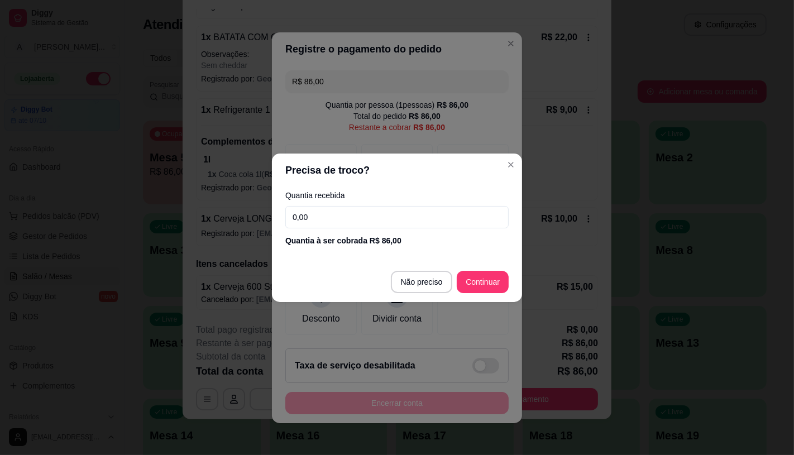
click at [351, 218] on input "0,00" at bounding box center [396, 217] width 223 height 22
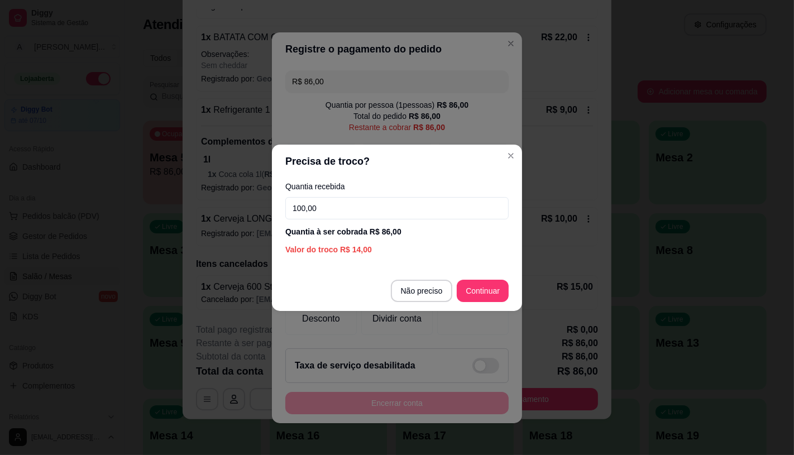
type input "100,00"
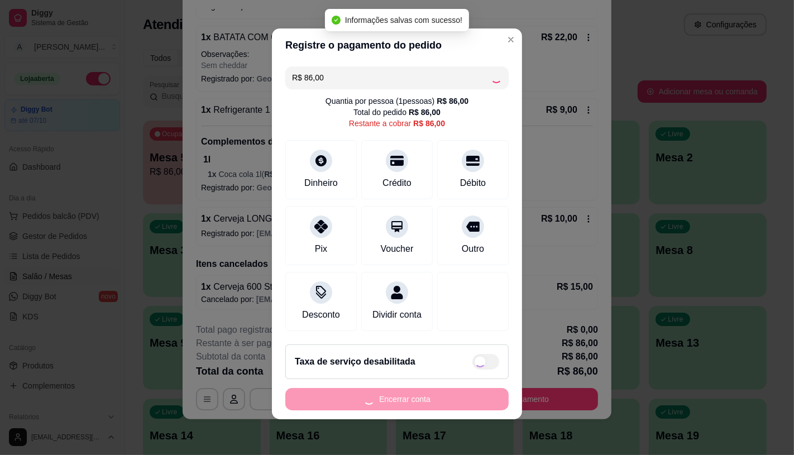
type input "R$ 0,00"
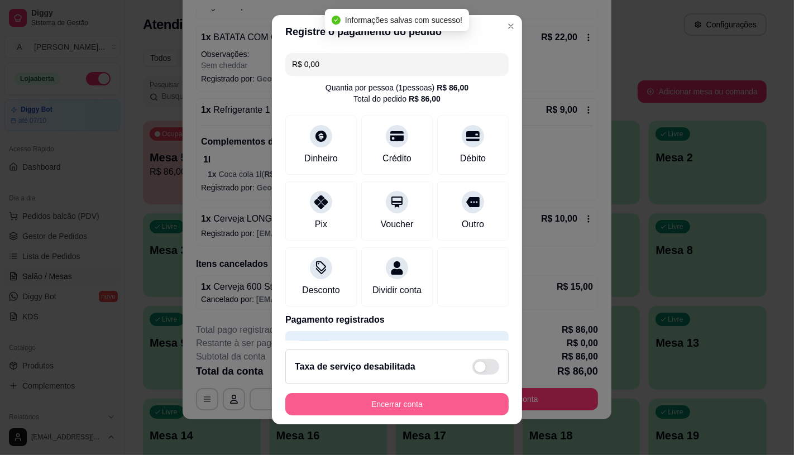
click at [368, 403] on button "Encerrar conta" at bounding box center [396, 404] width 223 height 22
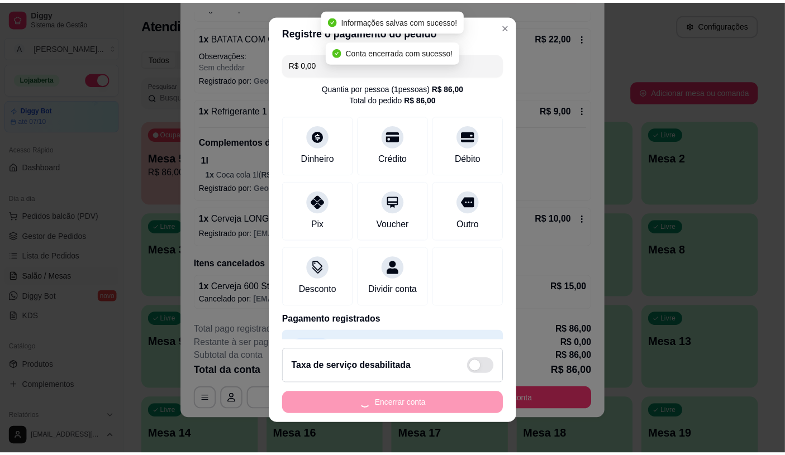
scroll to position [0, 0]
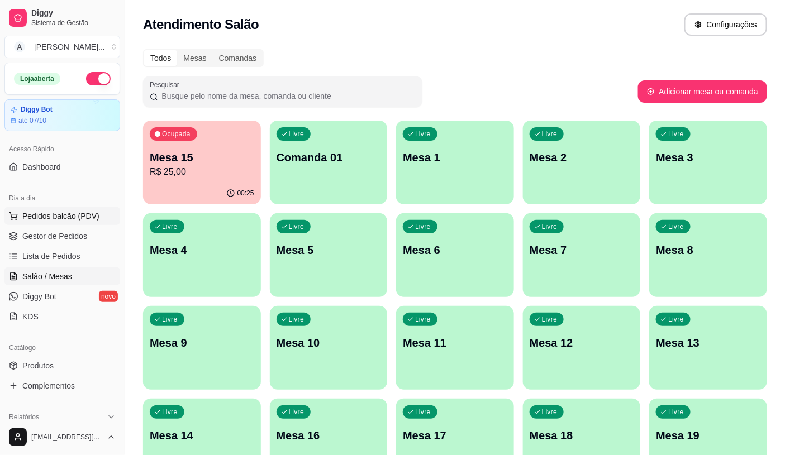
click at [82, 207] on button "Pedidos balcão (PDV)" at bounding box center [62, 216] width 116 height 18
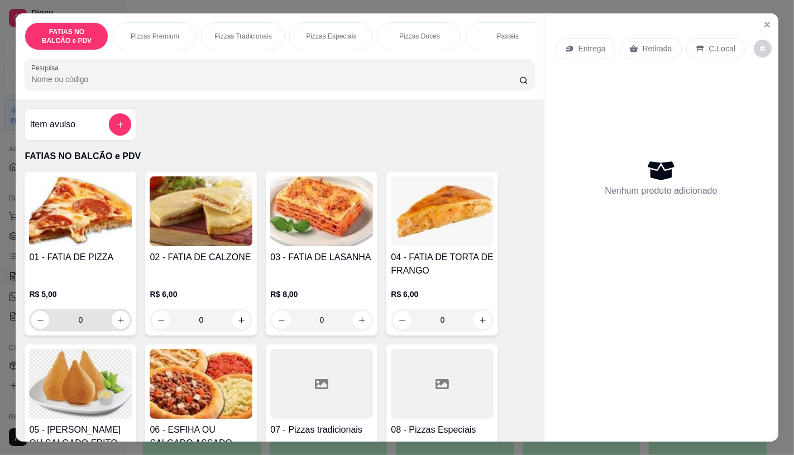
click at [119, 331] on div "0" at bounding box center [80, 320] width 98 height 22
click at [118, 323] on icon "increase-product-quantity" at bounding box center [121, 320] width 6 height 6
type input "1"
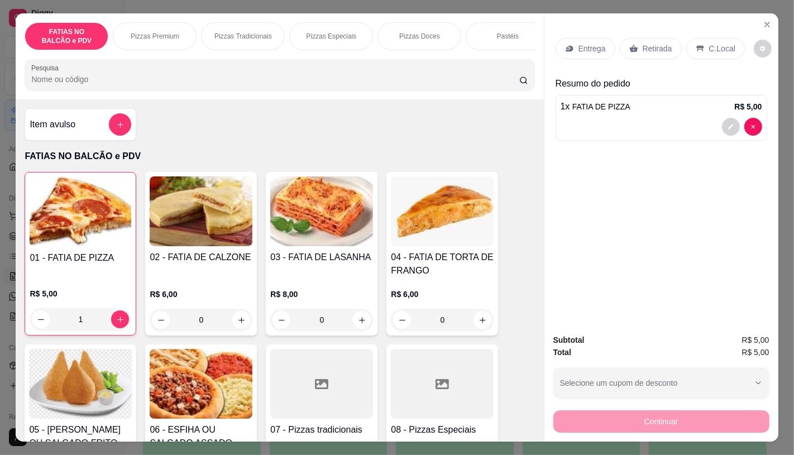
click at [657, 43] on p "Retirada" at bounding box center [658, 48] width 30 height 11
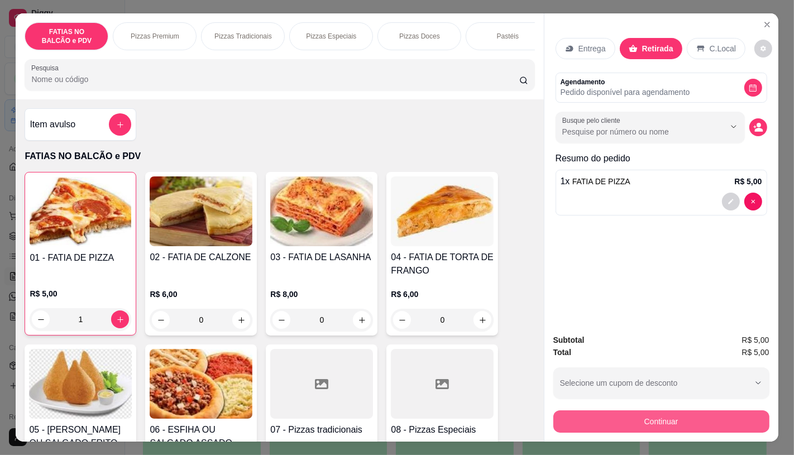
click at [665, 411] on button "Continuar" at bounding box center [661, 422] width 216 height 22
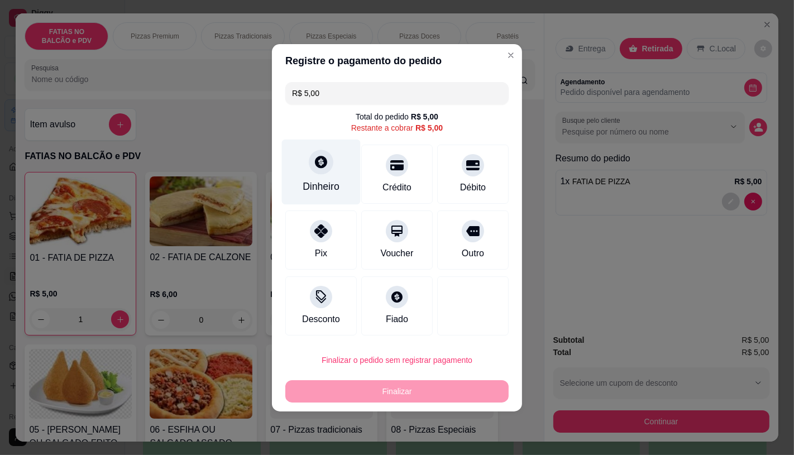
click at [331, 171] on div "Dinheiro" at bounding box center [321, 171] width 79 height 65
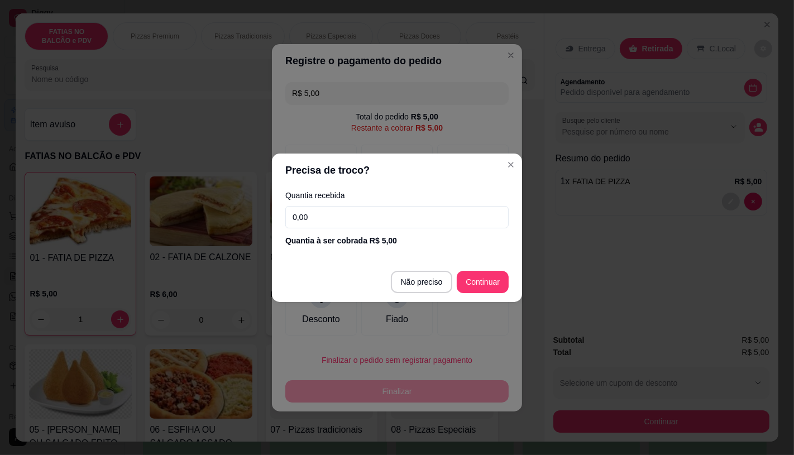
click at [376, 224] on input "0,00" at bounding box center [396, 217] width 223 height 22
type input "5,00"
type input "R$ 0,00"
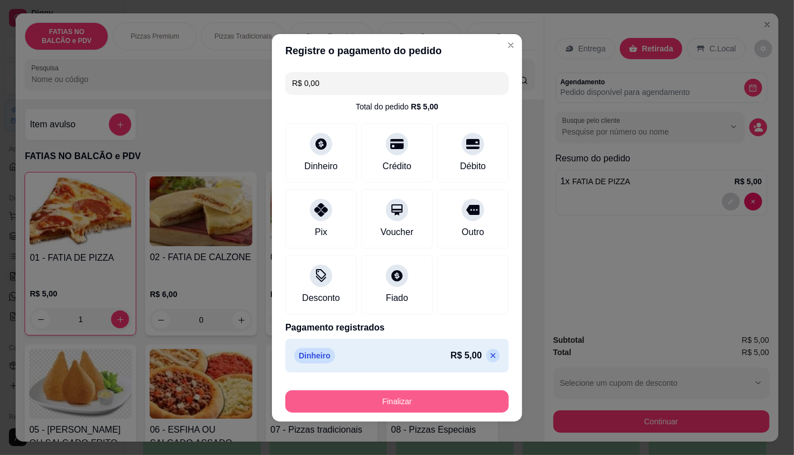
click at [439, 402] on button "Finalizar" at bounding box center [396, 401] width 223 height 22
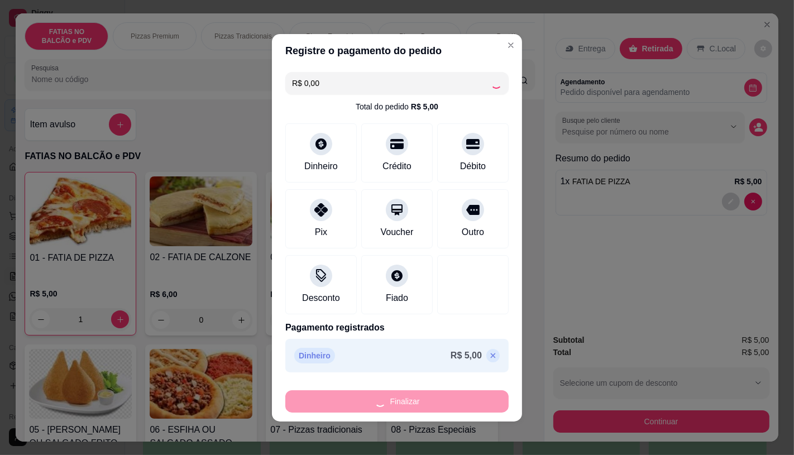
type input "0"
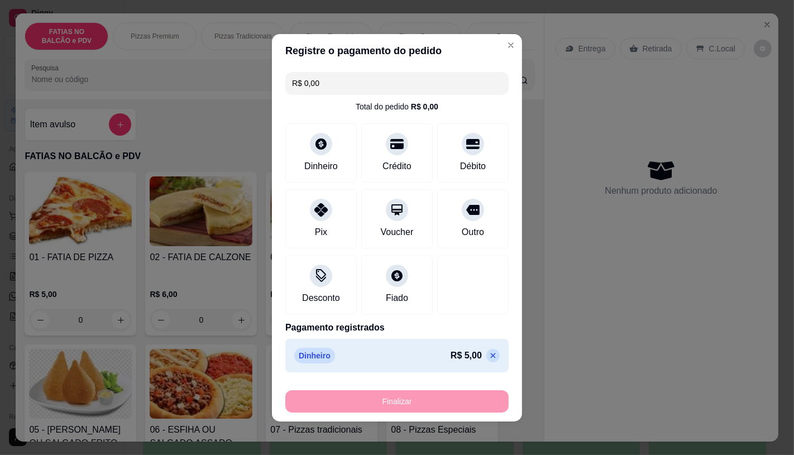
type input "-R$ 5,00"
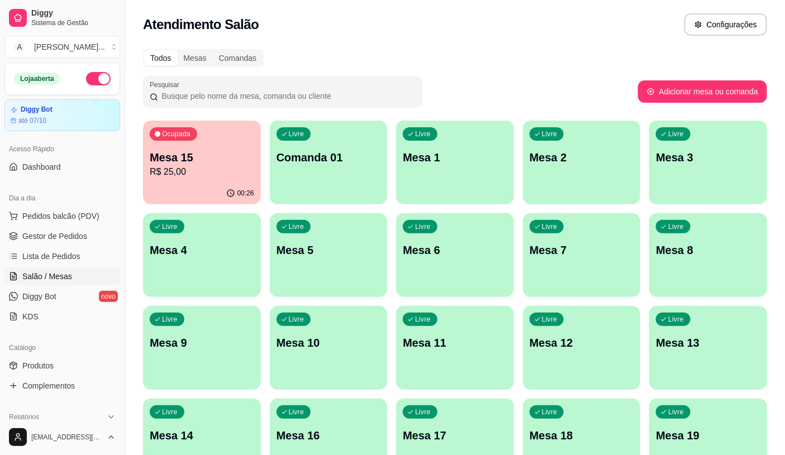
click at [213, 176] on p "R$ 25,00" at bounding box center [202, 171] width 104 height 13
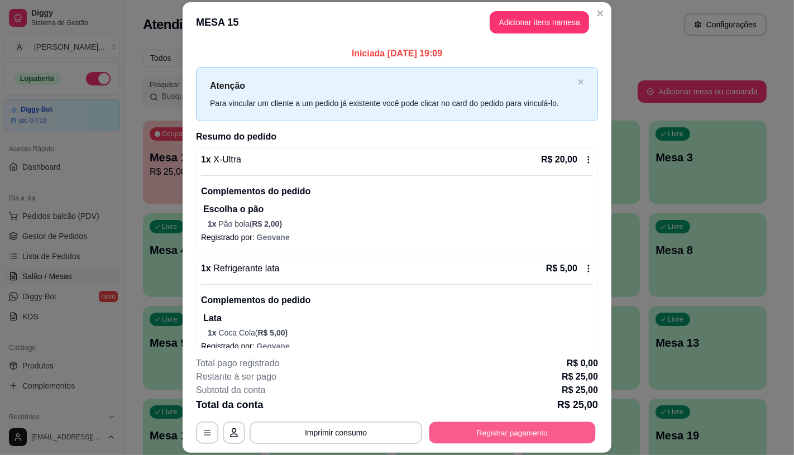
click at [505, 435] on button "Registrar pagamento" at bounding box center [512, 433] width 166 height 22
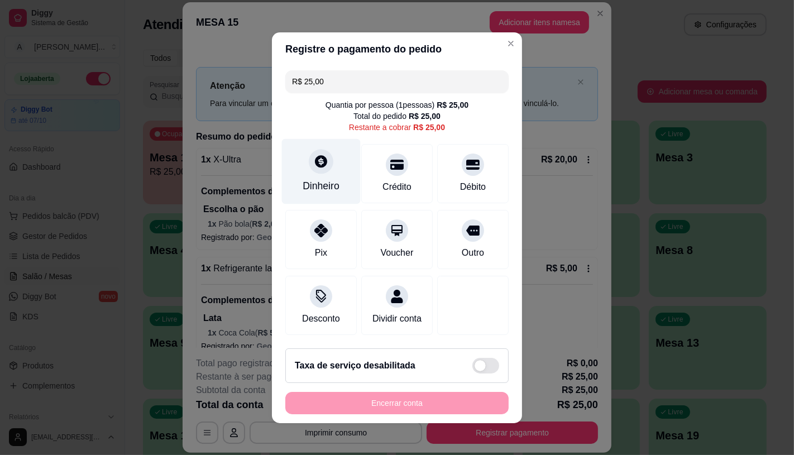
click at [310, 163] on div at bounding box center [321, 161] width 25 height 25
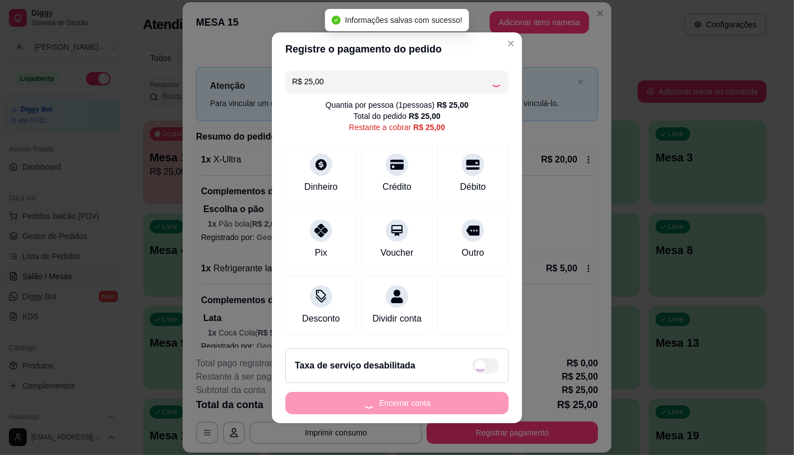
type input "R$ 0,00"
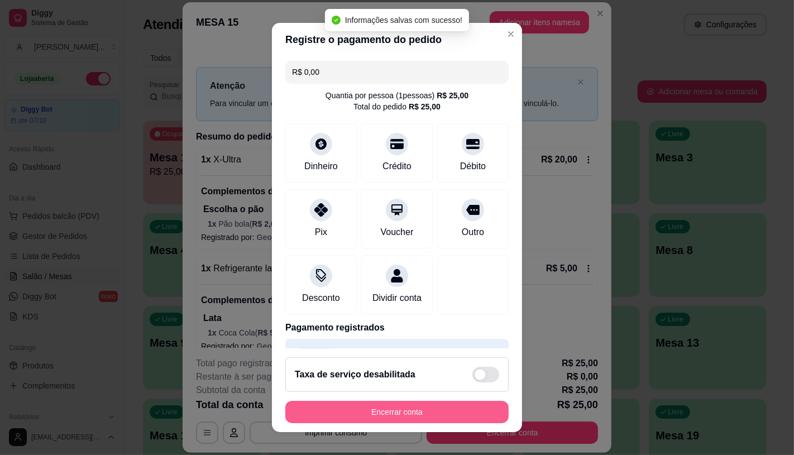
click at [382, 405] on button "Encerrar conta" at bounding box center [396, 412] width 223 height 22
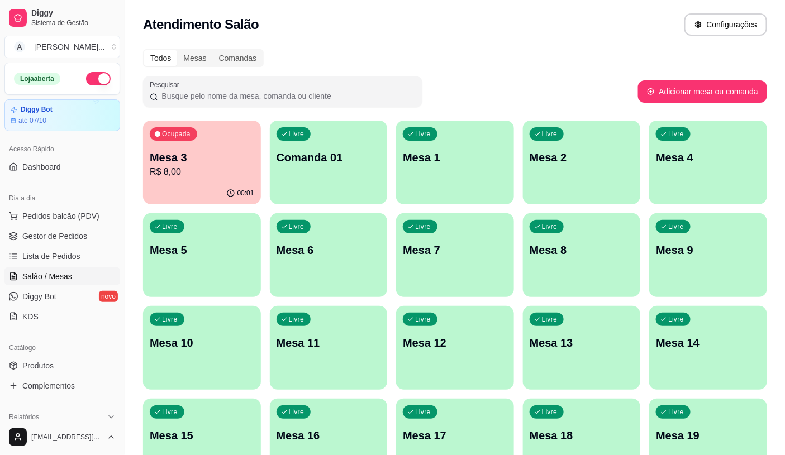
click at [179, 153] on p "Mesa 3" at bounding box center [202, 158] width 104 height 16
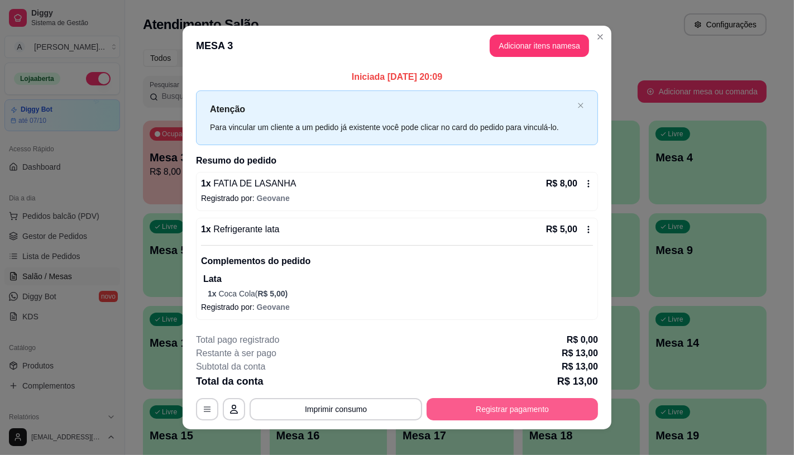
click at [466, 415] on button "Registrar pagamento" at bounding box center [512, 409] width 171 height 22
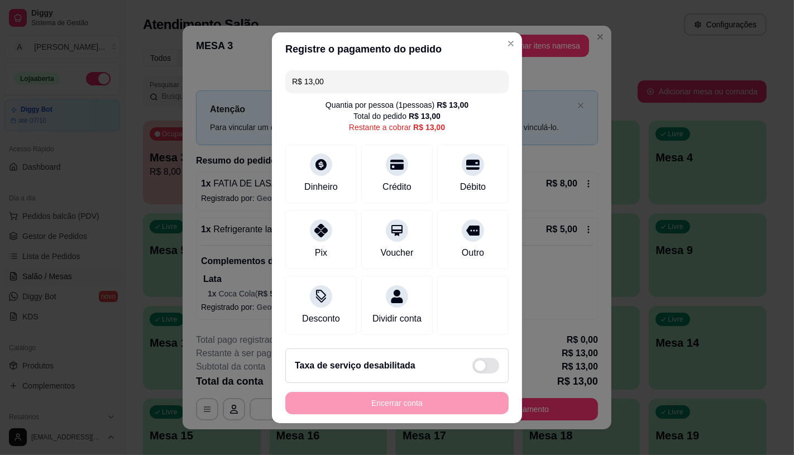
click at [331, 200] on div "R$ 13,00 Quantia por pessoa ( 1 pessoas) R$ 13,00 Total do pedido R$ 13,00 Rest…" at bounding box center [397, 203] width 250 height 274
click at [331, 182] on div "Dinheiro" at bounding box center [321, 186] width 37 height 15
type input "R$ 0,00"
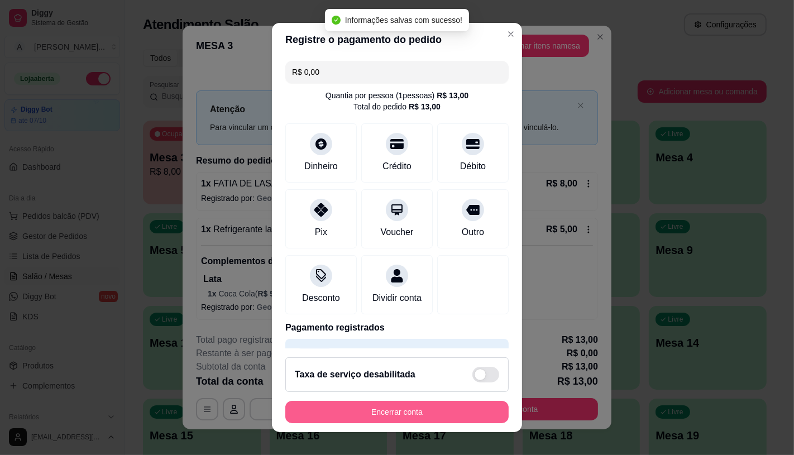
click at [438, 412] on button "Encerrar conta" at bounding box center [396, 412] width 223 height 22
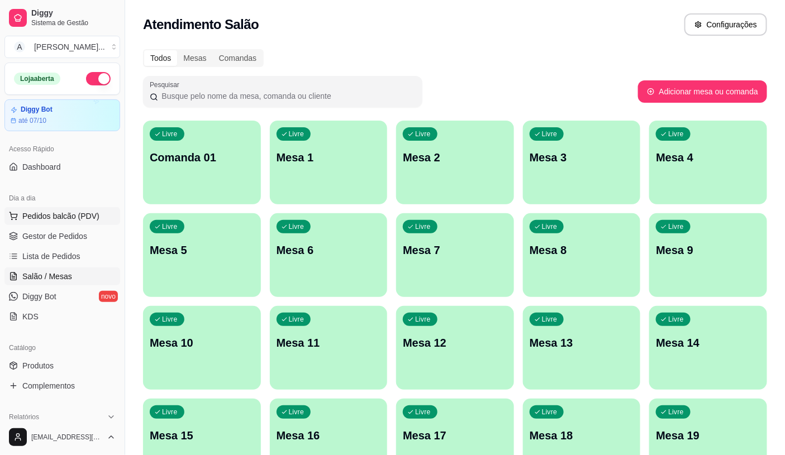
click at [71, 208] on button "Pedidos balcão (PDV)" at bounding box center [62, 216] width 116 height 18
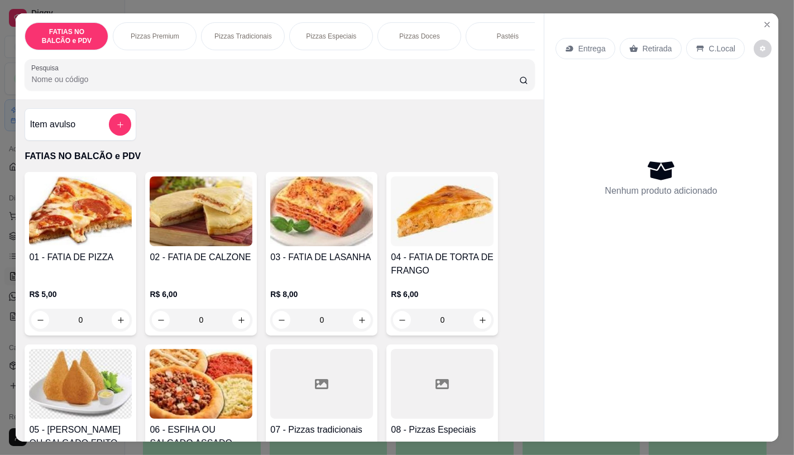
click at [155, 23] on div "Pizzas Premium" at bounding box center [155, 36] width 84 height 28
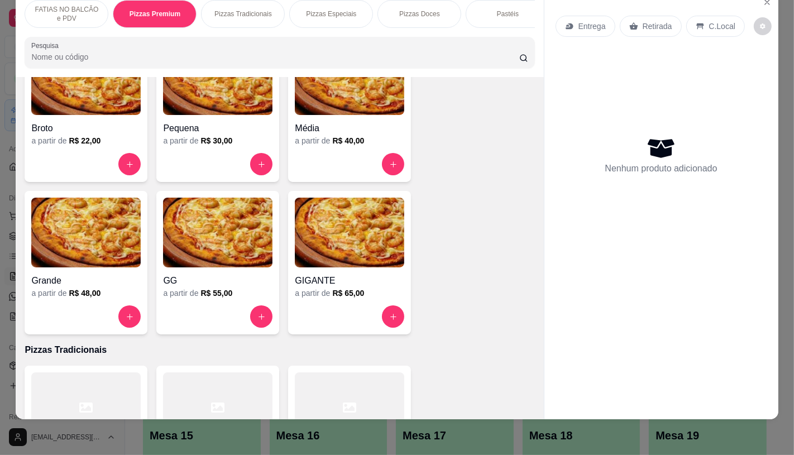
scroll to position [1032, 0]
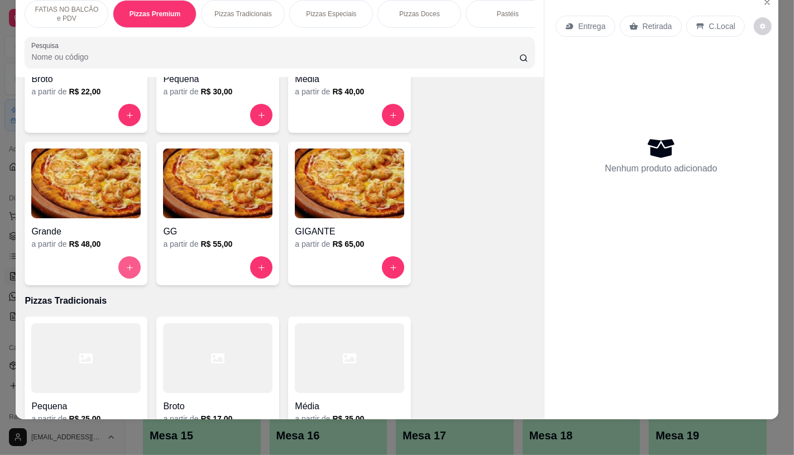
click at [99, 238] on div "a partir de R$ 48,00" at bounding box center [85, 243] width 109 height 11
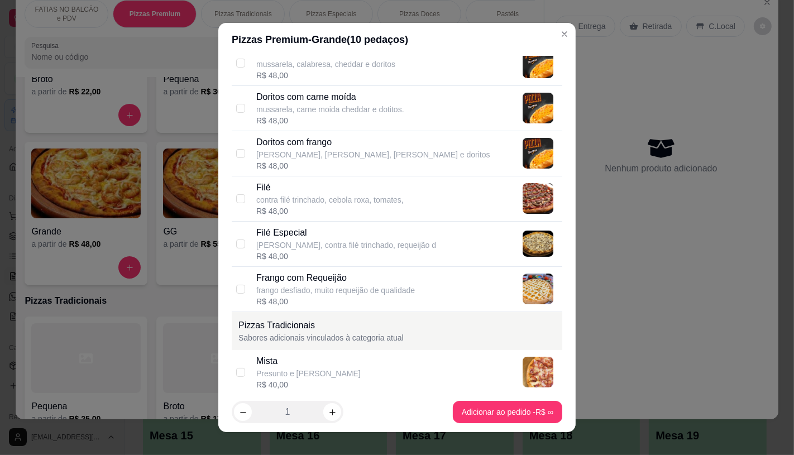
scroll to position [248, 0]
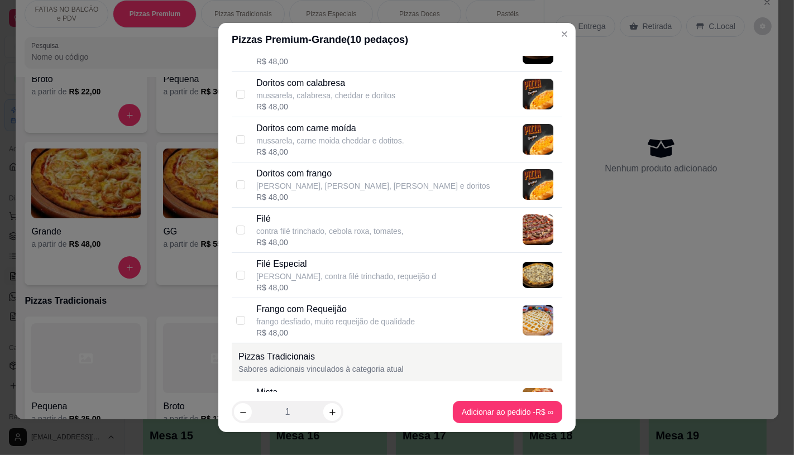
click at [361, 202] on div "R$ 48,00" at bounding box center [373, 197] width 234 height 11
checkbox input "true"
click at [373, 228] on p "contra filé trinchado, cebola roxa, tomates," at bounding box center [329, 231] width 147 height 11
checkbox input "true"
click at [339, 186] on p "mussarela, frando desfiado, cheddar e doritos" at bounding box center [373, 185] width 234 height 11
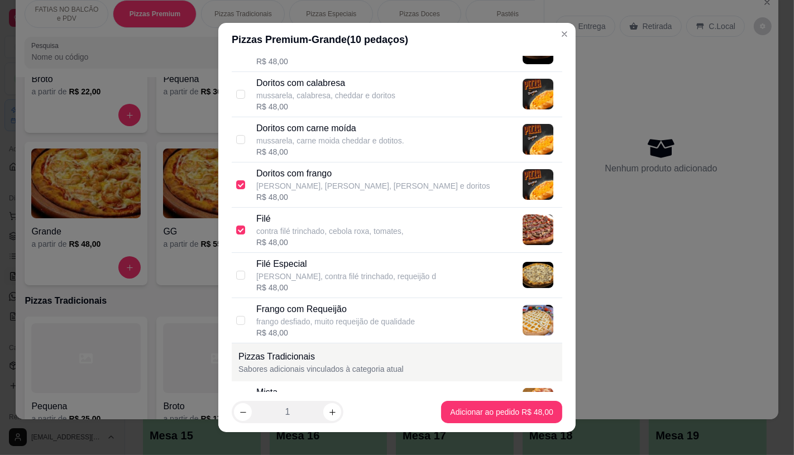
checkbox input "false"
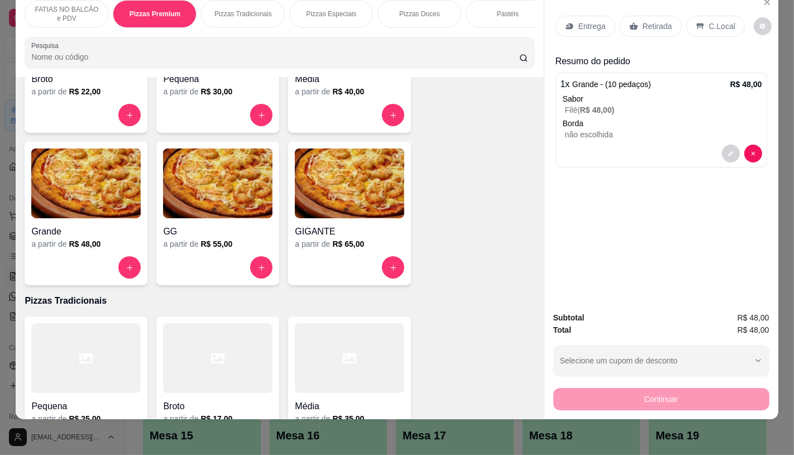
click at [55, 178] on img at bounding box center [85, 184] width 109 height 70
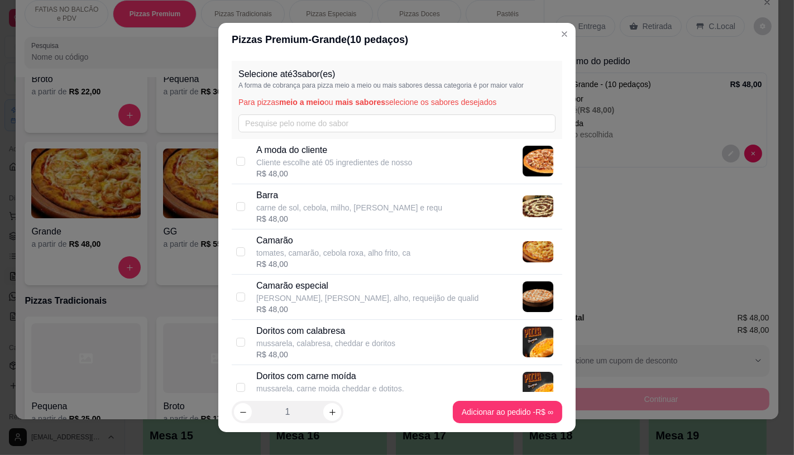
click at [331, 266] on div "R$ 48,00" at bounding box center [333, 264] width 154 height 11
checkbox input "true"
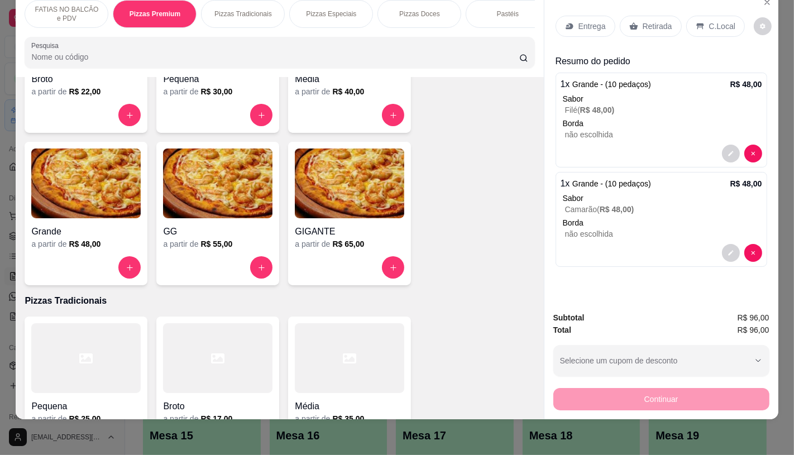
click at [316, 11] on div "Pizzas Especiais" at bounding box center [331, 14] width 84 height 28
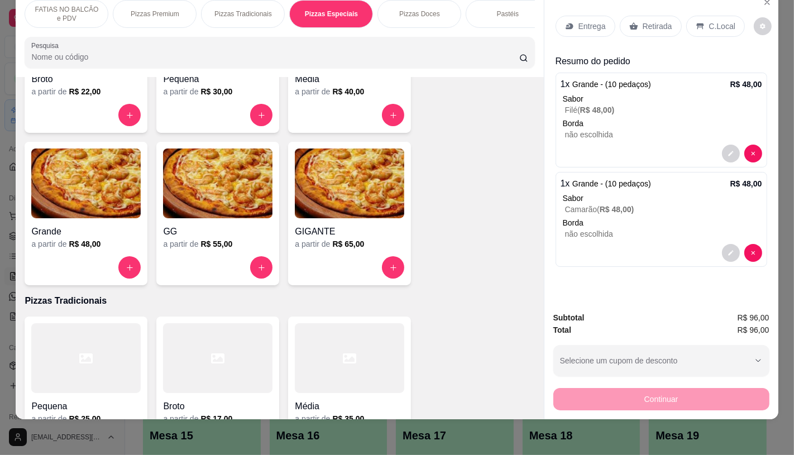
scroll to position [1563, 0]
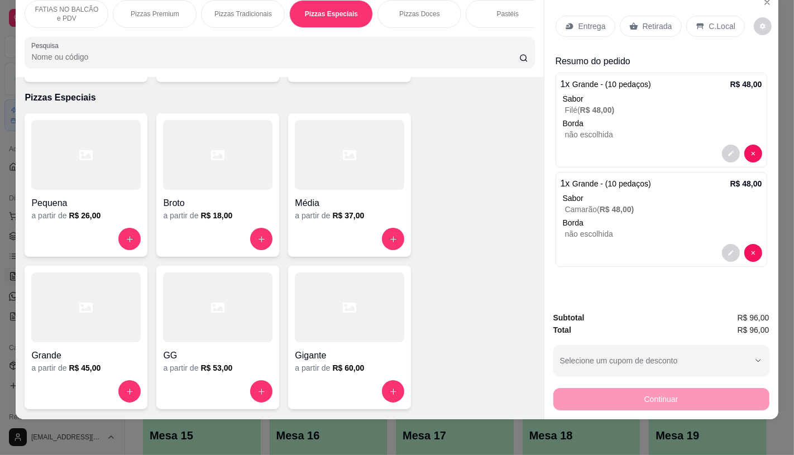
click at [107, 296] on div at bounding box center [85, 308] width 109 height 70
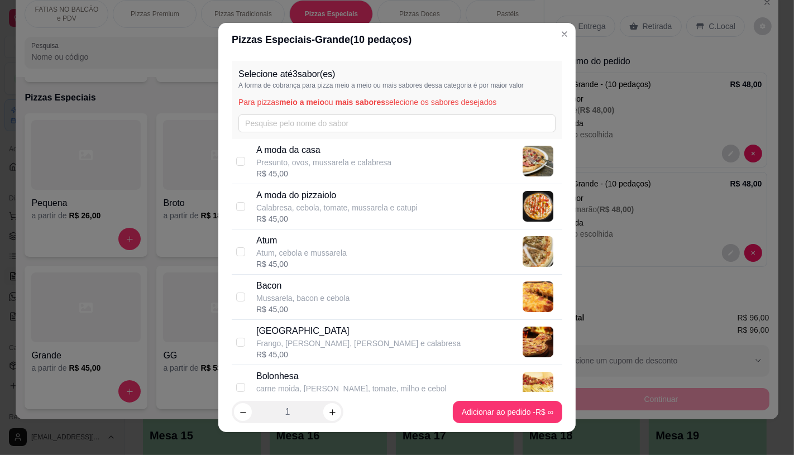
click at [319, 152] on p "A moda da casa" at bounding box center [323, 150] width 135 height 13
checkbox input "true"
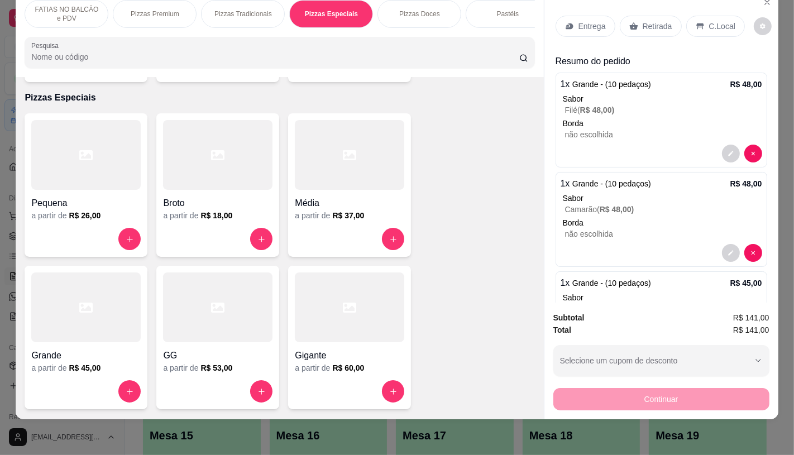
click at [265, 9] on p "Pizzas Tradicionais" at bounding box center [243, 13] width 58 height 9
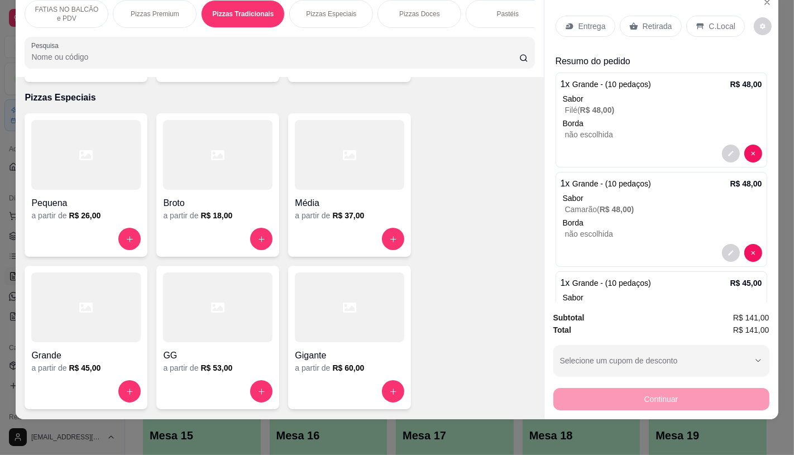
scroll to position [1236, 0]
click at [89, 294] on div at bounding box center [85, 307] width 109 height 70
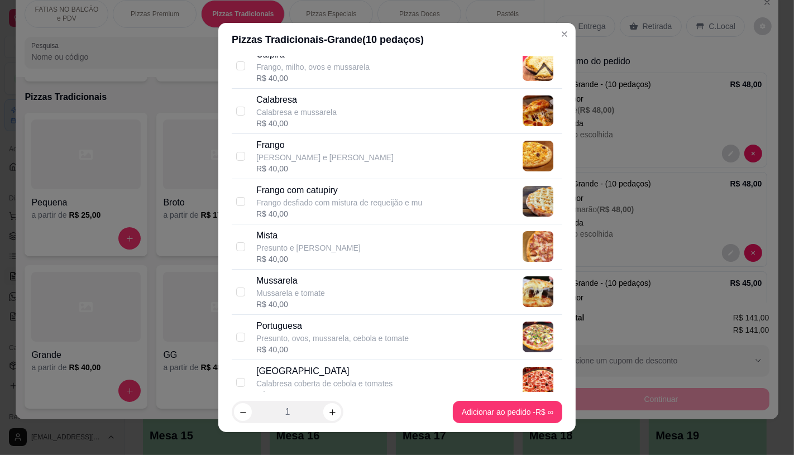
scroll to position [248, 0]
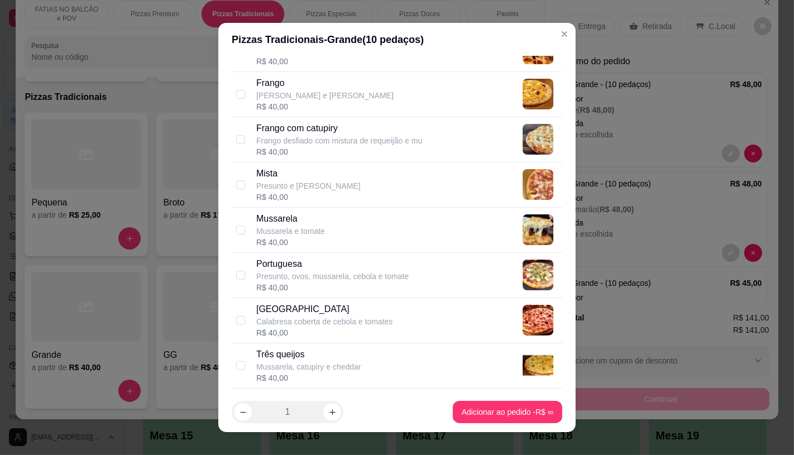
click at [333, 261] on p "Portuguesa" at bounding box center [332, 263] width 152 height 13
checkbox input "true"
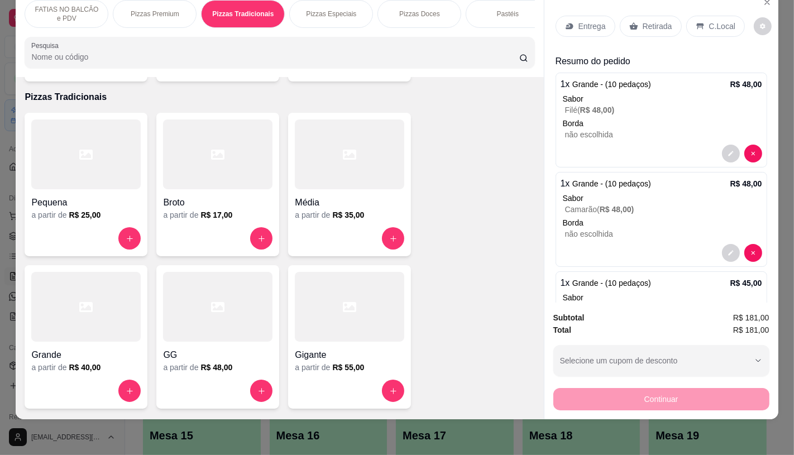
click at [393, 6] on div "Pizzas Doces" at bounding box center [420, 14] width 84 height 28
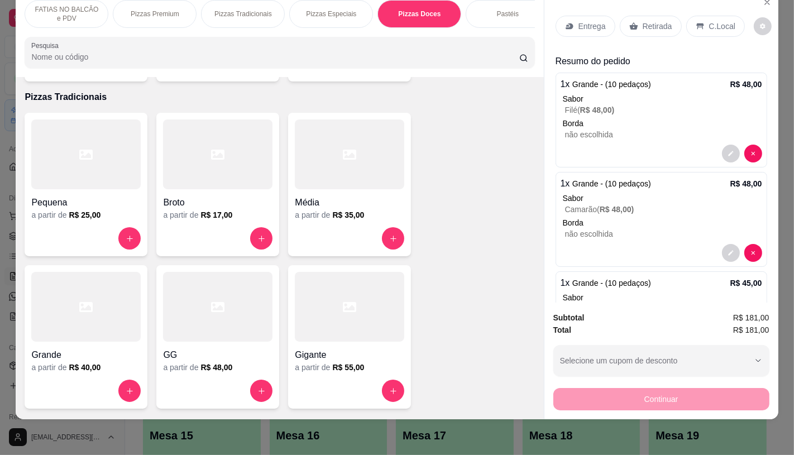
scroll to position [1890, 0]
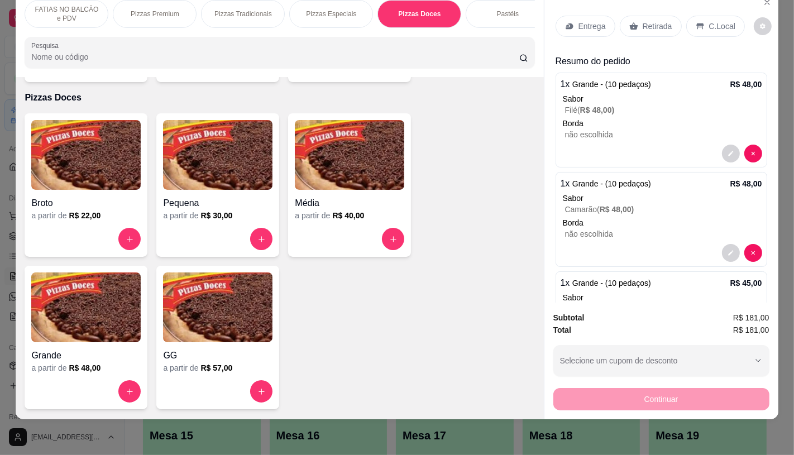
click at [69, 283] on img at bounding box center [85, 308] width 109 height 70
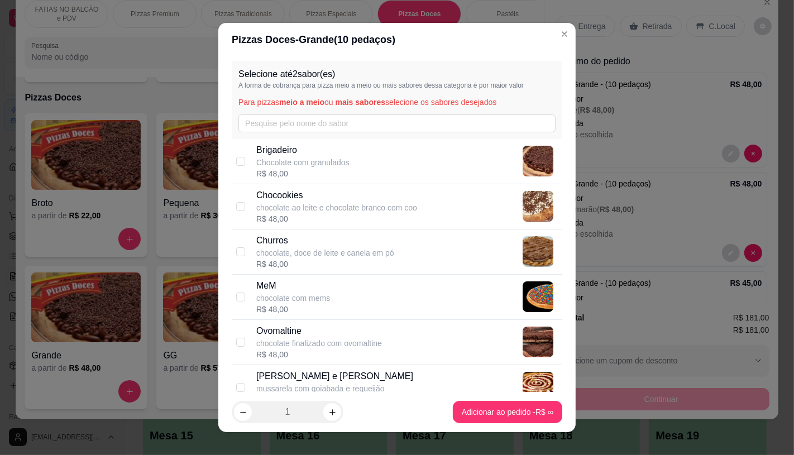
click at [281, 192] on p "Chocookies" at bounding box center [336, 195] width 161 height 13
checkbox input "true"
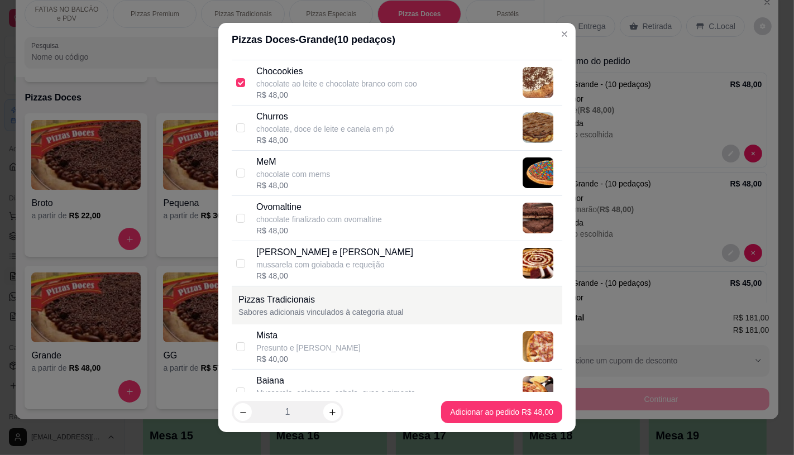
scroll to position [0, 0]
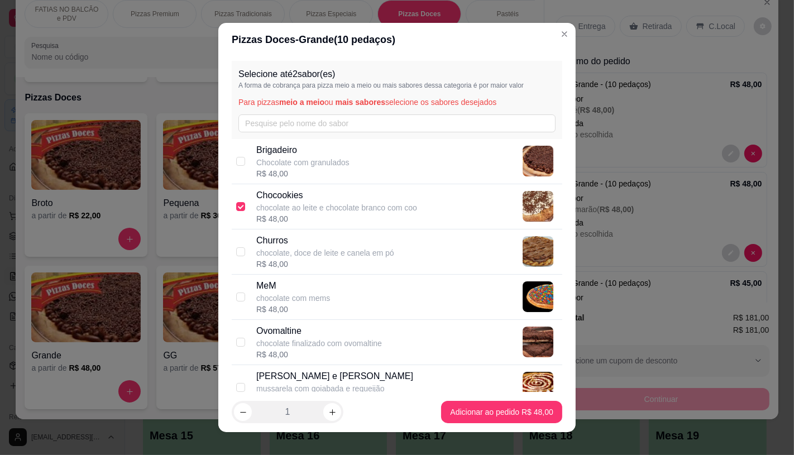
click at [288, 174] on div "R$ 48,00" at bounding box center [302, 173] width 93 height 11
checkbox input "true"
click at [298, 225] on div "Chocookies chocolate ao leite e chocolate branco com coo R$ 48,00" at bounding box center [397, 206] width 331 height 45
checkbox input "false"
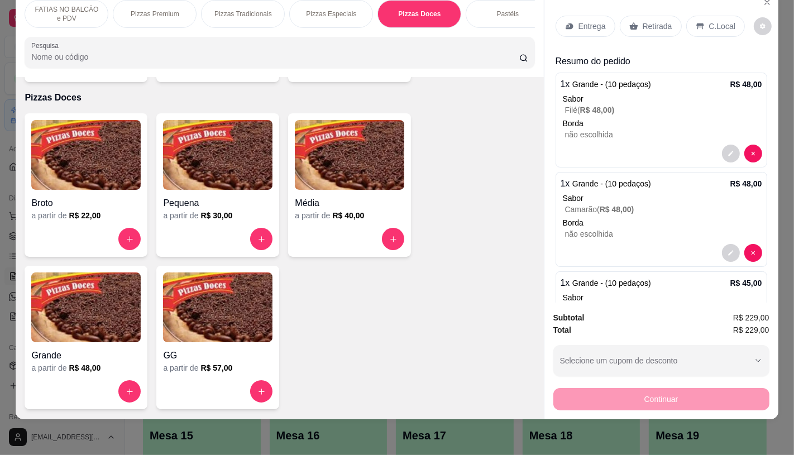
click at [306, 9] on div "Pizzas Especiais" at bounding box center [331, 14] width 84 height 28
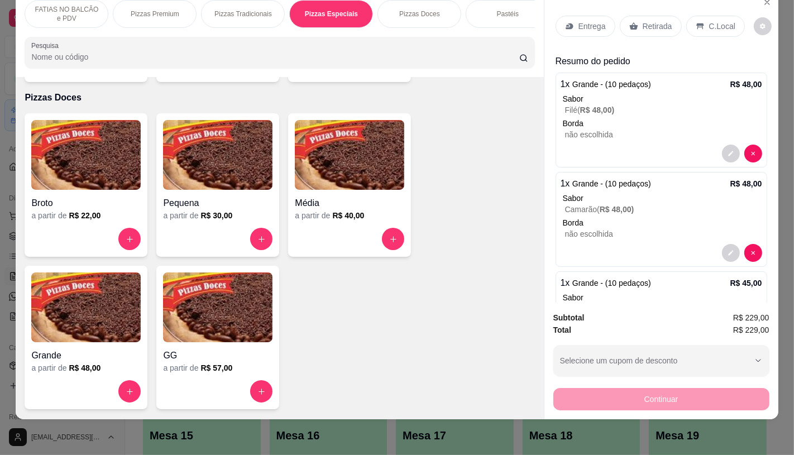
scroll to position [1563, 0]
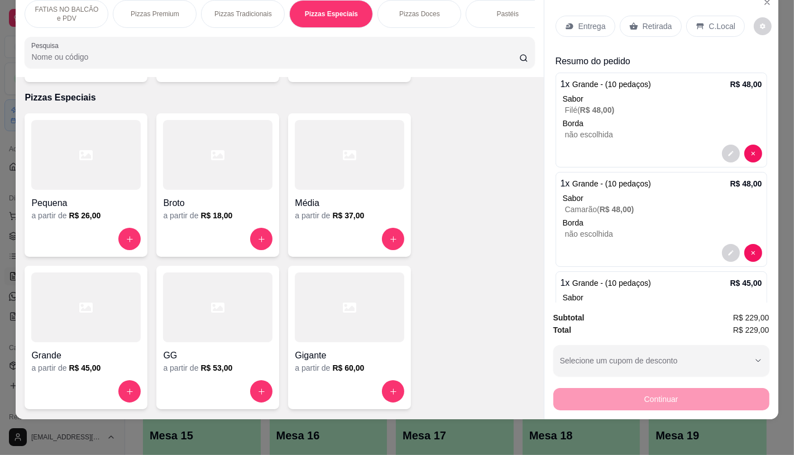
click at [64, 295] on div at bounding box center [85, 308] width 109 height 70
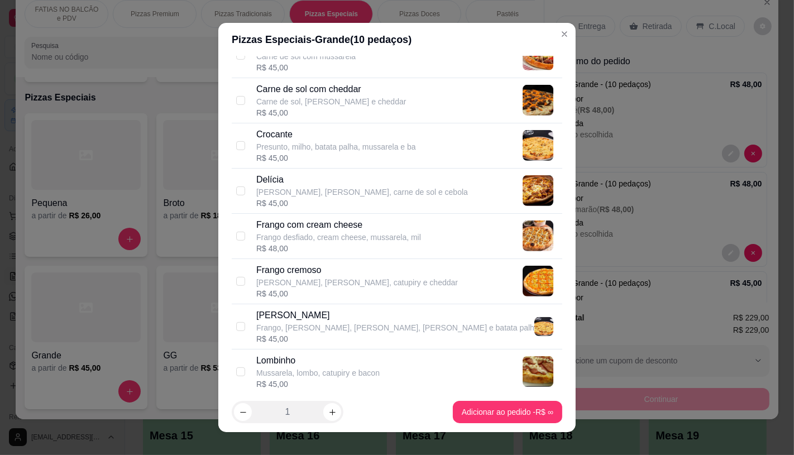
scroll to position [621, 0]
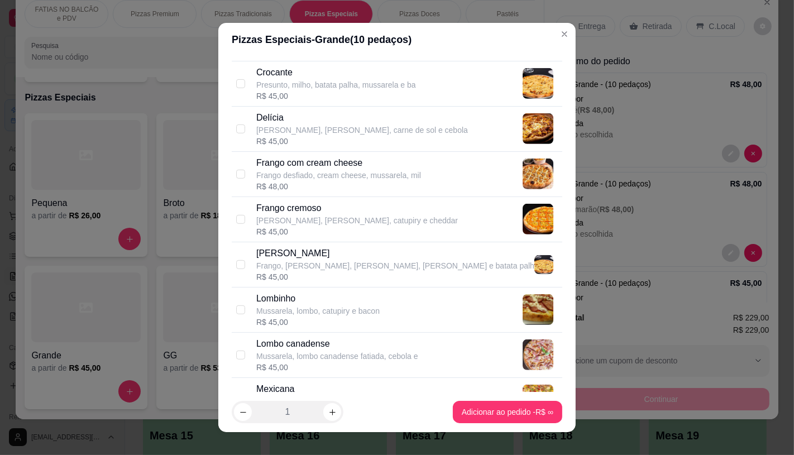
click at [289, 345] on p "Lombo canadense" at bounding box center [337, 343] width 162 height 13
checkbox input "true"
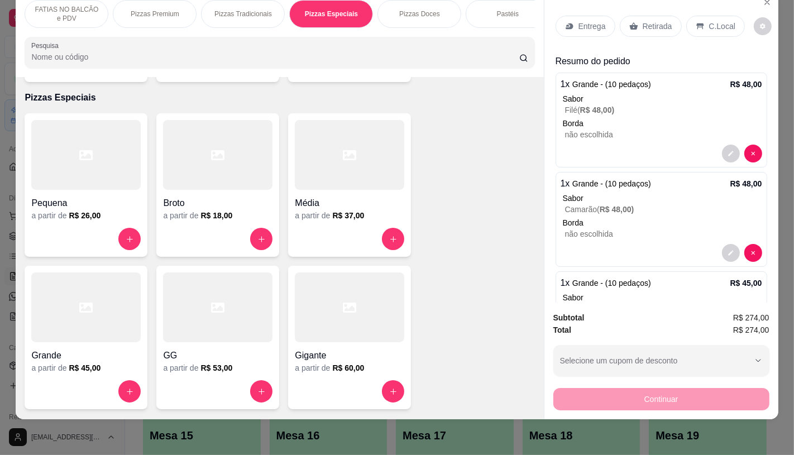
click at [643, 23] on p "Retirada" at bounding box center [658, 26] width 30 height 11
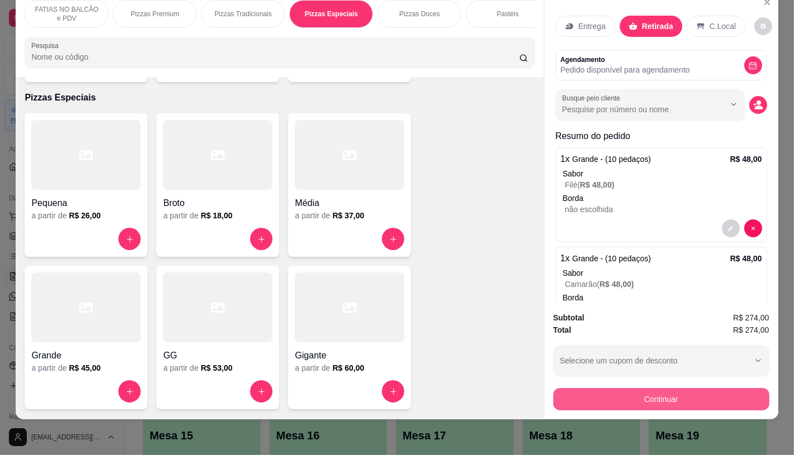
click at [615, 389] on button "Continuar" at bounding box center [661, 399] width 216 height 22
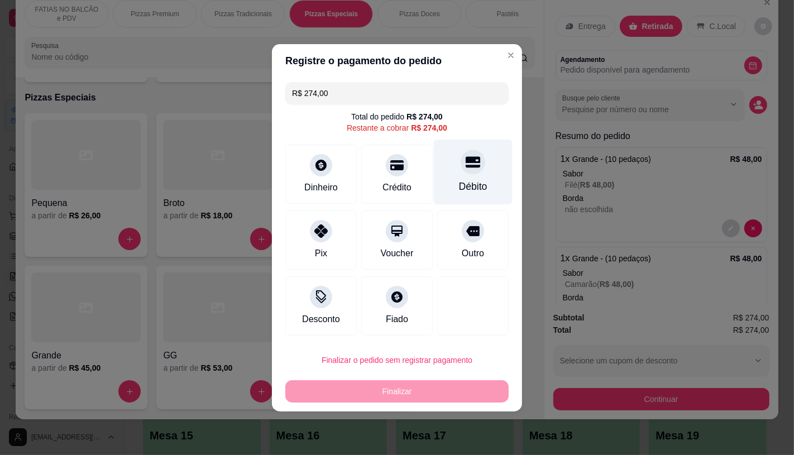
click at [470, 168] on icon at bounding box center [473, 161] width 15 height 11
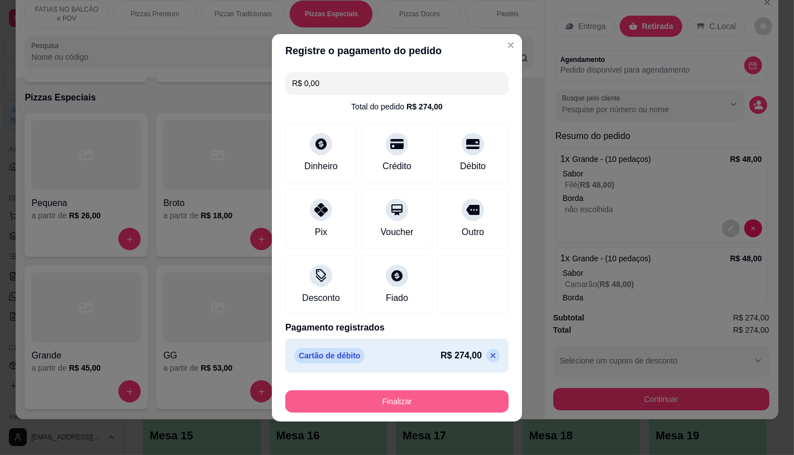
click at [376, 398] on button "Finalizar" at bounding box center [396, 401] width 223 height 22
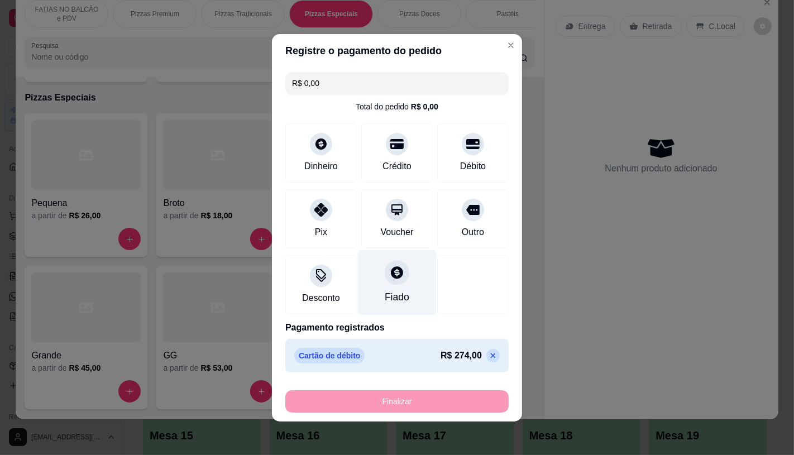
type input "-R$ 274,00"
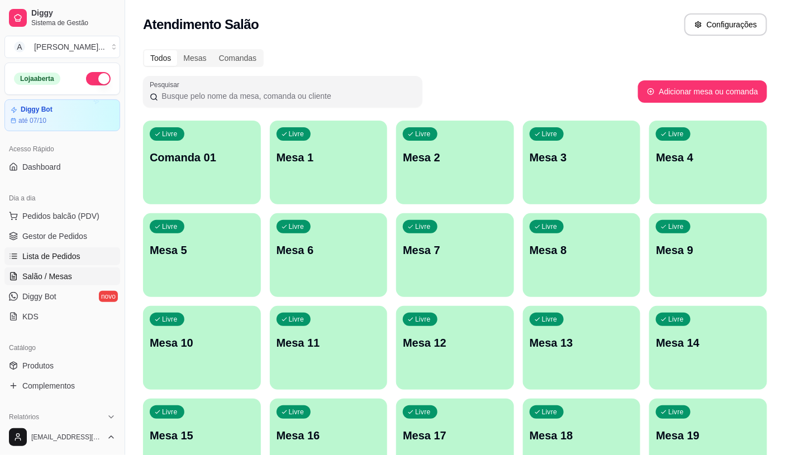
click at [85, 264] on link "Lista de Pedidos" at bounding box center [62, 256] width 116 height 18
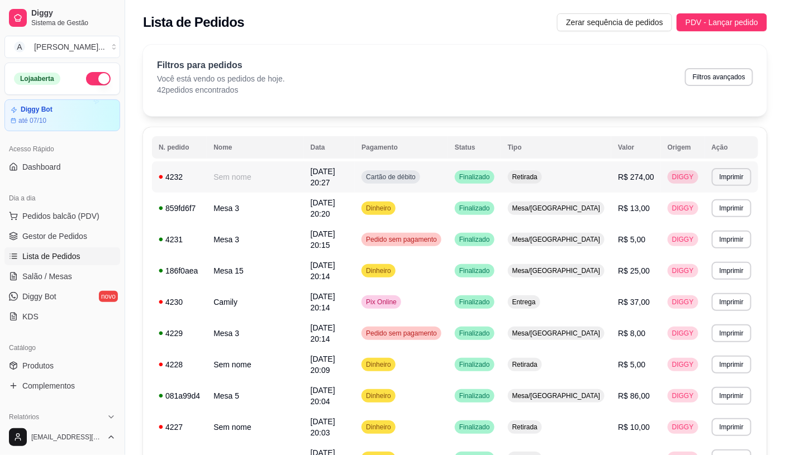
click at [501, 181] on td "Finalizado" at bounding box center [474, 176] width 53 height 31
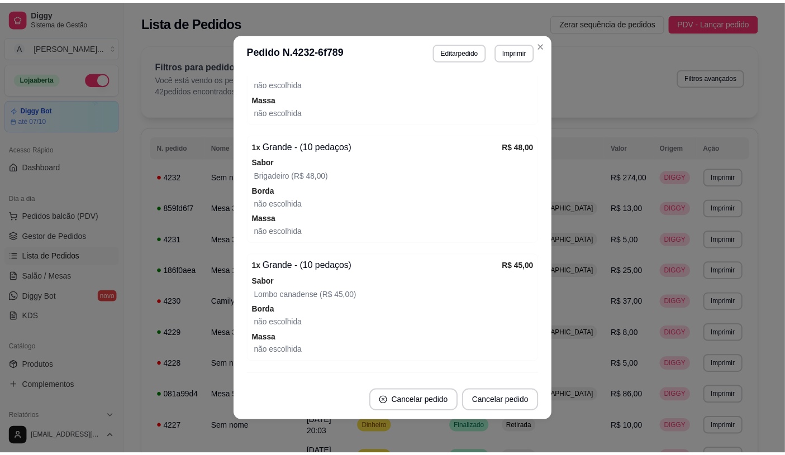
scroll to position [621, 0]
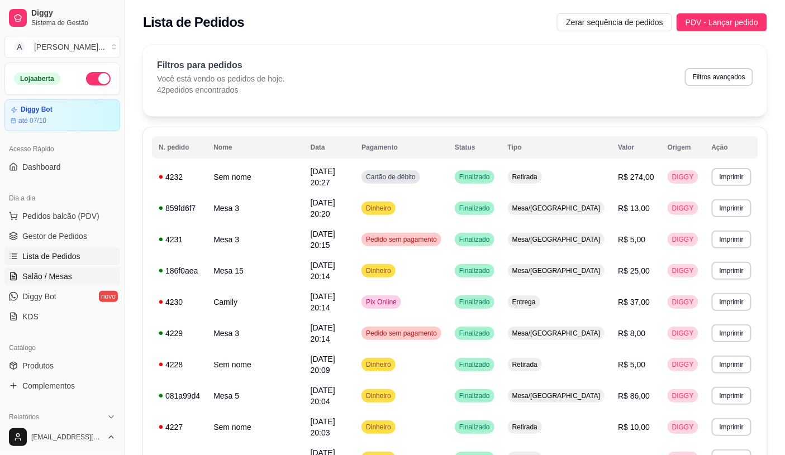
click at [40, 284] on link "Salão / Mesas" at bounding box center [62, 277] width 116 height 18
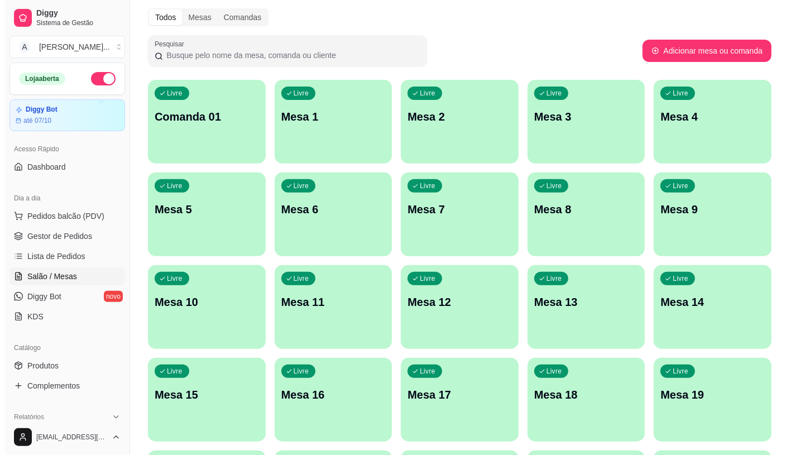
scroll to position [62, 0]
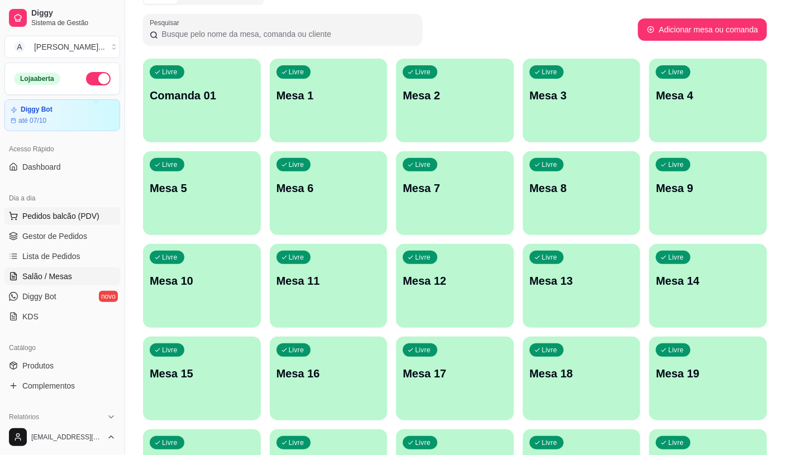
click at [56, 215] on span "Pedidos balcão (PDV)" at bounding box center [60, 216] width 77 height 11
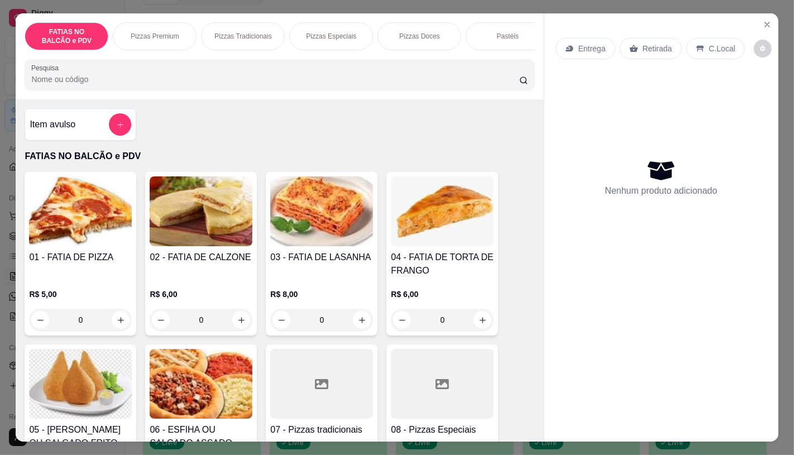
click at [78, 310] on div "R$ 5,00 0" at bounding box center [80, 310] width 103 height 42
click at [90, 321] on input "0" at bounding box center [80, 320] width 63 height 22
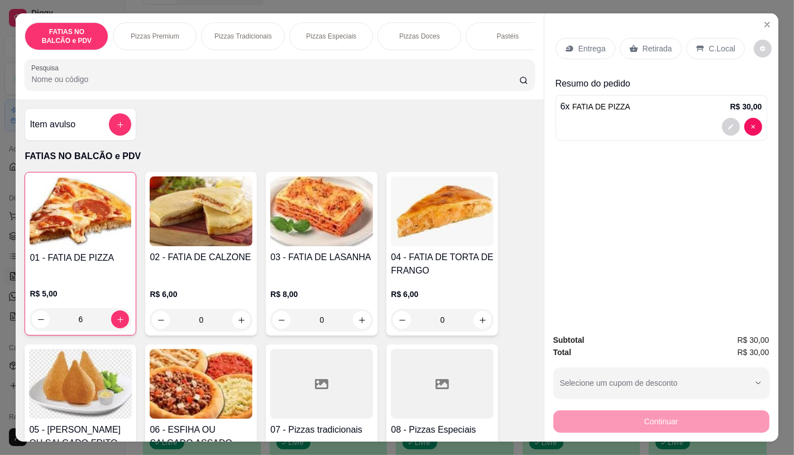
type input "6"
click at [403, 32] on p "Pizzas Doces" at bounding box center [419, 36] width 41 height 9
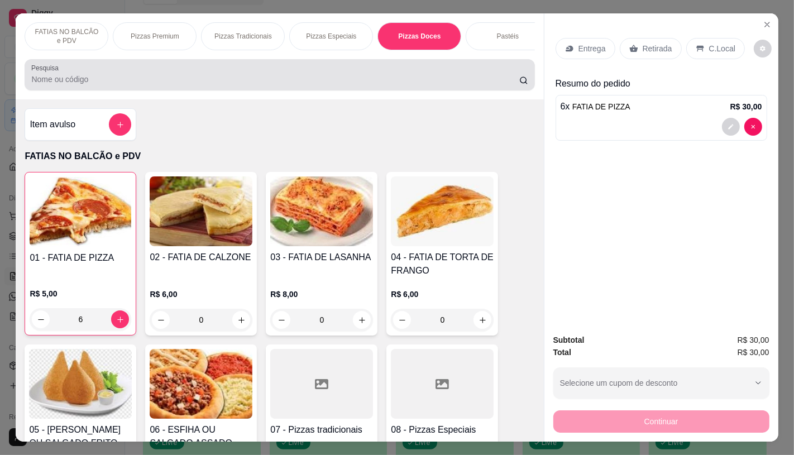
scroll to position [26, 0]
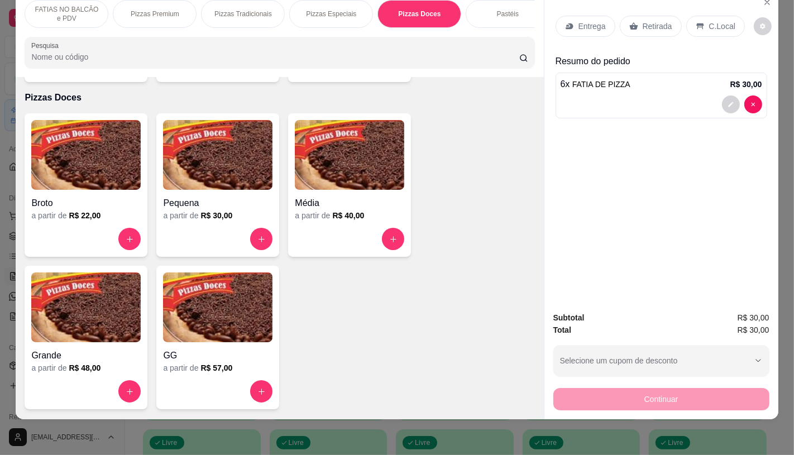
click at [222, 162] on img at bounding box center [217, 155] width 109 height 70
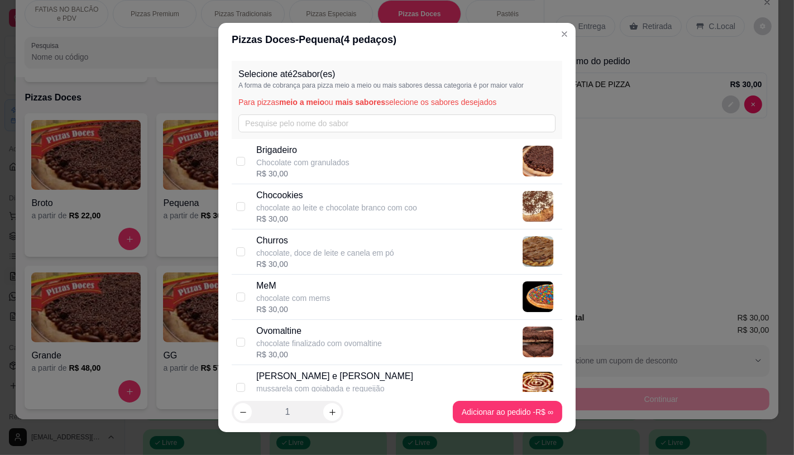
click at [292, 166] on p "Chocolate com granulados" at bounding box center [302, 162] width 93 height 11
checkbox input "true"
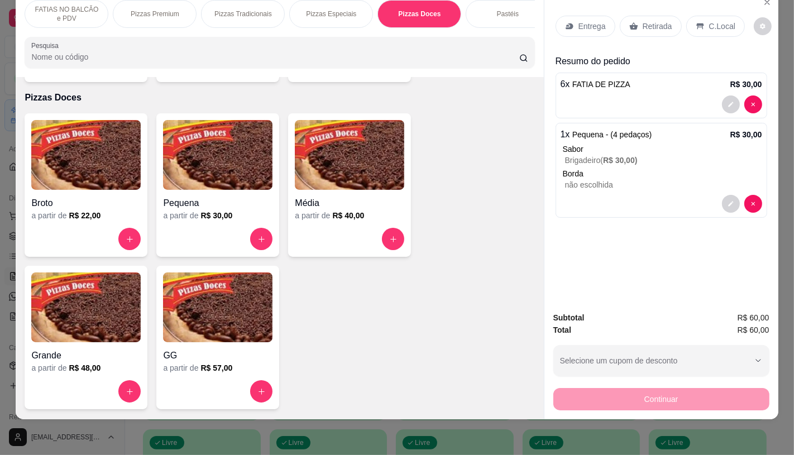
click at [88, 12] on p "FATIAS NO BALCÃO e PDV" at bounding box center [66, 14] width 65 height 18
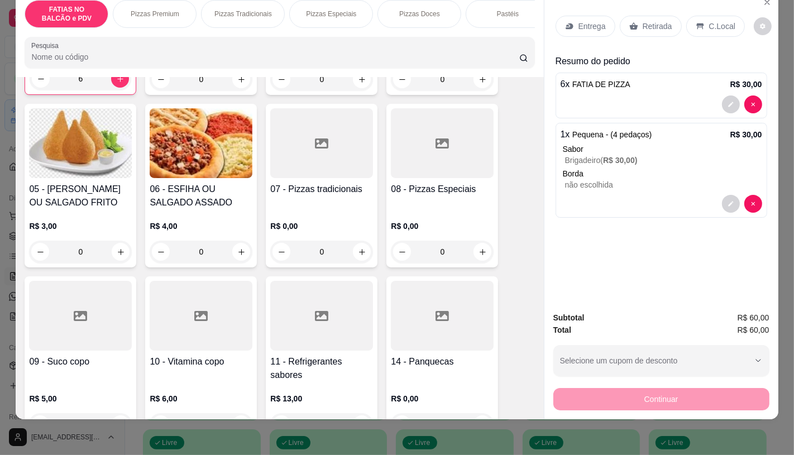
scroll to position [236, 0]
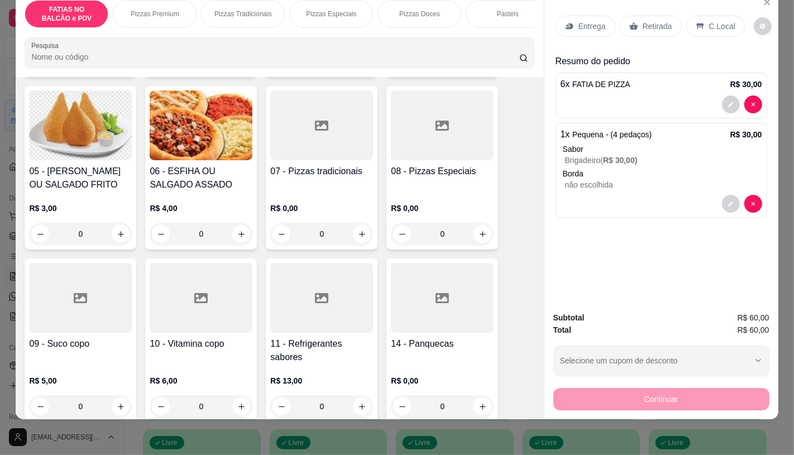
click at [297, 273] on div at bounding box center [321, 298] width 103 height 70
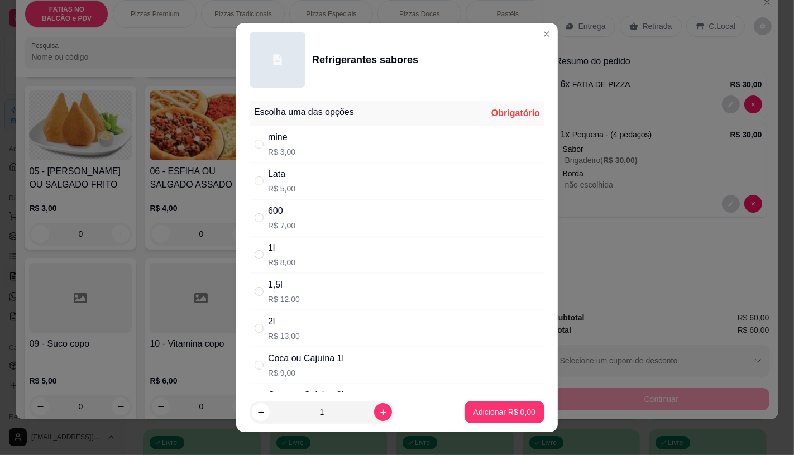
click at [302, 252] on div "1l R$ 8,00" at bounding box center [397, 254] width 295 height 37
radio input "true"
click at [470, 406] on button "Adicionar R$ 8,00" at bounding box center [505, 412] width 80 height 22
type input "1"
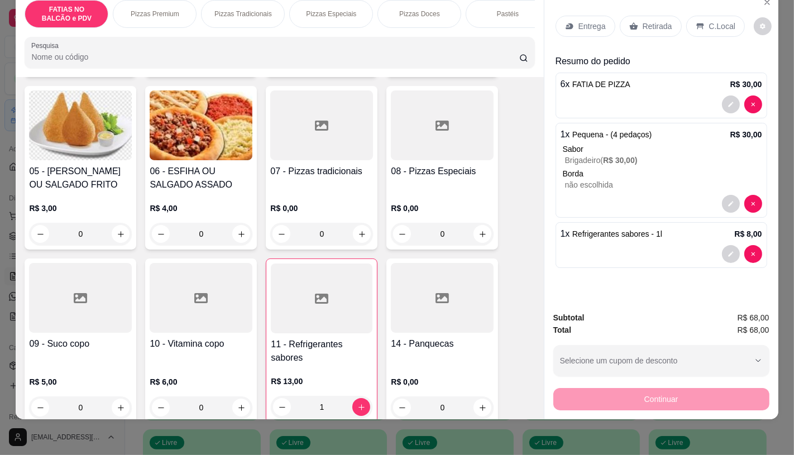
click at [74, 292] on icon at bounding box center [80, 298] width 13 height 13
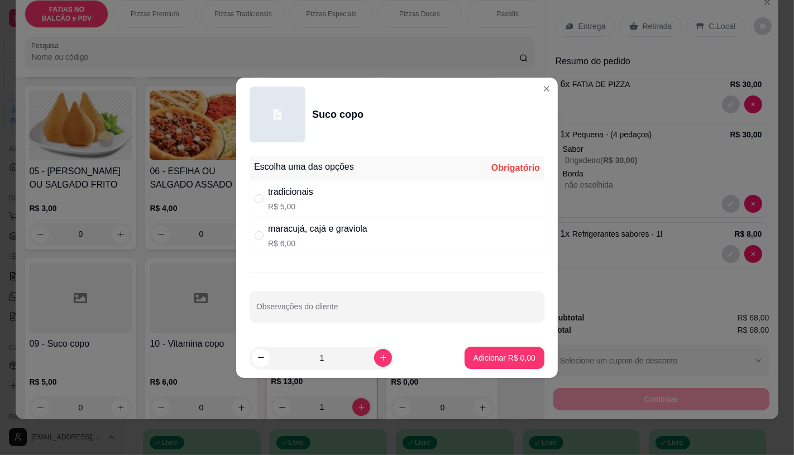
click at [299, 201] on p "R$ 5,00" at bounding box center [290, 206] width 45 height 11
radio input "true"
click at [493, 355] on p "Adicionar R$ 5,00" at bounding box center [505, 357] width 62 height 11
type input "1"
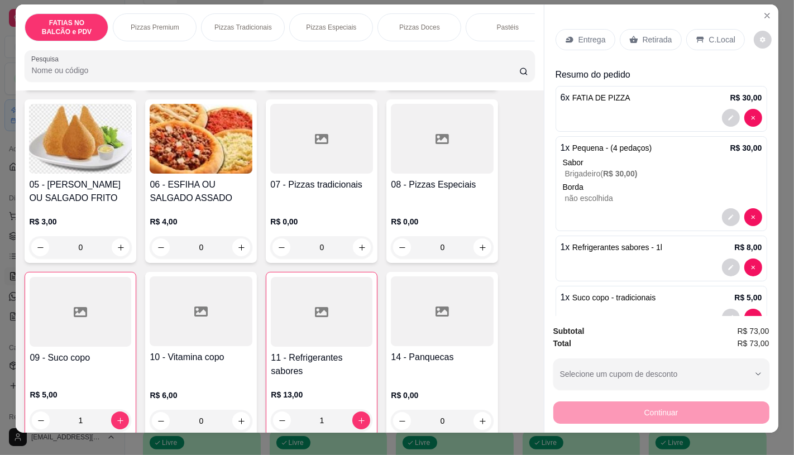
scroll to position [0, 0]
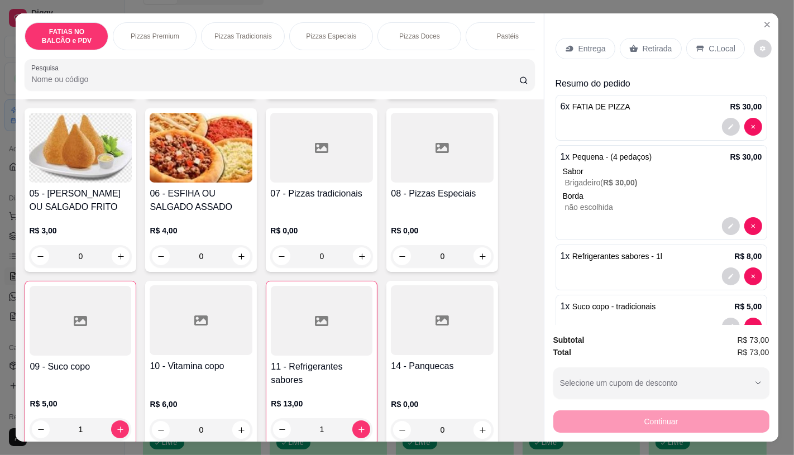
click at [643, 44] on p "Retirada" at bounding box center [658, 48] width 30 height 11
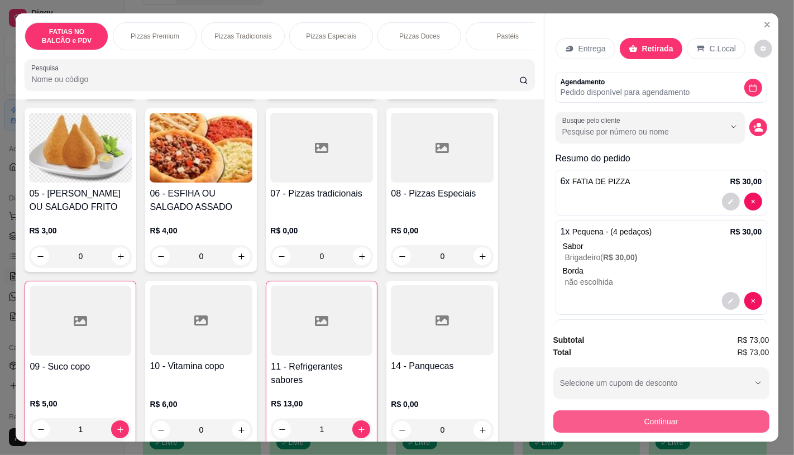
click at [652, 423] on button "Continuar" at bounding box center [661, 422] width 216 height 22
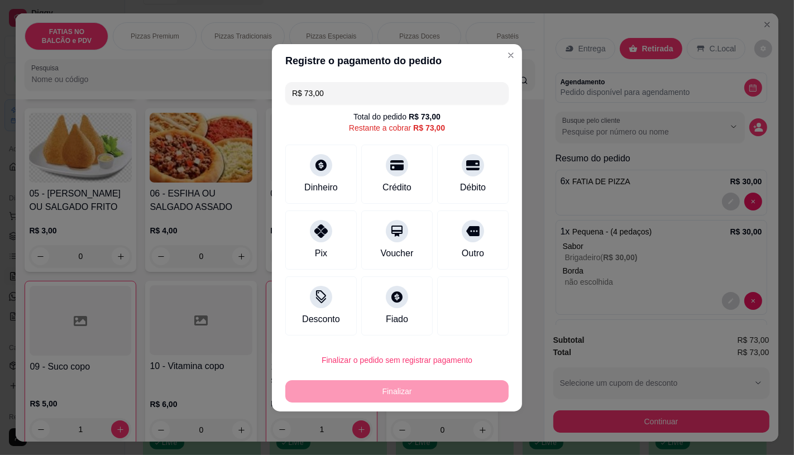
drag, startPoint x: 375, startPoint y: 85, endPoint x: 292, endPoint y: 113, distance: 87.8
click at [293, 113] on div "R$ 73,00 Total do pedido R$ 73,00 Restante a cobrar R$ 73,00 Dinheiro Crédito D…" at bounding box center [397, 209] width 250 height 263
click at [325, 163] on icon at bounding box center [321, 162] width 15 height 15
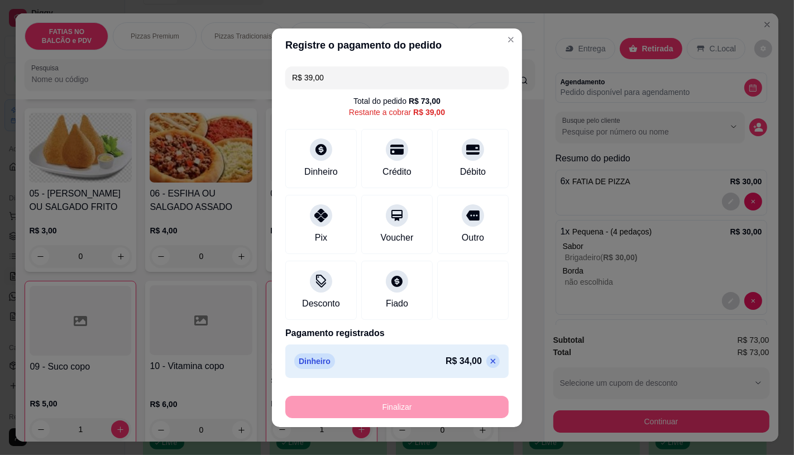
scroll to position [7, 0]
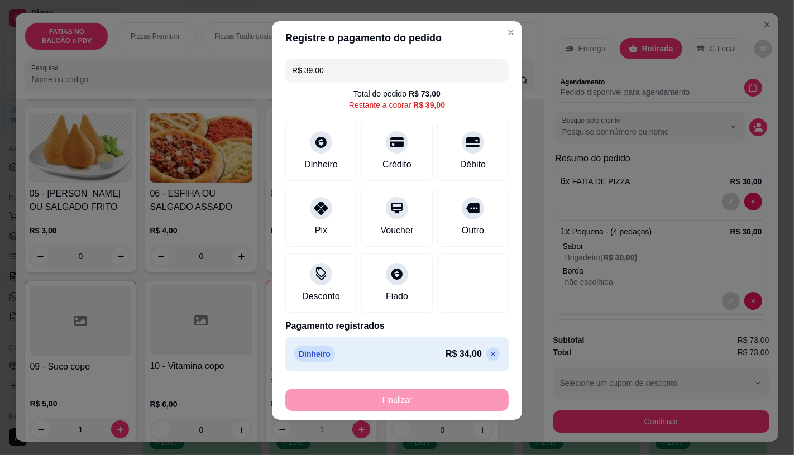
drag, startPoint x: 356, startPoint y: 64, endPoint x: 252, endPoint y: 77, distance: 104.7
click at [252, 77] on div "Registre o pagamento do pedido R$ 39,00 Total do pedido R$ 73,00 Restante a cob…" at bounding box center [397, 227] width 794 height 455
click at [442, 158] on div "Débito" at bounding box center [473, 148] width 79 height 65
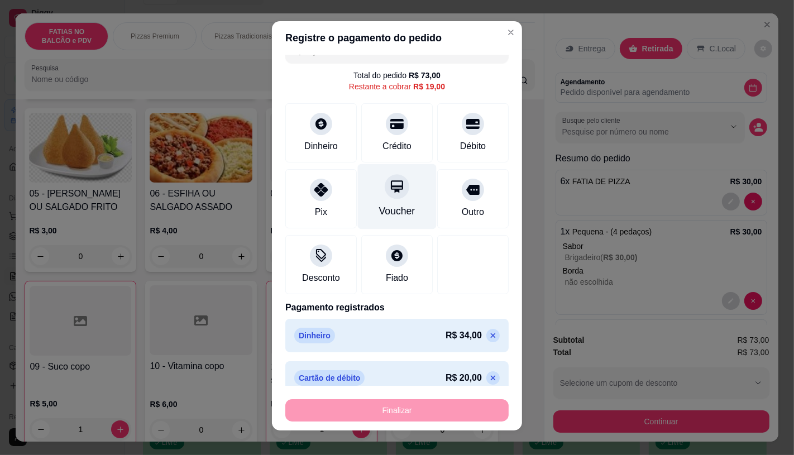
scroll to position [31, 0]
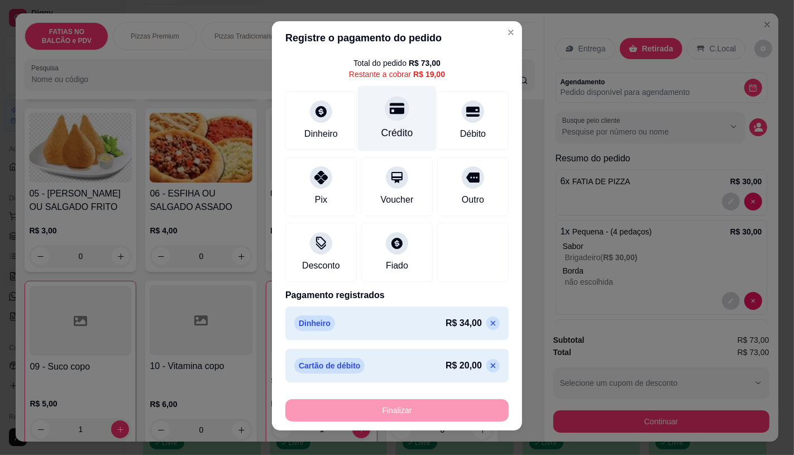
click at [381, 134] on div "Crédito" at bounding box center [397, 133] width 32 height 15
type input "R$ 0,00"
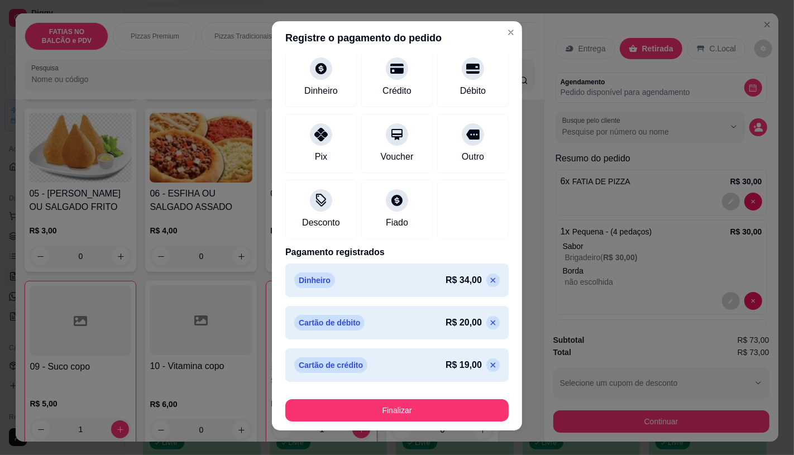
scroll to position [13, 0]
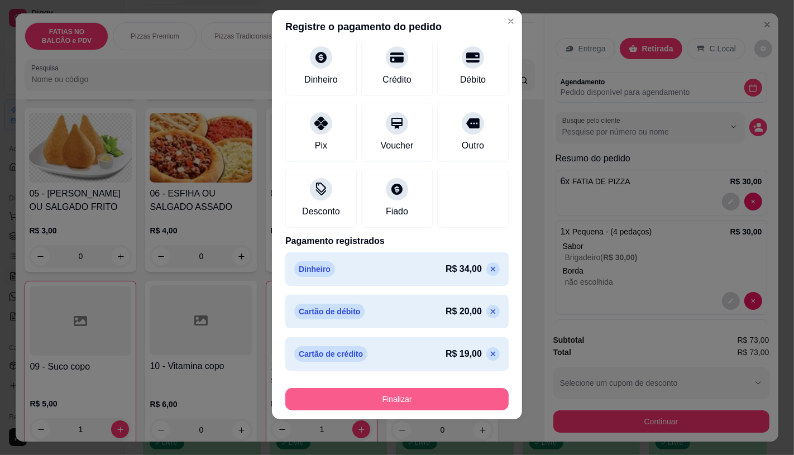
click at [427, 408] on button "Finalizar" at bounding box center [396, 399] width 223 height 22
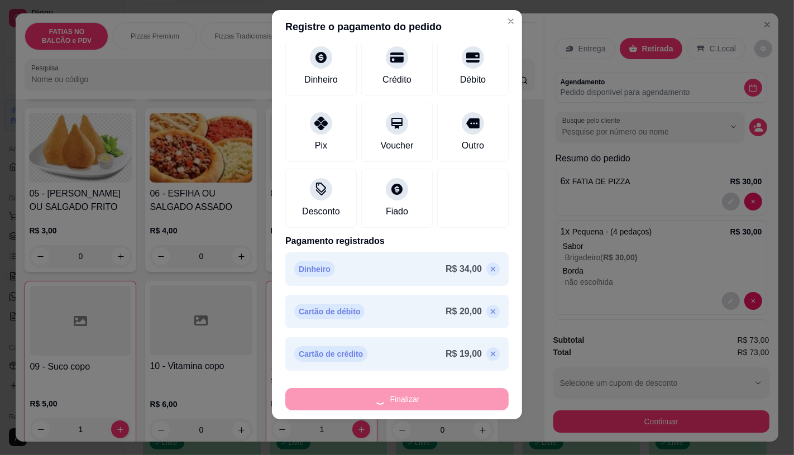
type input "0"
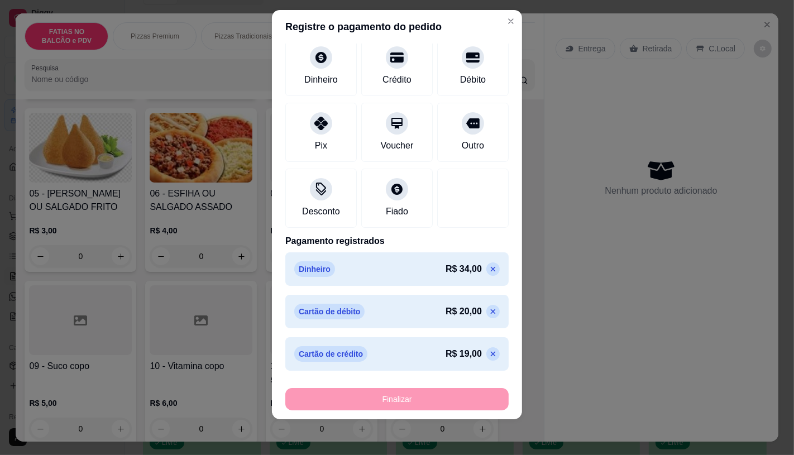
type input "-R$ 73,00"
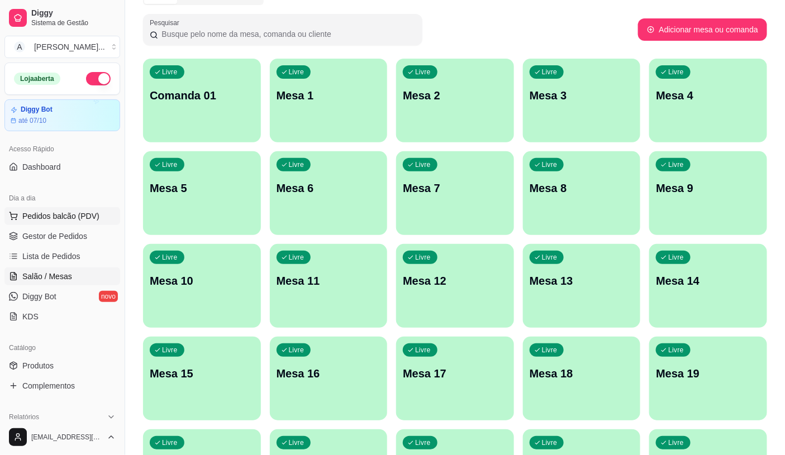
click at [79, 214] on span "Pedidos balcão (PDV)" at bounding box center [60, 216] width 77 height 11
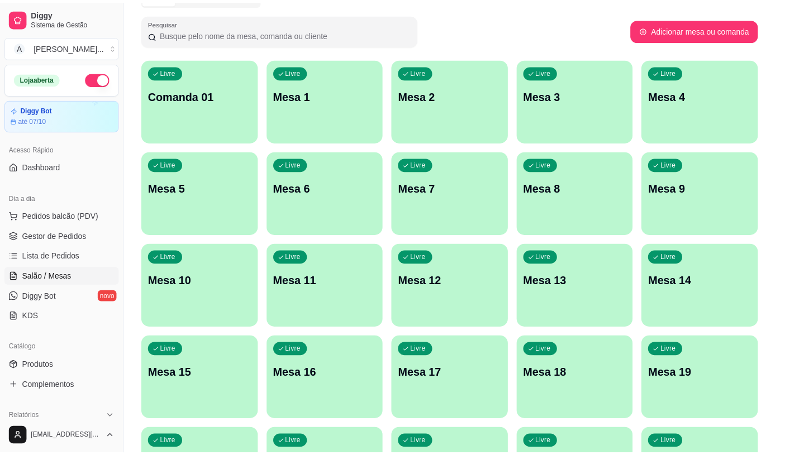
scroll to position [62, 0]
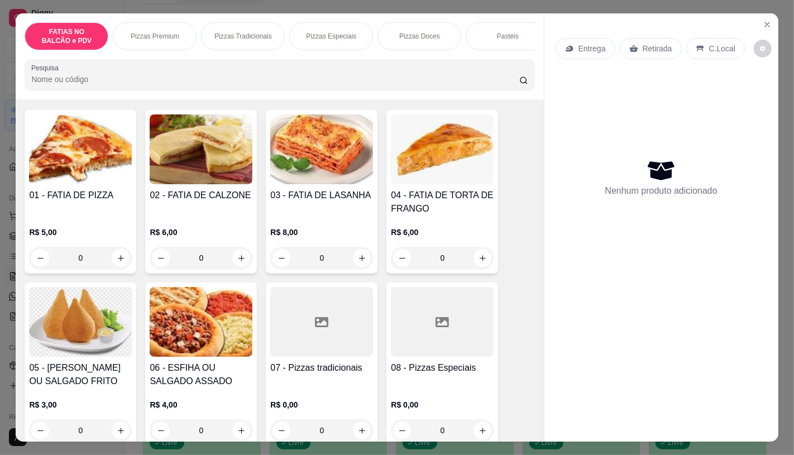
click at [85, 369] on h4 "05 - [PERSON_NAME] OU SALGADO FRITO" at bounding box center [80, 374] width 103 height 27
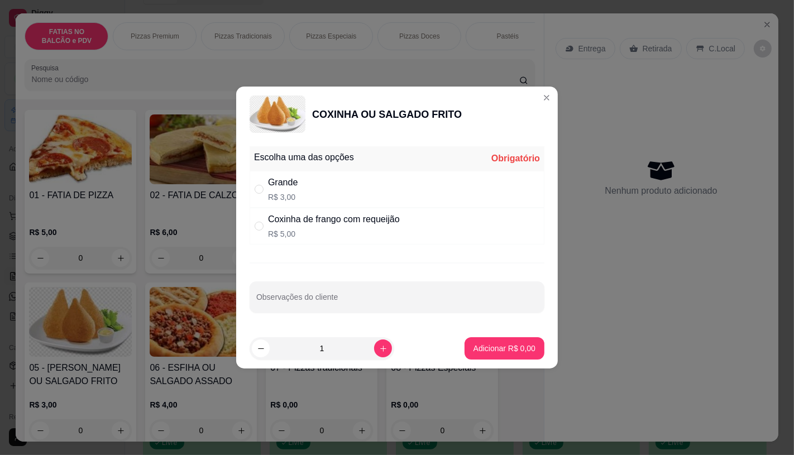
click at [316, 184] on div "Grande R$ 3,00" at bounding box center [397, 189] width 295 height 37
radio input "true"
click at [384, 356] on div "1" at bounding box center [322, 348] width 140 height 22
click at [379, 349] on icon "increase-product-quantity" at bounding box center [383, 349] width 8 height 8
type input "2"
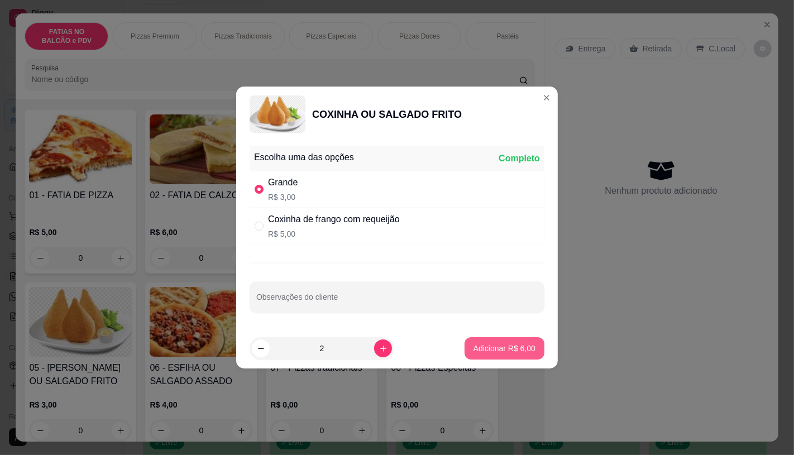
click at [500, 342] on button "Adicionar R$ 6,00" at bounding box center [505, 348] width 80 height 22
type input "2"
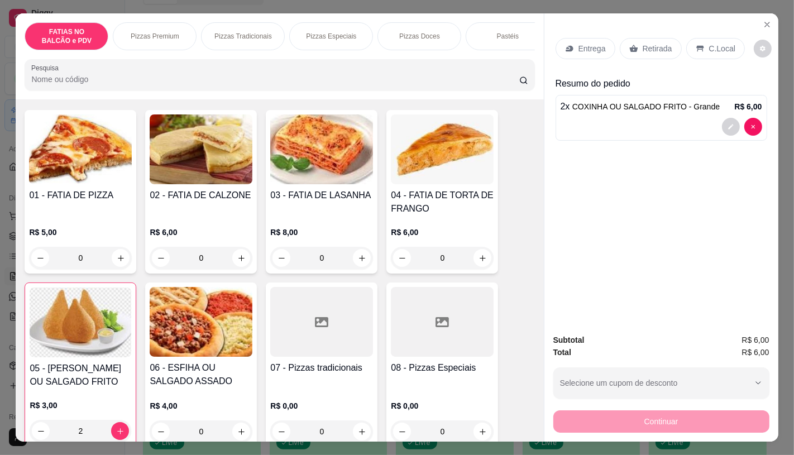
click at [648, 51] on div "Retirada" at bounding box center [651, 48] width 62 height 21
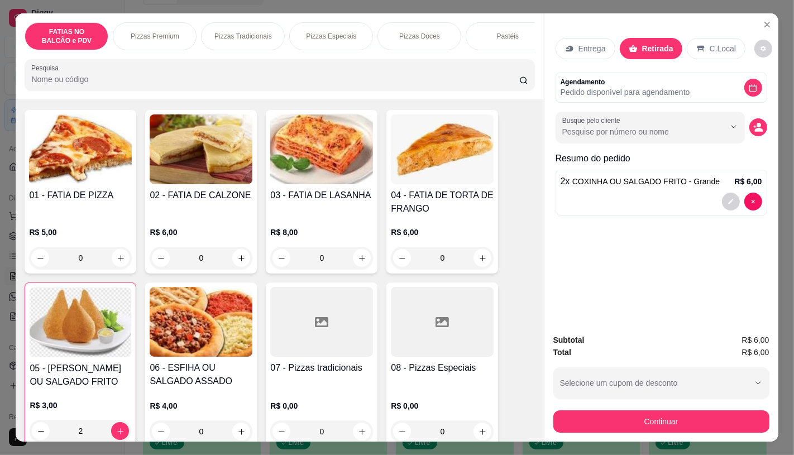
drag, startPoint x: 655, startPoint y: 398, endPoint x: 652, endPoint y: 410, distance: 12.2
click at [654, 398] on div "Subtotal R$ 6,00 Total R$ 6,00 Selecione um cupom de desconto GANHEI5 Selecione…" at bounding box center [661, 383] width 216 height 99
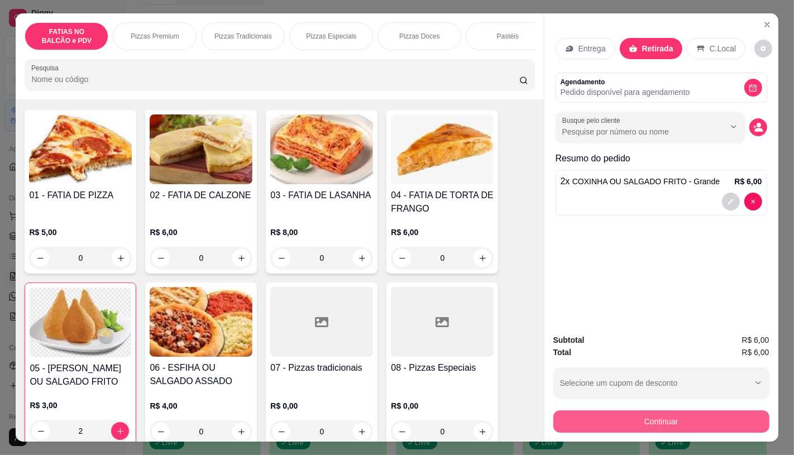
click at [652, 414] on button "Continuar" at bounding box center [661, 422] width 216 height 22
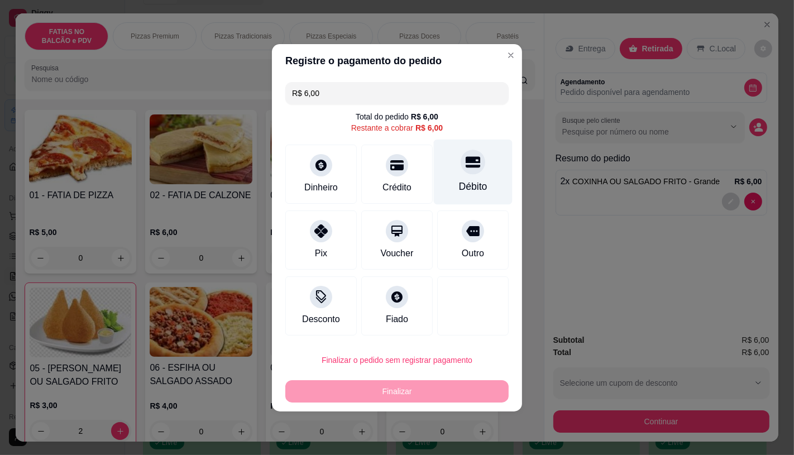
click at [466, 168] on icon at bounding box center [473, 162] width 15 height 15
type input "R$ 0,00"
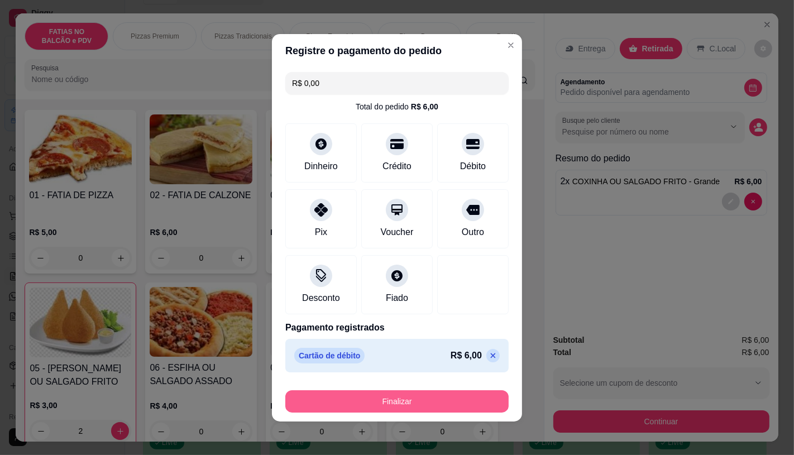
click at [422, 393] on button "Finalizar" at bounding box center [396, 401] width 223 height 22
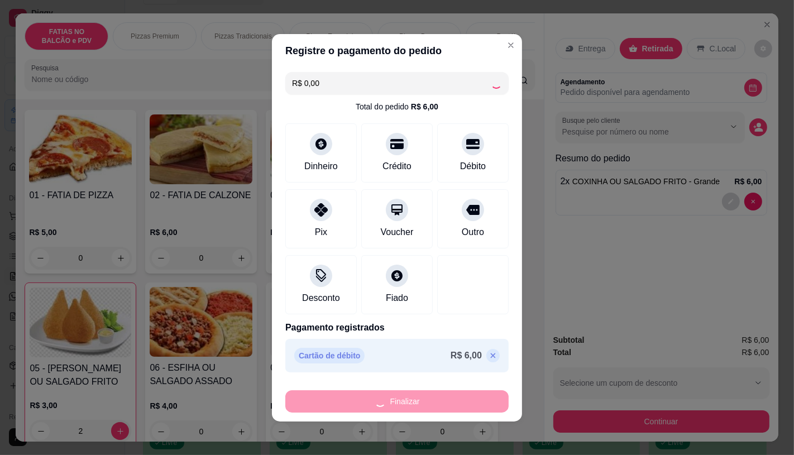
type input "0"
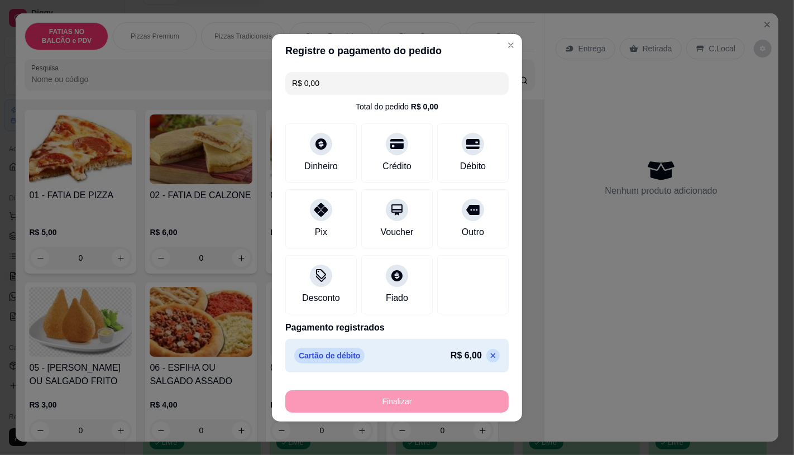
type input "-R$ 6,00"
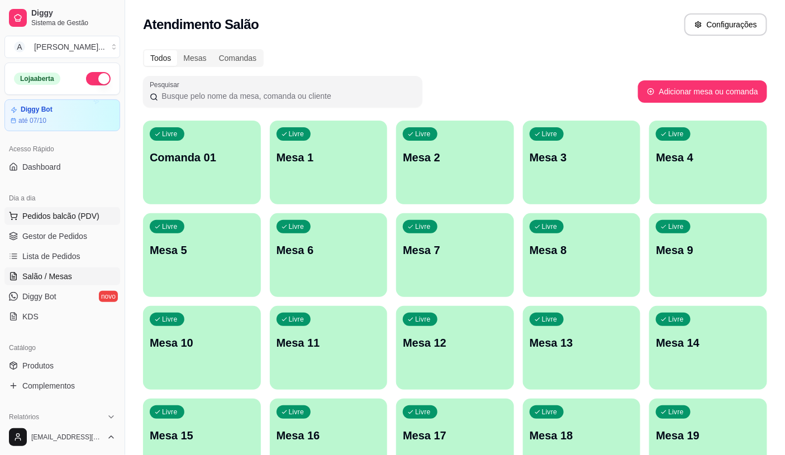
click at [74, 209] on button "Pedidos balcão (PDV)" at bounding box center [62, 216] width 116 height 18
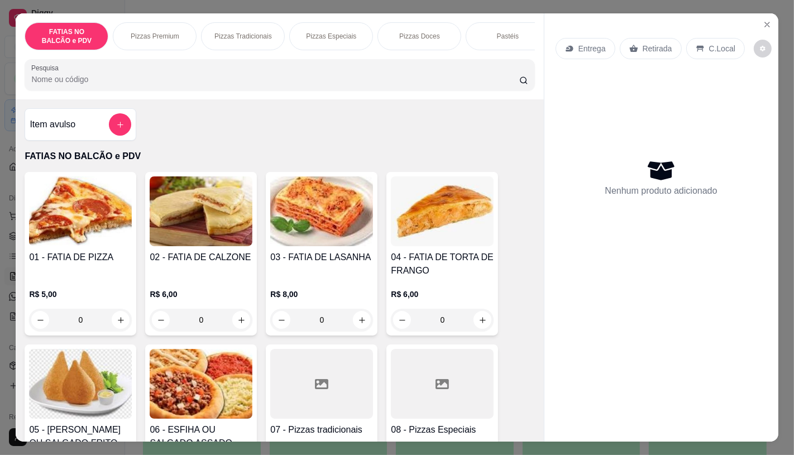
click at [93, 327] on input "0" at bounding box center [80, 320] width 63 height 22
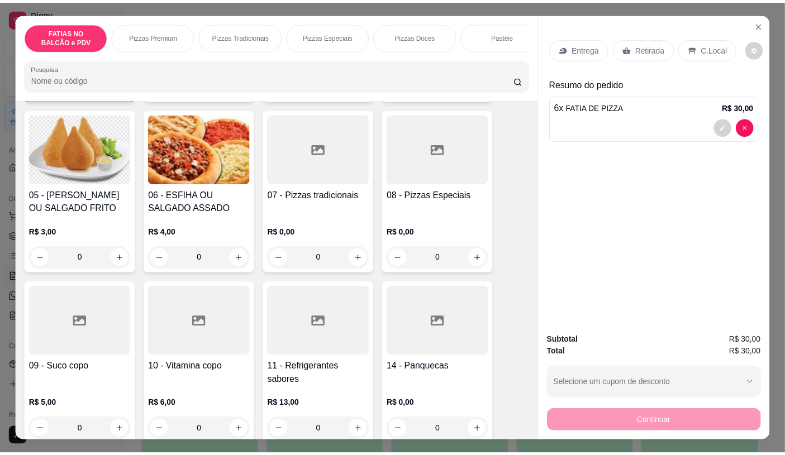
scroll to position [248, 0]
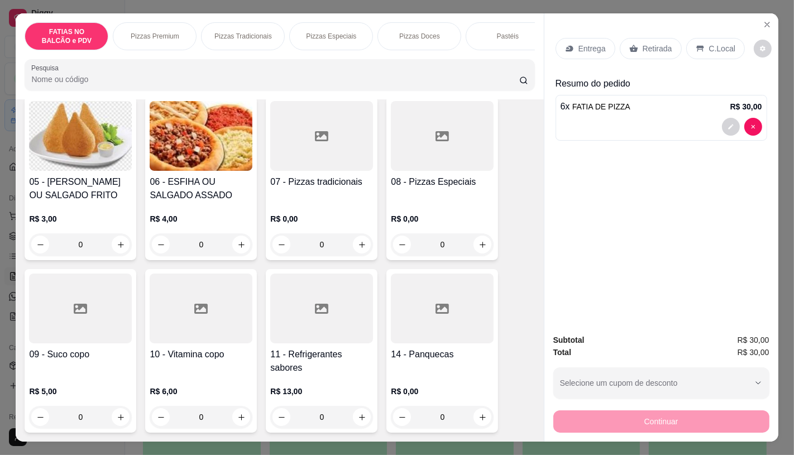
type input "6"
click at [342, 343] on div at bounding box center [321, 309] width 103 height 70
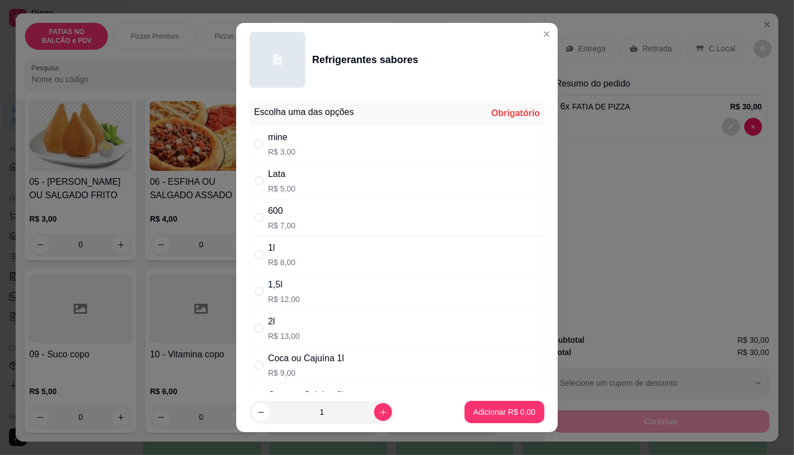
click at [297, 361] on div "Coca ou Cajuína 1l" at bounding box center [306, 358] width 76 height 13
radio input "true"
click at [484, 419] on button "Adicionar R$ 9,00" at bounding box center [505, 413] width 78 height 22
type input "1"
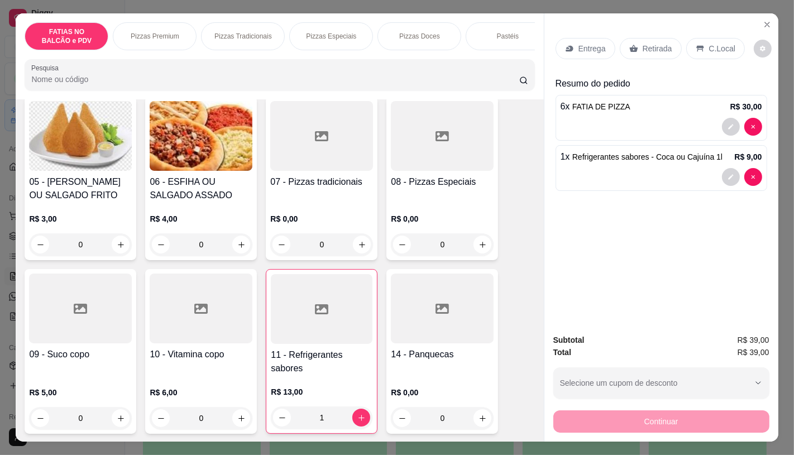
click at [641, 50] on div "Retirada" at bounding box center [651, 48] width 62 height 21
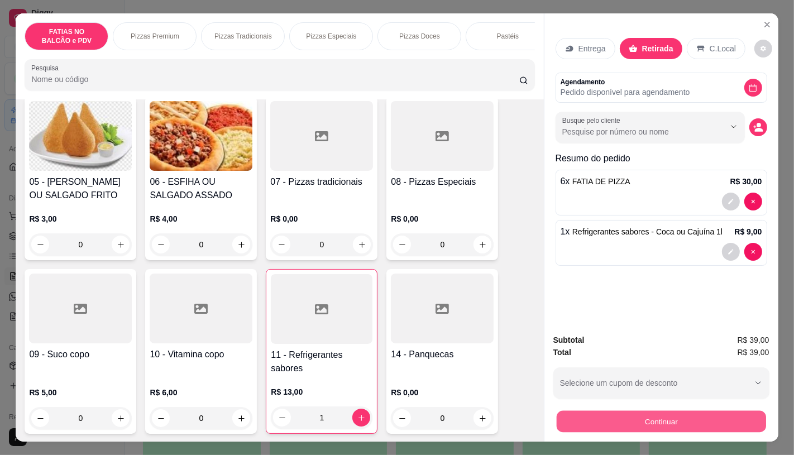
click at [583, 419] on button "Continuar" at bounding box center [660, 422] width 209 height 22
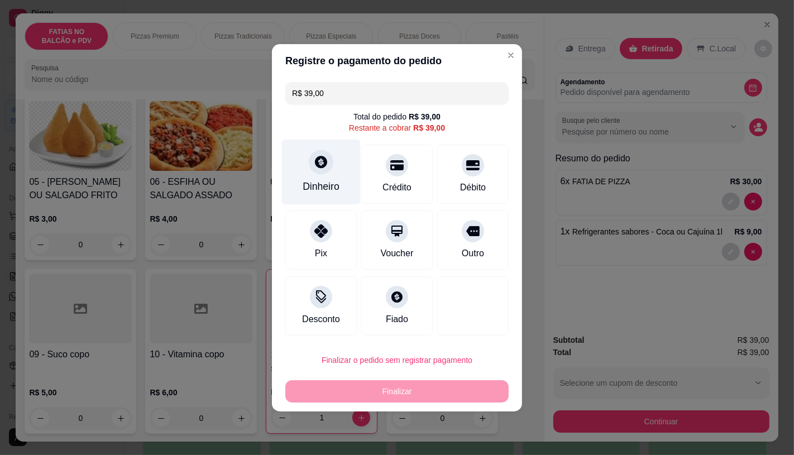
click at [316, 149] on div "Dinheiro" at bounding box center [321, 171] width 79 height 65
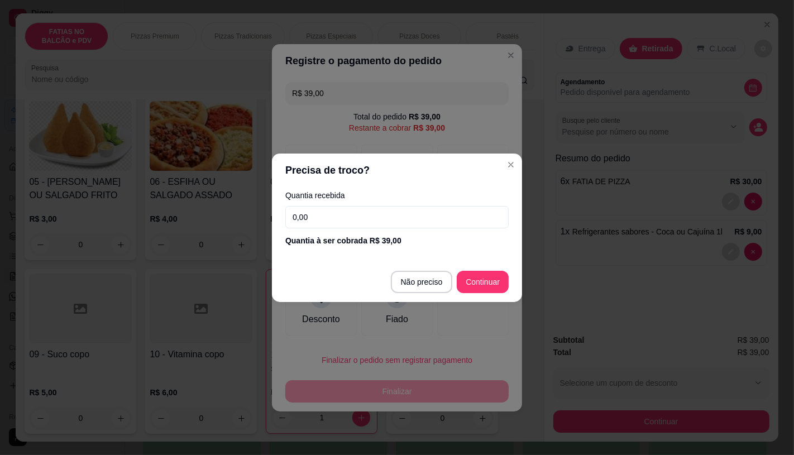
click at [349, 219] on input "0,00" at bounding box center [396, 217] width 223 height 22
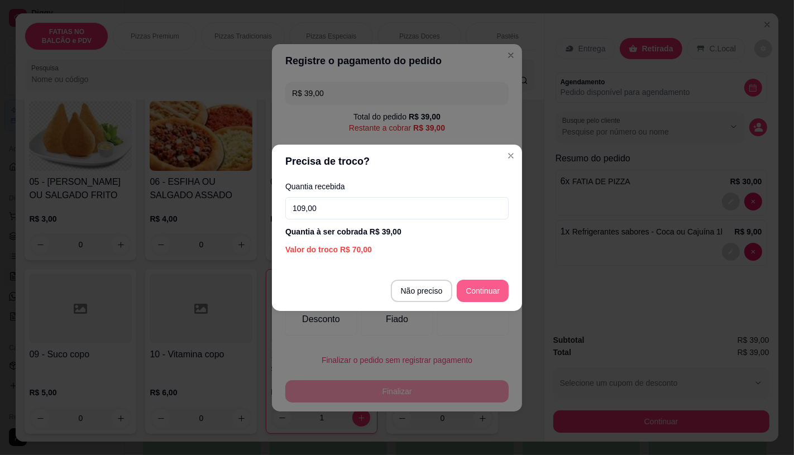
type input "109,00"
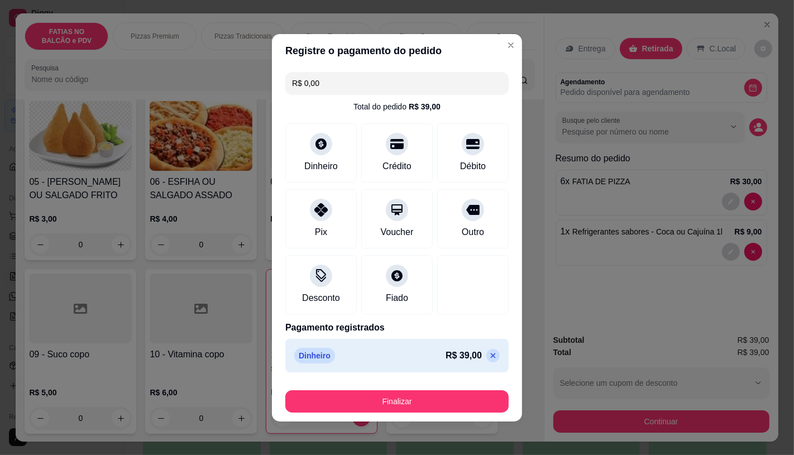
type input "R$ 0,00"
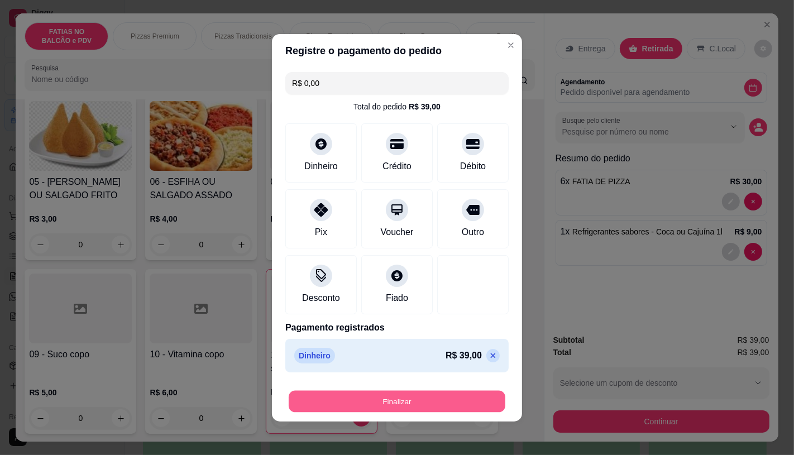
click at [384, 411] on button "Finalizar" at bounding box center [397, 401] width 217 height 22
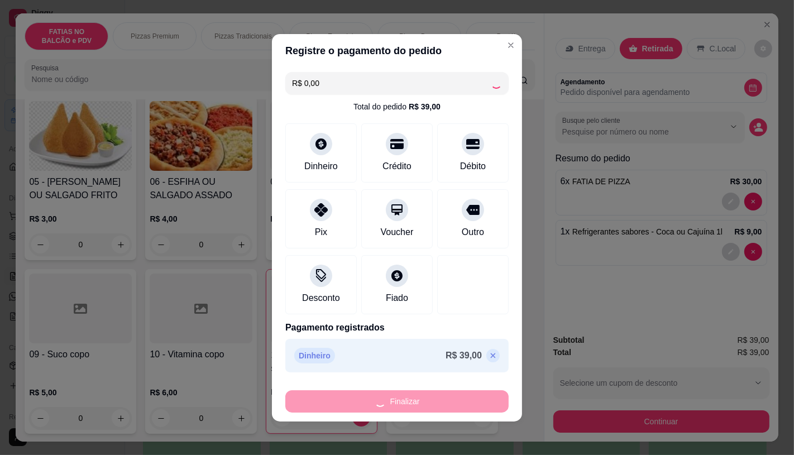
type input "0"
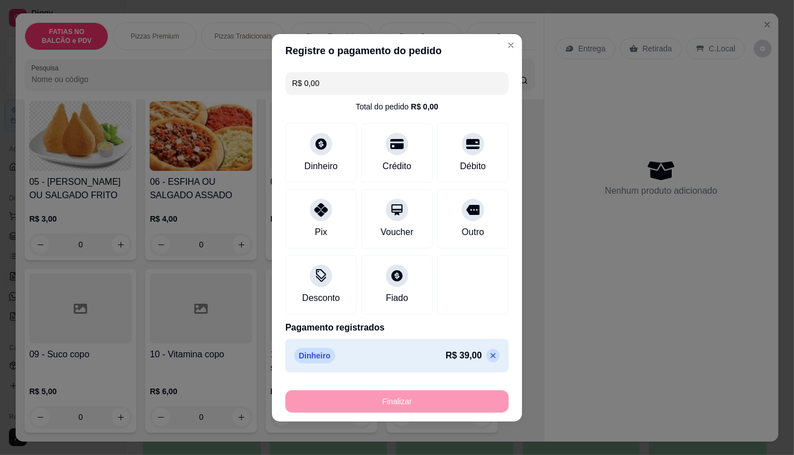
type input "-R$ 39,00"
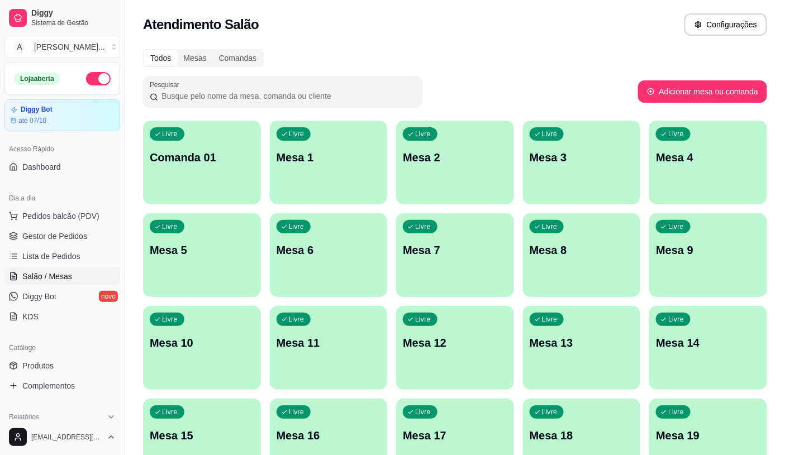
click at [74, 225] on ul "Pedidos balcão (PDV) Gestor de Pedidos Lista de Pedidos Salão / Mesas Diggy Bot…" at bounding box center [62, 266] width 116 height 118
click at [77, 219] on span "Pedidos balcão (PDV)" at bounding box center [60, 216] width 77 height 11
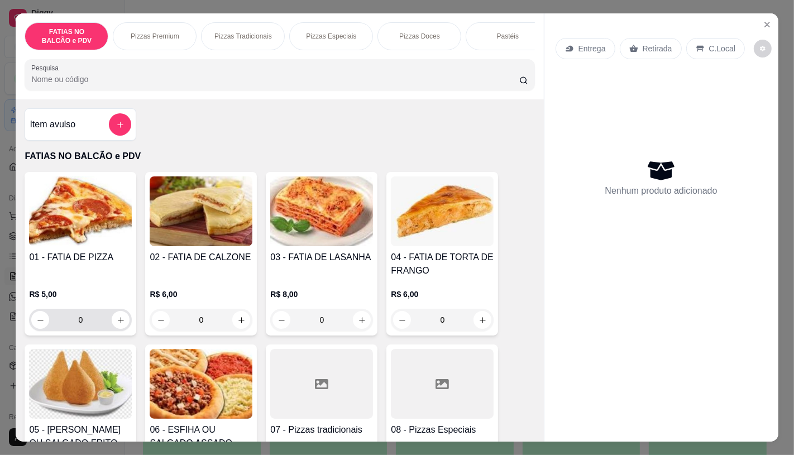
click at [93, 326] on input "0" at bounding box center [80, 320] width 63 height 22
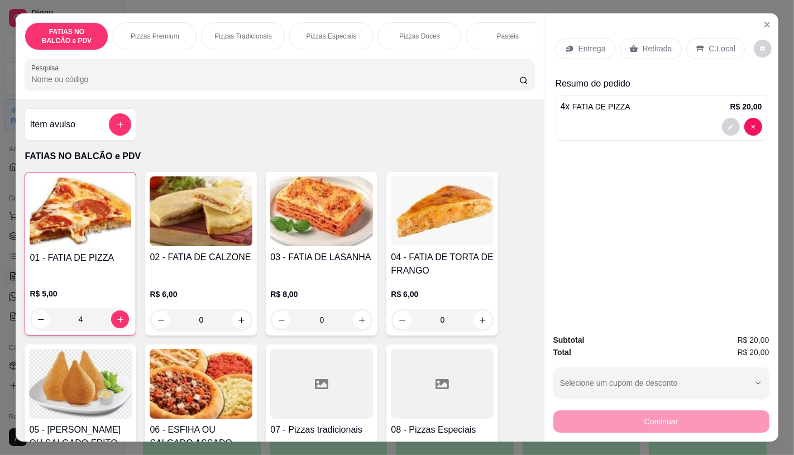
type input "4"
click at [675, 41] on div "Entrega Retirada C.Local" at bounding box center [650, 48] width 189 height 21
click at [670, 41] on div "Retirada" at bounding box center [651, 48] width 62 height 21
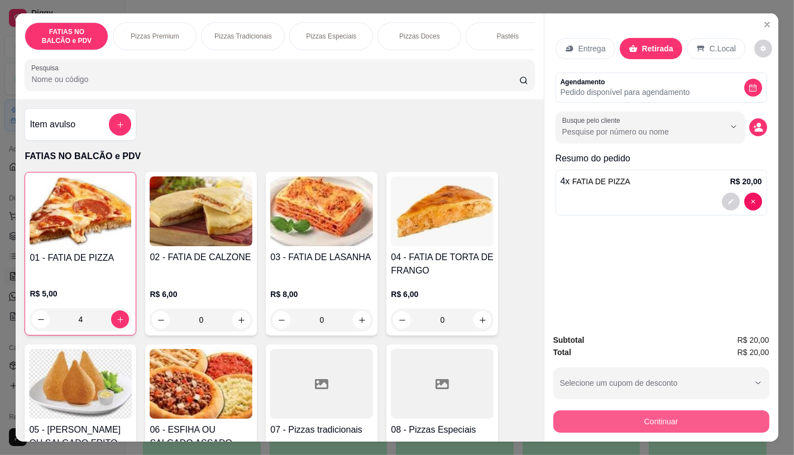
click at [582, 422] on button "Continuar" at bounding box center [661, 422] width 216 height 22
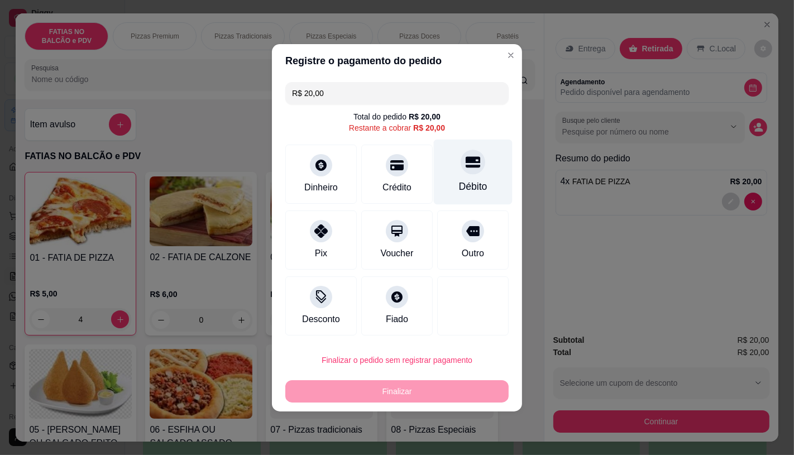
click at [459, 184] on div "Débito" at bounding box center [473, 186] width 28 height 15
type input "R$ 0,00"
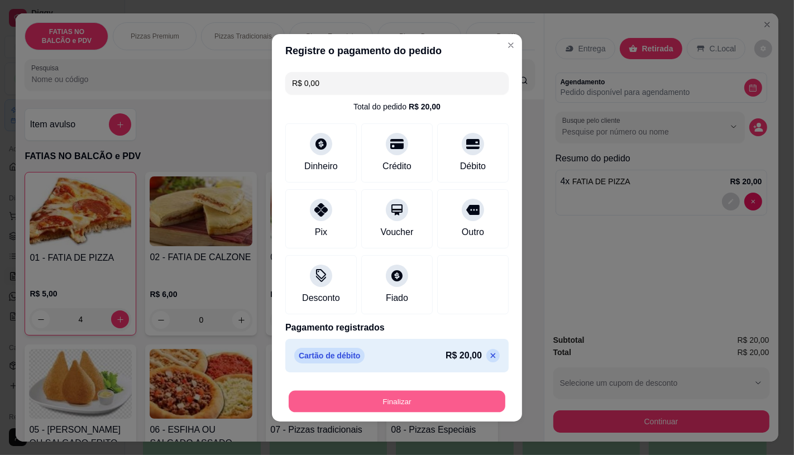
click at [398, 406] on button "Finalizar" at bounding box center [397, 401] width 217 height 22
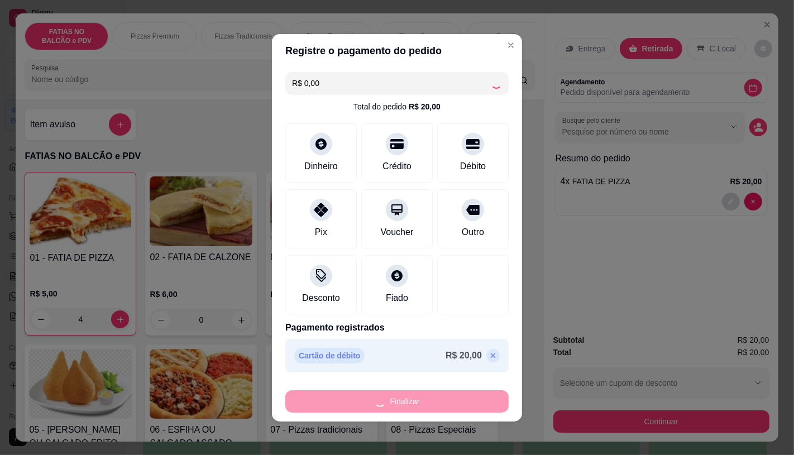
type input "0"
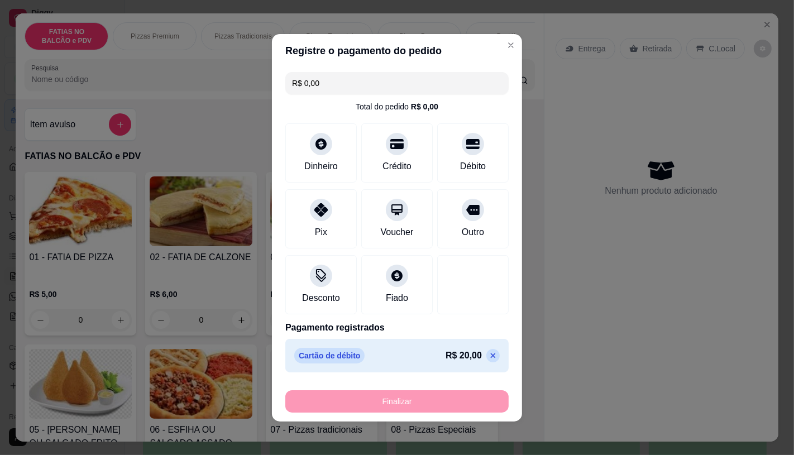
type input "-R$ 20,00"
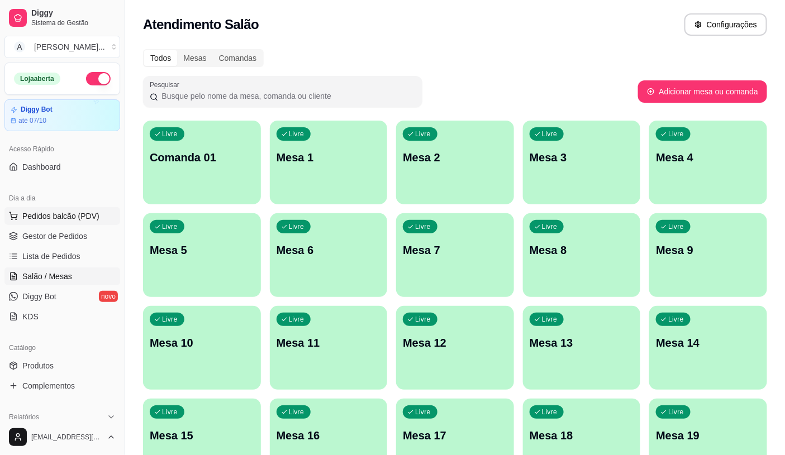
click at [58, 222] on button "Pedidos balcão (PDV)" at bounding box center [62, 216] width 116 height 18
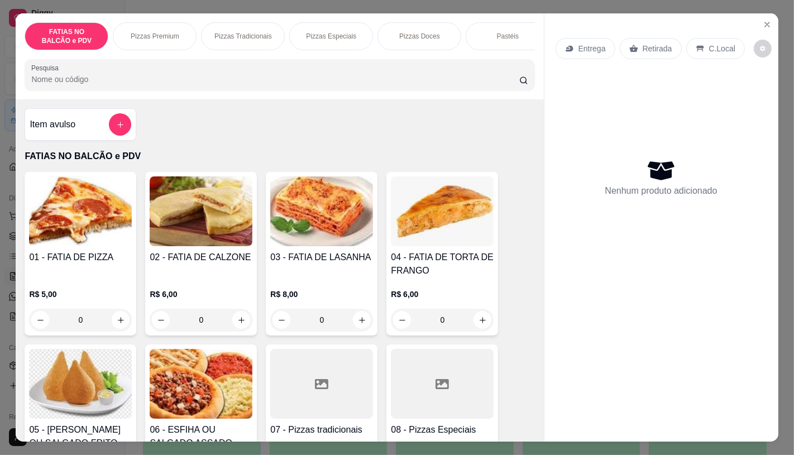
click at [99, 327] on input "0" at bounding box center [80, 320] width 63 height 22
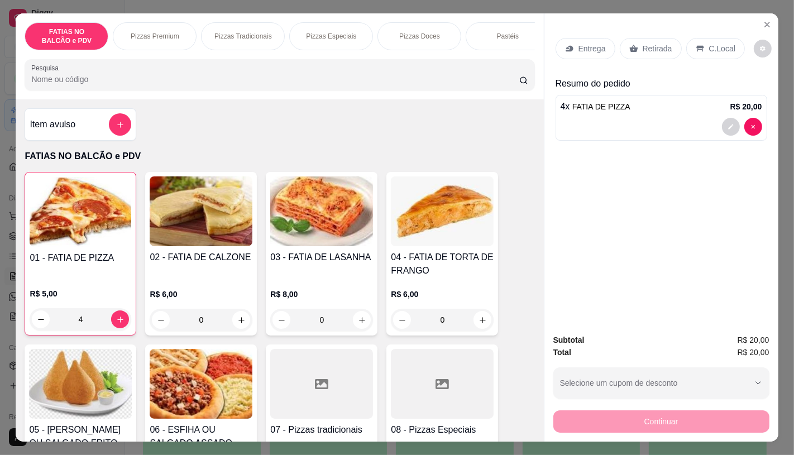
type input "4"
click at [88, 370] on img at bounding box center [80, 384] width 103 height 70
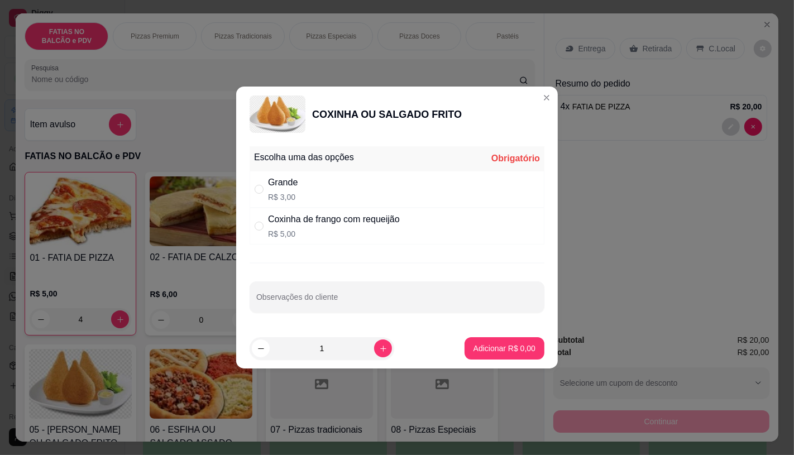
click at [280, 175] on div "Grande R$ 3,00" at bounding box center [397, 189] width 295 height 37
radio input "true"
click at [380, 347] on icon "increase-product-quantity" at bounding box center [383, 349] width 6 height 6
type input "2"
click at [508, 353] on p "Adicionar R$ 6,00" at bounding box center [505, 348] width 62 height 11
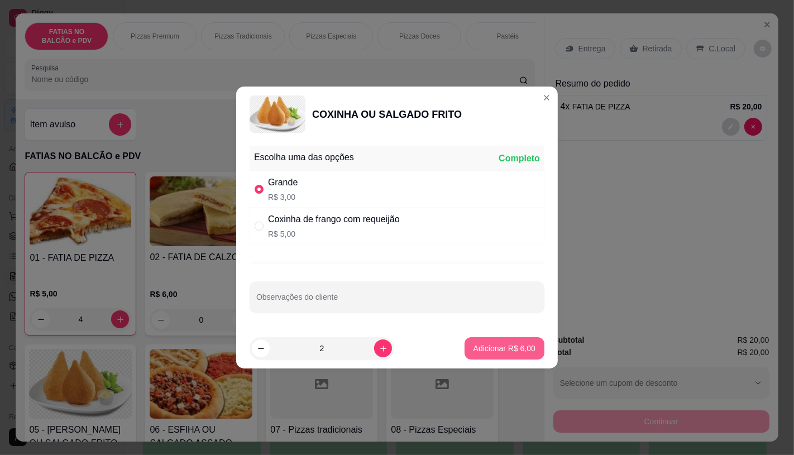
type input "2"
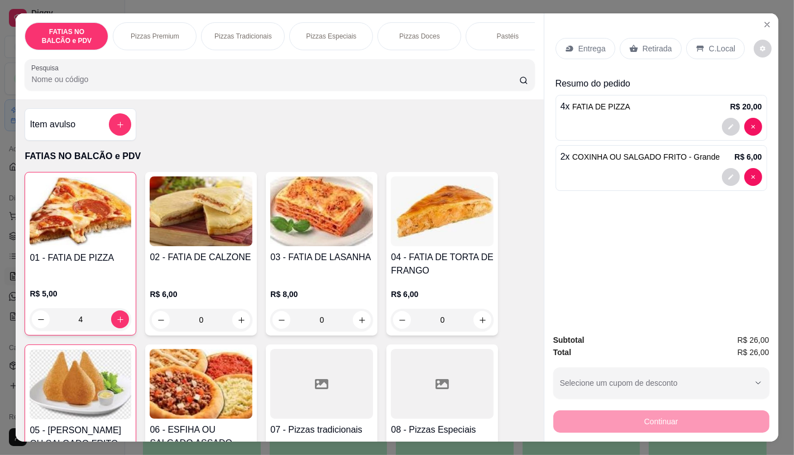
click at [640, 53] on div "Retirada" at bounding box center [651, 48] width 62 height 21
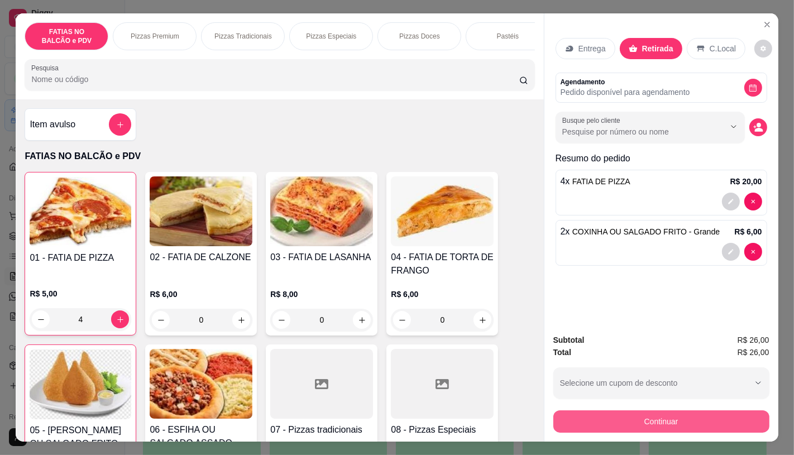
click at [680, 416] on button "Continuar" at bounding box center [661, 422] width 216 height 22
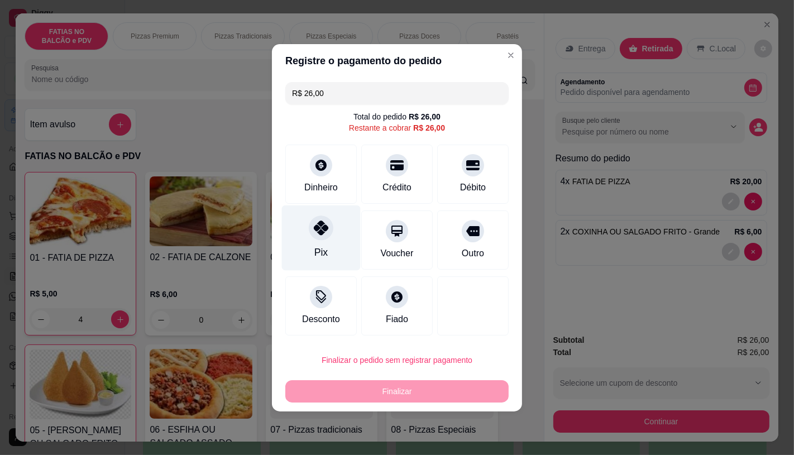
click at [331, 242] on div "Pix" at bounding box center [321, 237] width 79 height 65
type input "R$ 0,00"
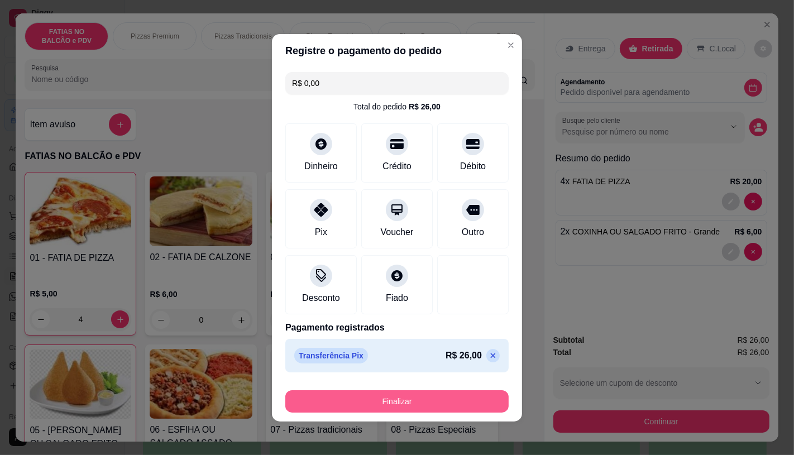
click at [384, 400] on button "Finalizar" at bounding box center [396, 401] width 223 height 22
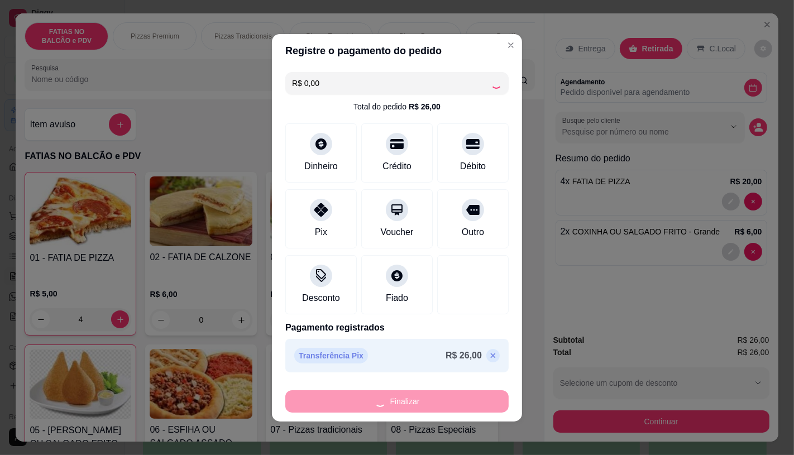
type input "0"
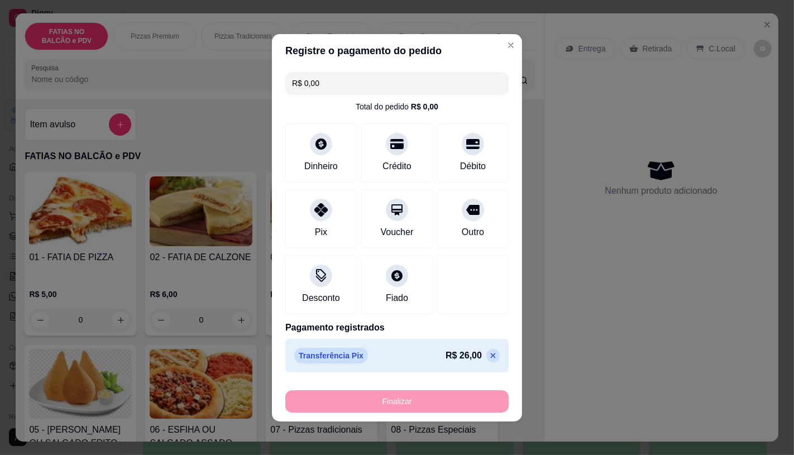
type input "-R$ 26,00"
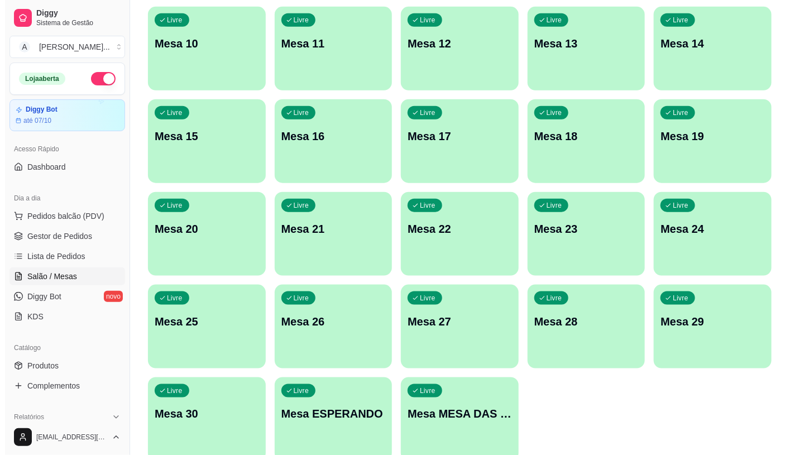
scroll to position [350, 0]
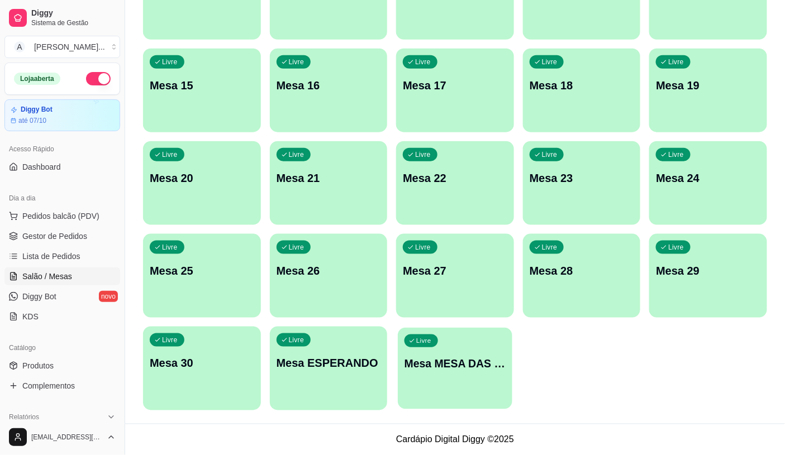
click at [457, 366] on p "Mesa MESA DAS COMANDAS" at bounding box center [454, 363] width 101 height 15
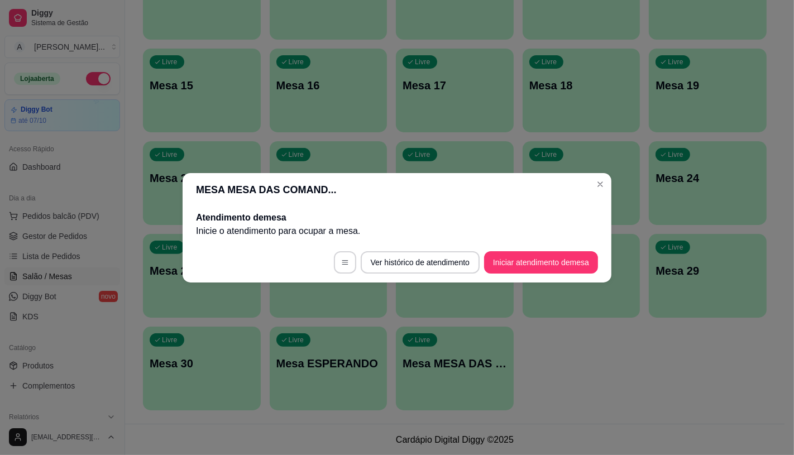
click at [547, 275] on footer "Ver histórico de atendimento Iniciar atendimento de mesa" at bounding box center [397, 262] width 429 height 40
click at [545, 269] on button "Iniciar atendimento de mesa" at bounding box center [541, 262] width 111 height 22
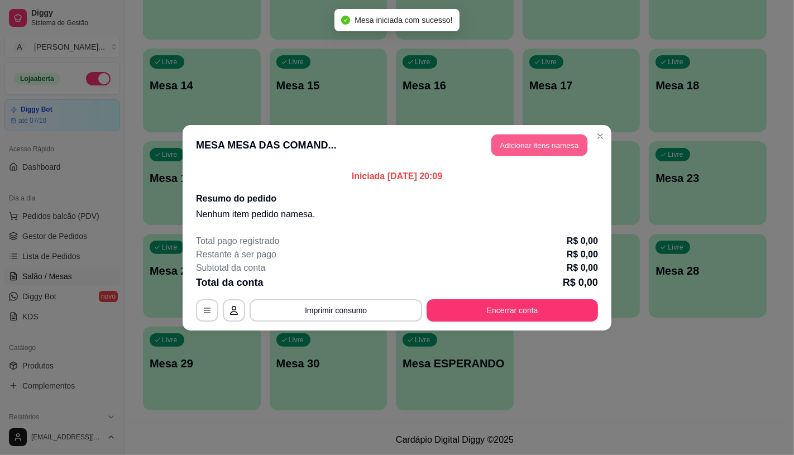
click at [532, 136] on button "Adicionar itens na mesa" at bounding box center [539, 145] width 96 height 22
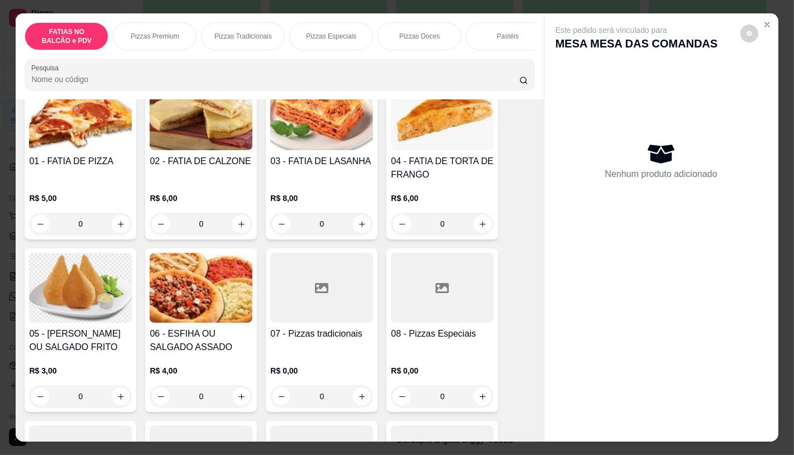
scroll to position [124, 0]
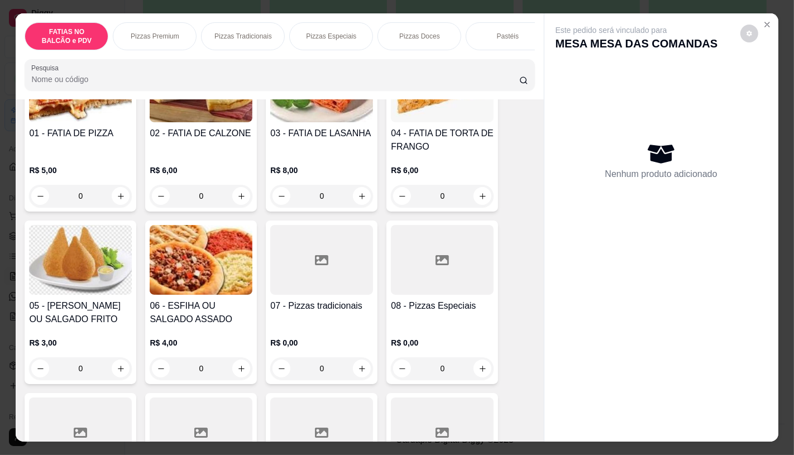
click at [275, 304] on h4 "07 - Pizzas tradicionais" at bounding box center [321, 305] width 103 height 13
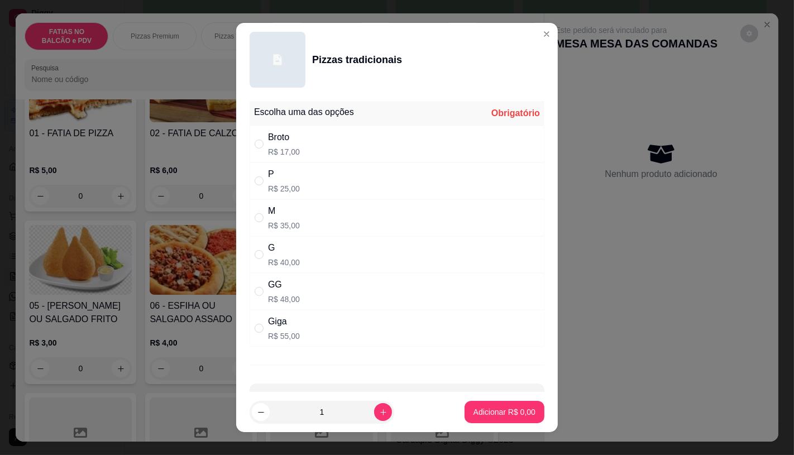
click at [279, 344] on div "Giga R$ 55,00" at bounding box center [397, 328] width 295 height 37
radio input "true"
click at [486, 414] on p "Adicionar R$ 55,00" at bounding box center [502, 412] width 65 height 11
type input "1"
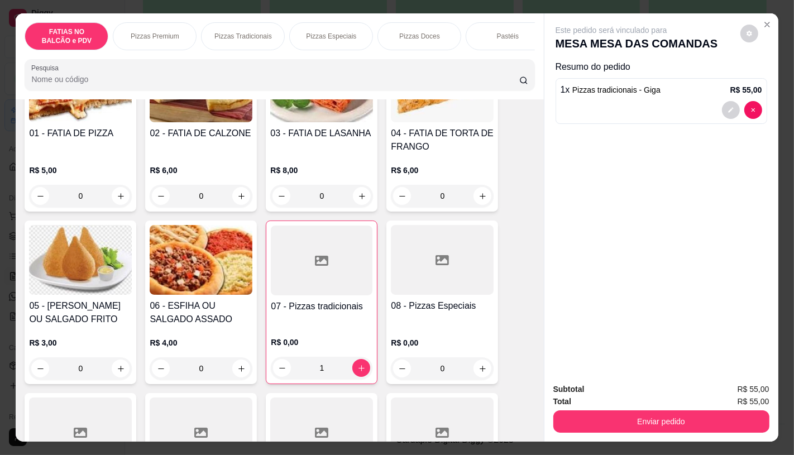
click at [519, 56] on div "FATIAS NO BALCÃO e PDV Pizzas Premium Pizzas Tradicionais Pizzas Especiais Pizz…" at bounding box center [280, 56] width 528 height 86
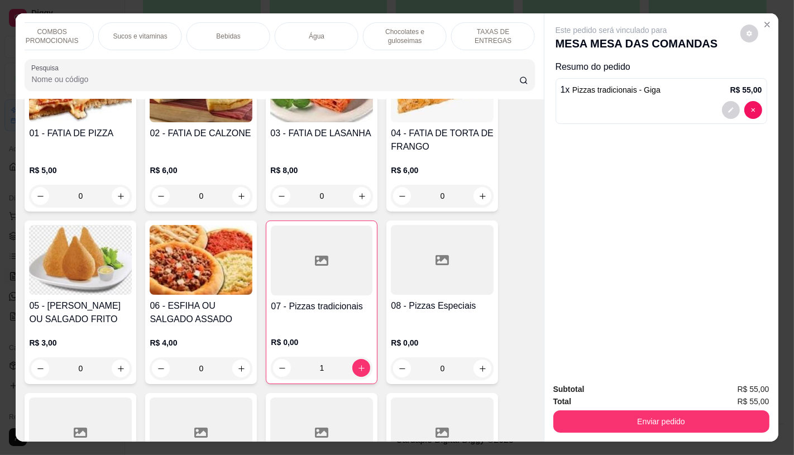
scroll to position [0, 1159]
click at [509, 42] on div "TAXAS DE ENTREGAS" at bounding box center [496, 36] width 84 height 28
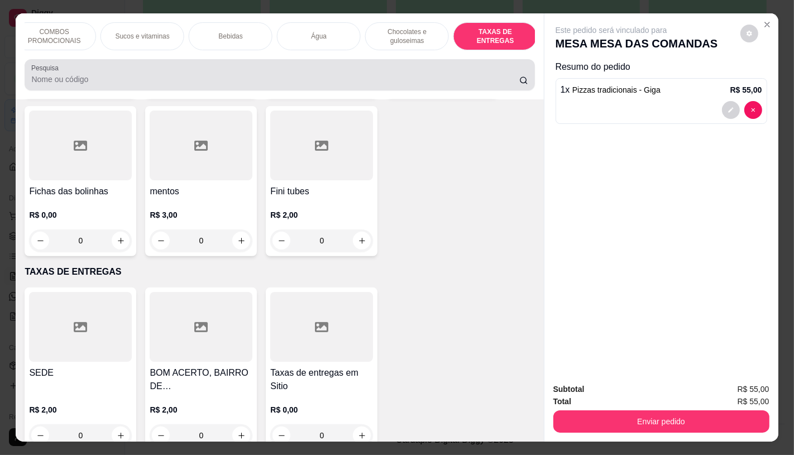
scroll to position [26, 0]
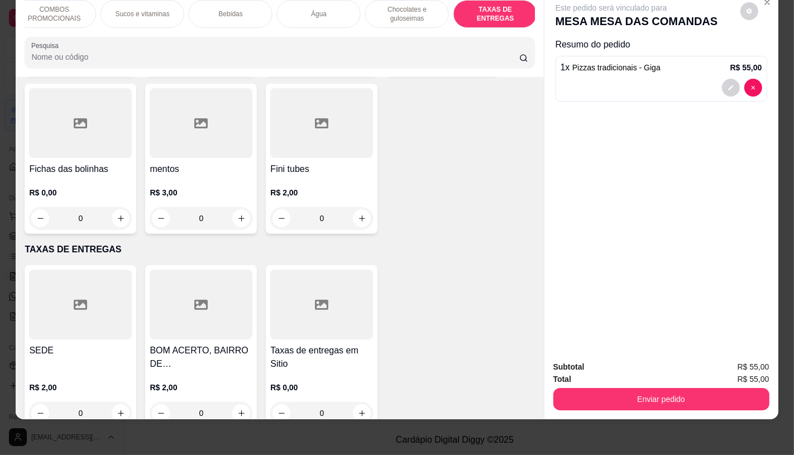
click at [291, 292] on div at bounding box center [321, 305] width 103 height 70
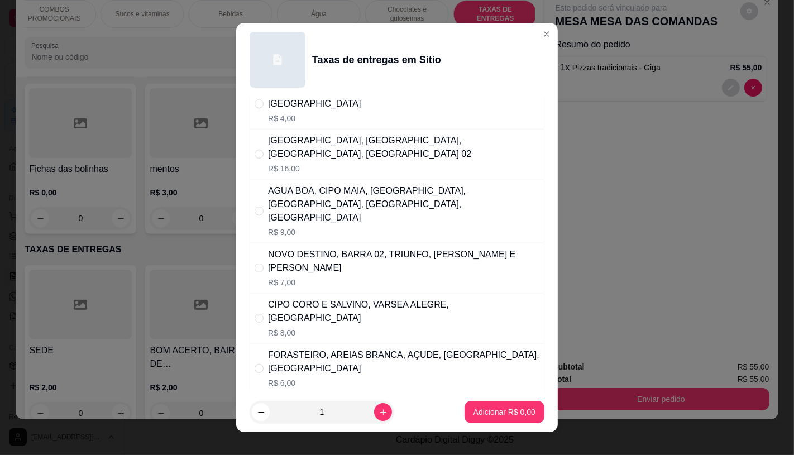
scroll to position [186, 0]
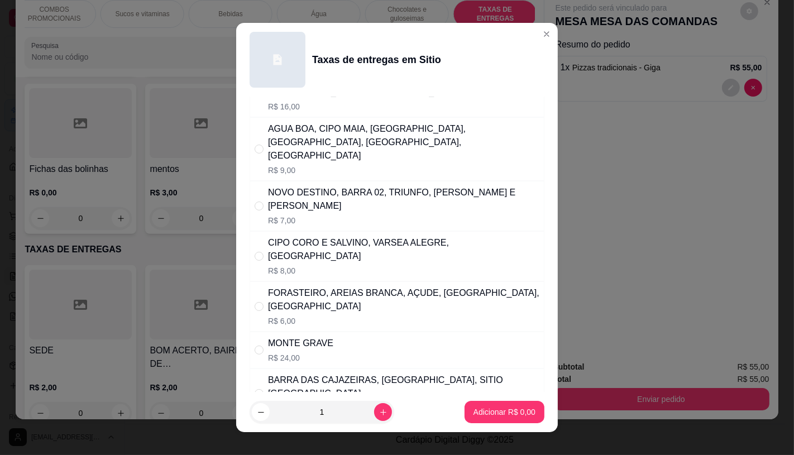
click at [312, 369] on div "BARRA DAS CAJAZEIRAS, [GEOGRAPHIC_DATA], SITIO SAO JOAO R$ 21,00" at bounding box center [397, 394] width 295 height 50
radio input "true"
click at [507, 417] on p "Adicionar R$ 21,00" at bounding box center [502, 412] width 66 height 11
type input "1"
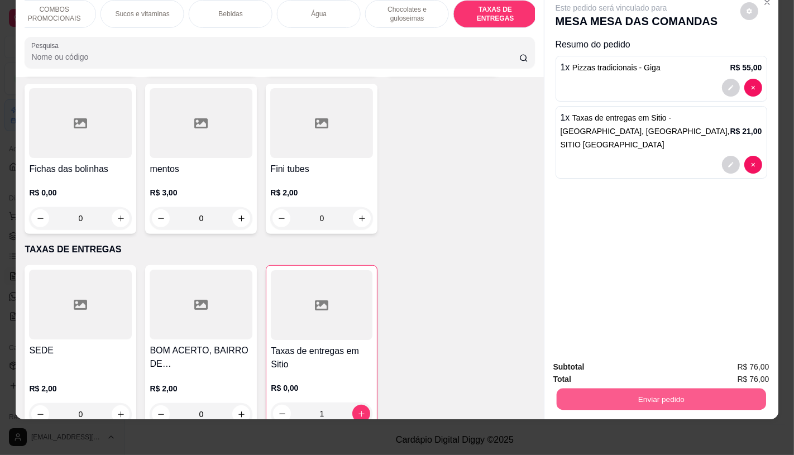
click at [622, 390] on button "Enviar pedido" at bounding box center [660, 399] width 209 height 22
click at [583, 355] on button "Não registrar e enviar pedido" at bounding box center [623, 363] width 113 height 21
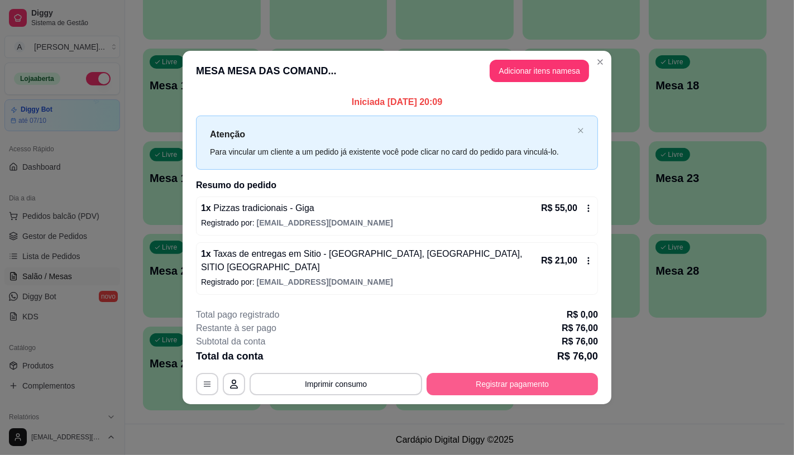
click at [568, 384] on button "Registrar pagamento" at bounding box center [512, 384] width 171 height 22
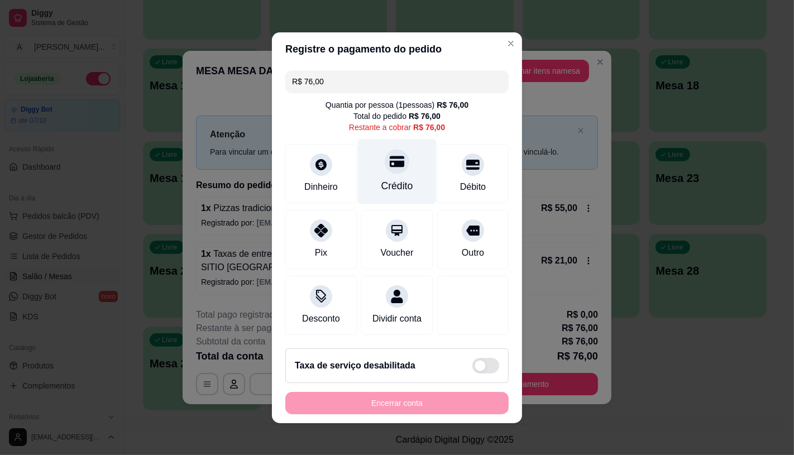
click at [405, 169] on div "Crédito" at bounding box center [397, 171] width 79 height 65
type input "R$ 0,00"
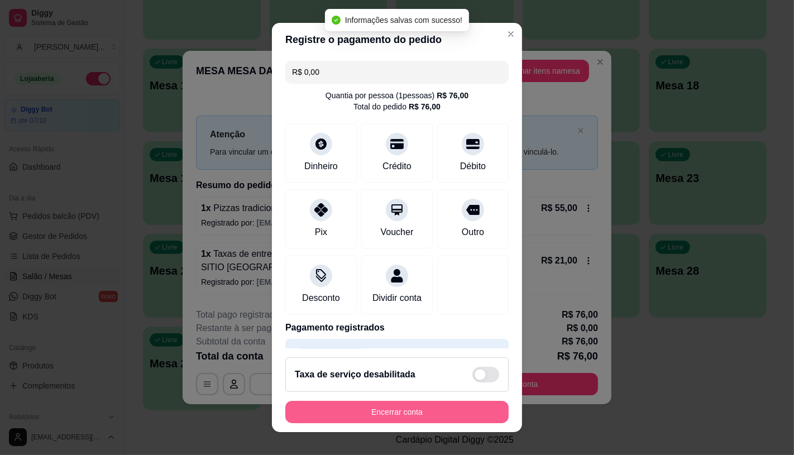
click at [450, 408] on button "Encerrar conta" at bounding box center [396, 412] width 223 height 22
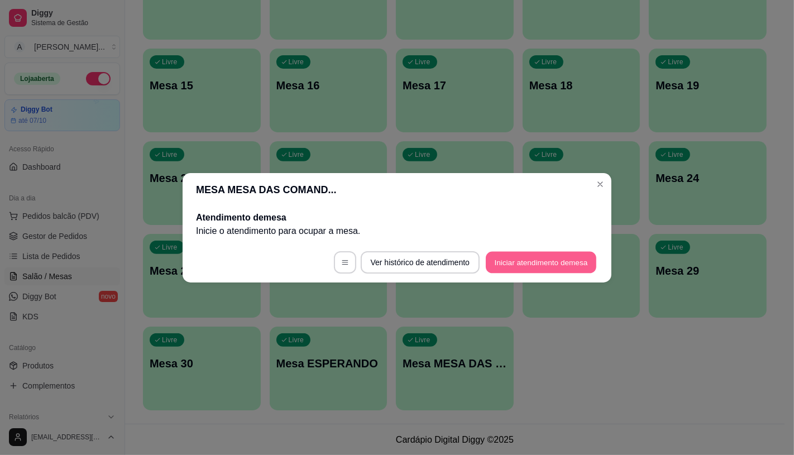
click at [522, 255] on button "Iniciar atendimento de mesa" at bounding box center [541, 262] width 111 height 22
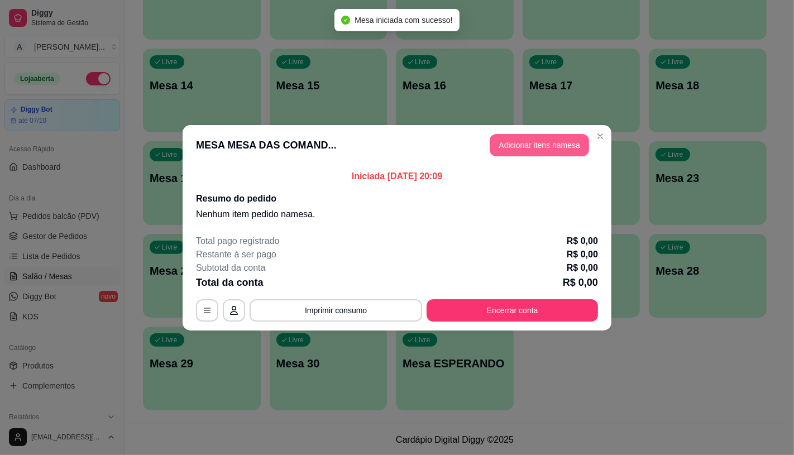
click at [499, 143] on button "Adicionar itens na mesa" at bounding box center [539, 145] width 99 height 22
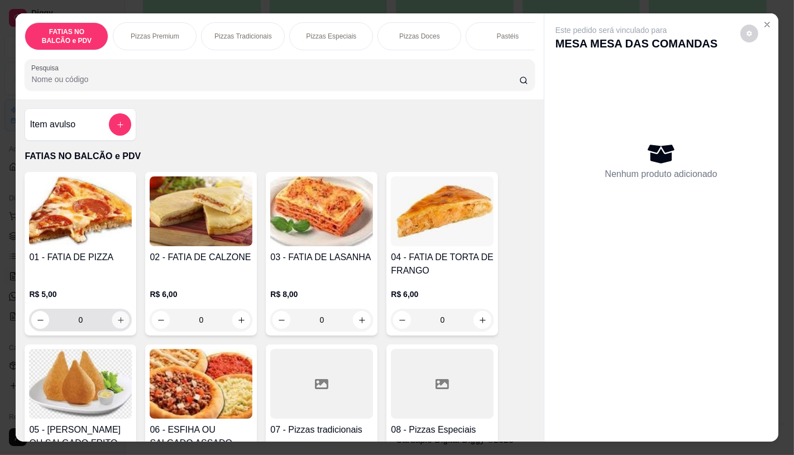
click at [117, 324] on icon "increase-product-quantity" at bounding box center [121, 320] width 8 height 8
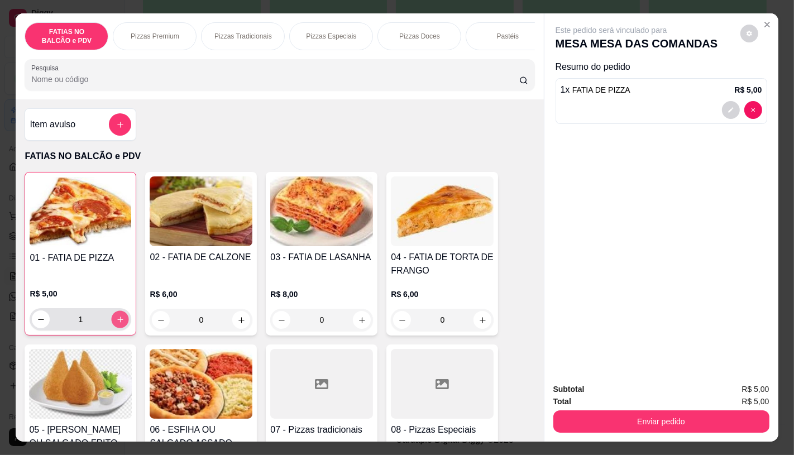
click at [116, 324] on icon "increase-product-quantity" at bounding box center [120, 320] width 8 height 8
type input "2"
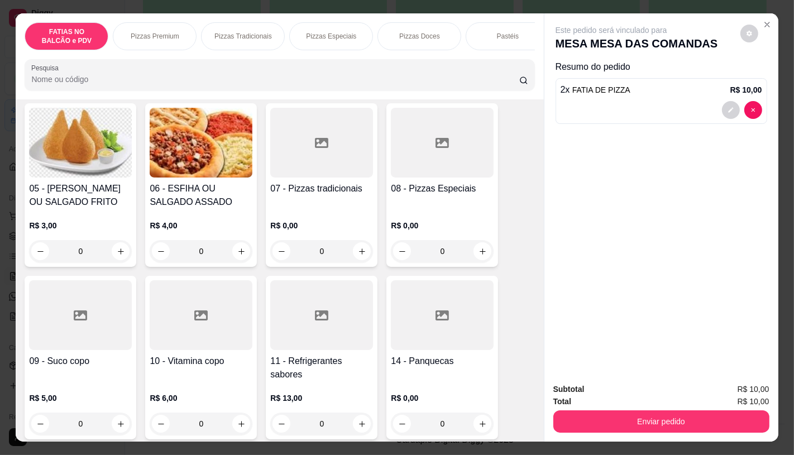
scroll to position [248, 0]
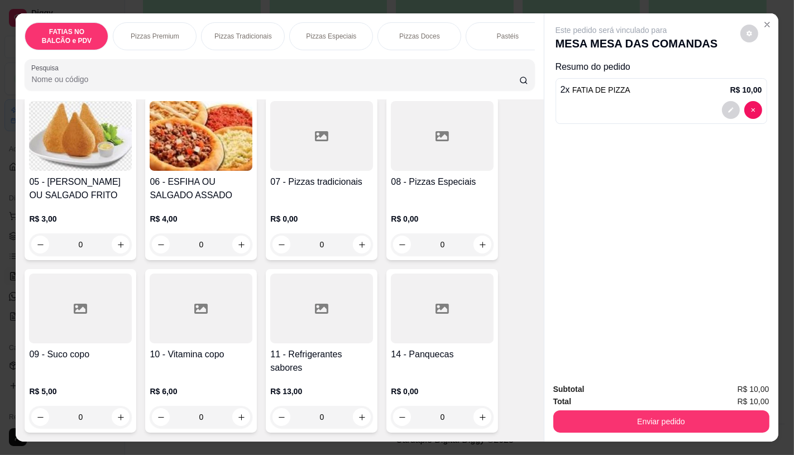
click at [176, 326] on div at bounding box center [201, 309] width 103 height 70
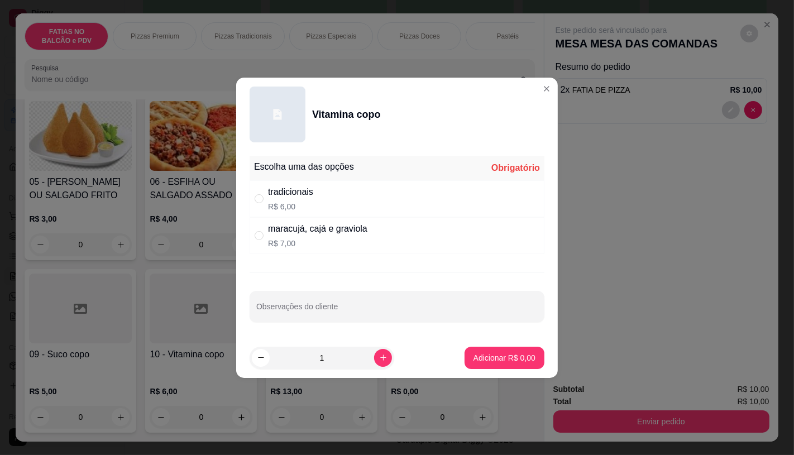
click at [337, 238] on p "R$ 7,00" at bounding box center [317, 243] width 99 height 11
radio input "true"
click at [474, 359] on p "Adicionar R$ 7,00" at bounding box center [504, 357] width 60 height 11
type input "1"
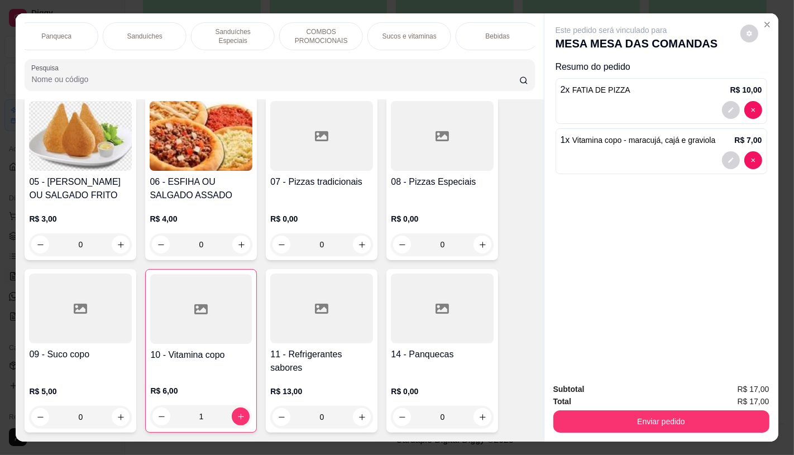
scroll to position [0, 1162]
drag, startPoint x: 511, startPoint y: 37, endPoint x: 499, endPoint y: 68, distance: 33.1
click at [513, 40] on div "TAXAS DE ENTREGAS" at bounding box center [493, 36] width 84 height 28
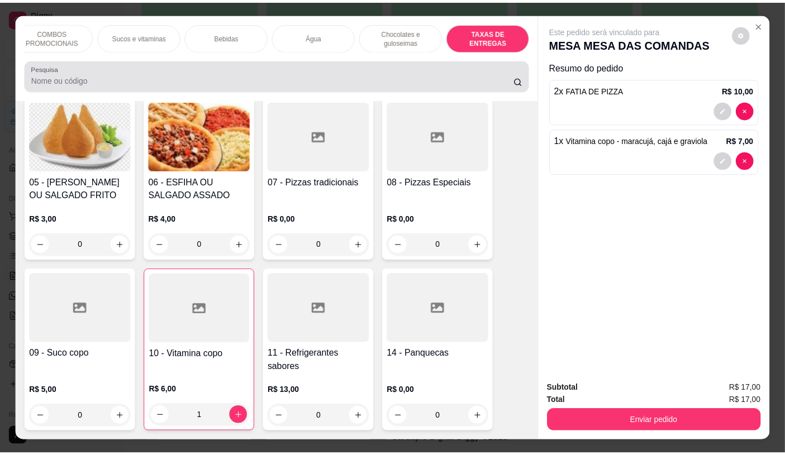
scroll to position [26, 0]
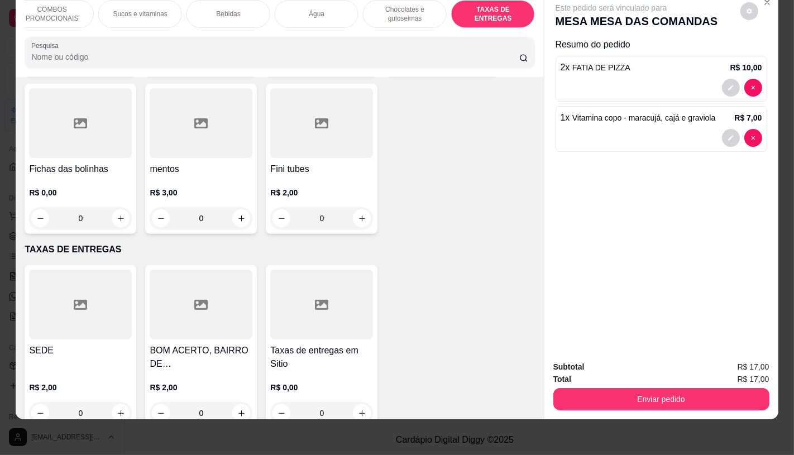
click at [67, 299] on div at bounding box center [80, 305] width 103 height 70
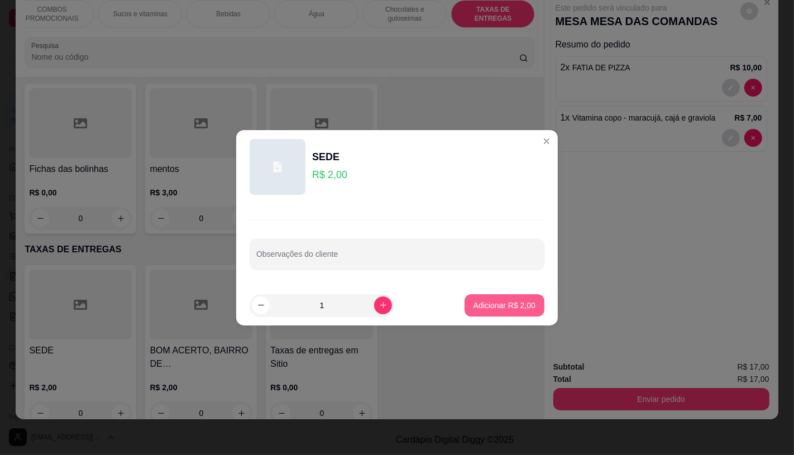
click at [502, 306] on p "Adicionar R$ 2,00" at bounding box center [505, 305] width 62 height 11
type input "1"
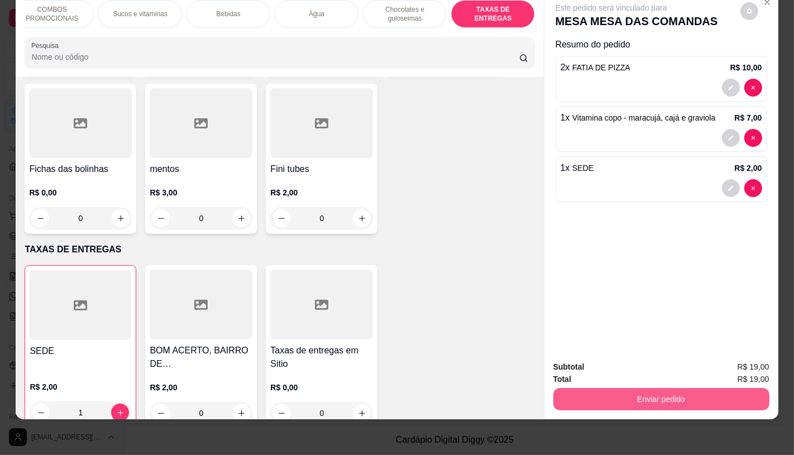
click at [647, 398] on button "Enviar pedido" at bounding box center [661, 399] width 216 height 22
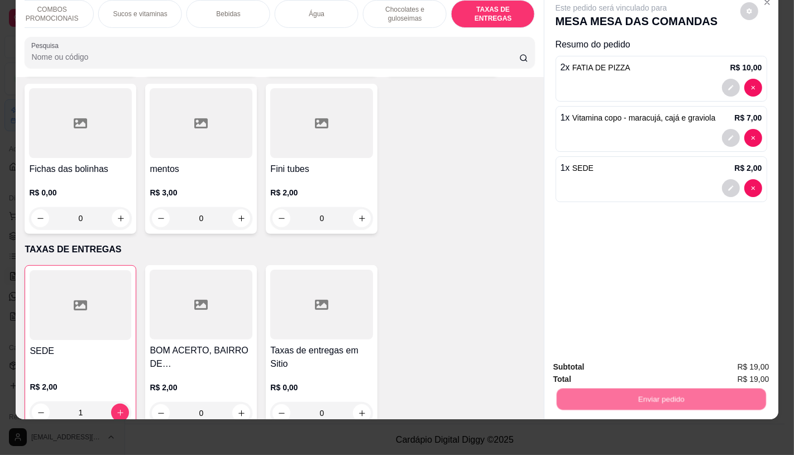
click at [645, 372] on button "Não registrar e enviar pedido" at bounding box center [624, 363] width 116 height 21
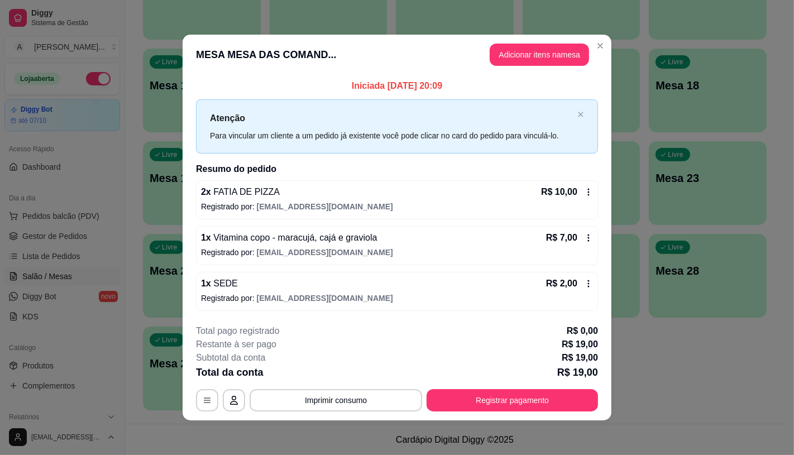
drag, startPoint x: 551, startPoint y: 388, endPoint x: 549, endPoint y: 401, distance: 13.6
click at [551, 390] on div "**********" at bounding box center [397, 367] width 402 height 87
click at [549, 403] on button "Registrar pagamento" at bounding box center [512, 400] width 171 height 22
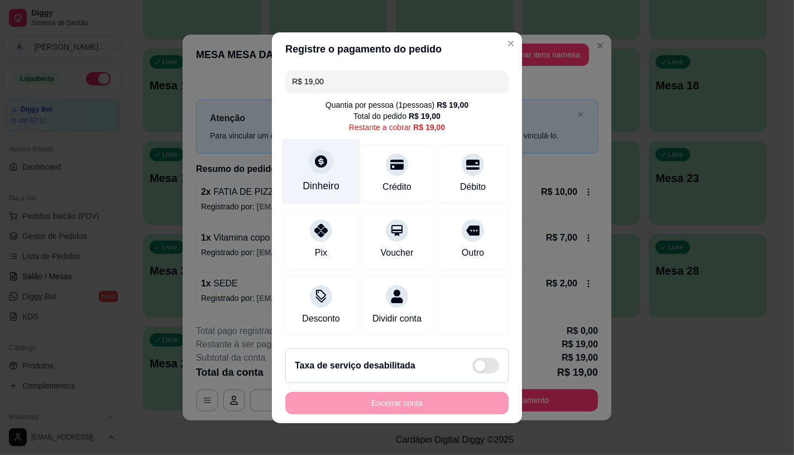
click at [303, 185] on div "Dinheiro" at bounding box center [321, 186] width 37 height 15
type input "R$ 0,00"
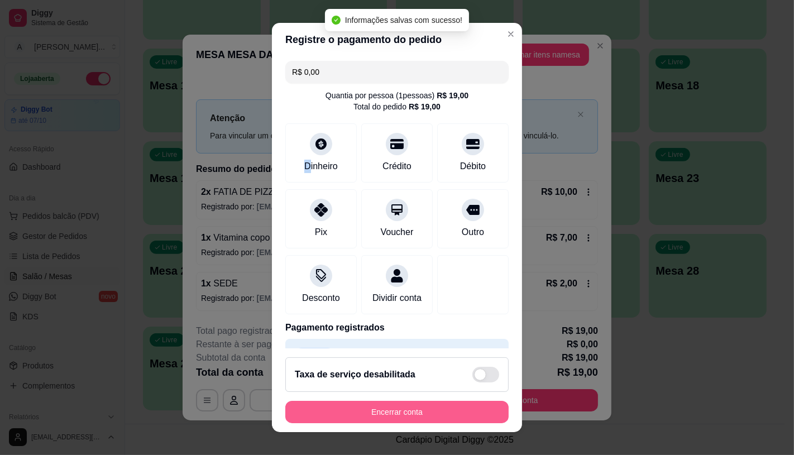
click at [395, 413] on button "Encerrar conta" at bounding box center [396, 412] width 223 height 22
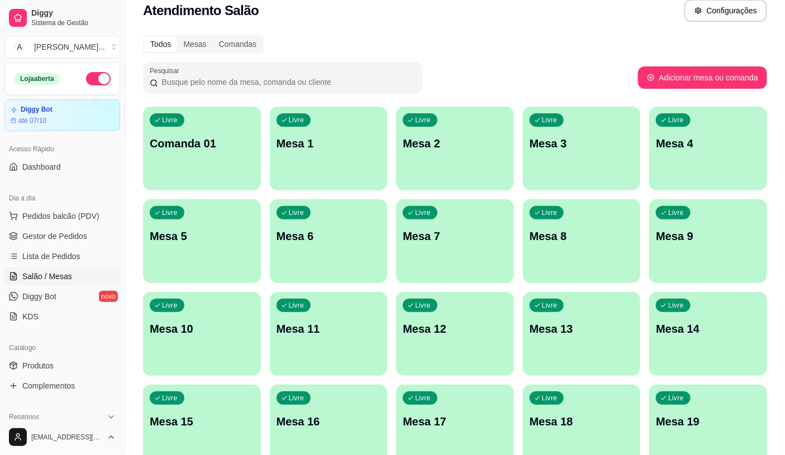
scroll to position [0, 0]
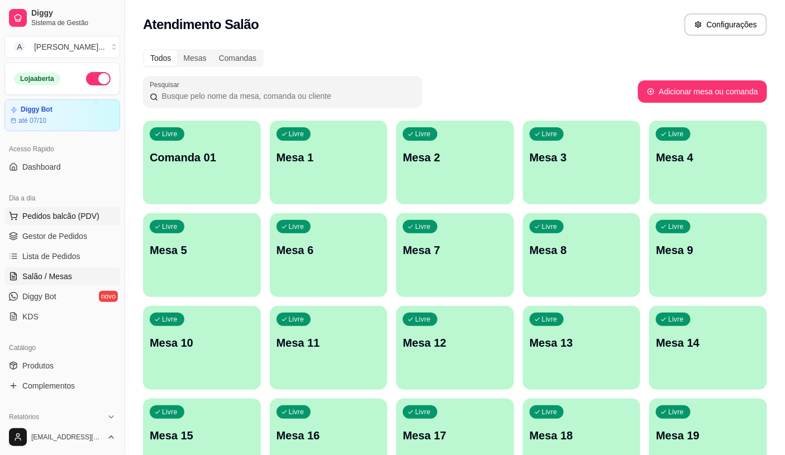
click at [74, 215] on span "Pedidos balcão (PDV)" at bounding box center [60, 216] width 77 height 11
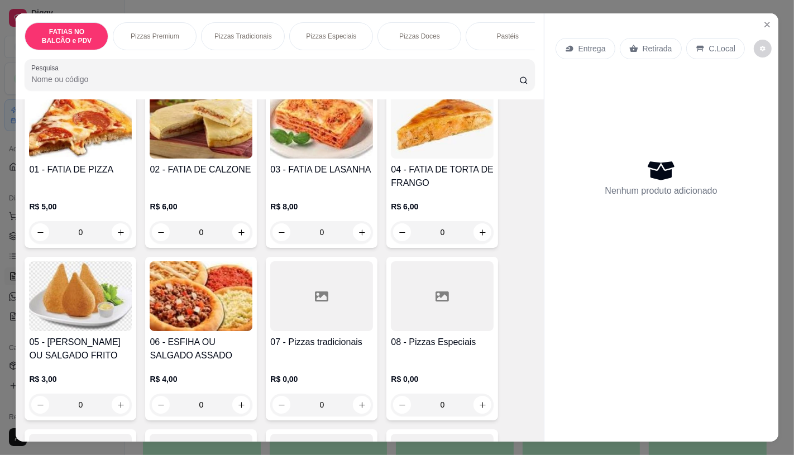
scroll to position [186, 0]
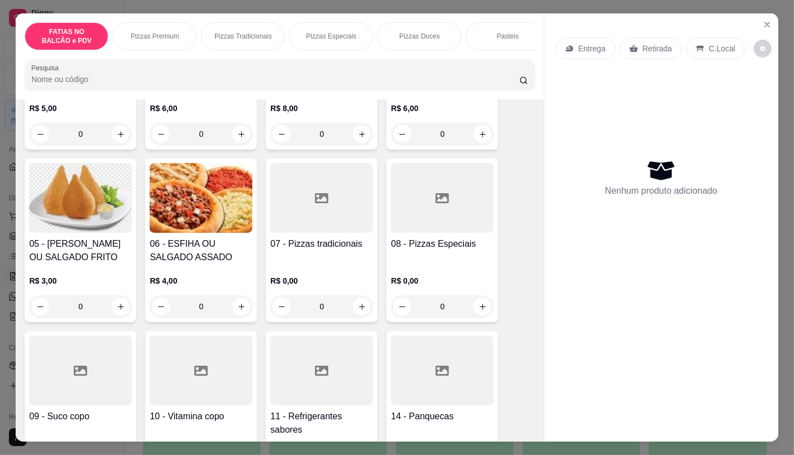
click at [99, 374] on div at bounding box center [80, 371] width 103 height 70
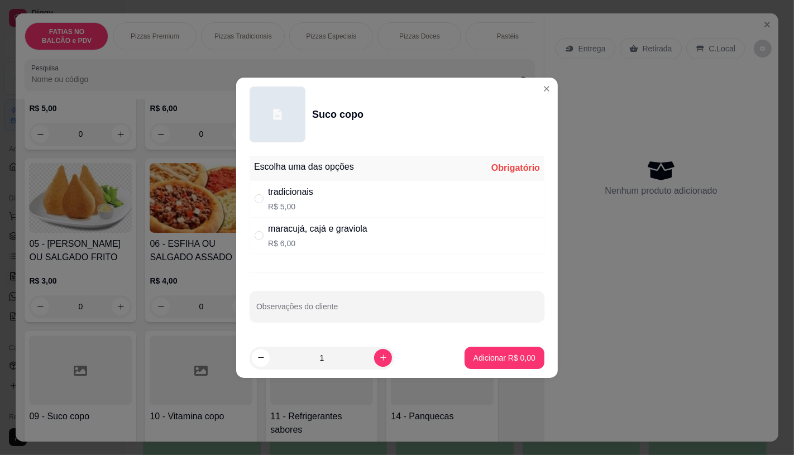
click at [320, 198] on div "tradicionais R$ 5,00" at bounding box center [397, 198] width 295 height 37
radio input "true"
click at [484, 356] on p "Adicionar R$ 5,00" at bounding box center [505, 357] width 62 height 11
type input "1"
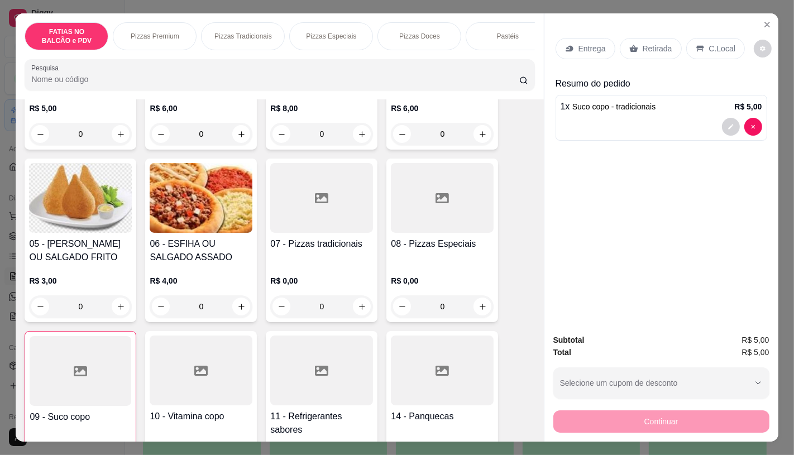
click at [325, 42] on div "Pizzas Especiais" at bounding box center [331, 36] width 84 height 28
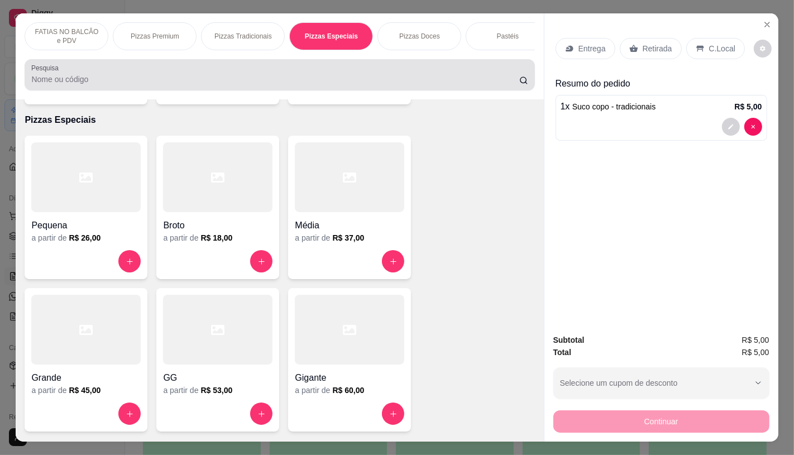
scroll to position [26, 0]
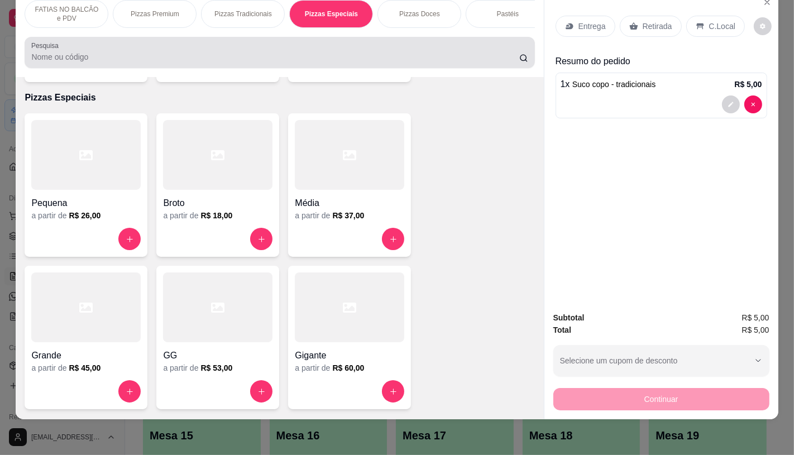
click at [338, 49] on div at bounding box center [279, 52] width 497 height 22
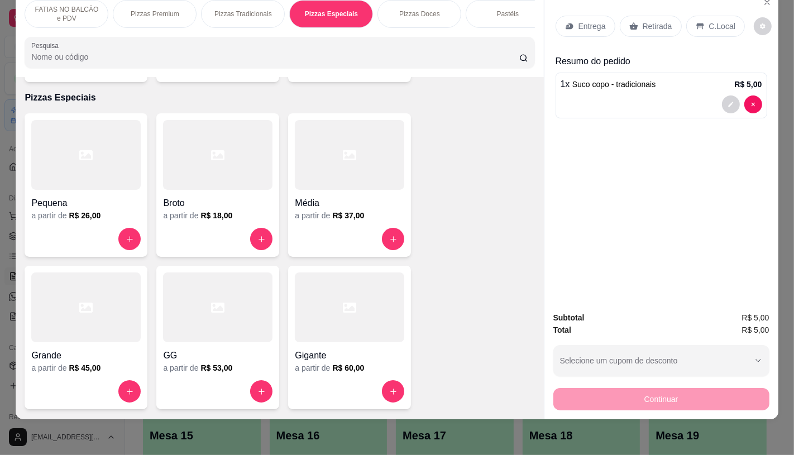
click at [341, 31] on div "FATIAS NO BALCÃO e PDV Pizzas Premium Pizzas Tradicionais Pizzas Especiais Pizz…" at bounding box center [280, 34] width 528 height 86
drag, startPoint x: 344, startPoint y: 30, endPoint x: 358, endPoint y: 18, distance: 18.2
click at [345, 30] on div "FATIAS NO BALCÃO e PDV Pizzas Premium Pizzas Tradicionais Pizzas Especiais Pizz…" at bounding box center [280, 34] width 528 height 86
click at [361, 18] on div "FATIAS NO BALCÃO e PDV Pizzas Premium Pizzas Tradicionais Pizzas Especiais Pizz…" at bounding box center [280, 14] width 510 height 28
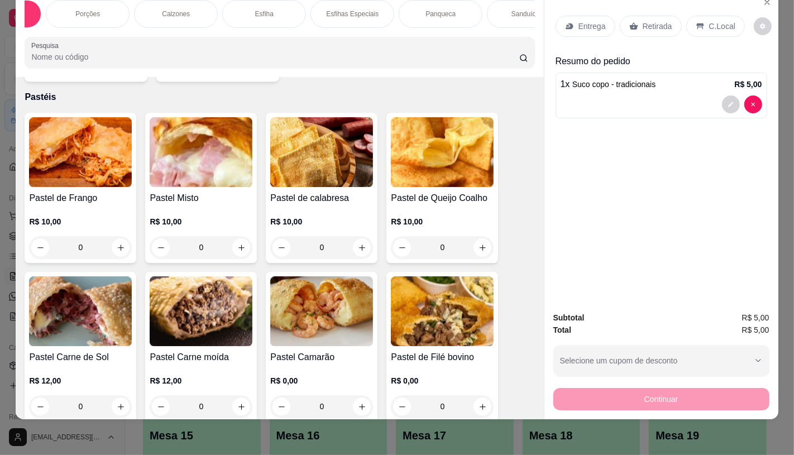
click at [202, 192] on h4 "Pastel Misto" at bounding box center [201, 198] width 103 height 13
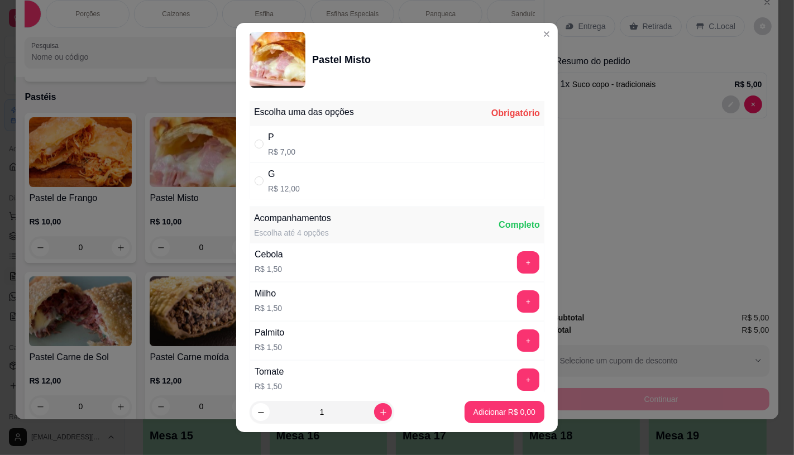
click at [321, 135] on div "P R$ 7,00" at bounding box center [397, 144] width 295 height 37
radio input "true"
click at [517, 304] on button "+" at bounding box center [528, 301] width 22 height 22
click at [500, 414] on p "Adicionar R$ 8,50" at bounding box center [505, 412] width 62 height 11
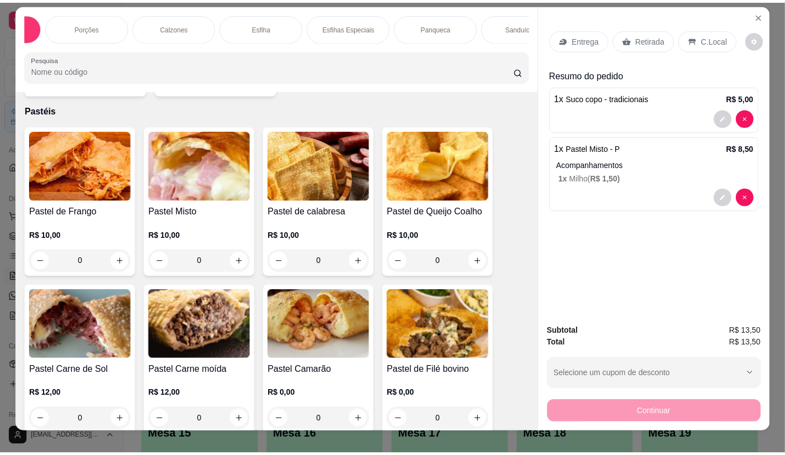
scroll to position [0, 0]
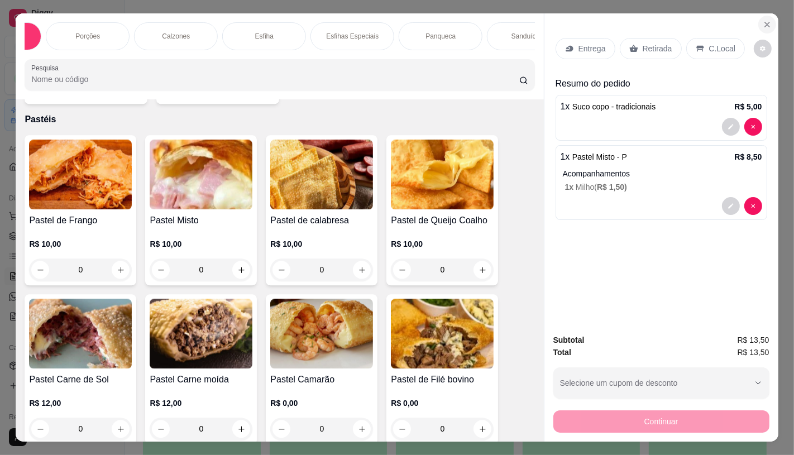
click at [763, 20] on icon "Close" at bounding box center [767, 24] width 9 height 9
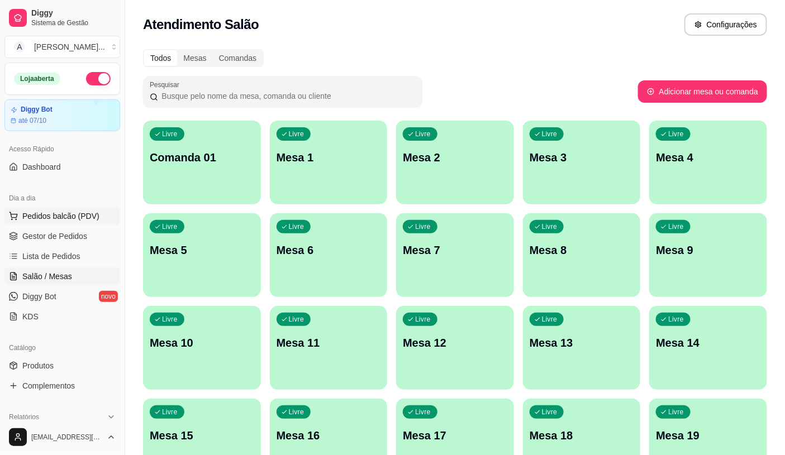
click at [43, 220] on span "Pedidos balcão (PDV)" at bounding box center [60, 216] width 77 height 11
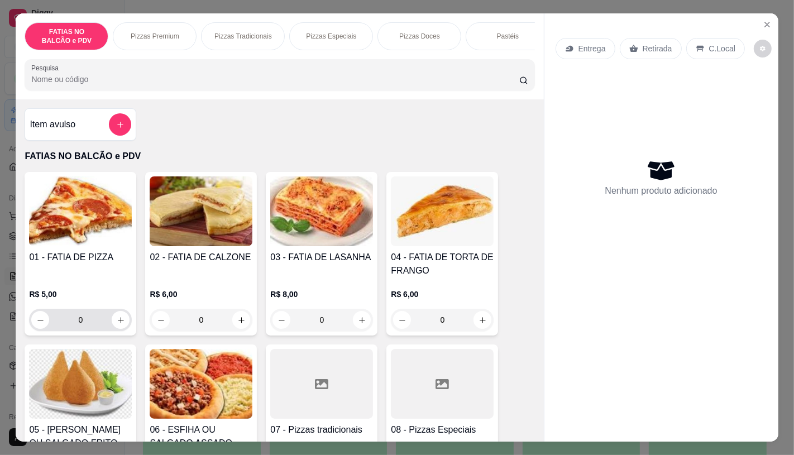
click at [112, 324] on button "increase-product-quantity" at bounding box center [121, 320] width 18 height 18
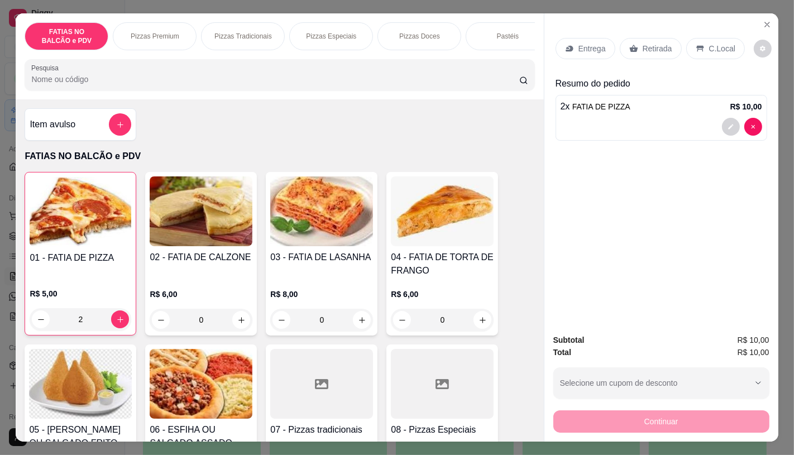
type input "2"
click at [620, 38] on div "Retirada" at bounding box center [651, 48] width 62 height 21
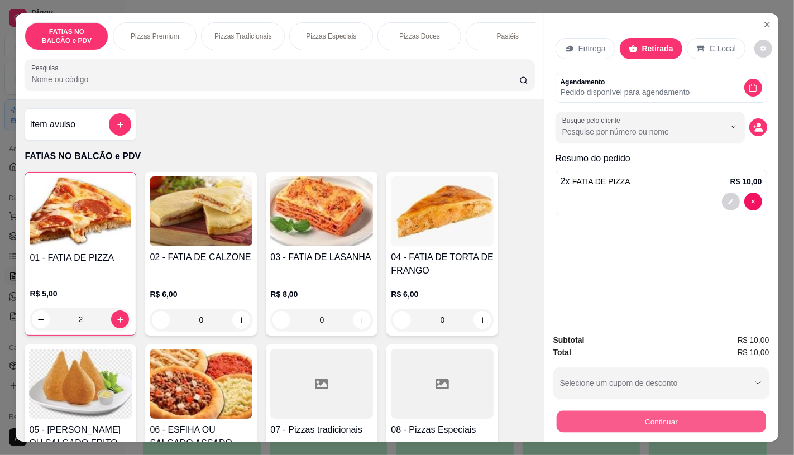
click at [697, 422] on button "Continuar" at bounding box center [660, 422] width 209 height 22
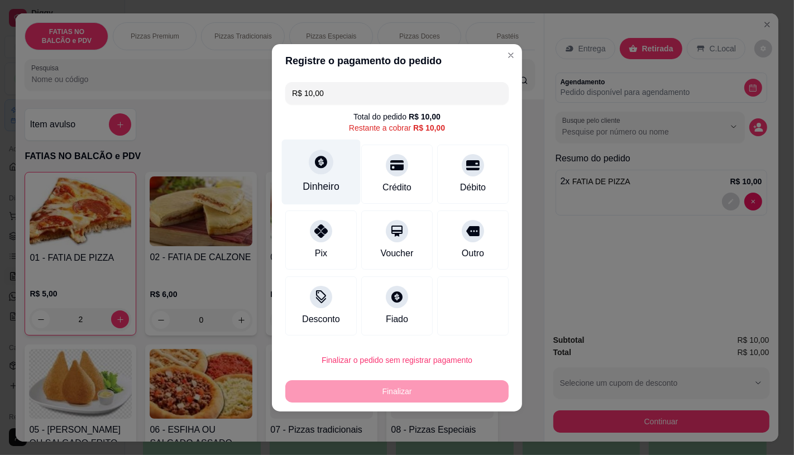
click at [316, 177] on div "Dinheiro" at bounding box center [321, 171] width 79 height 65
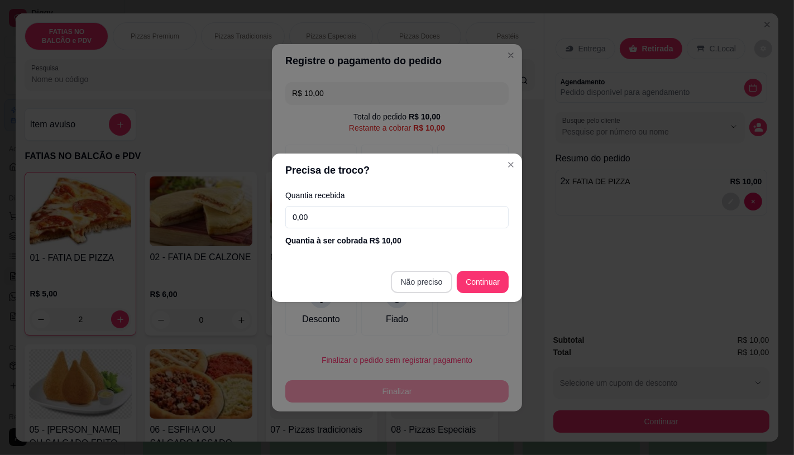
type input "R$ 0,00"
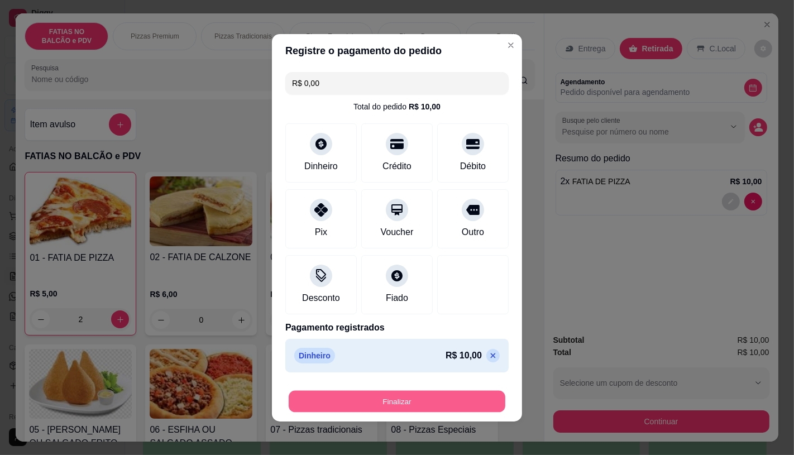
click at [380, 397] on button "Finalizar" at bounding box center [397, 401] width 217 height 22
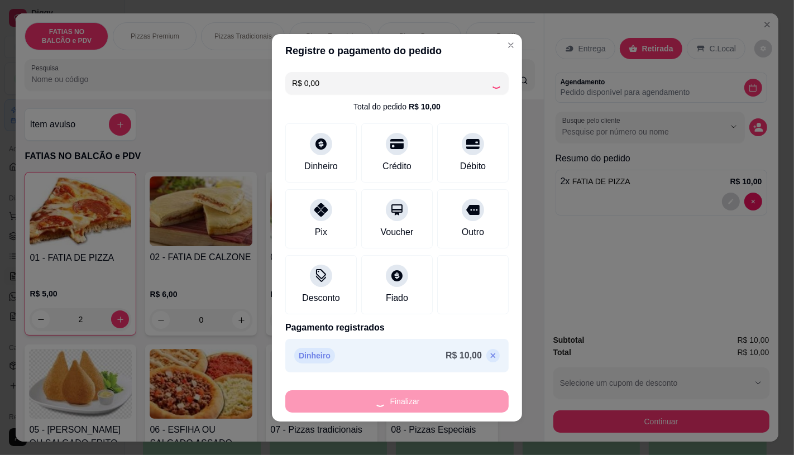
type input "0"
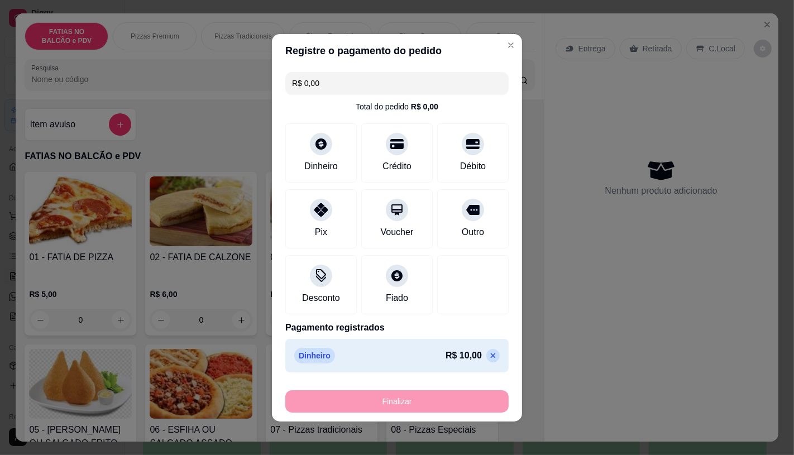
type input "-R$ 10,00"
